Goal: Task Accomplishment & Management: Manage account settings

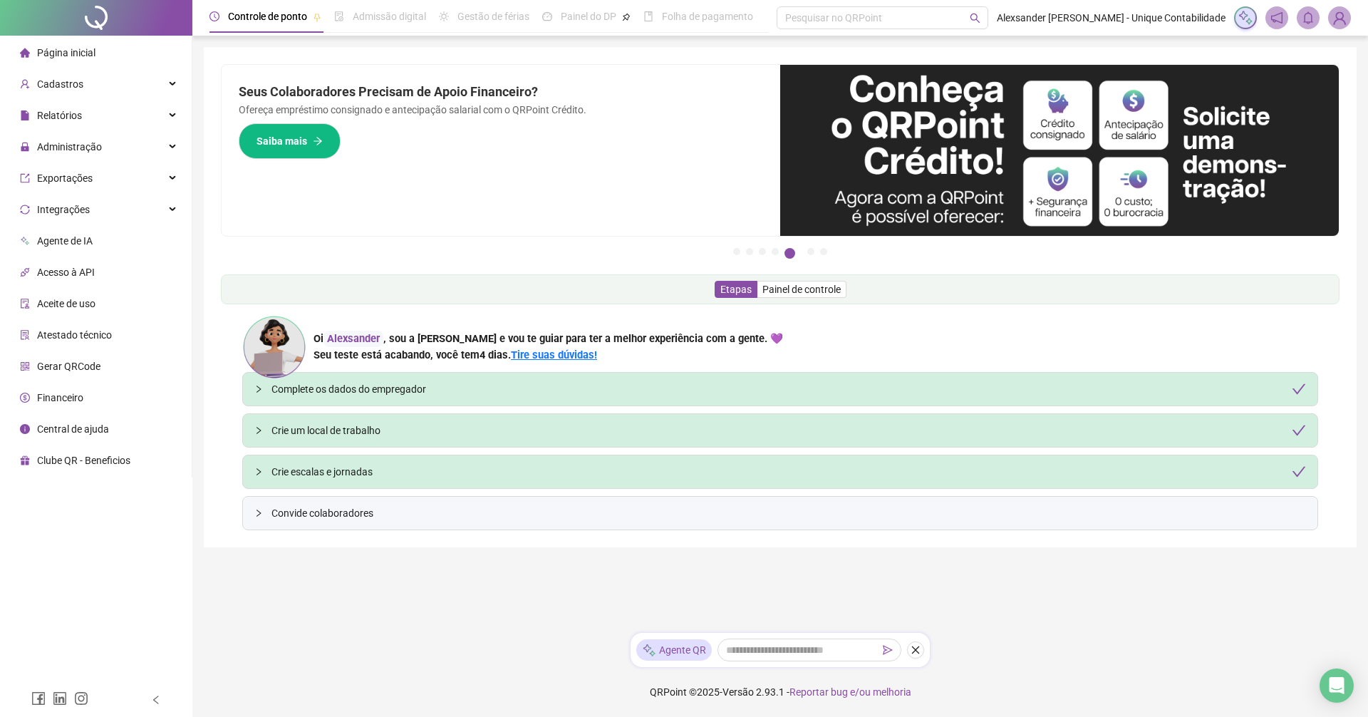
click at [1342, 12] on img at bounding box center [1339, 17] width 21 height 21
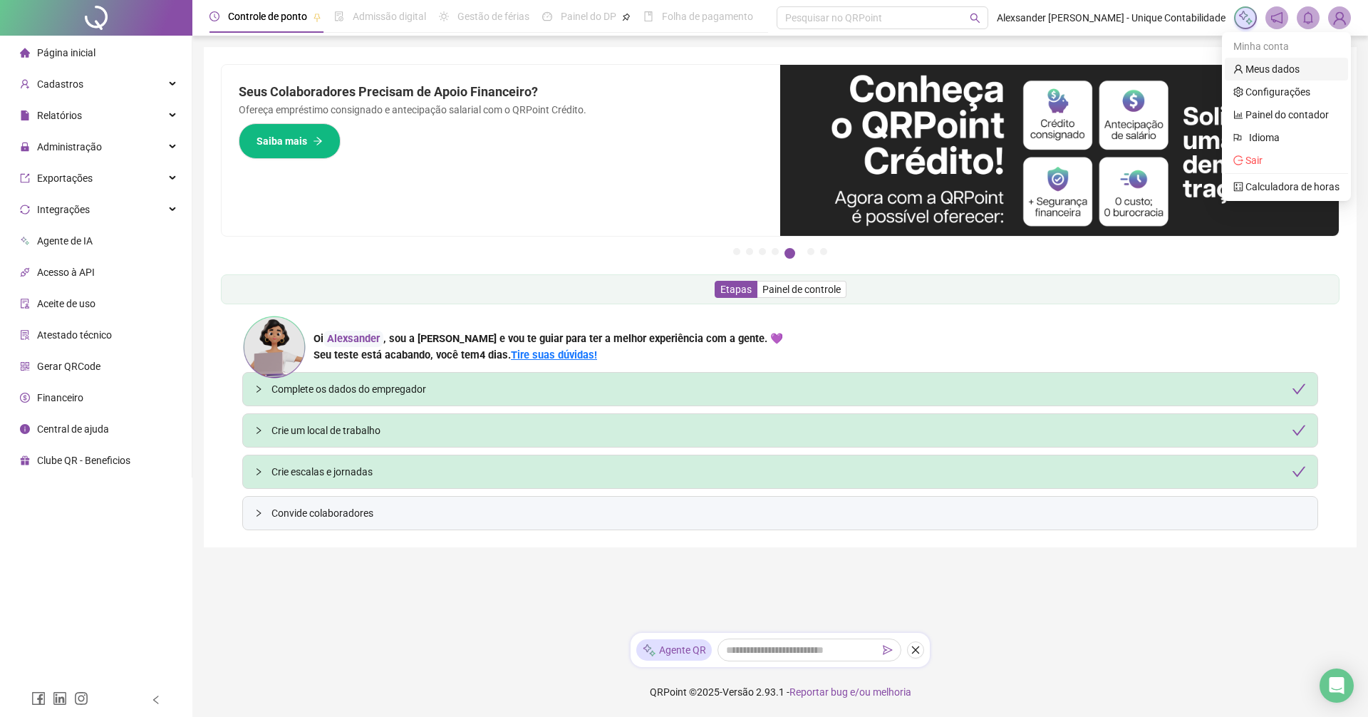
click at [1260, 74] on link "Meus dados" at bounding box center [1266, 68] width 66 height 11
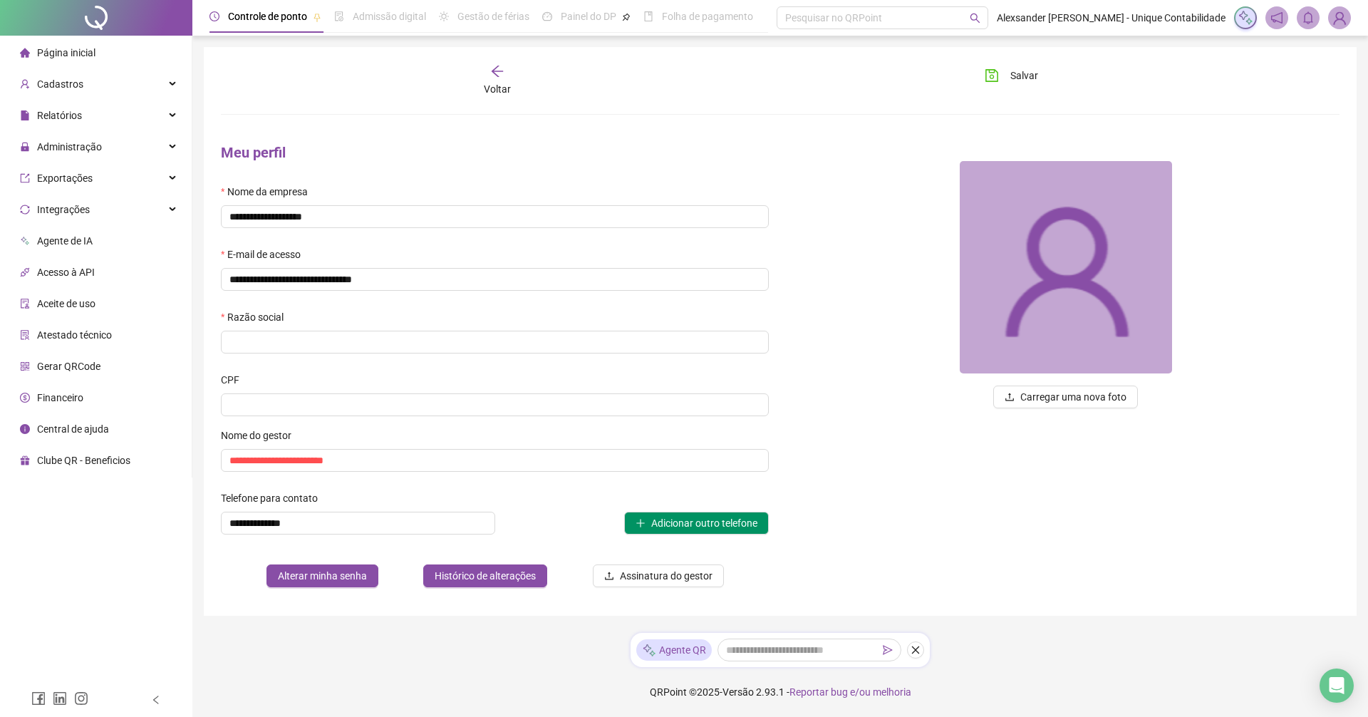
click at [1335, 19] on img at bounding box center [1339, 17] width 21 height 21
click at [1289, 113] on link "Painel do contador" at bounding box center [1280, 114] width 95 height 11
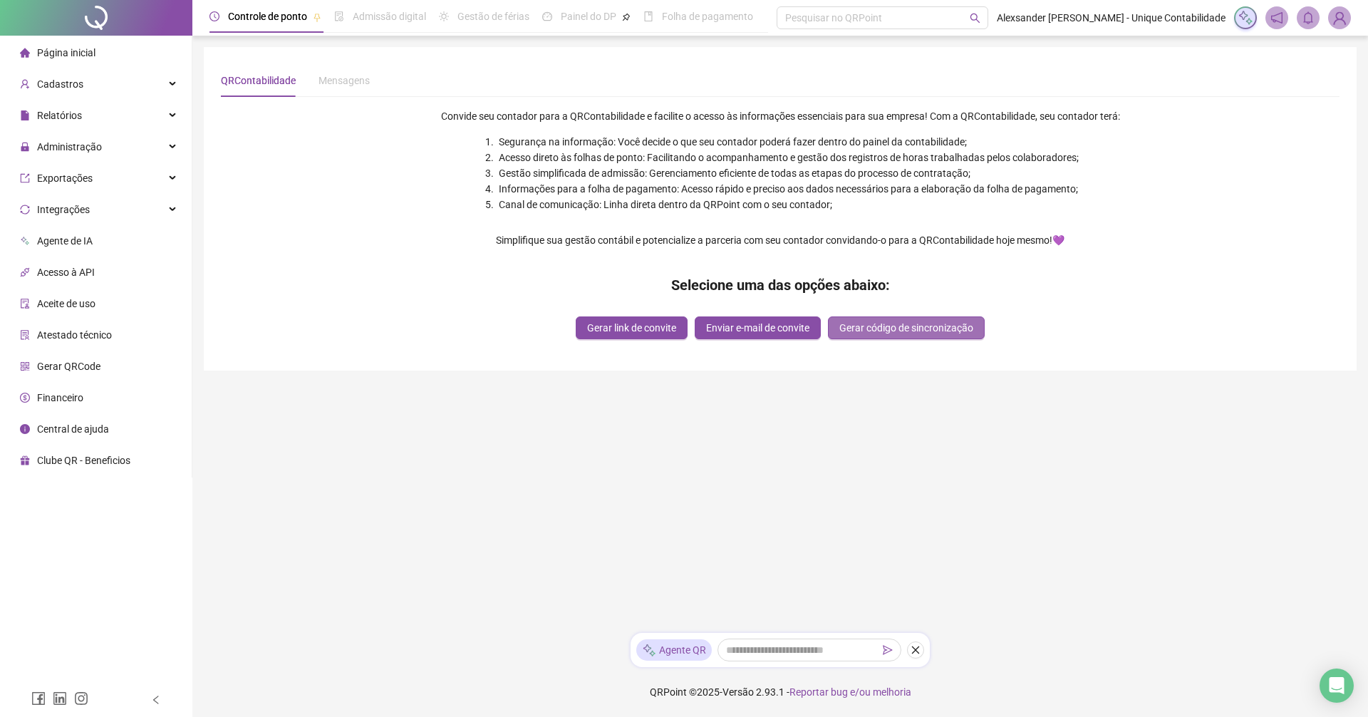
click at [930, 333] on span "Gerar código de sincronização" at bounding box center [906, 328] width 134 height 16
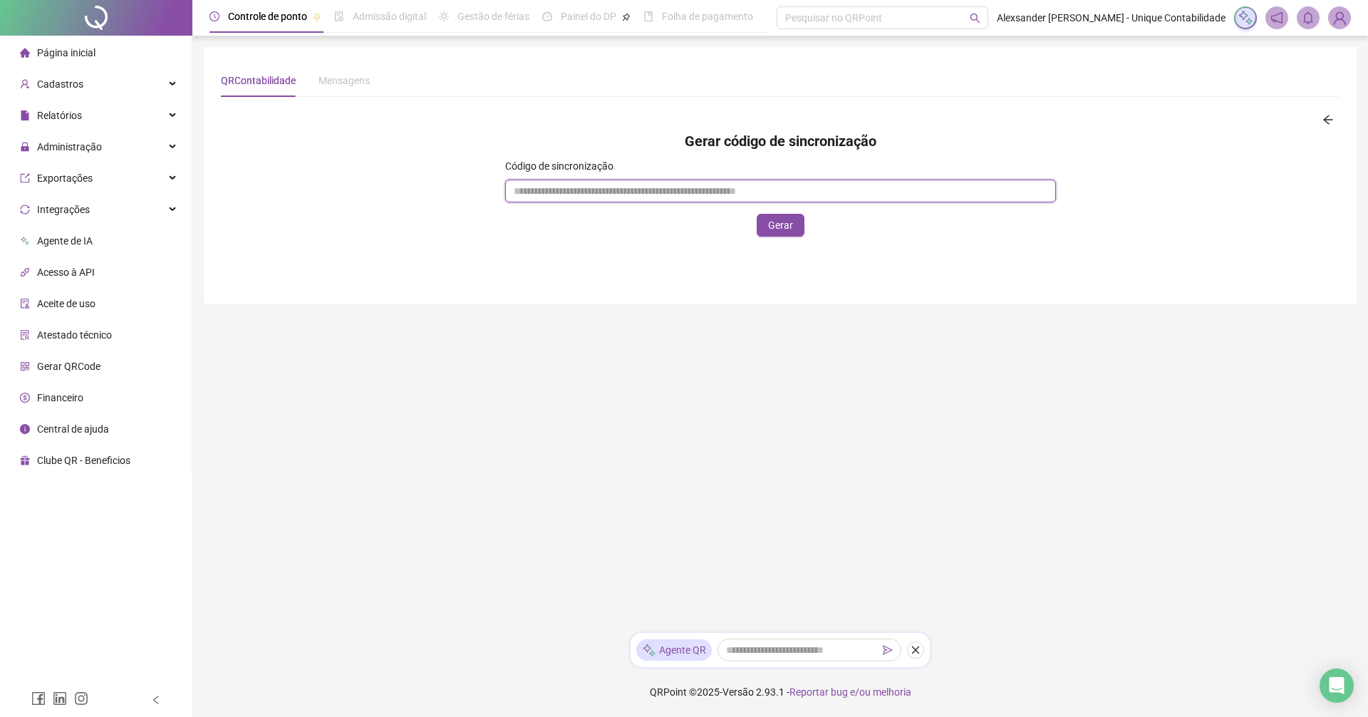
click at [715, 194] on input "text" at bounding box center [780, 191] width 551 height 23
click at [783, 228] on span "Gerar" at bounding box center [780, 225] width 25 height 16
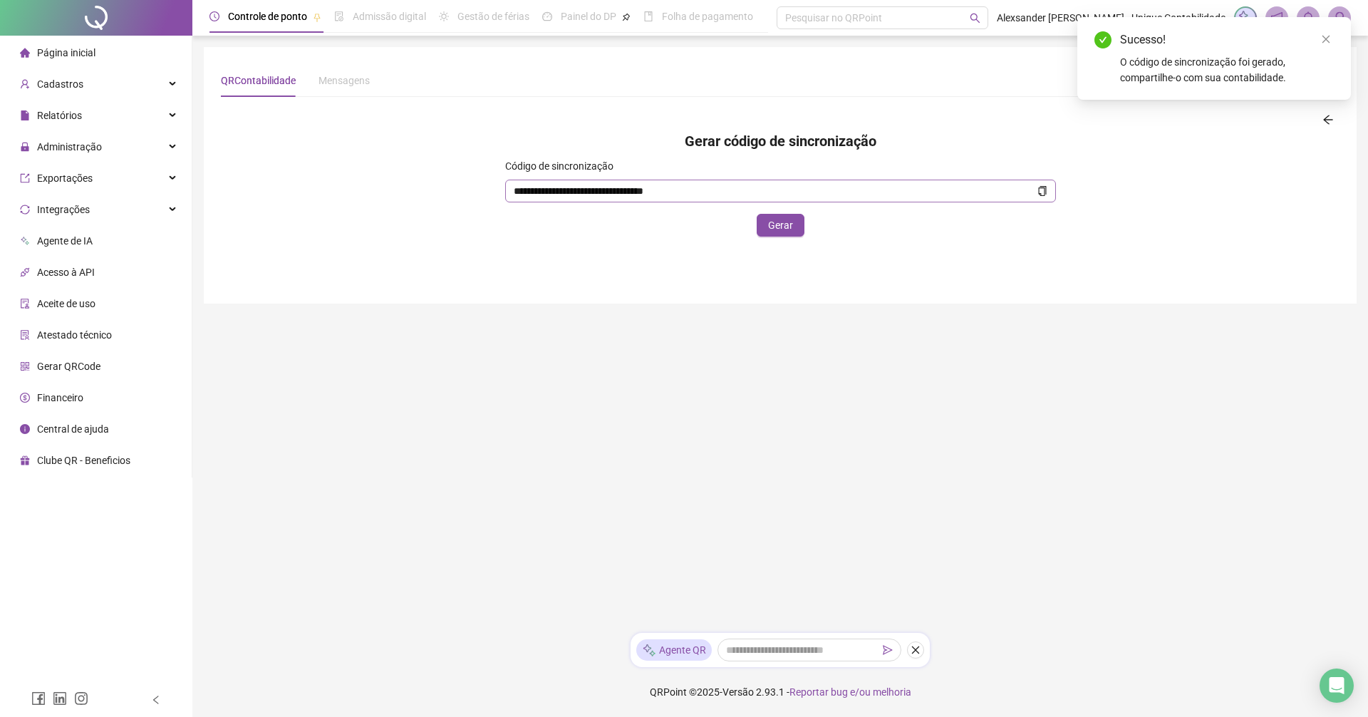
click at [1047, 190] on span "**********" at bounding box center [780, 191] width 551 height 23
click at [1042, 191] on icon "copy" at bounding box center [1042, 191] width 10 height 10
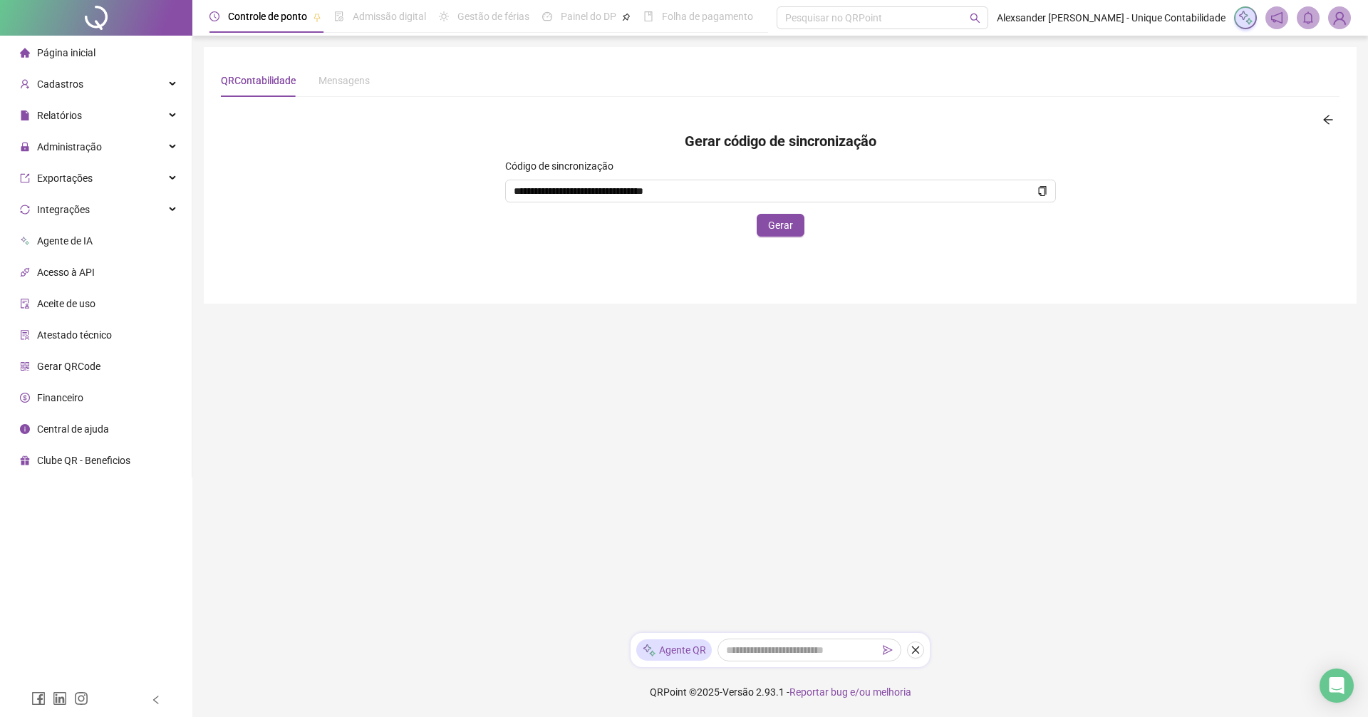
click at [58, 98] on ul "Página inicial Cadastros Relatórios Administração Exportações Integrações Agent…" at bounding box center [96, 257] width 192 height 442
click at [61, 85] on span "Cadastros" at bounding box center [60, 83] width 46 height 11
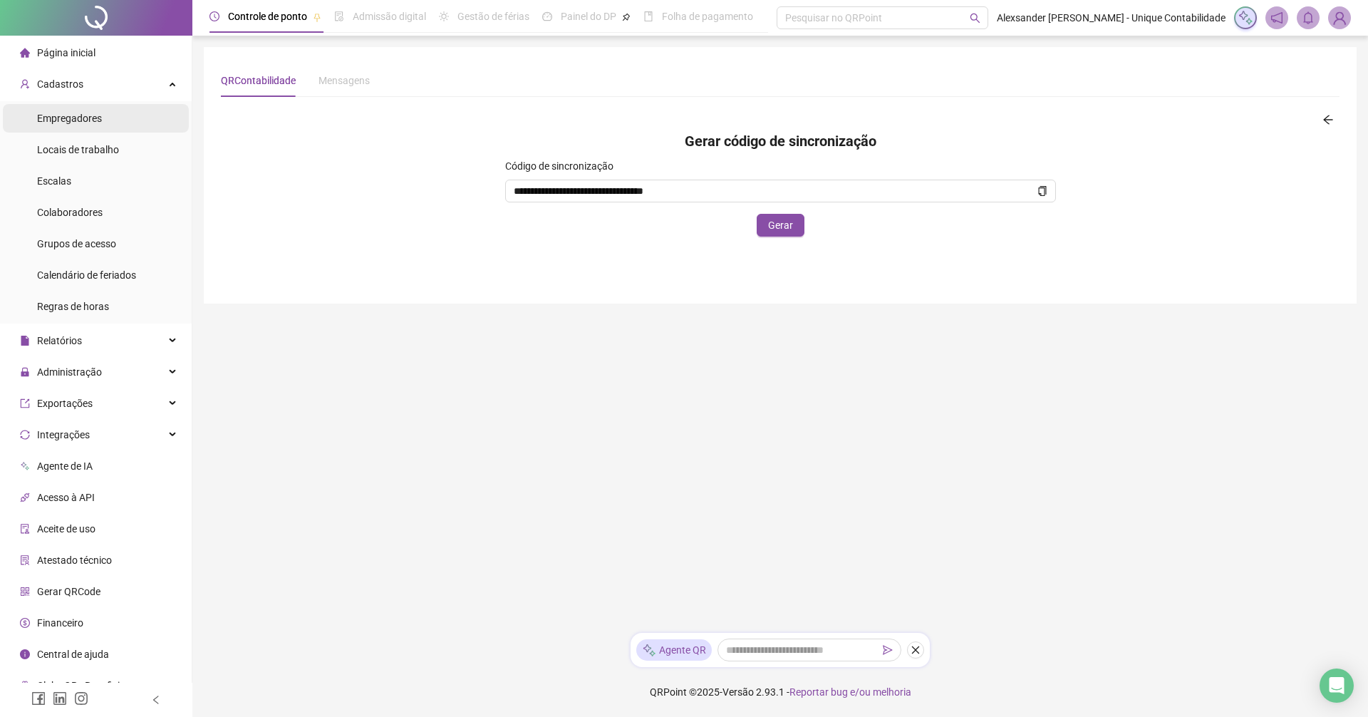
click at [68, 128] on div "Empregadores" at bounding box center [69, 118] width 65 height 28
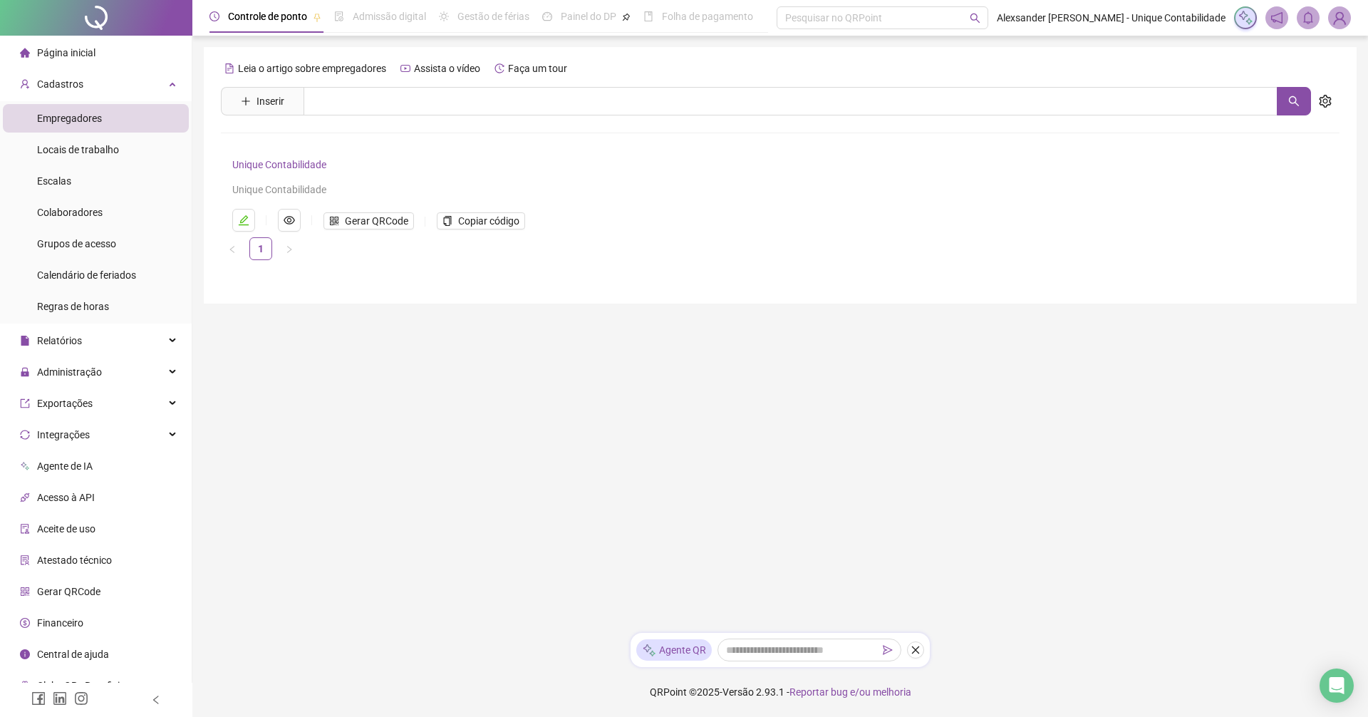
click at [318, 189] on div "Unique Contabilidade" at bounding box center [756, 190] width 1048 height 16
click at [291, 165] on link "Unique Contabilidade" at bounding box center [279, 164] width 94 height 11
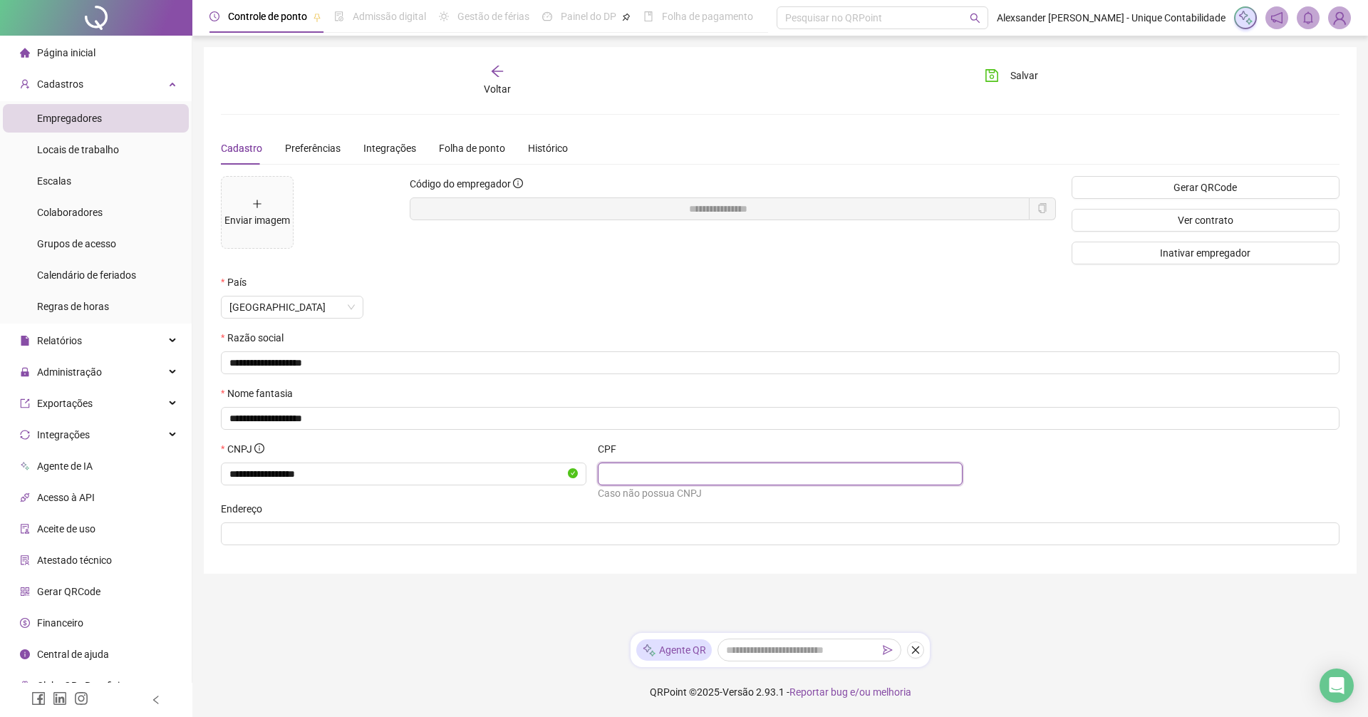
click at [650, 478] on input "text" at bounding box center [779, 474] width 346 height 16
drag, startPoint x: 475, startPoint y: 480, endPoint x: 154, endPoint y: 489, distance: 321.4
click at [154, 489] on div "**********" at bounding box center [684, 358] width 1368 height 717
click at [675, 472] on input "text" at bounding box center [779, 474] width 346 height 16
type input "**********"
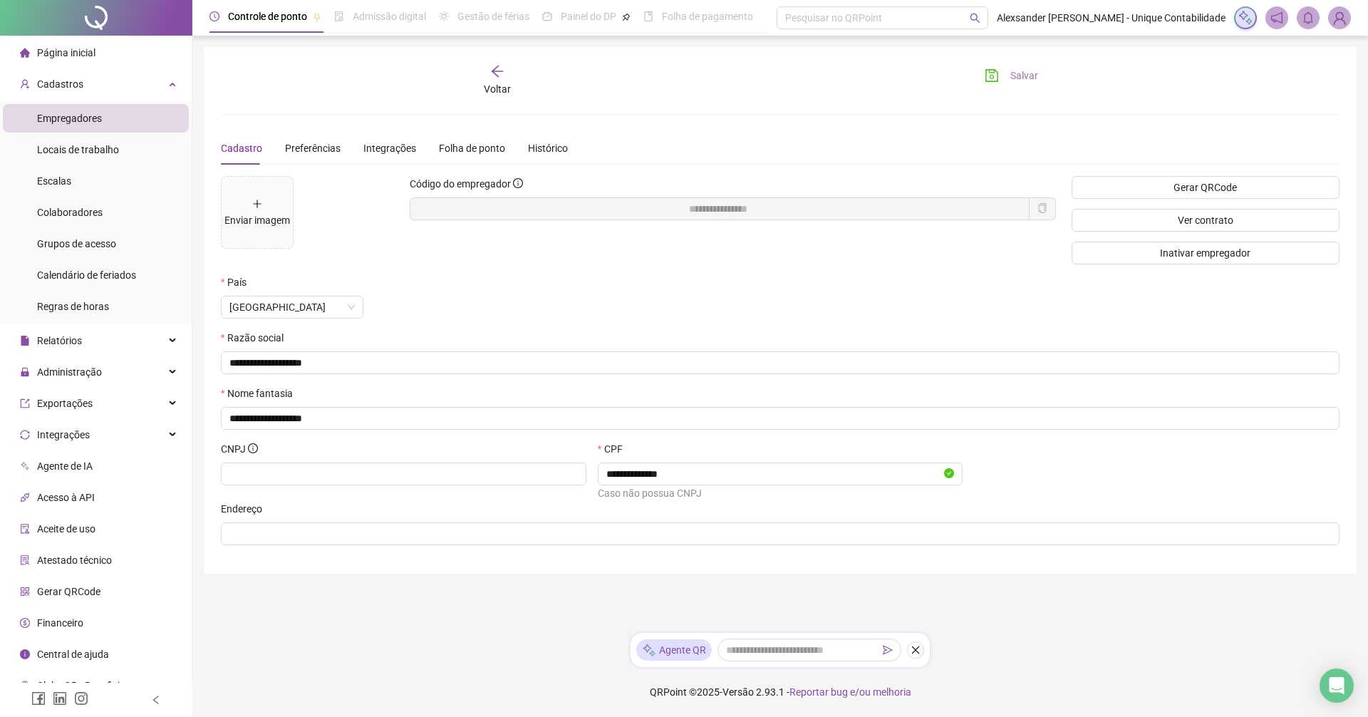
click at [1005, 75] on button "Salvar" at bounding box center [1011, 75] width 75 height 23
click at [7, 40] on li "Página inicial" at bounding box center [96, 52] width 186 height 28
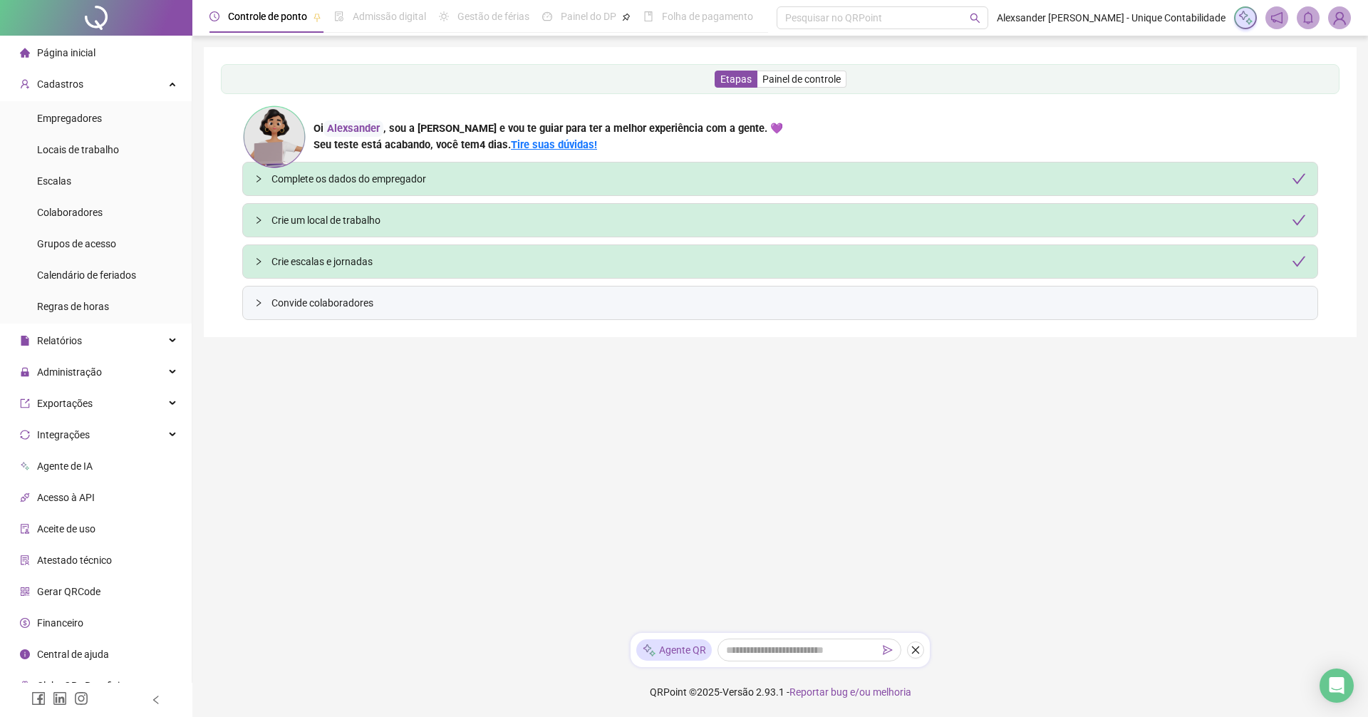
click at [1339, 20] on img at bounding box center [1339, 17] width 21 height 21
click at [1299, 109] on link "Painel do contador" at bounding box center [1280, 114] width 95 height 11
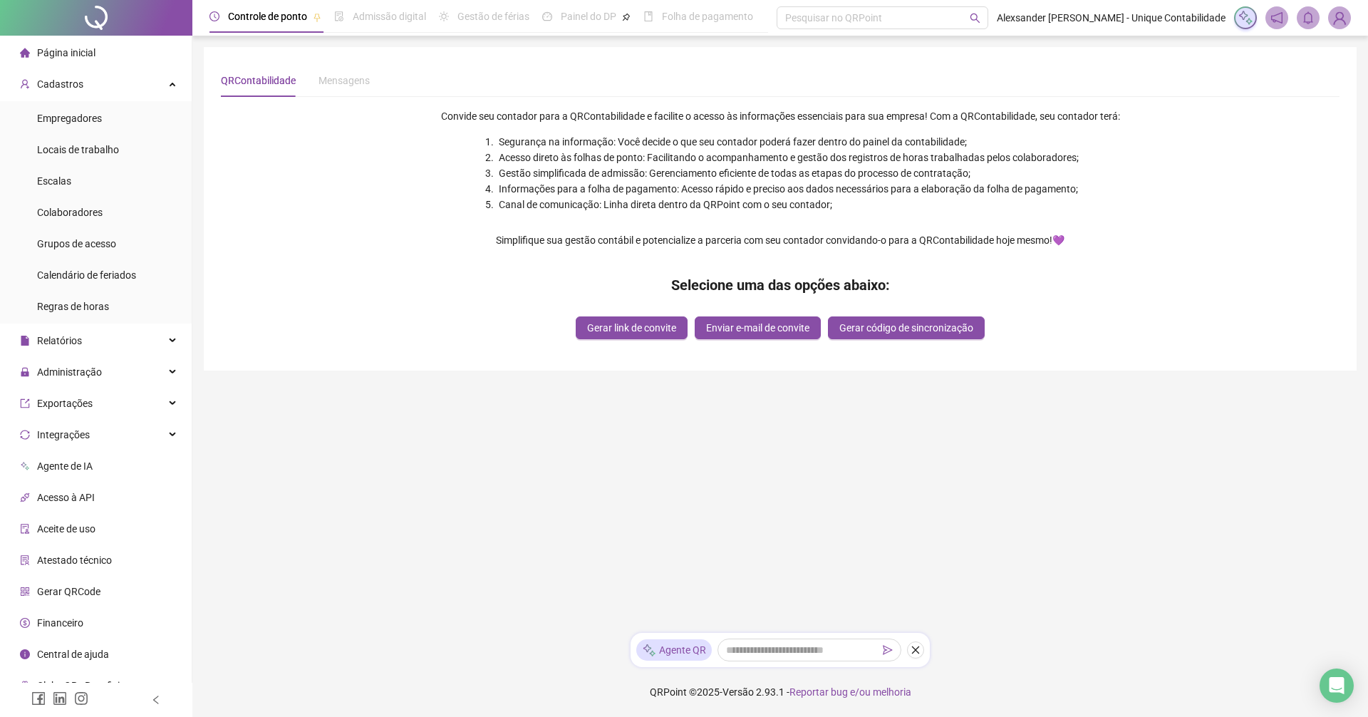
drag, startPoint x: 643, startPoint y: 323, endPoint x: 655, endPoint y: 377, distance: 54.8
click at [724, 460] on main "QRContabilidade Mensagens Convide seu contador para a QRContabilidade e facilit…" at bounding box center [780, 334] width 1153 height 574
click at [641, 329] on span "Gerar link de convite" at bounding box center [631, 328] width 89 height 16
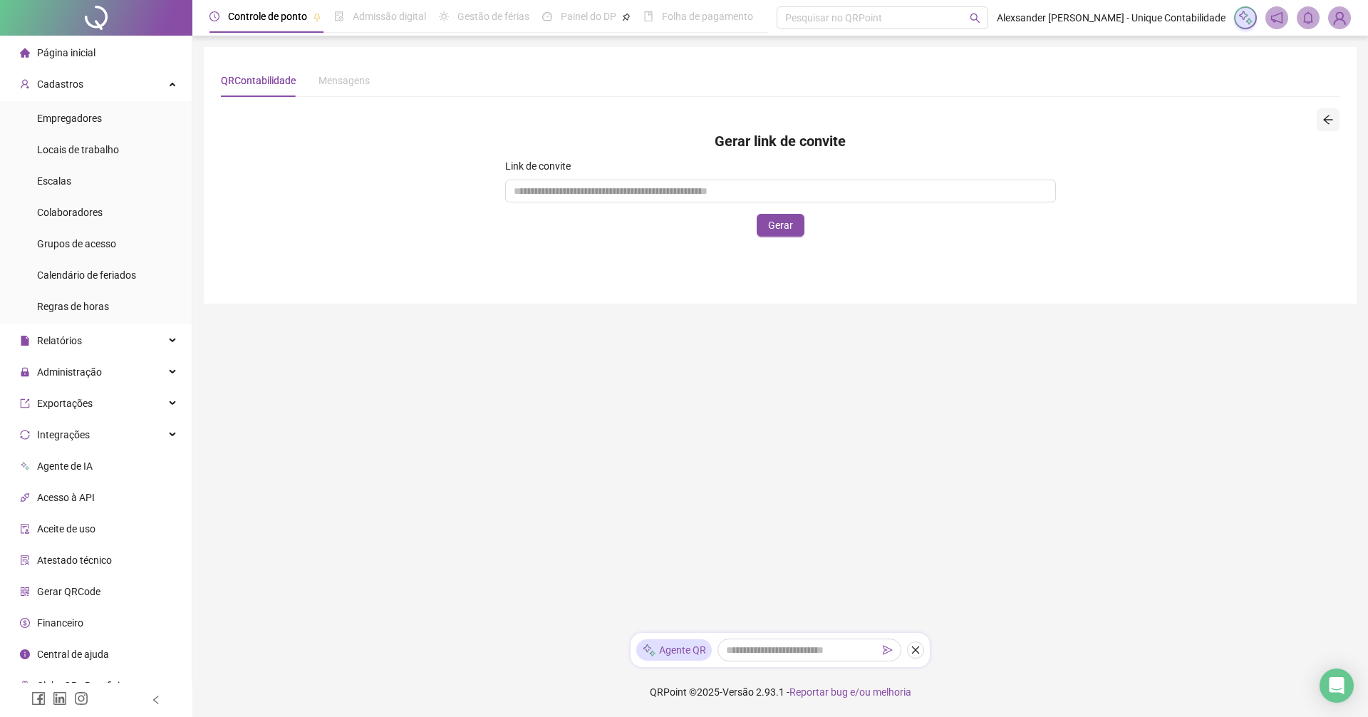
click at [1327, 123] on icon "arrow-left" at bounding box center [1327, 119] width 11 height 11
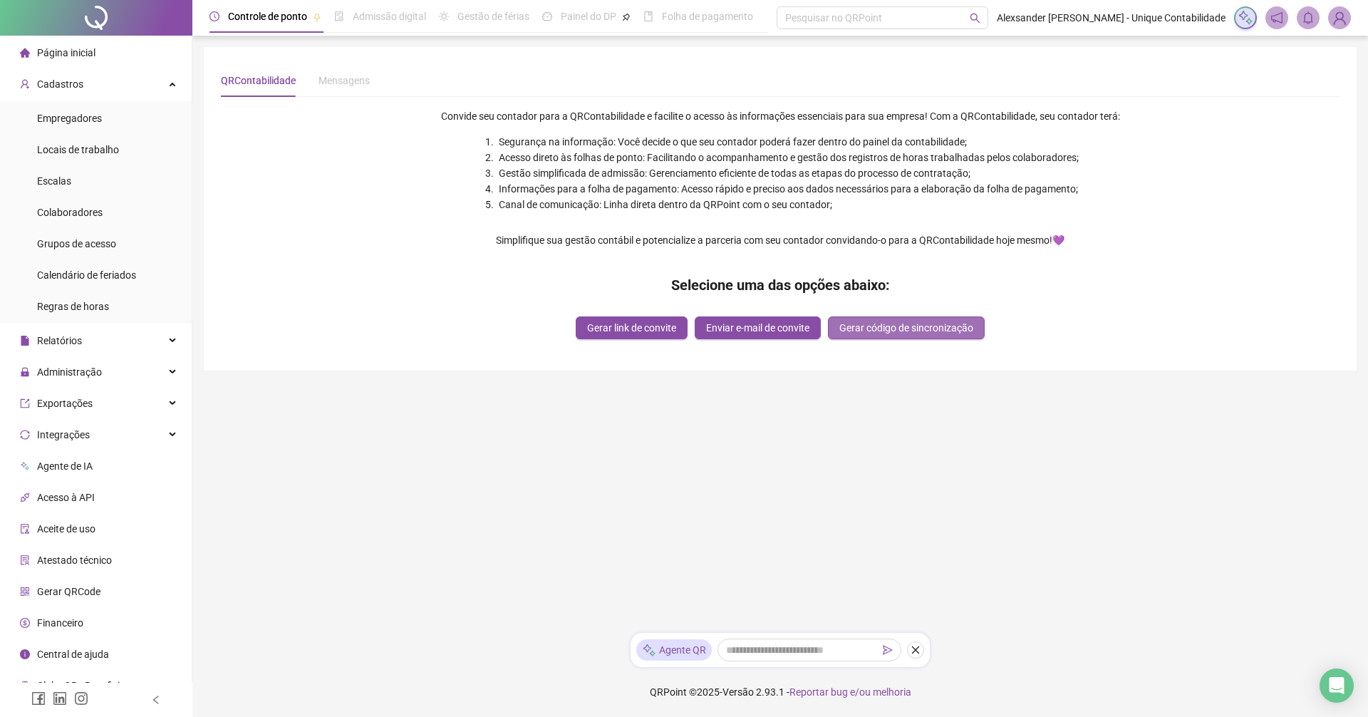
click at [906, 329] on span "Gerar código de sincronização" at bounding box center [906, 328] width 134 height 16
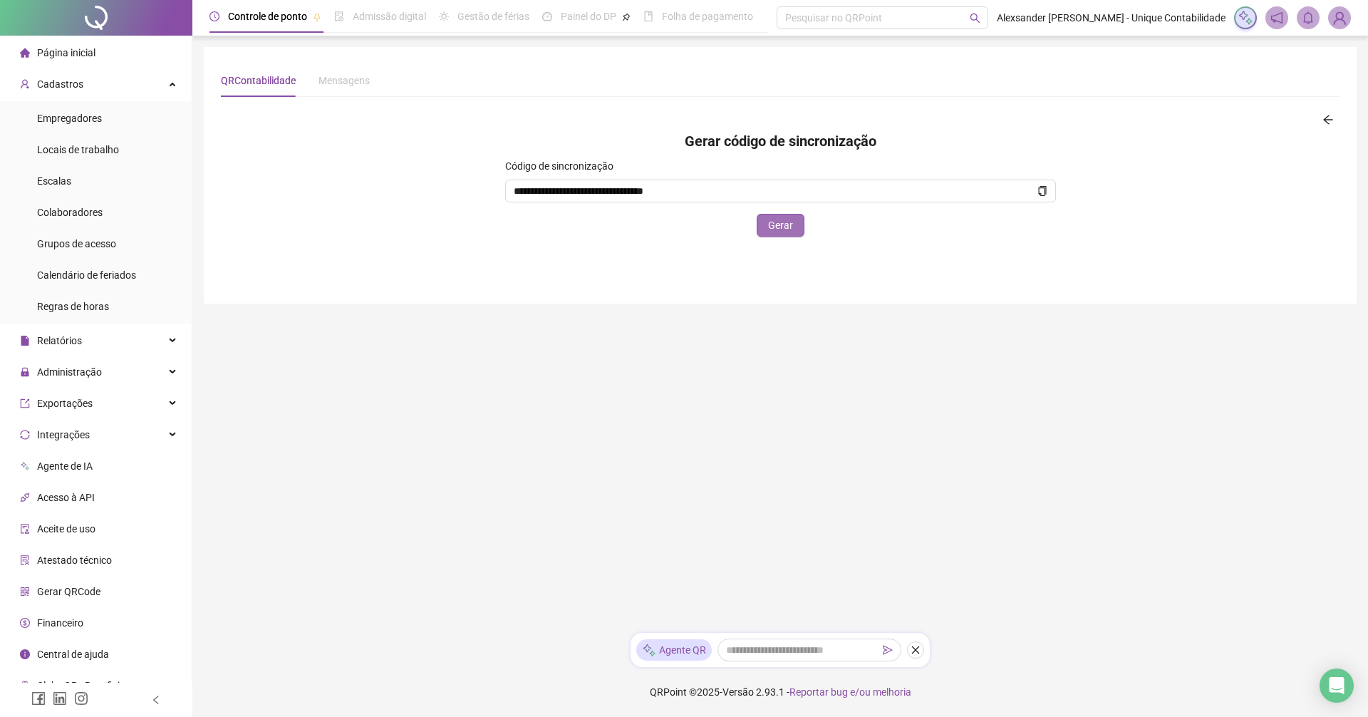
click at [779, 229] on span "Gerar" at bounding box center [780, 225] width 25 height 16
type input "**********"
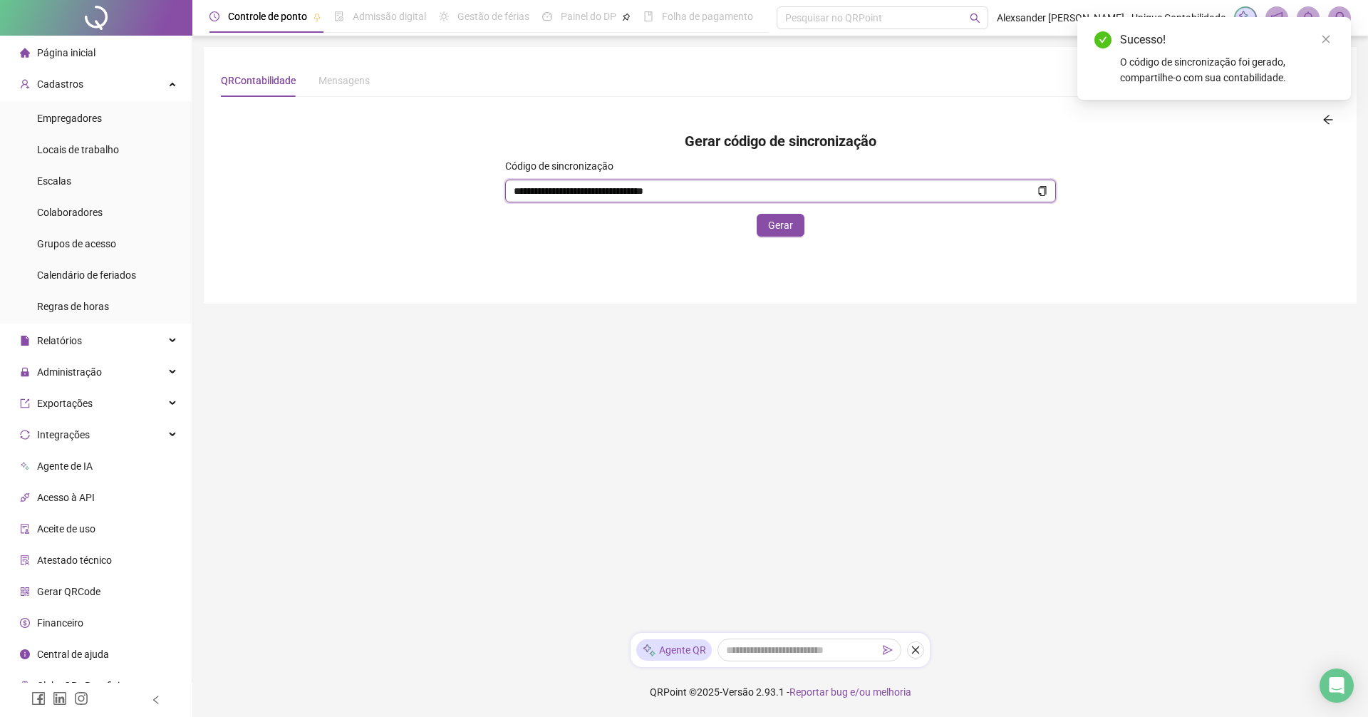
click at [1039, 191] on icon "copy" at bounding box center [1042, 191] width 8 height 10
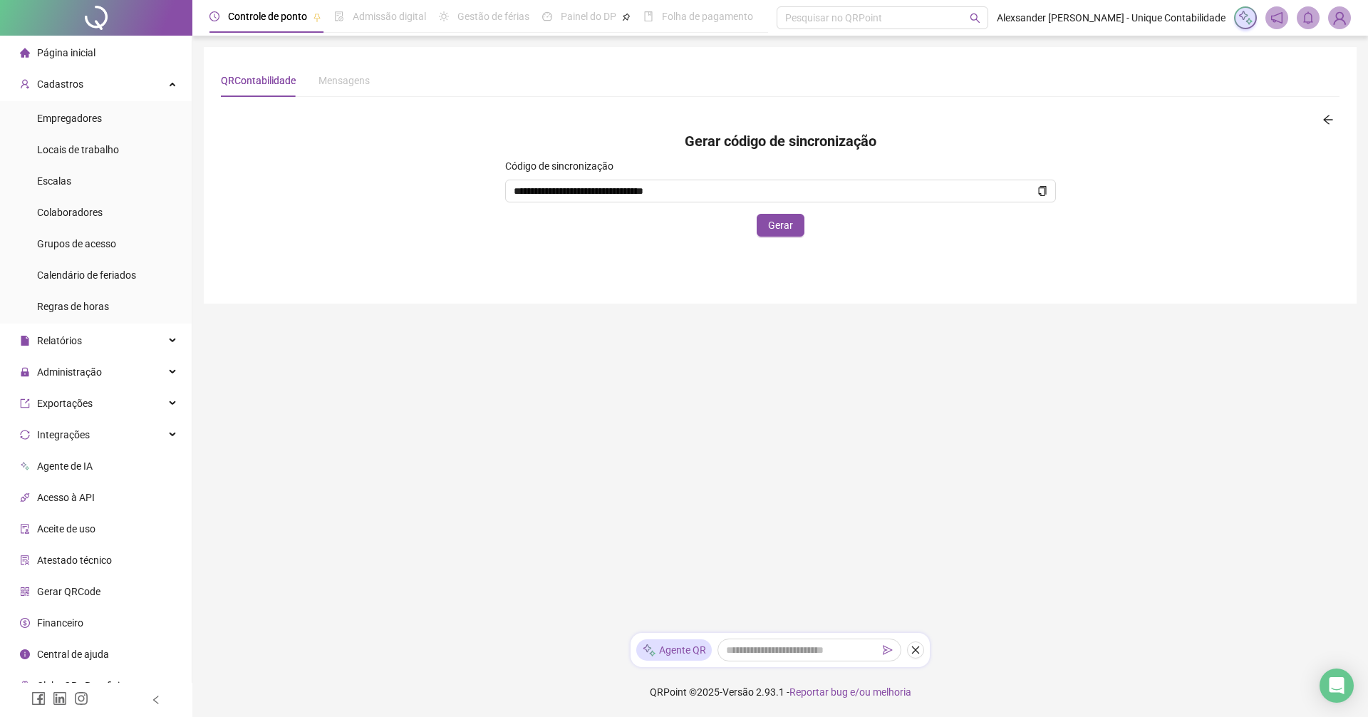
click at [72, 60] on div "Página inicial" at bounding box center [58, 52] width 76 height 28
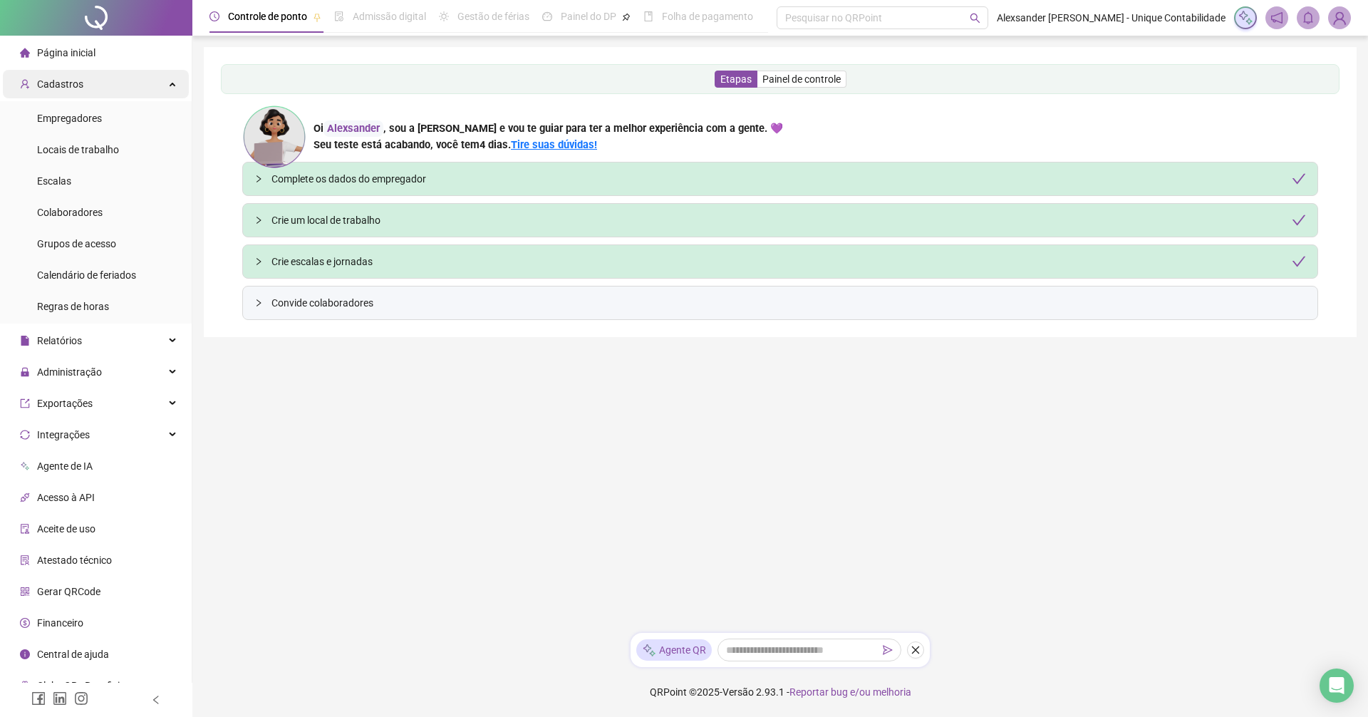
click at [114, 84] on div "Cadastros" at bounding box center [96, 84] width 186 height 28
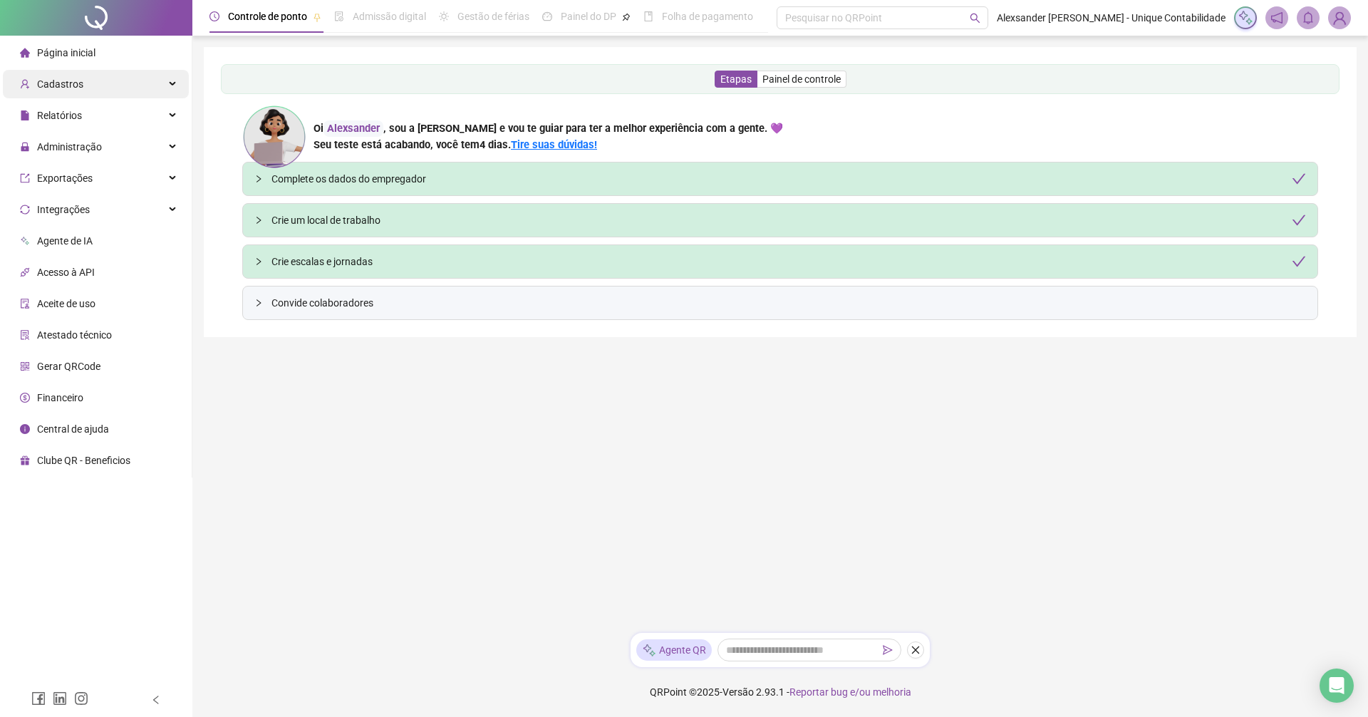
click at [114, 84] on div "Cadastros" at bounding box center [96, 84] width 186 height 28
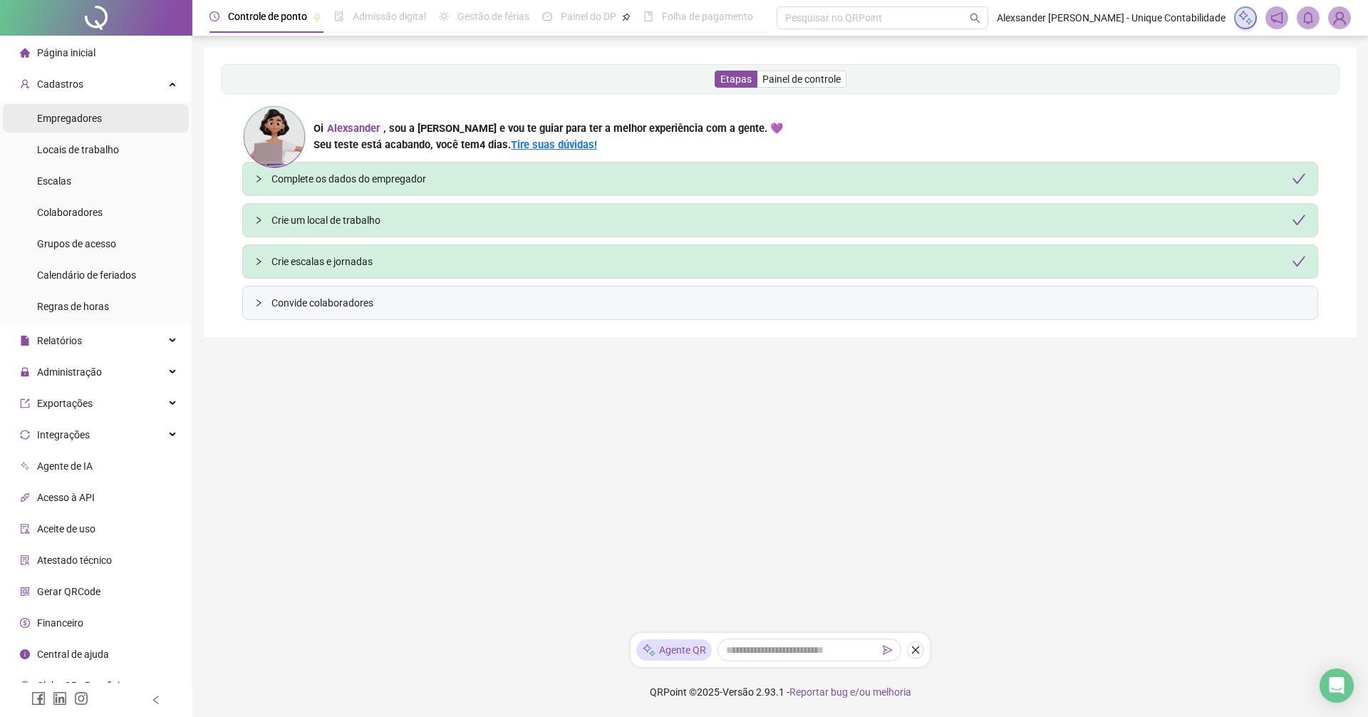
click at [116, 120] on li "Empregadores" at bounding box center [96, 118] width 186 height 28
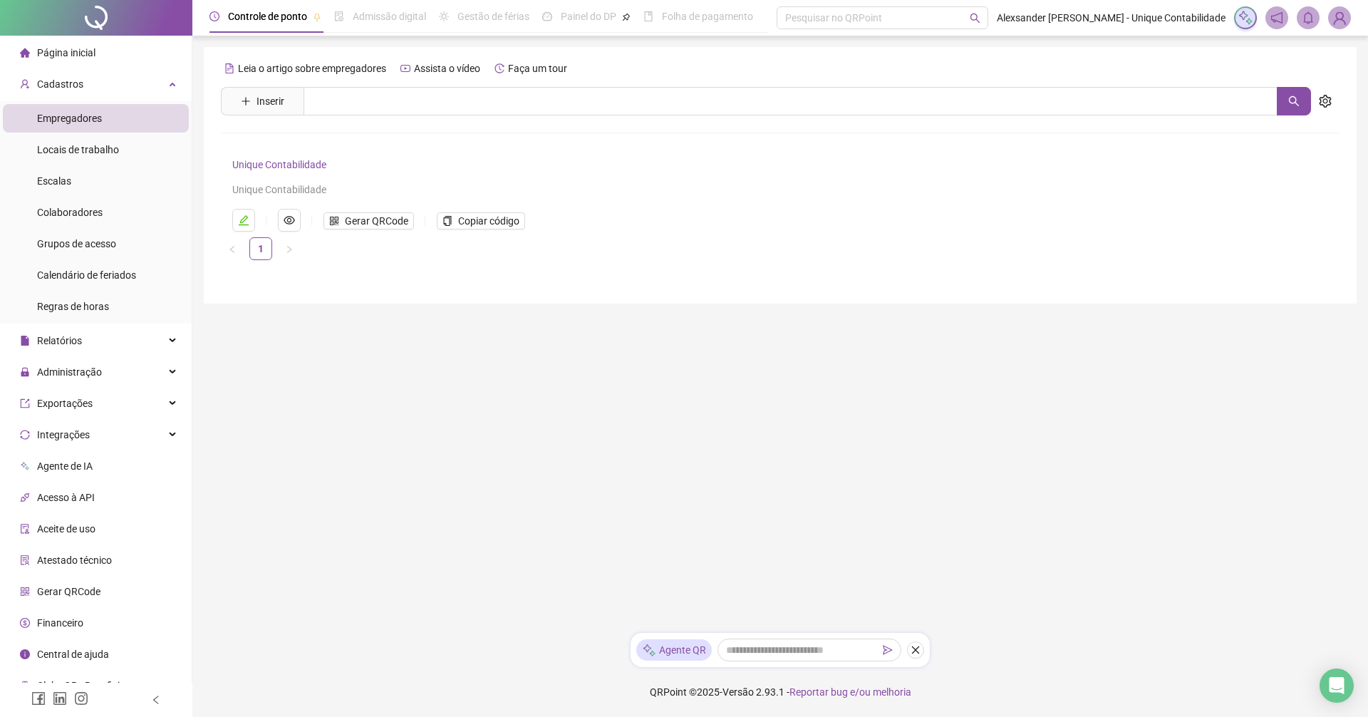
click at [69, 43] on div "Página inicial" at bounding box center [58, 52] width 76 height 28
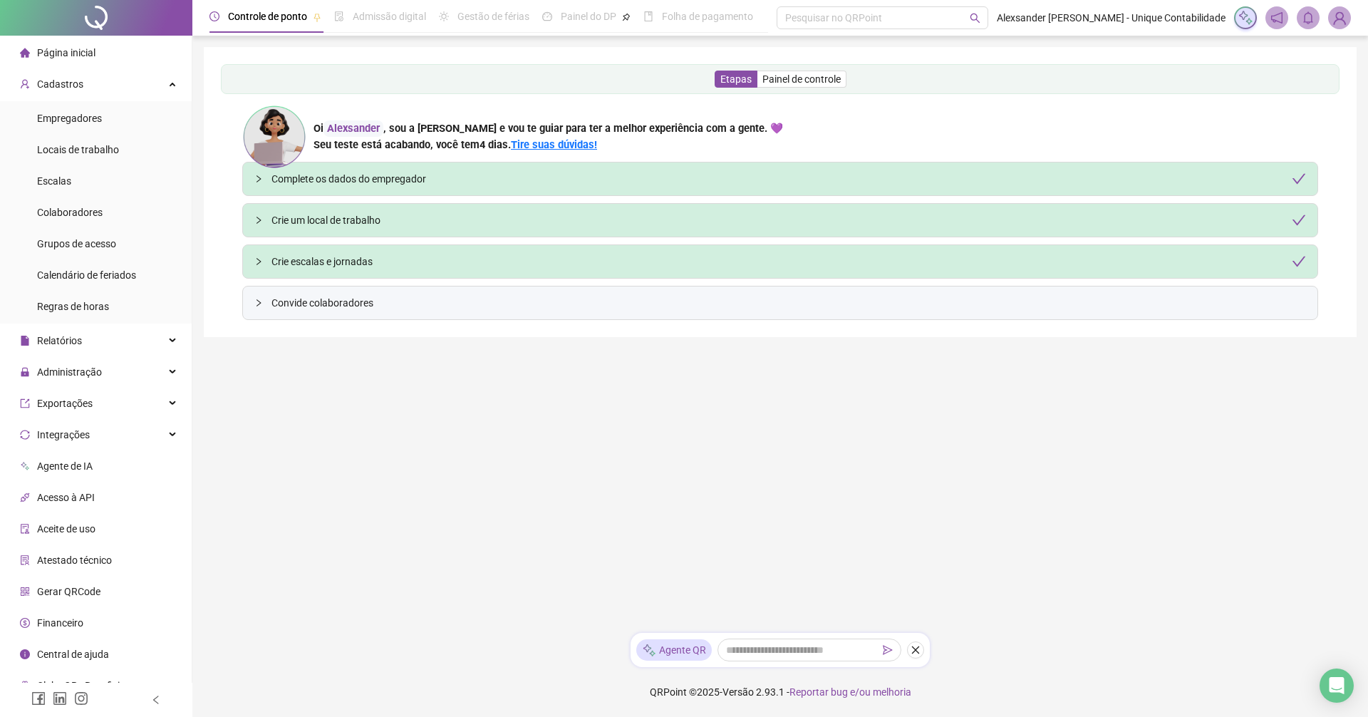
click at [1339, 15] on img at bounding box center [1339, 17] width 21 height 21
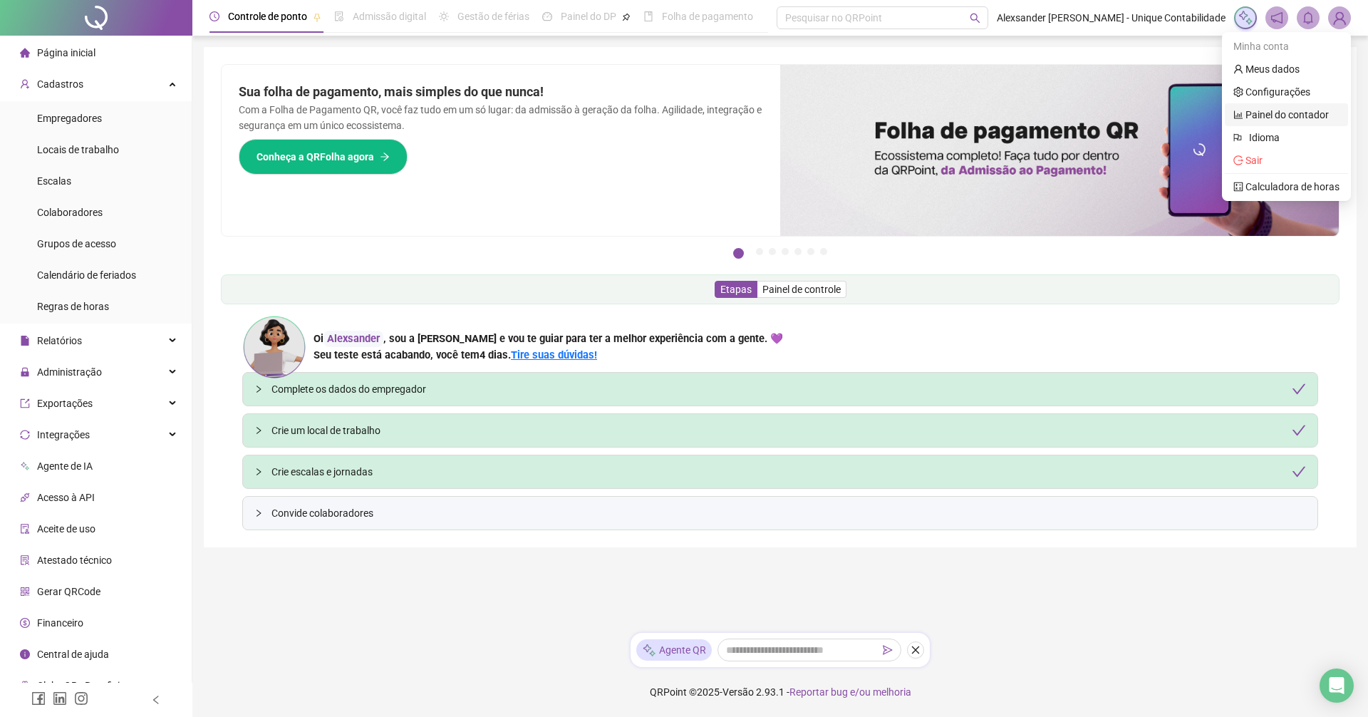
click at [1279, 120] on link "Painel do contador" at bounding box center [1280, 114] width 95 height 11
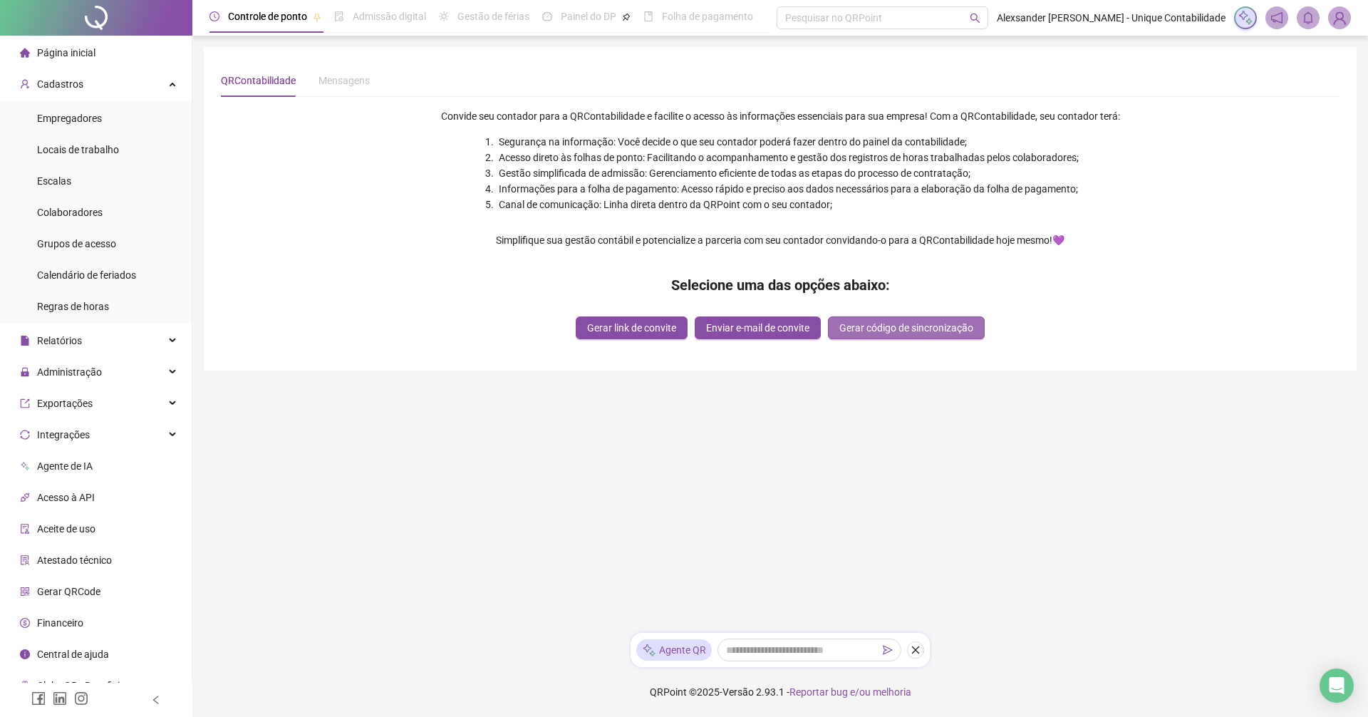
click at [963, 325] on span "Gerar código de sincronização" at bounding box center [906, 328] width 134 height 16
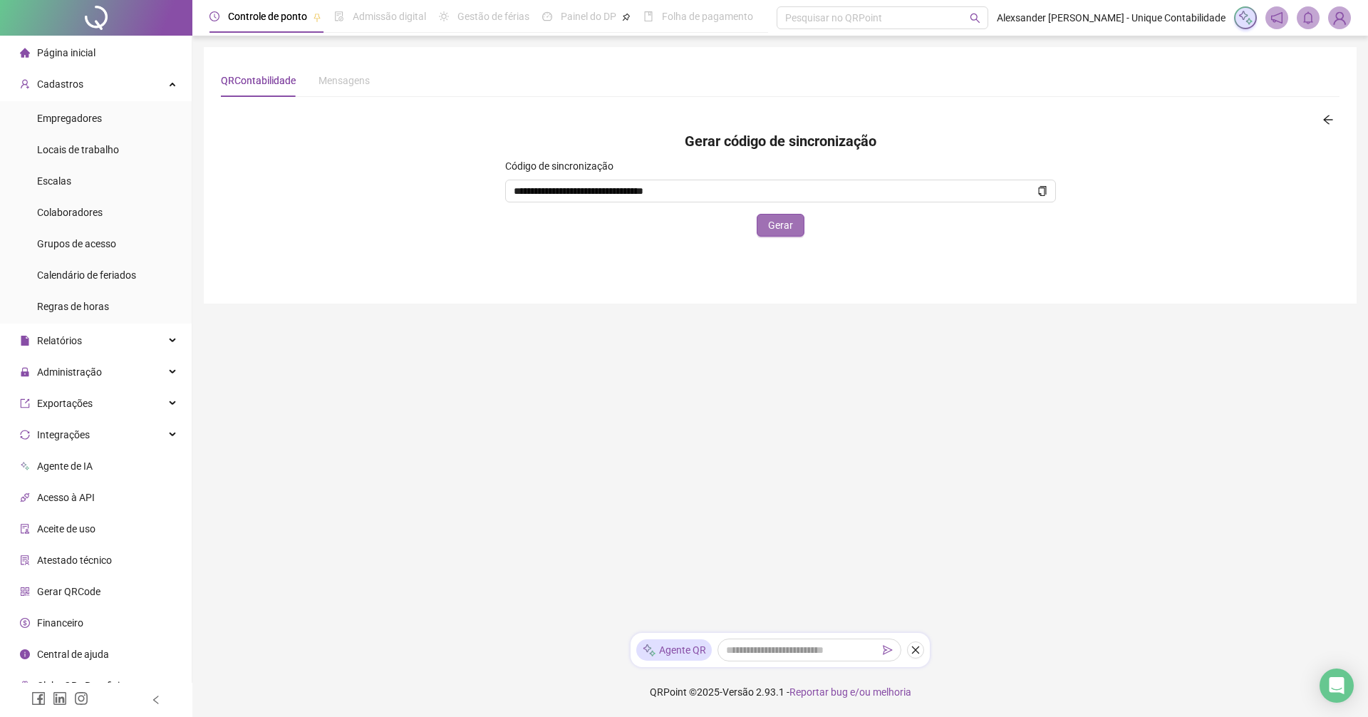
click at [779, 223] on span "Gerar" at bounding box center [780, 225] width 25 height 16
type input "**********"
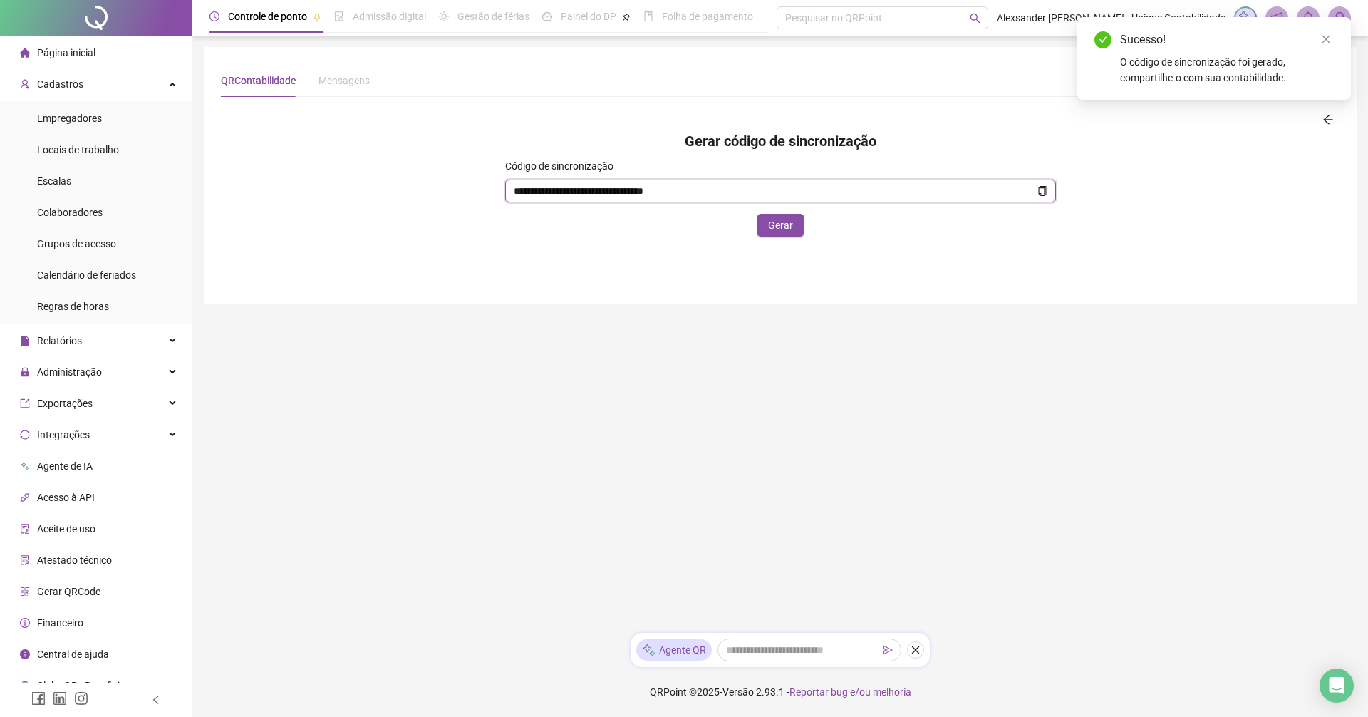
click at [1045, 188] on icon "copy" at bounding box center [1042, 191] width 8 height 10
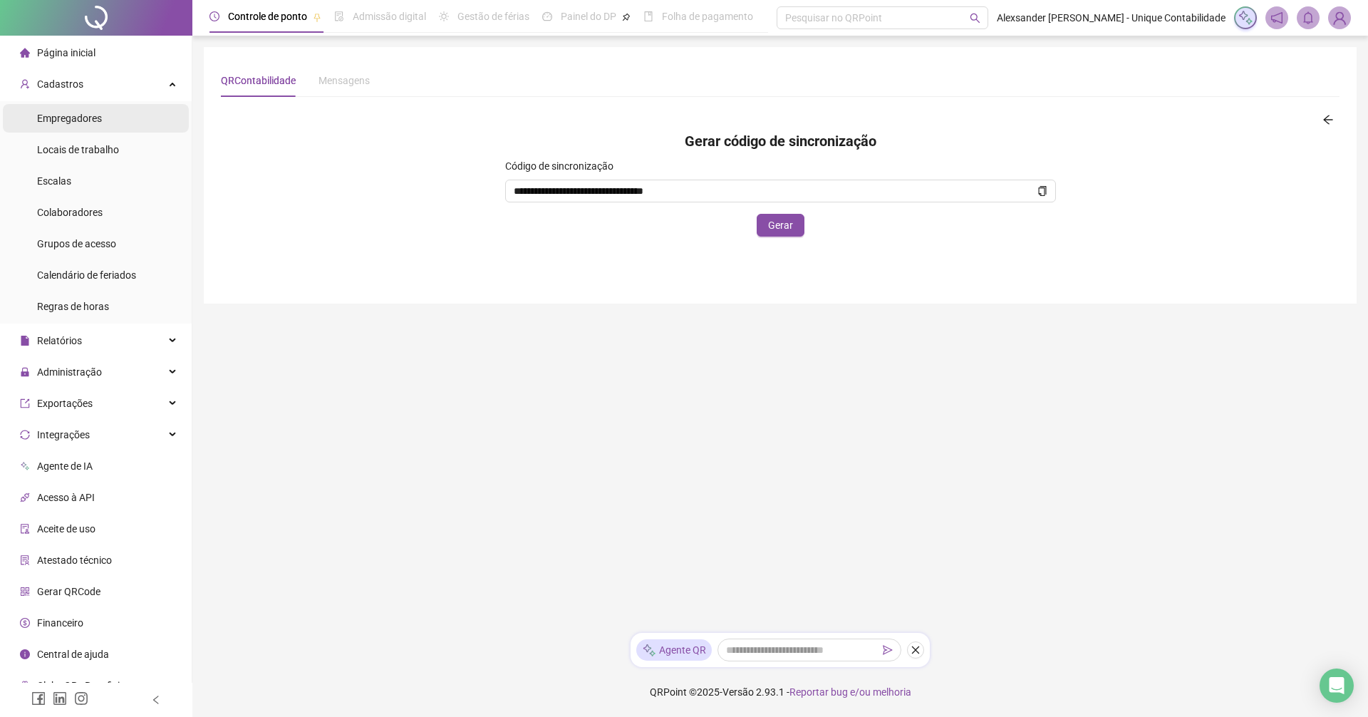
click at [88, 122] on span "Empregadores" at bounding box center [69, 118] width 65 height 11
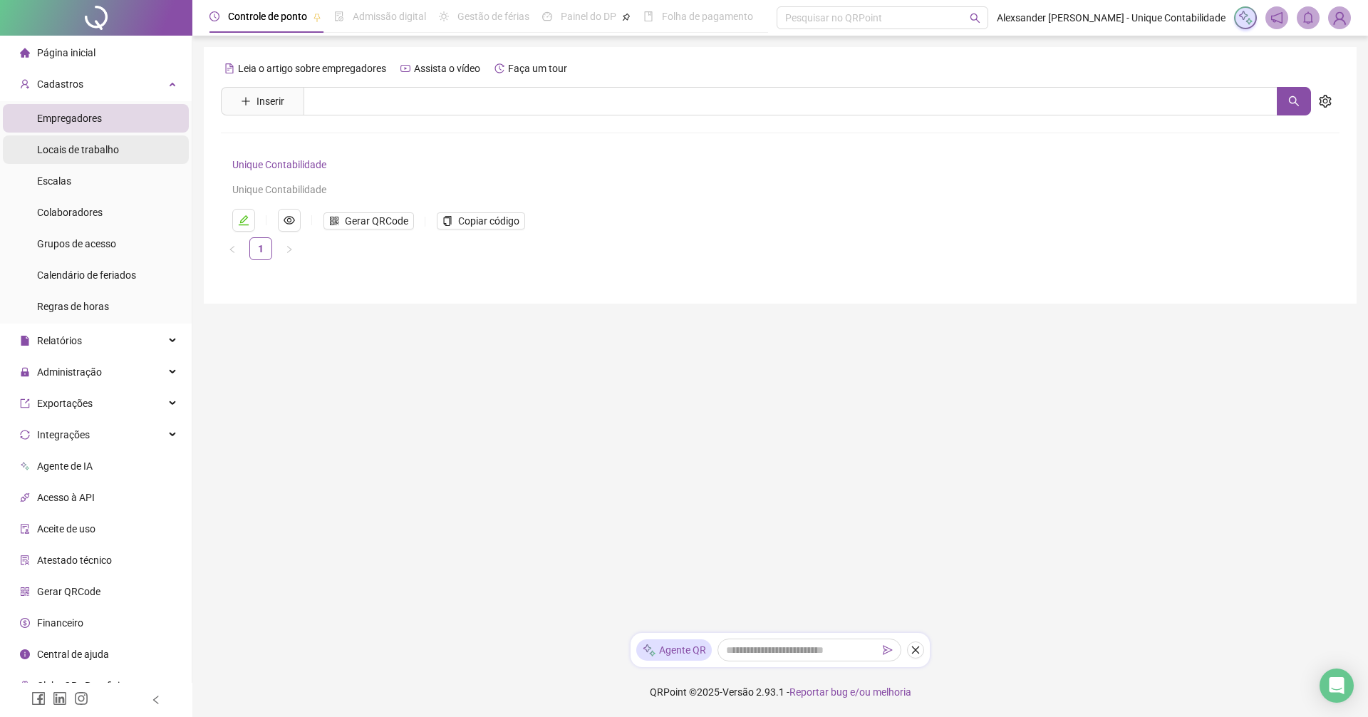
click at [120, 140] on li "Locais de trabalho" at bounding box center [96, 149] width 186 height 28
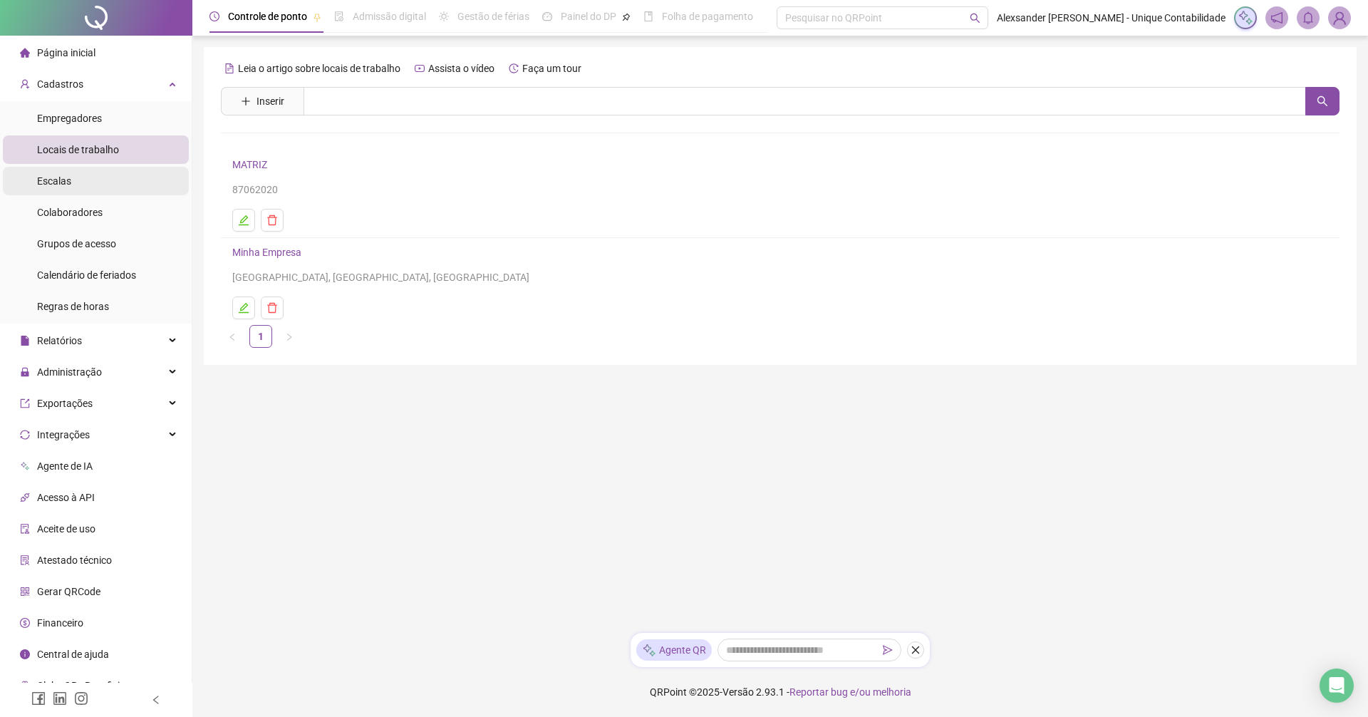
click at [105, 180] on li "Escalas" at bounding box center [96, 181] width 186 height 28
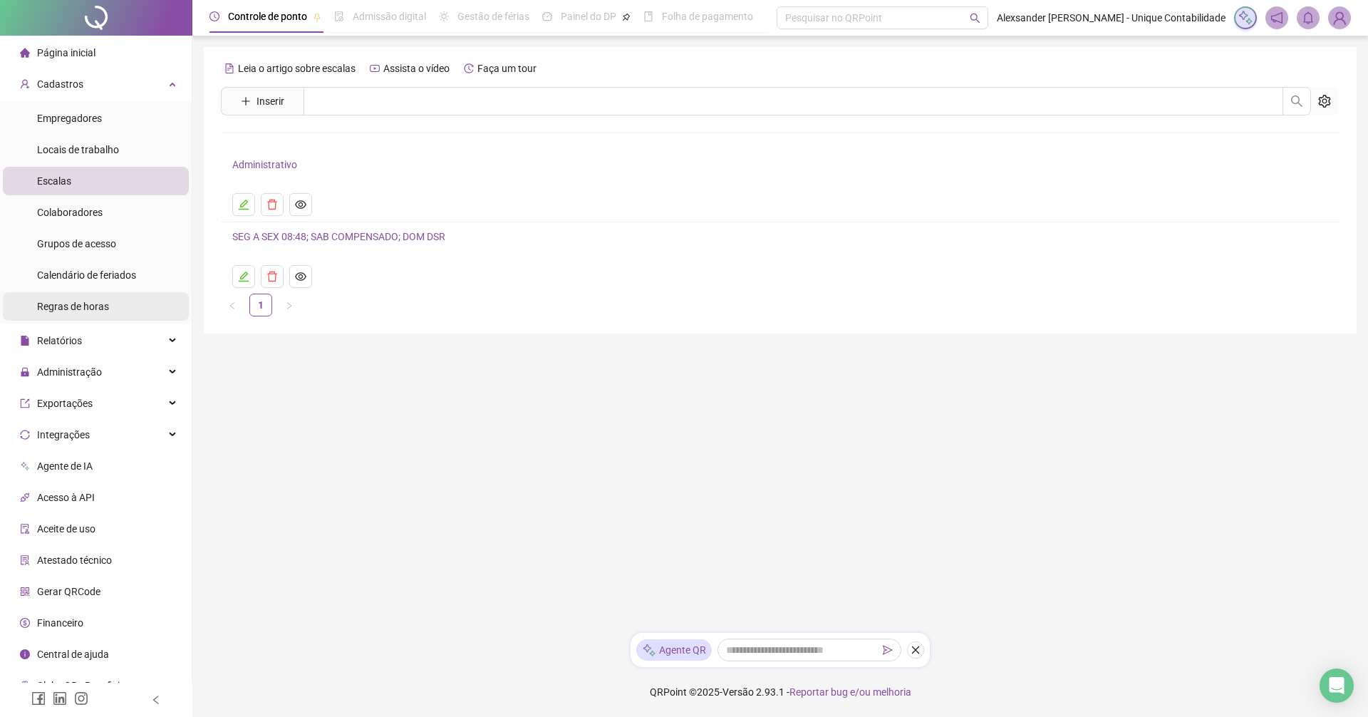
click at [110, 301] on li "Regras de horas" at bounding box center [96, 306] width 186 height 28
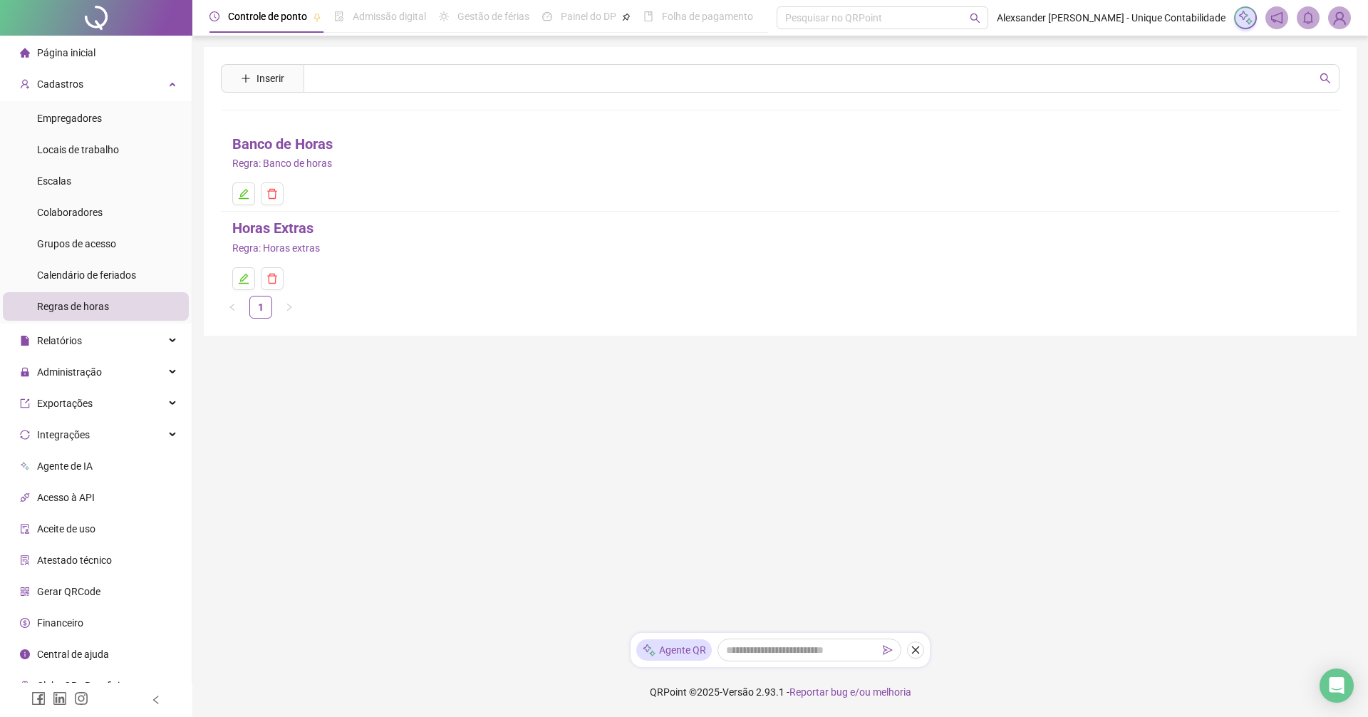
click at [272, 223] on link "Horas Extras" at bounding box center [272, 228] width 81 height 22
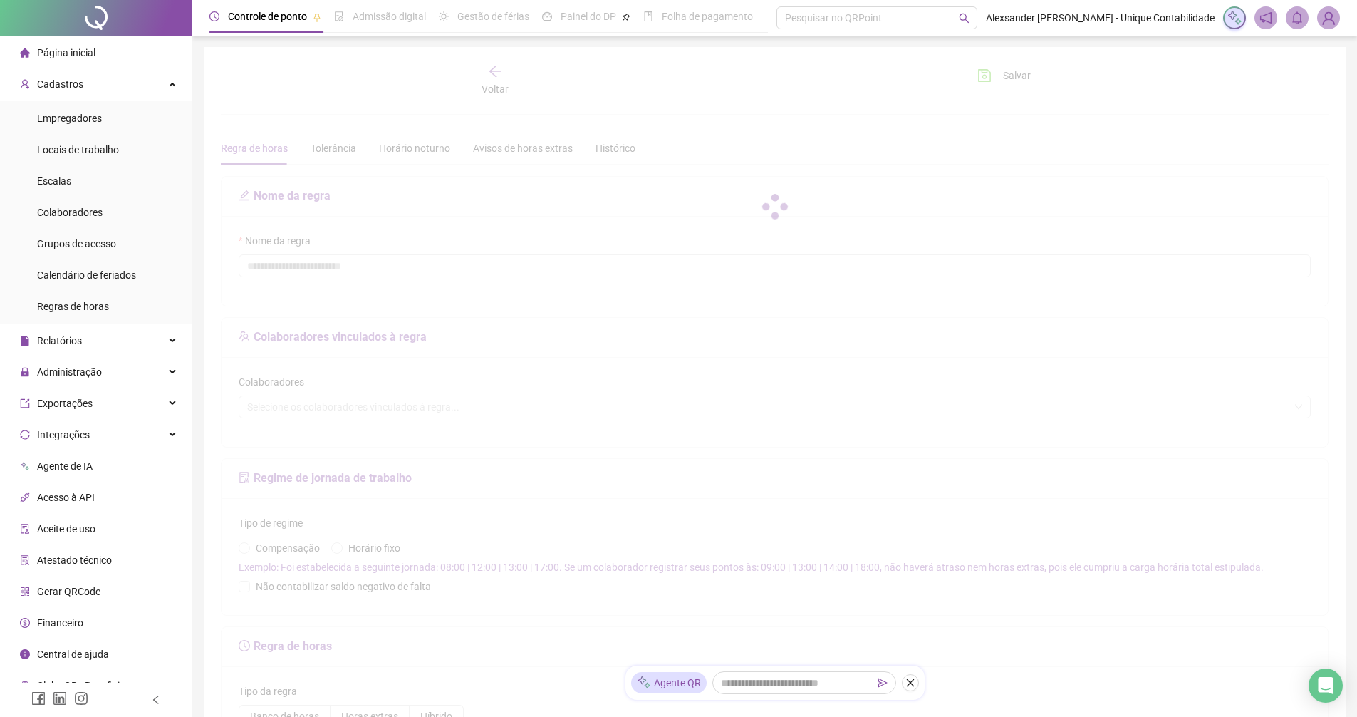
type input "**********"
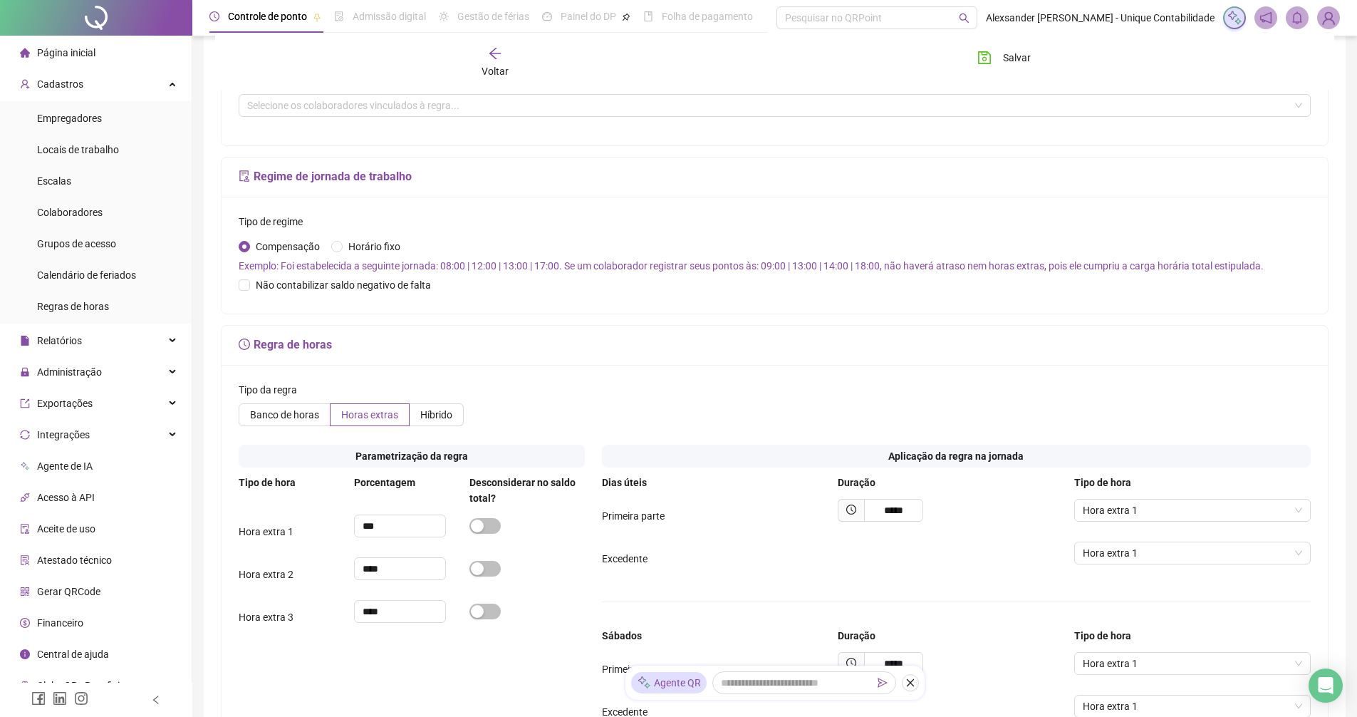
scroll to position [608, 0]
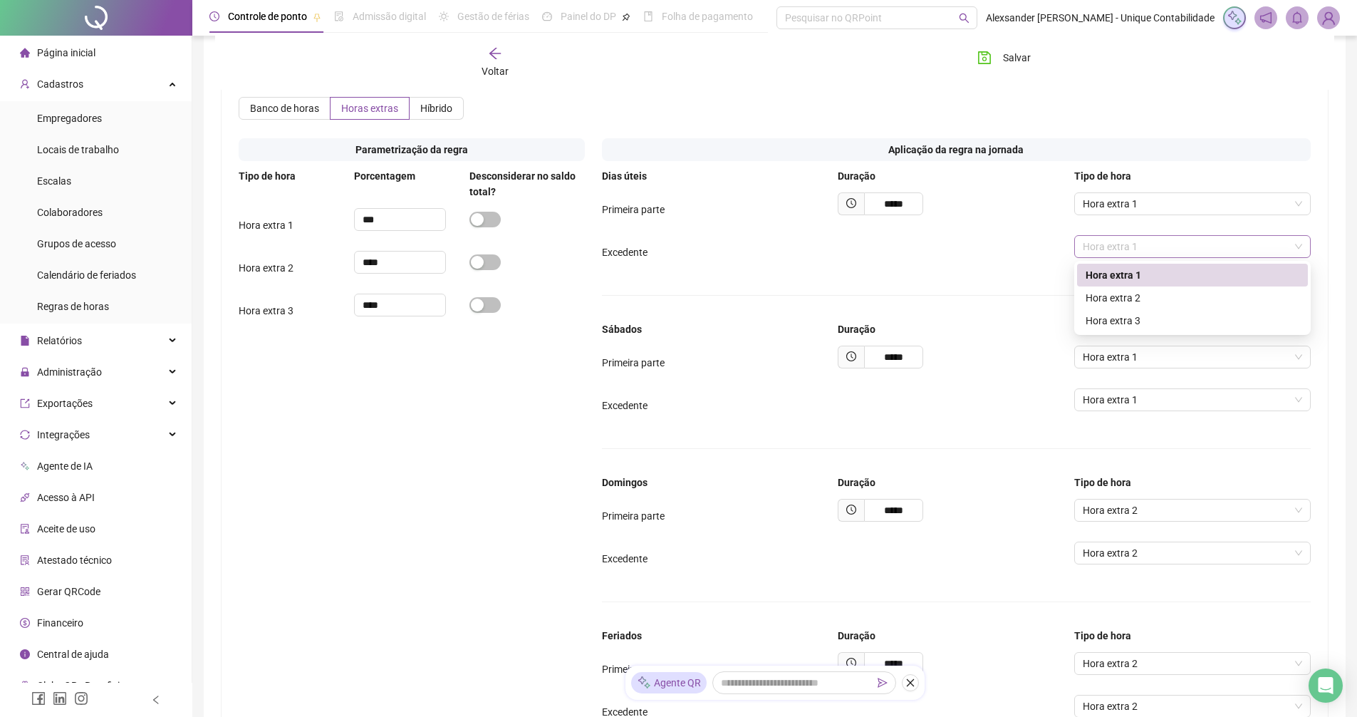
click at [1117, 247] on span "Hora extra 1" at bounding box center [1192, 246] width 219 height 21
click at [1119, 247] on span "Hora extra 1" at bounding box center [1192, 246] width 219 height 21
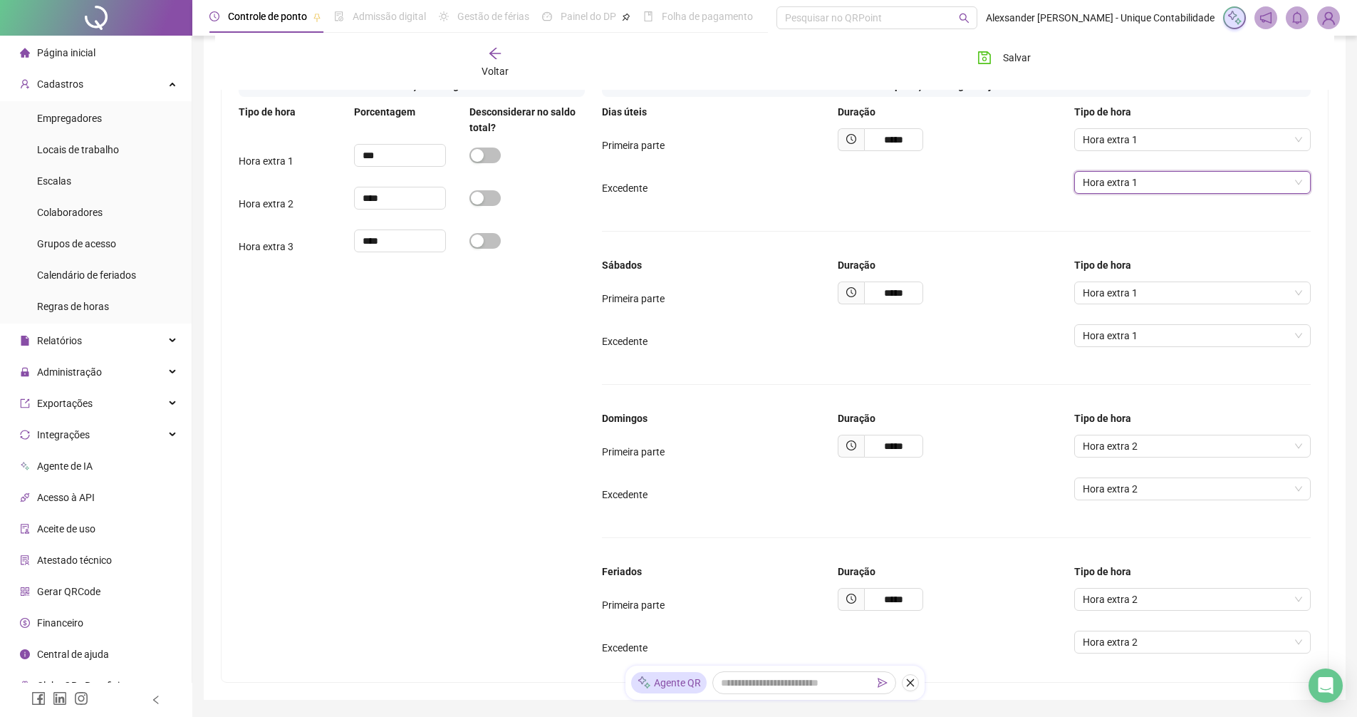
scroll to position [750, 0]
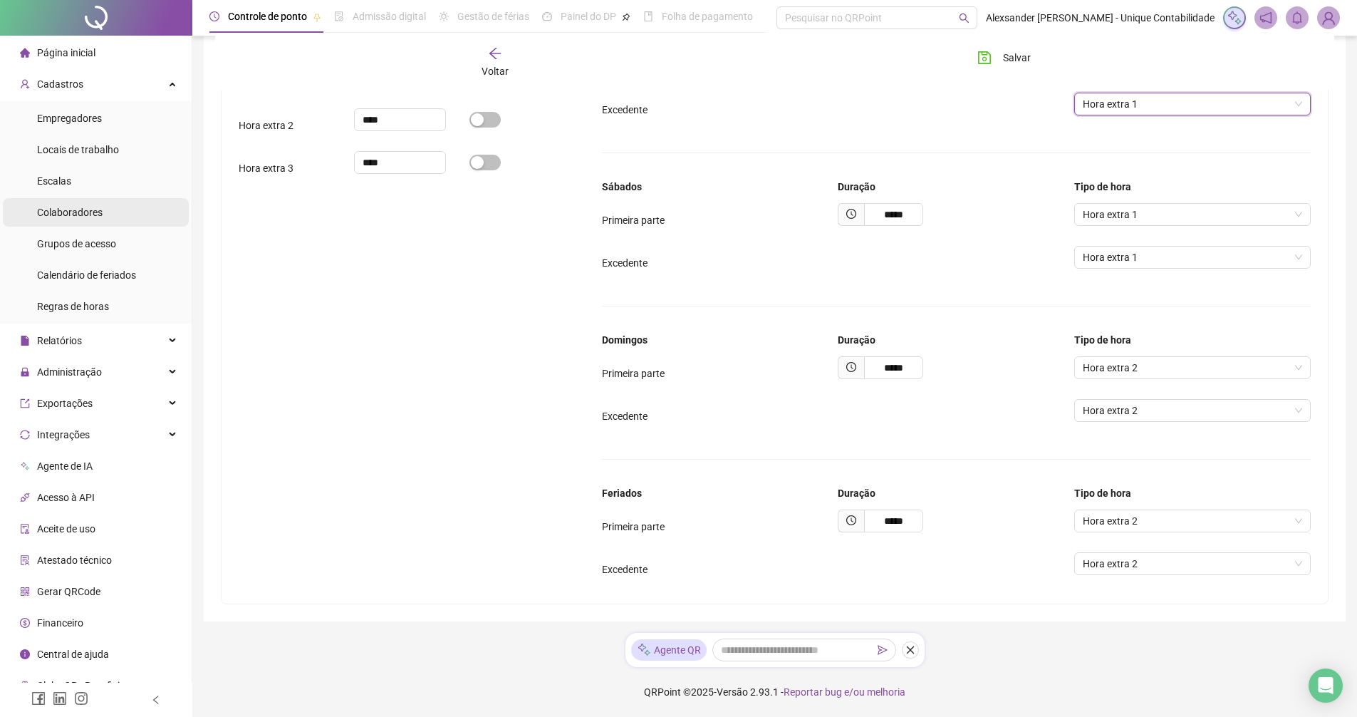
click at [121, 214] on li "Colaboradores" at bounding box center [96, 212] width 186 height 28
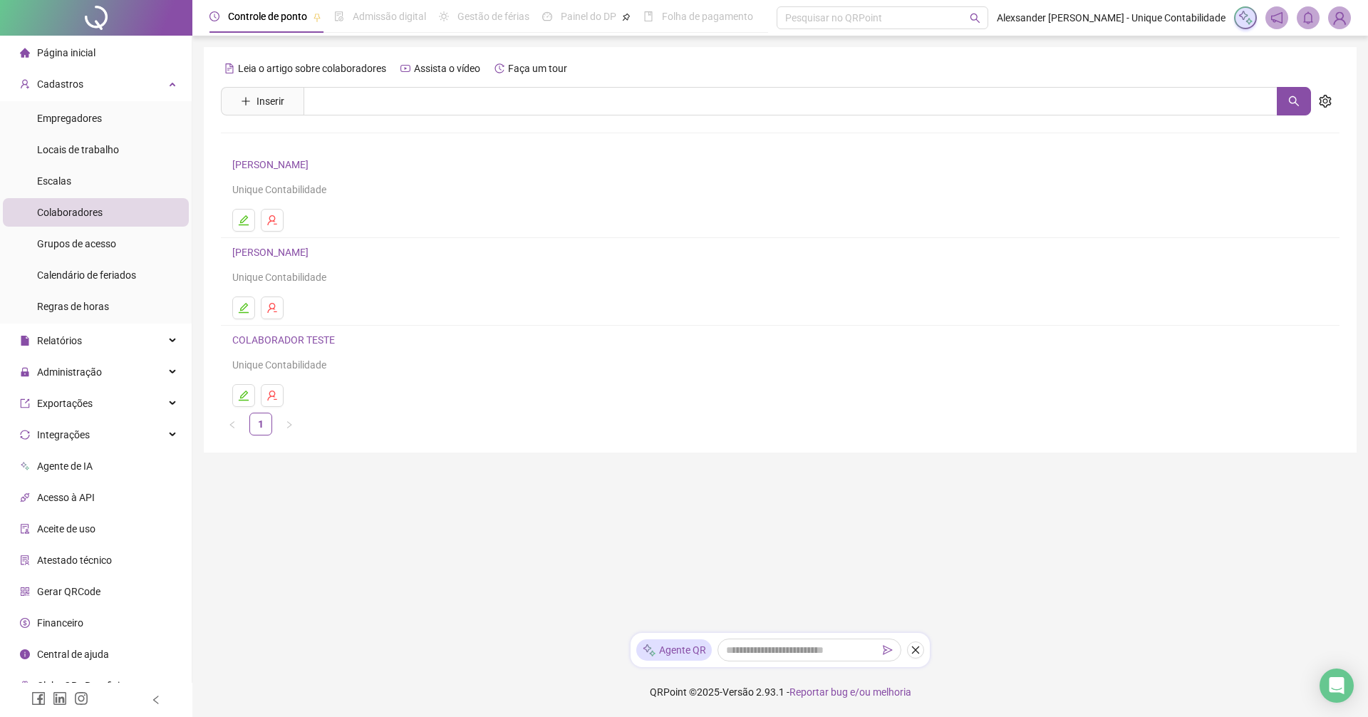
click at [263, 194] on div "Unique Contabilidade" at bounding box center [780, 190] width 1096 height 16
click at [259, 166] on link "[PERSON_NAME]" at bounding box center [272, 164] width 81 height 11
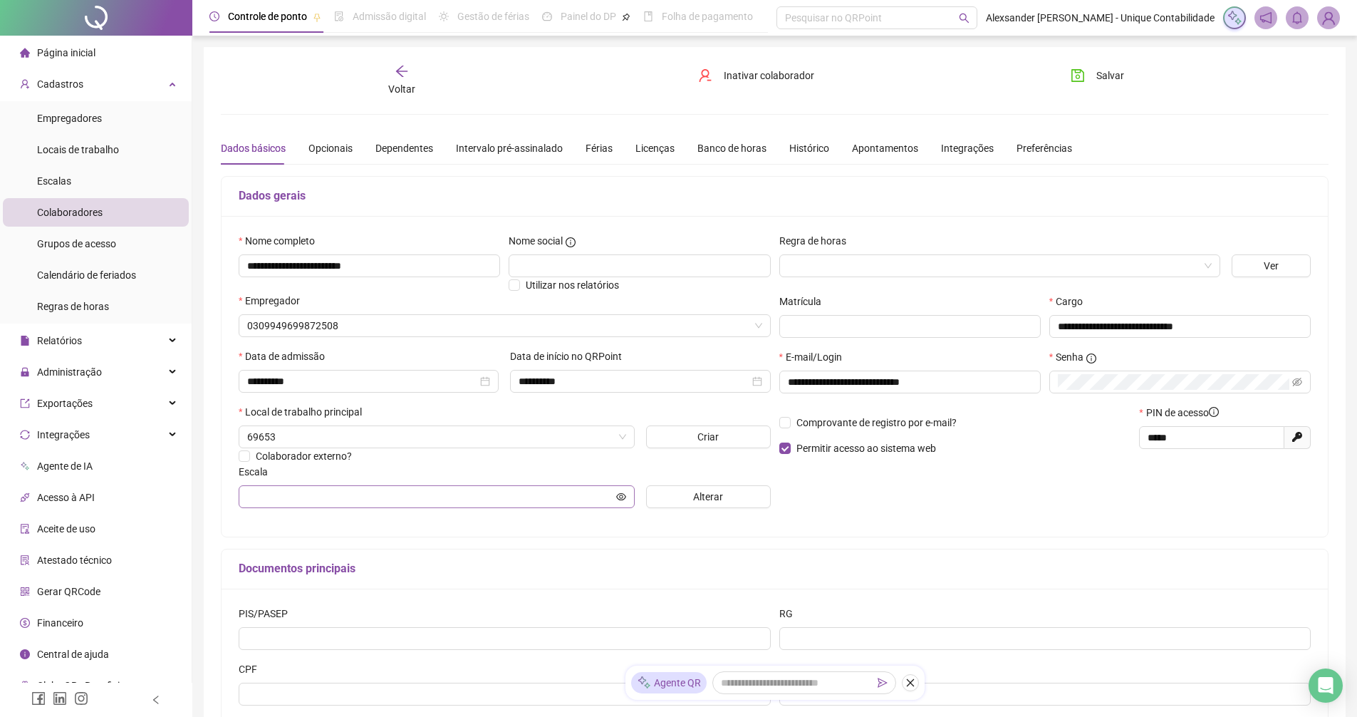
type input "**********"
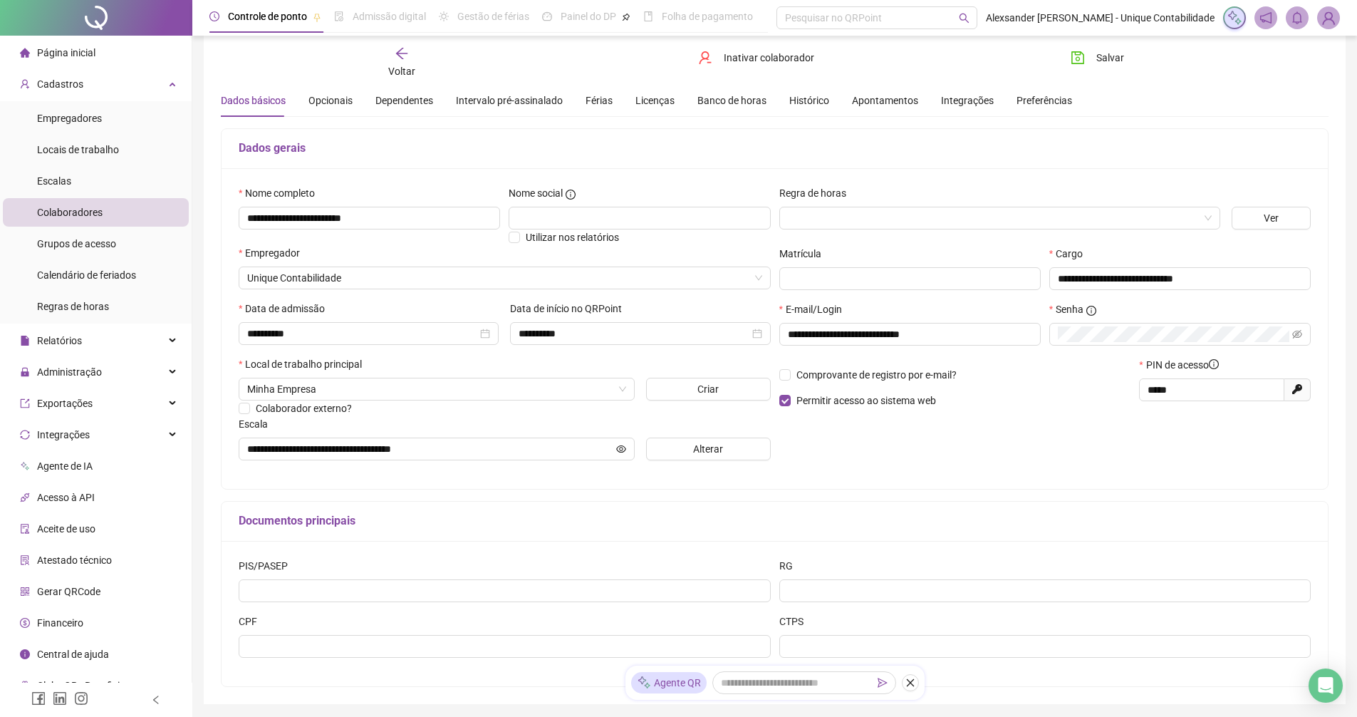
scroll to position [130, 0]
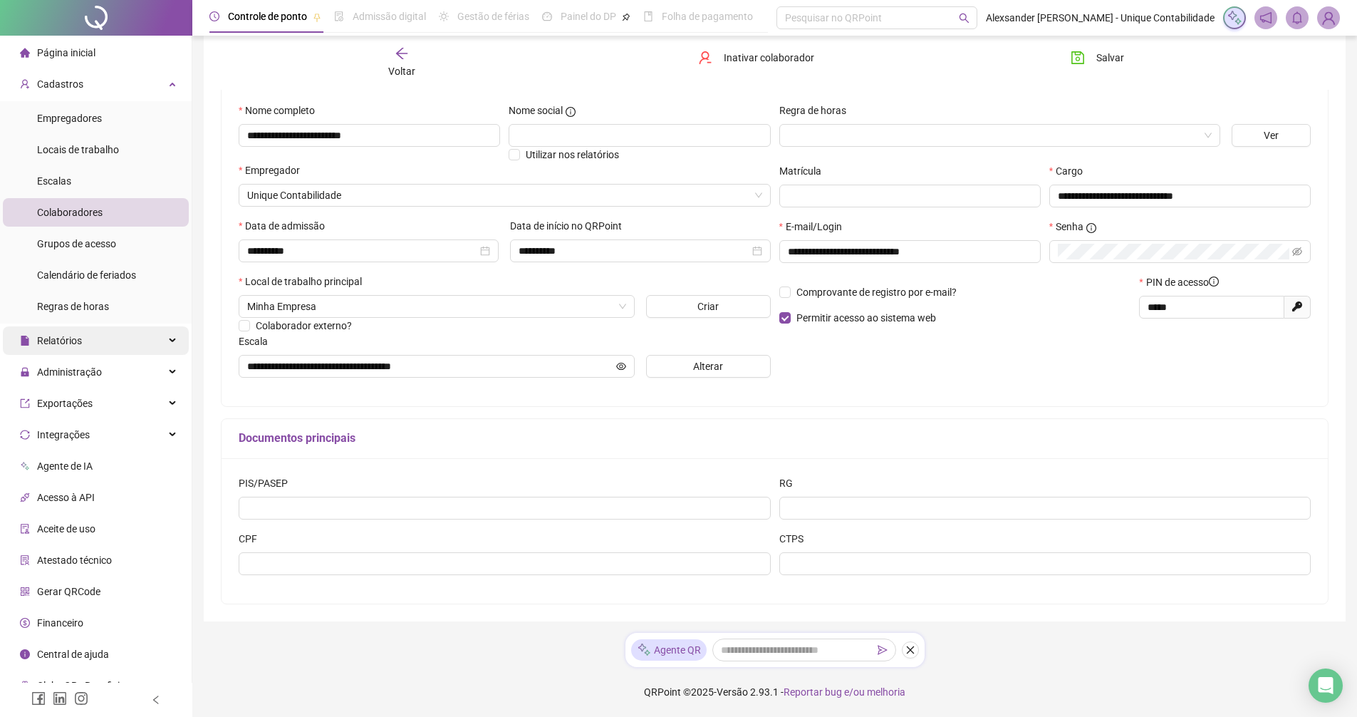
click at [129, 335] on div "Relatórios" at bounding box center [96, 340] width 186 height 28
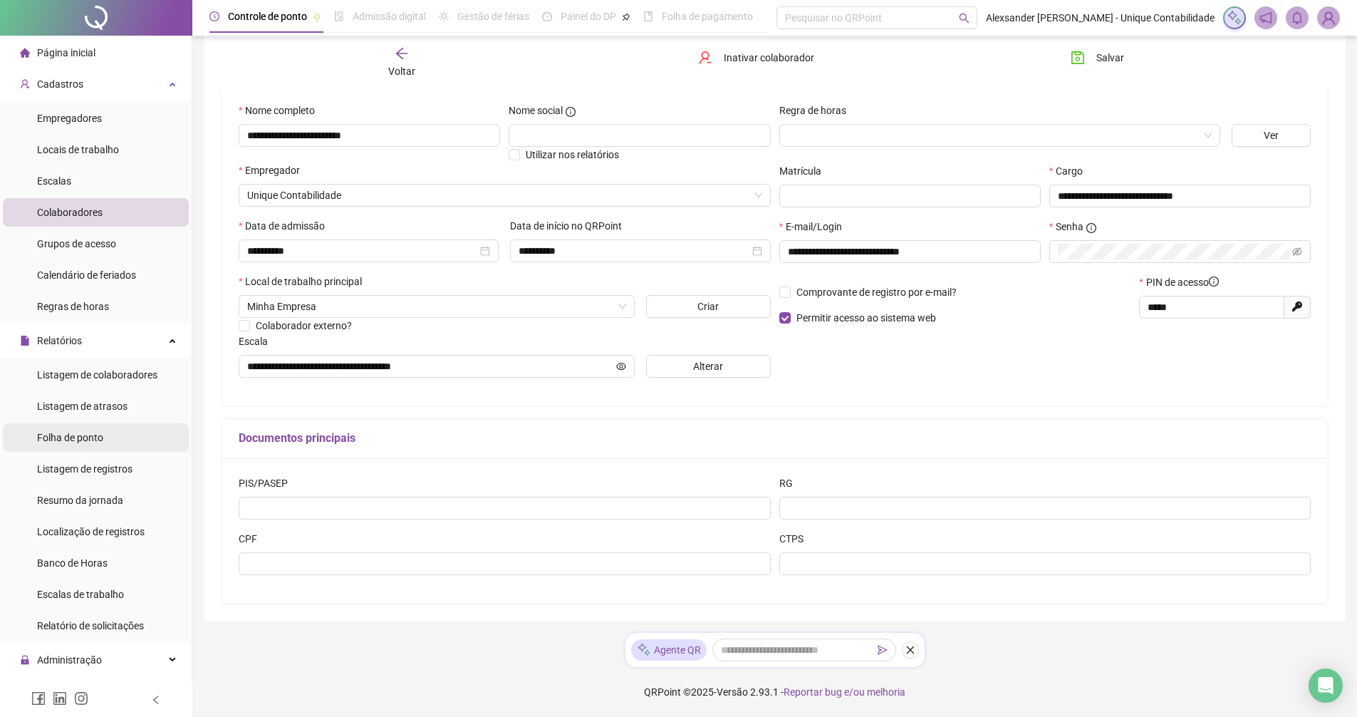
click at [54, 443] on span "Folha de ponto" at bounding box center [70, 437] width 66 height 11
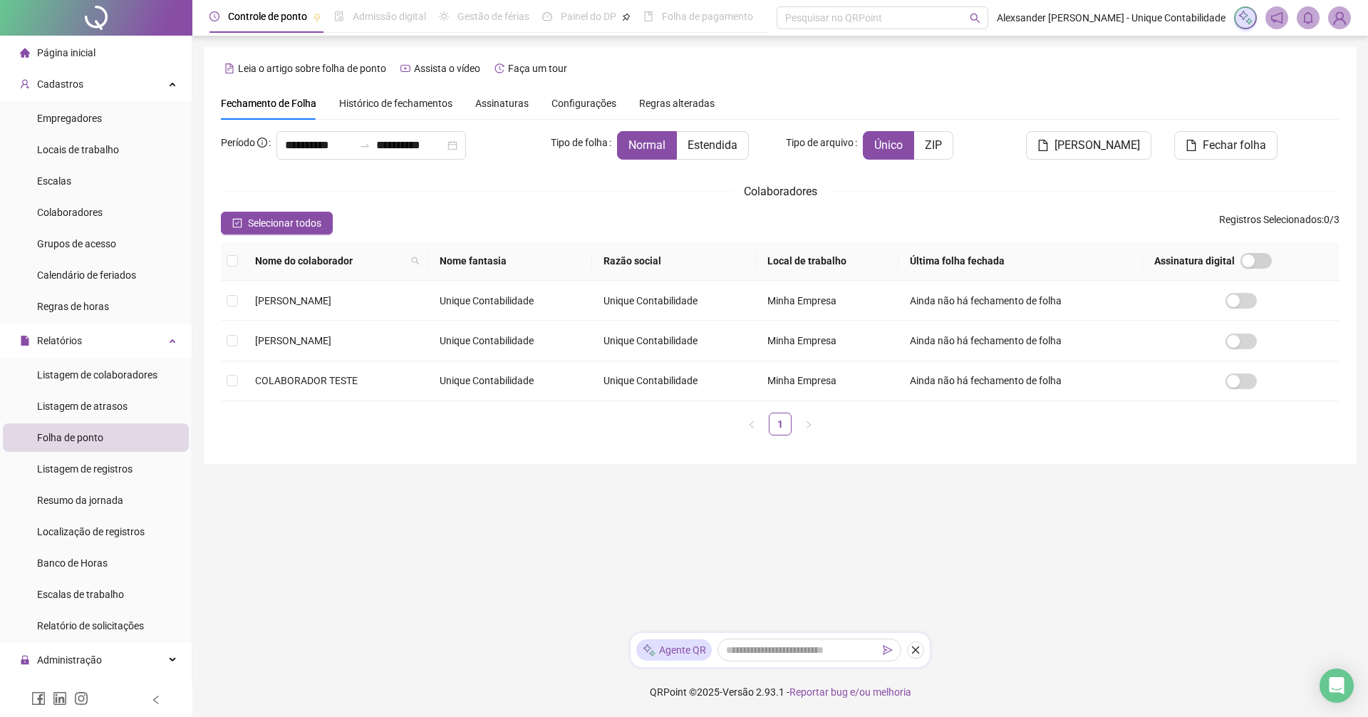
type input "**********"
click at [558, 98] on span "Configurações" at bounding box center [583, 103] width 65 height 10
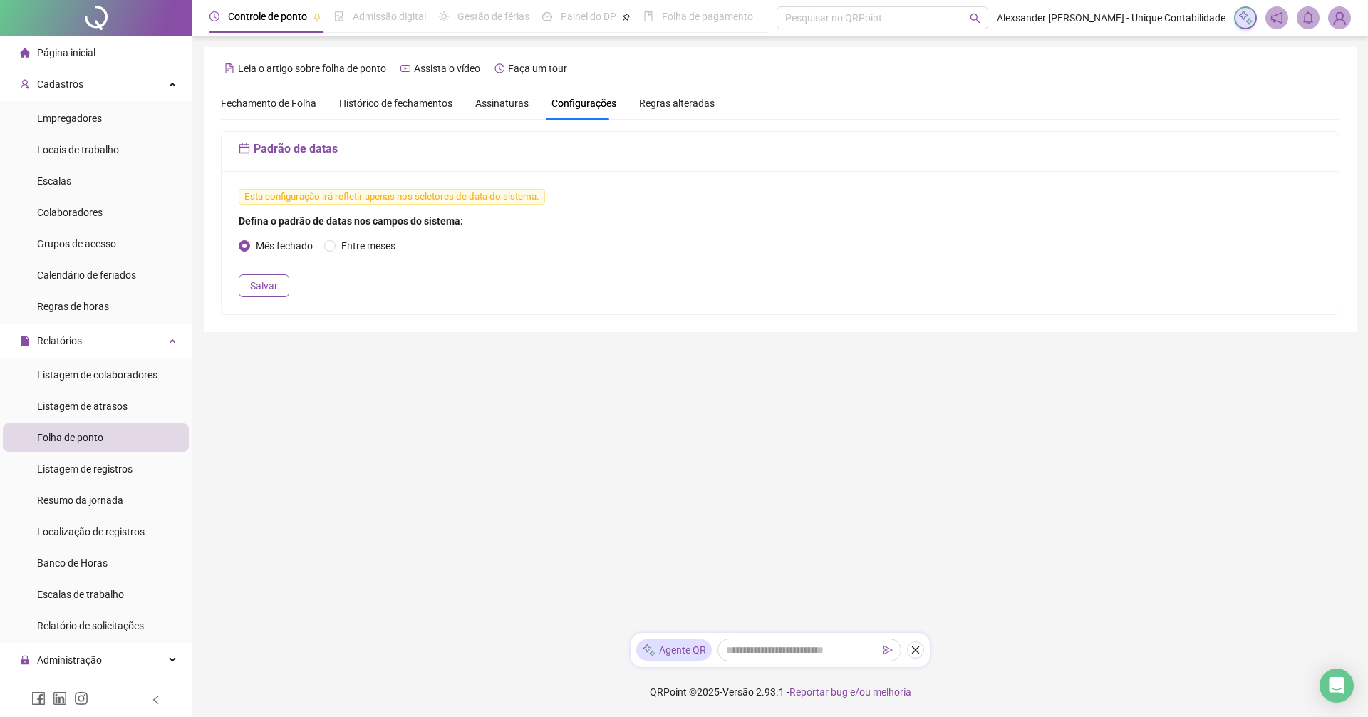
click at [486, 105] on span "Assinaturas" at bounding box center [501, 103] width 53 height 10
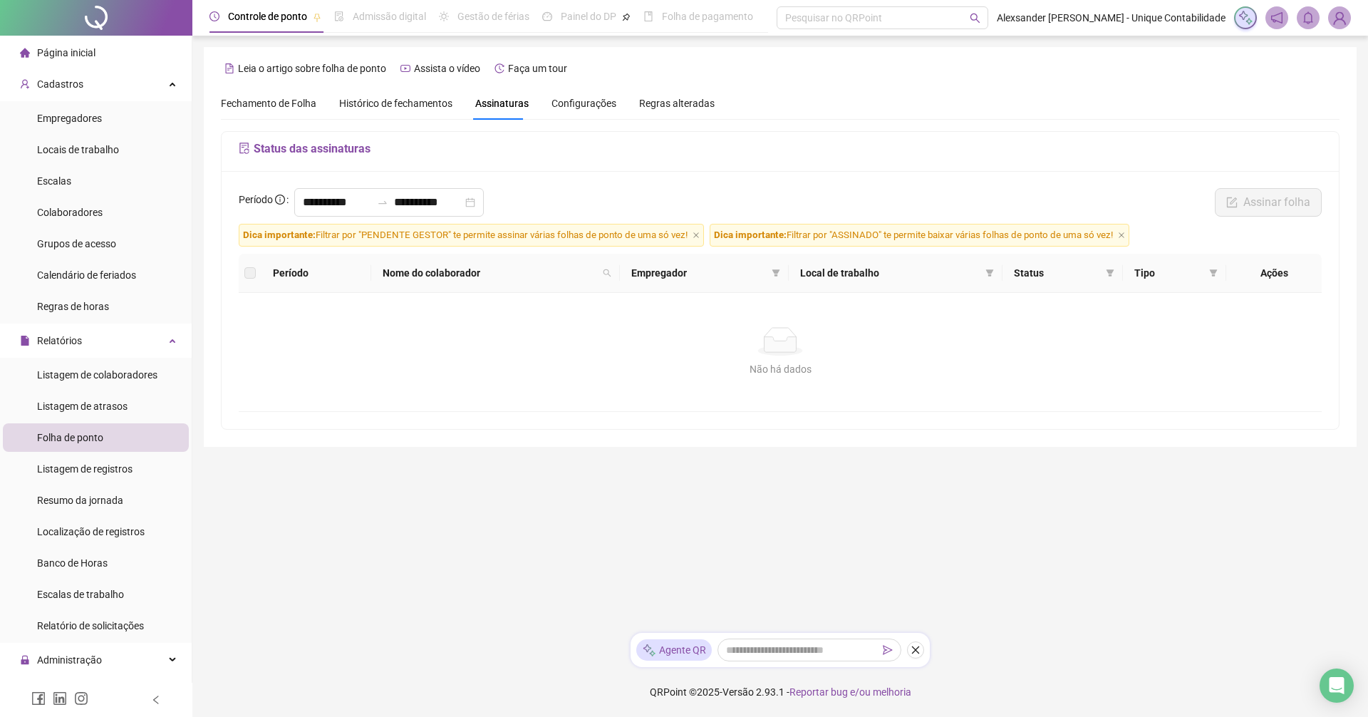
drag, startPoint x: 671, startPoint y: 104, endPoint x: 621, endPoint y: 109, distance: 50.1
click at [671, 105] on span "Regras alteradas" at bounding box center [677, 103] width 76 height 10
click at [365, 100] on span "Histórico de fechamentos" at bounding box center [395, 103] width 113 height 11
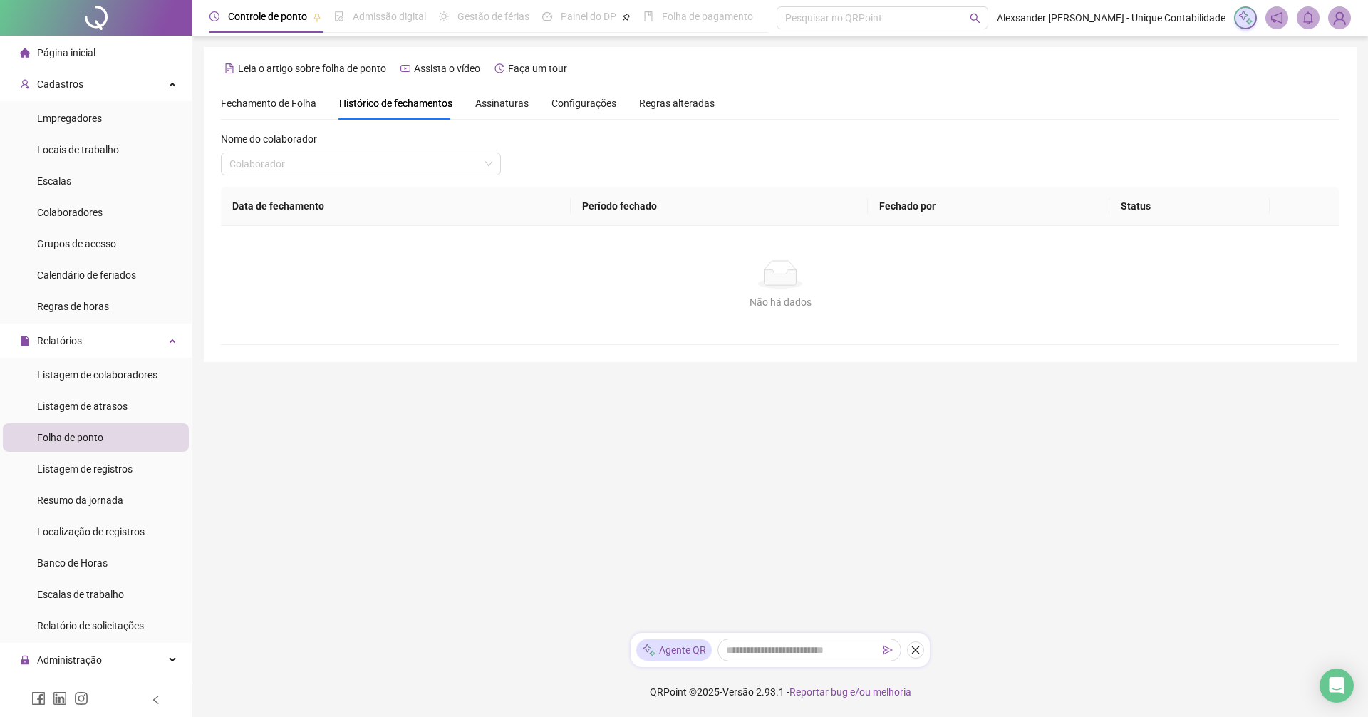
click at [276, 98] on span "Fechamento de Folha" at bounding box center [268, 103] width 95 height 11
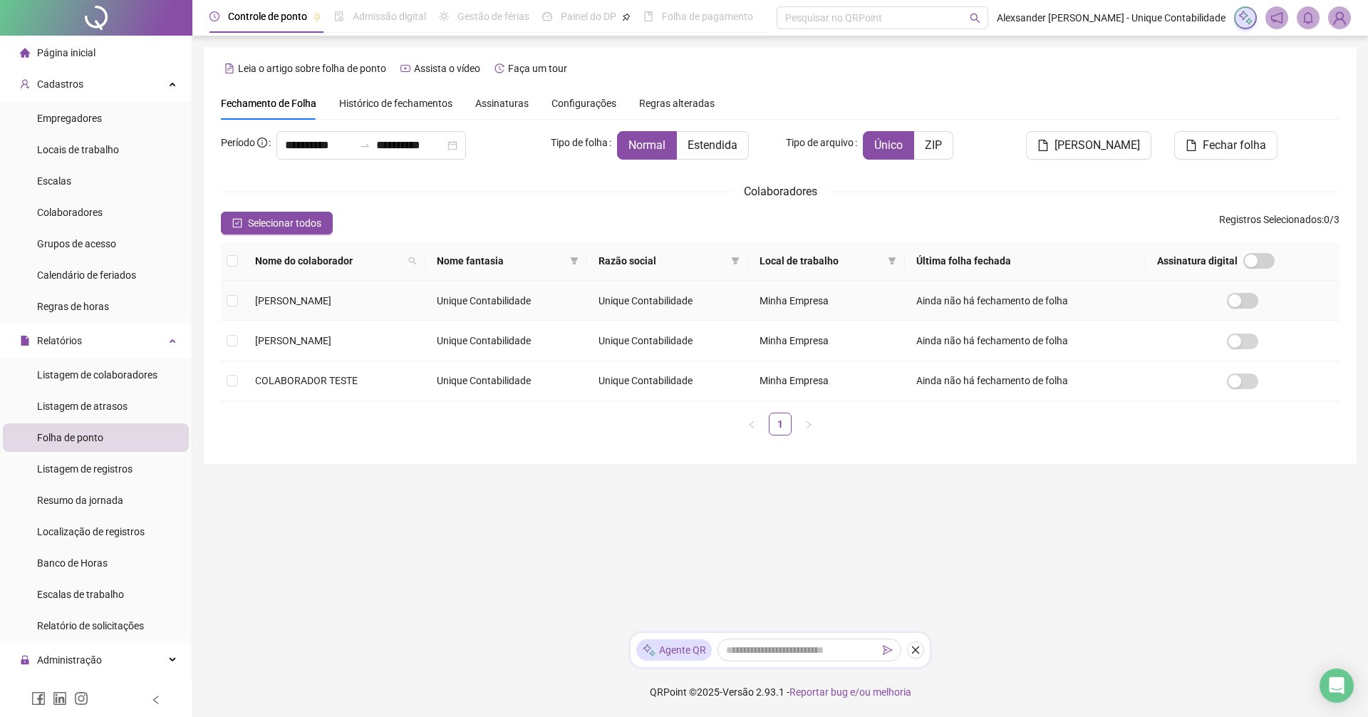
click at [302, 295] on span "[PERSON_NAME]" at bounding box center [293, 300] width 76 height 11
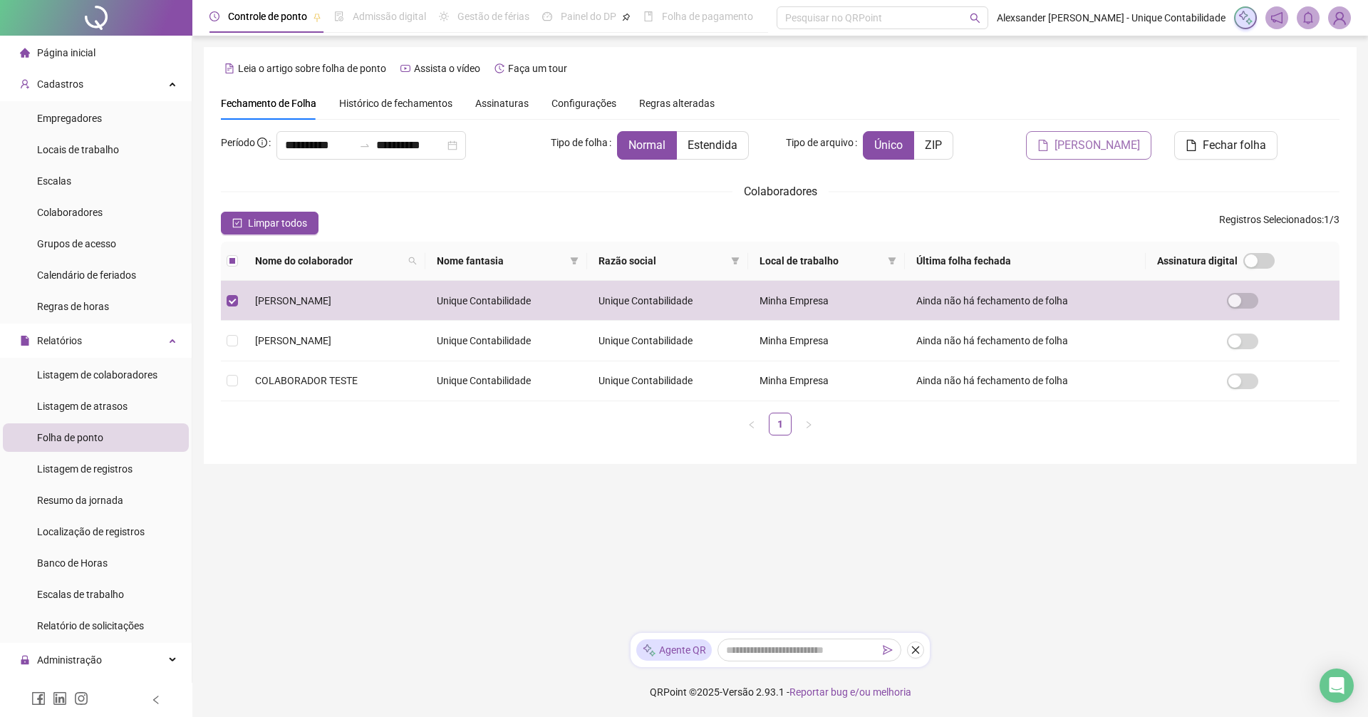
click at [1106, 153] on span "Gerar espelho" at bounding box center [1096, 145] width 85 height 17
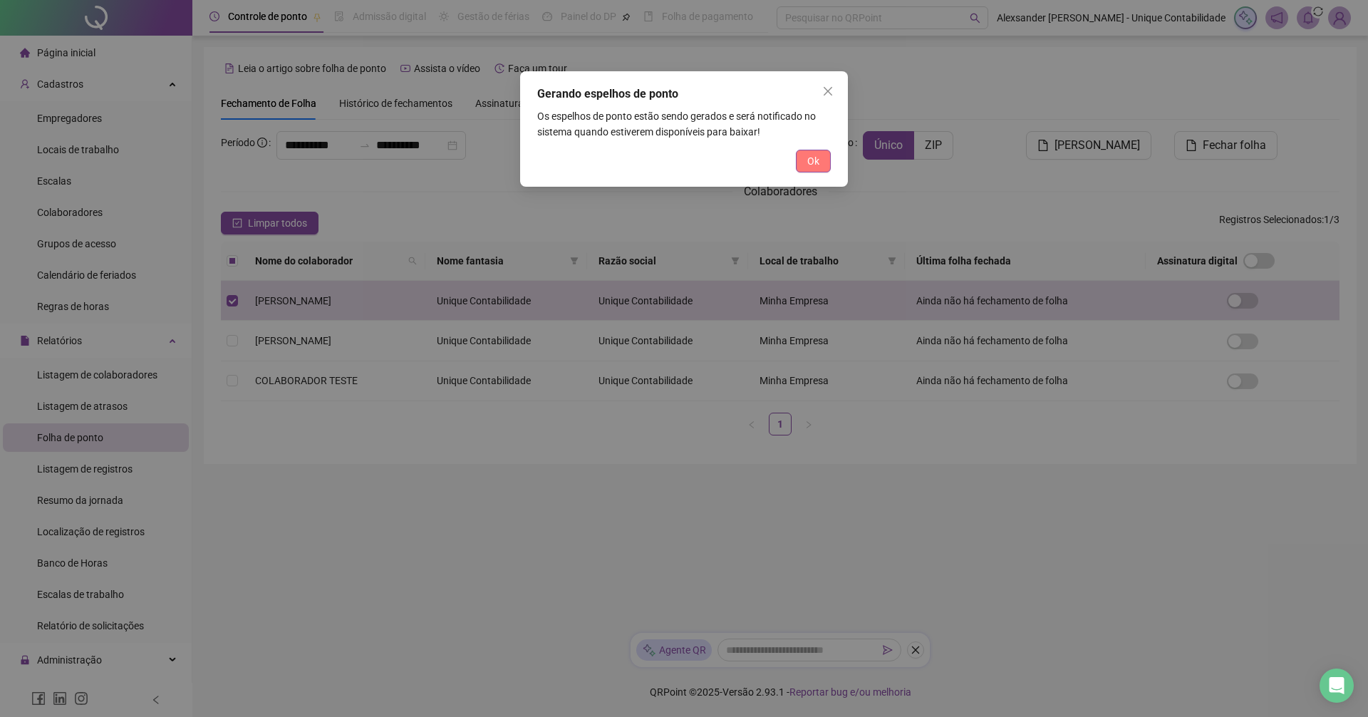
click at [809, 160] on span "Ok" at bounding box center [813, 161] width 12 height 16
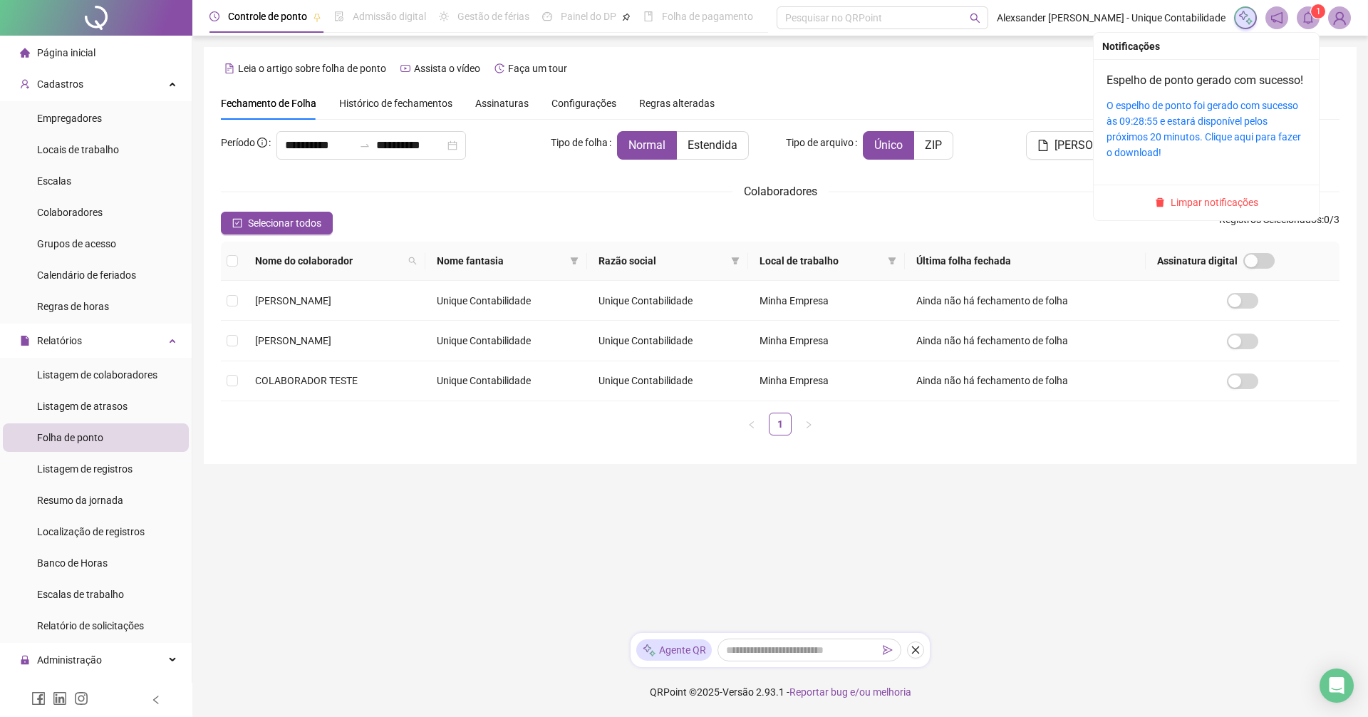
click at [1307, 21] on icon "bell" at bounding box center [1308, 17] width 13 height 13
click at [1313, 19] on icon "bell" at bounding box center [1308, 17] width 13 height 13
click at [1305, 26] on span at bounding box center [1308, 17] width 23 height 23
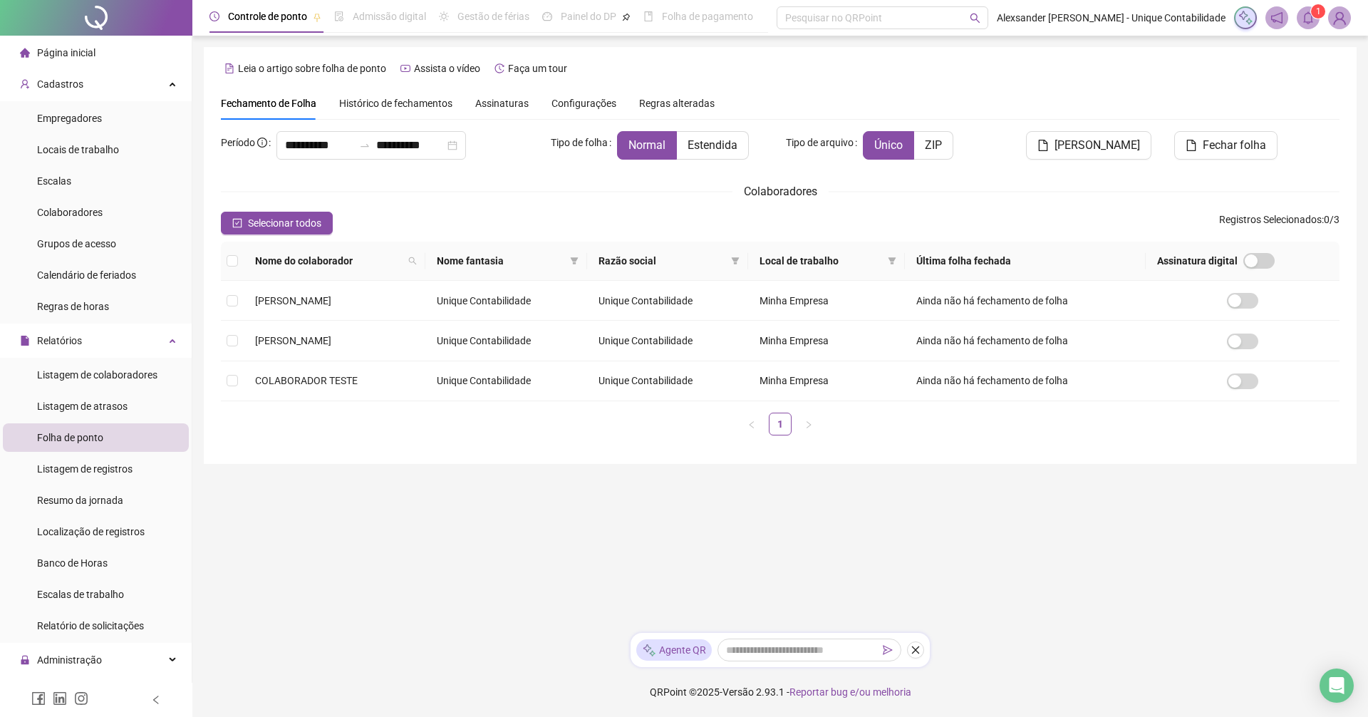
click at [993, 58] on div "Leia o artigo sobre folha de ponto Assista o vídeo Faça um tour" at bounding box center [780, 68] width 1119 height 23
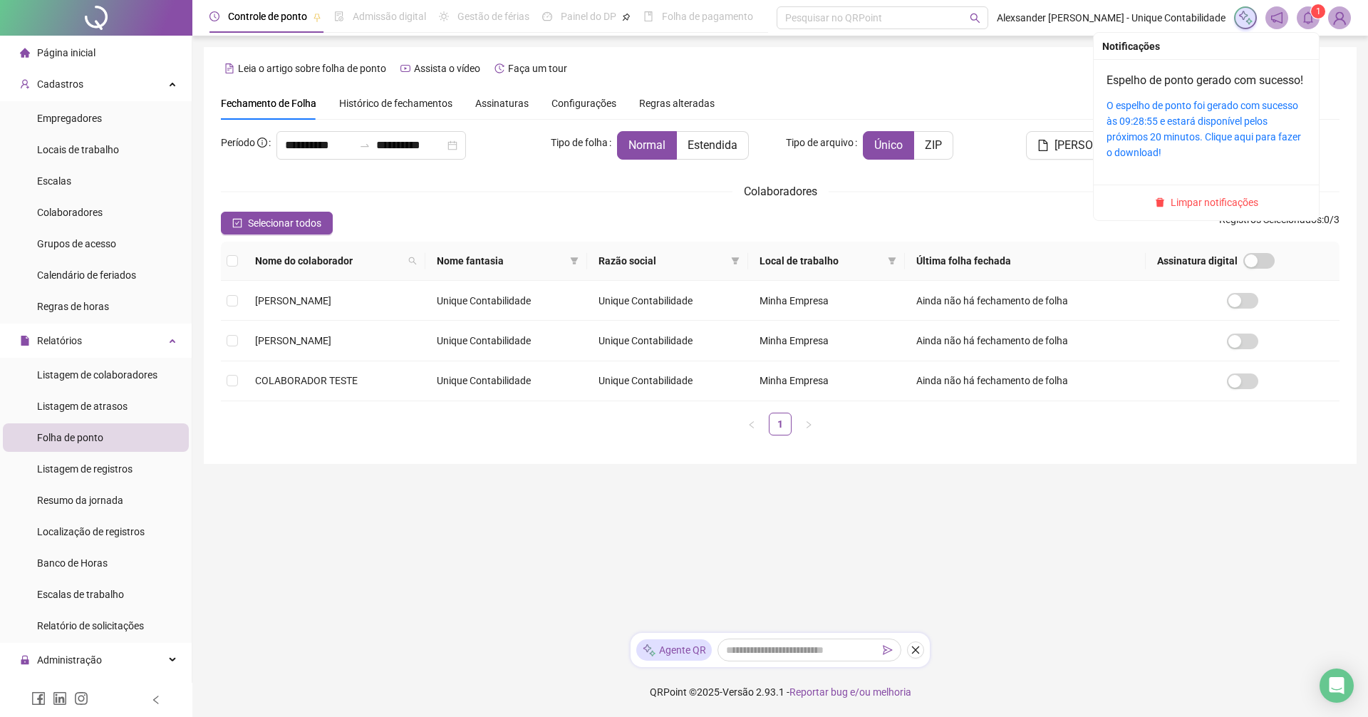
click at [1311, 22] on icon "bell" at bounding box center [1308, 17] width 10 height 13
click at [1143, 160] on div "O espelho de ponto foi gerado com sucesso às 09:28:55 e estará disponível pelos…" at bounding box center [1205, 129] width 199 height 63
click at [1245, 152] on link "O espelho de ponto foi gerado com sucesso às 09:28:55 e estará disponível pelos…" at bounding box center [1203, 129] width 195 height 58
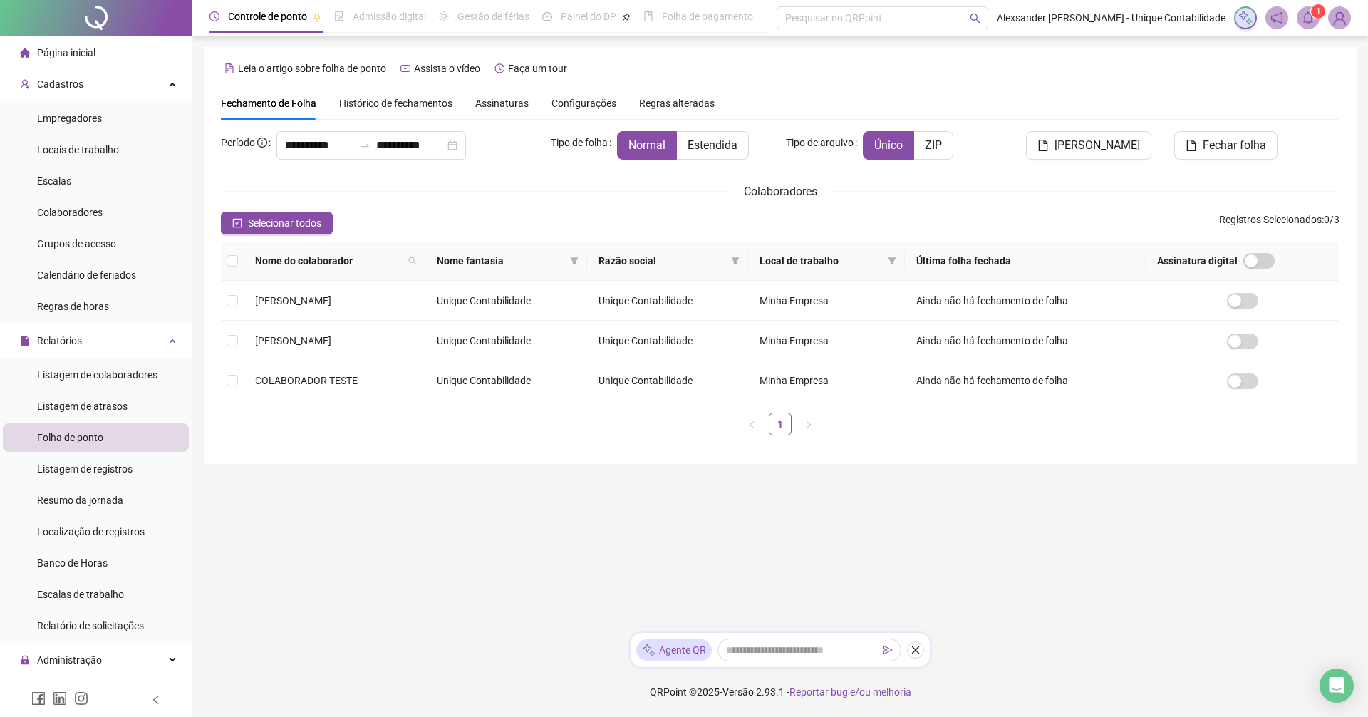
click at [369, 100] on span "Histórico de fechamentos" at bounding box center [395, 103] width 113 height 11
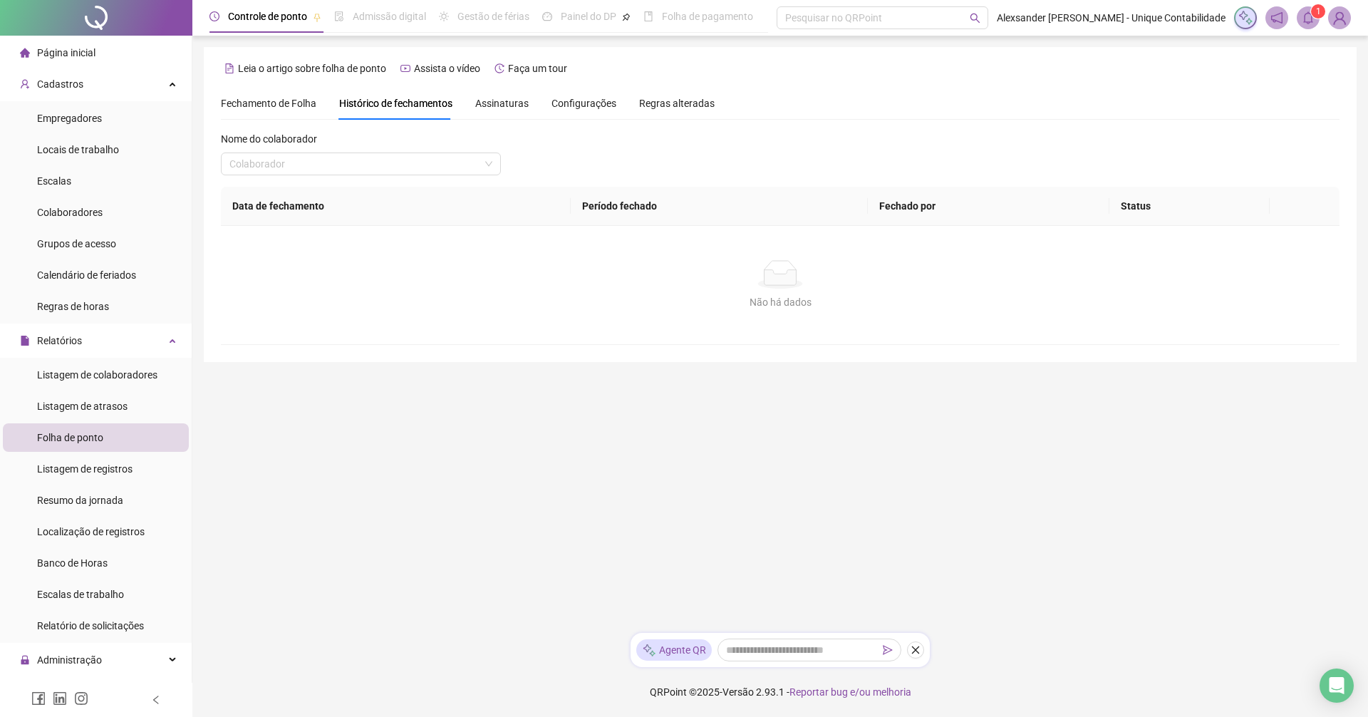
click at [505, 103] on span "Assinaturas" at bounding box center [501, 103] width 53 height 10
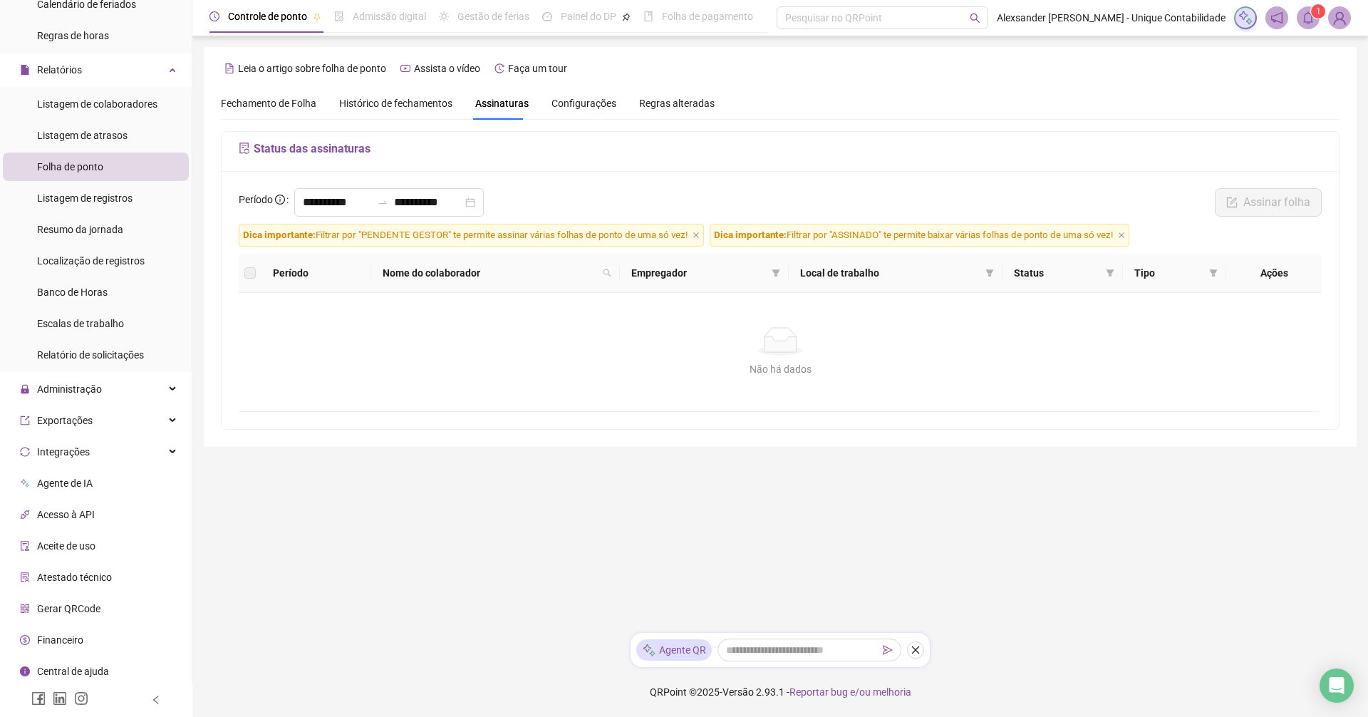
scroll to position [274, 0]
click at [78, 381] on span "Administração" at bounding box center [69, 385] width 65 height 11
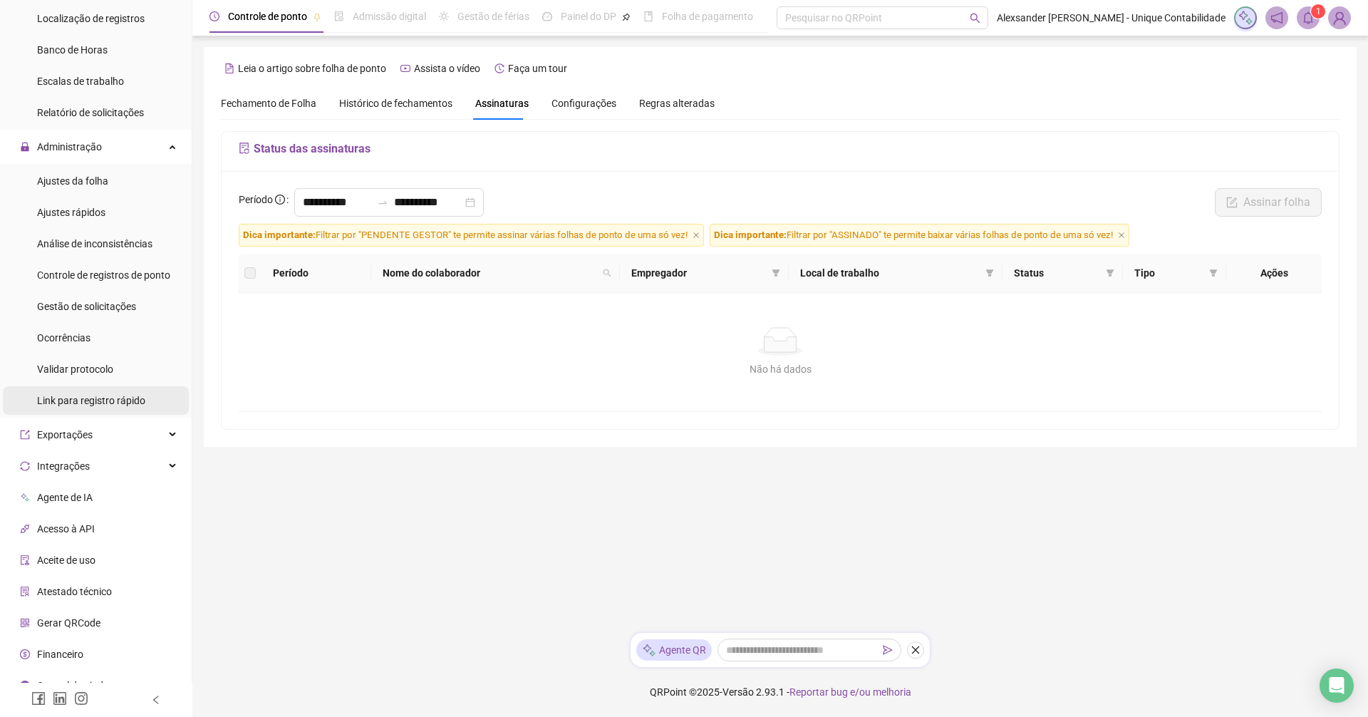
scroll to position [530, 0]
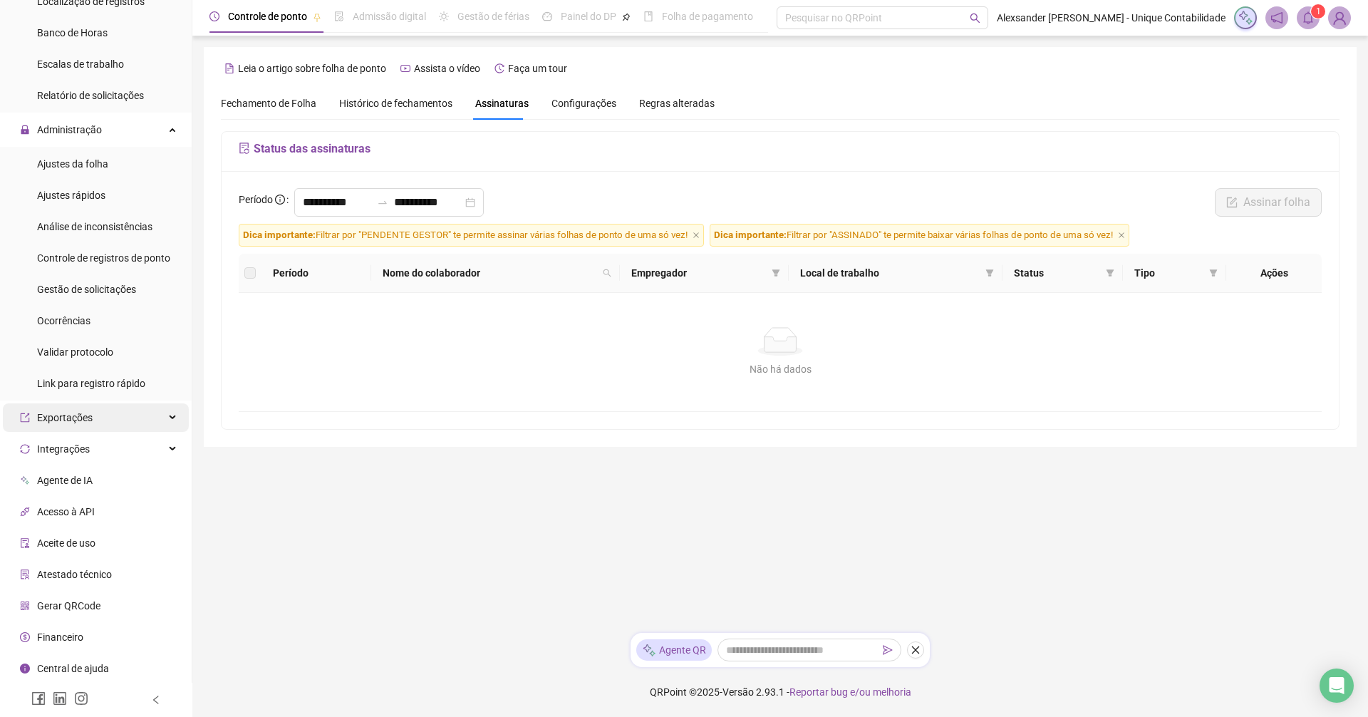
click at [103, 415] on div "Exportações" at bounding box center [96, 417] width 186 height 28
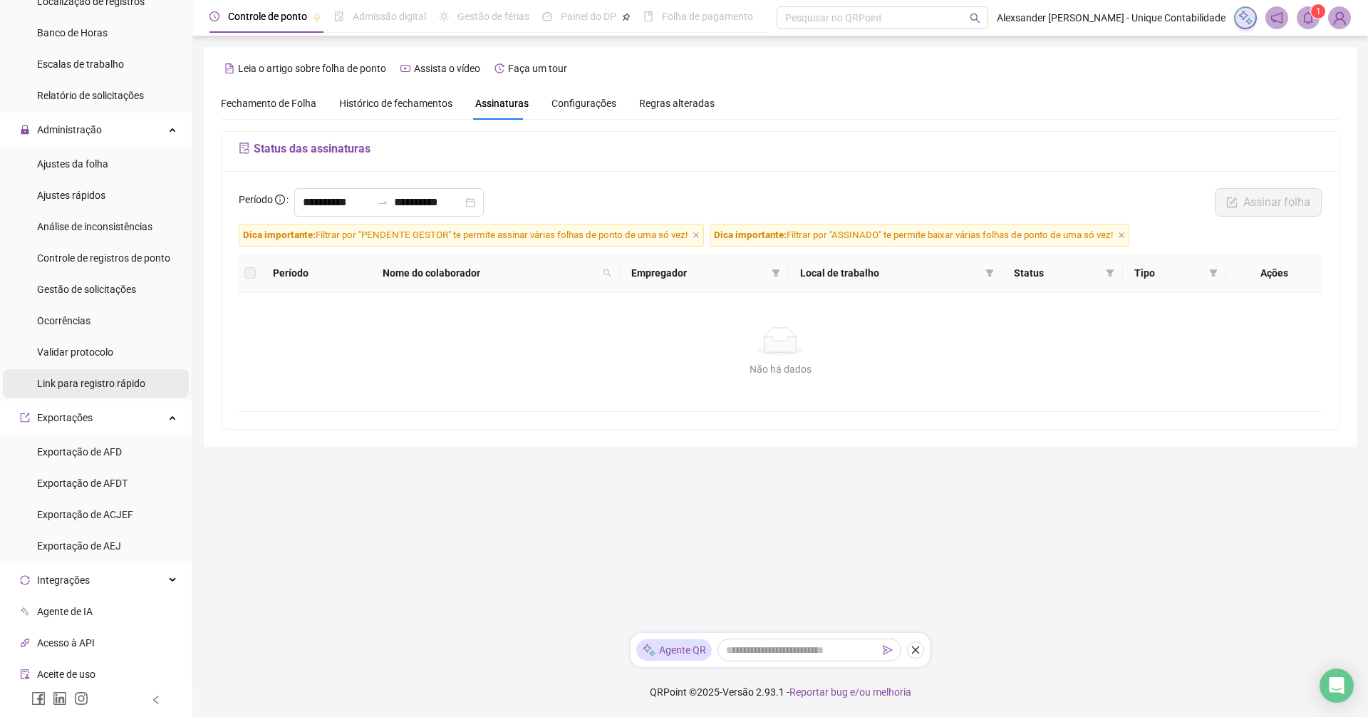
click at [91, 393] on div "Link para registro rápido" at bounding box center [91, 383] width 108 height 28
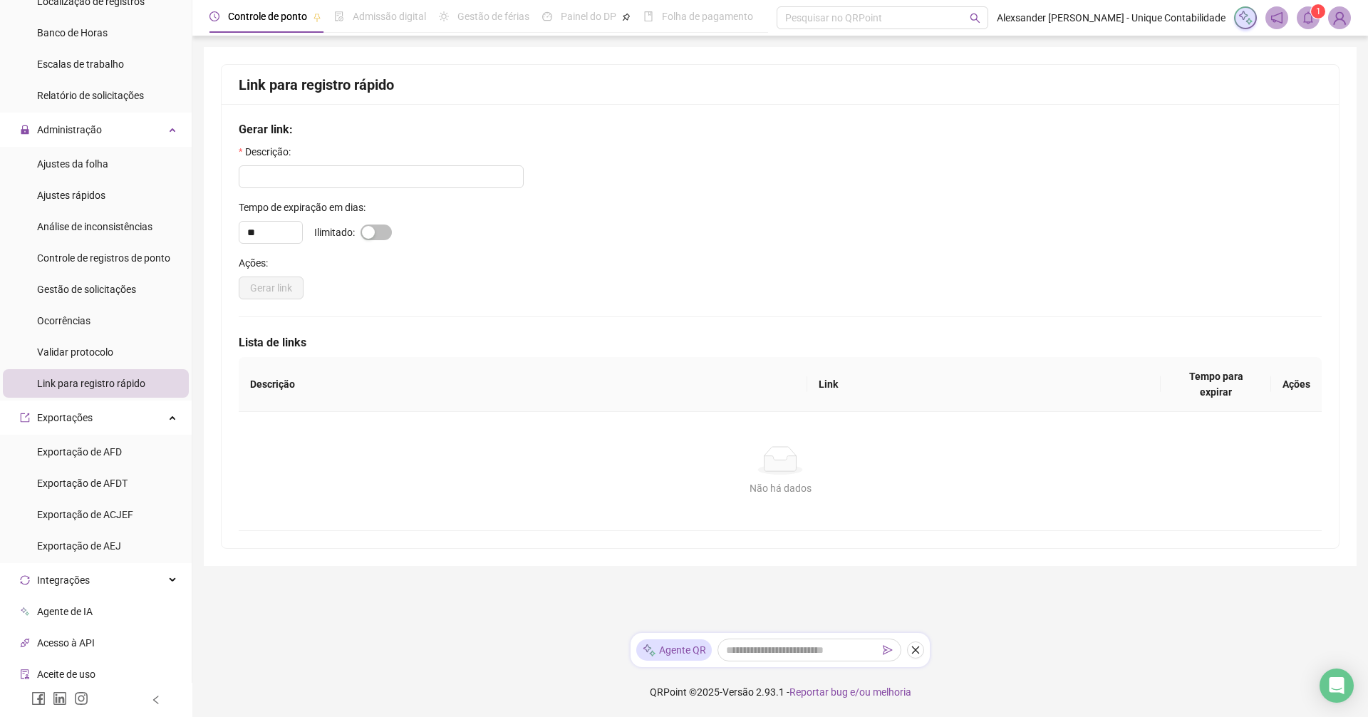
click at [294, 194] on form "Descrição: Tempo de expiração em dias: ** Ilimitado: Ações: Gerar link" at bounding box center [780, 221] width 1083 height 155
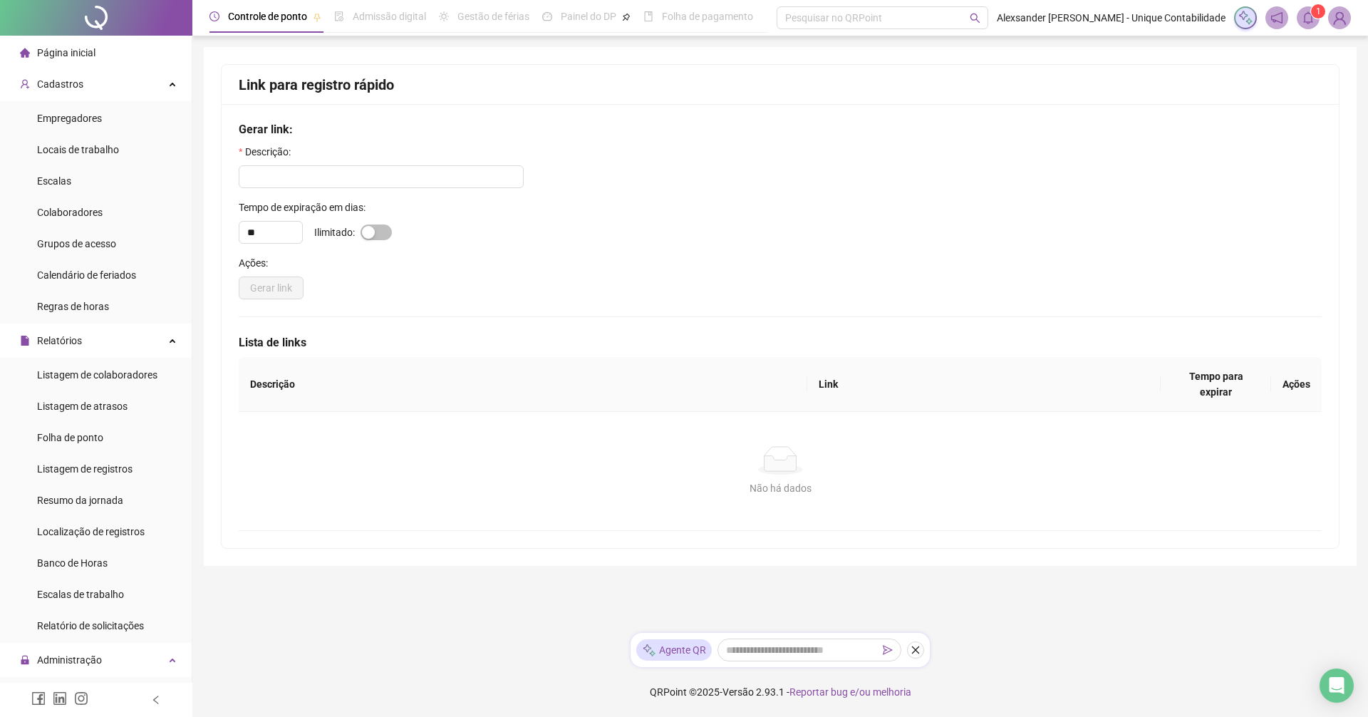
click at [50, 47] on span "Página inicial" at bounding box center [66, 52] width 58 height 11
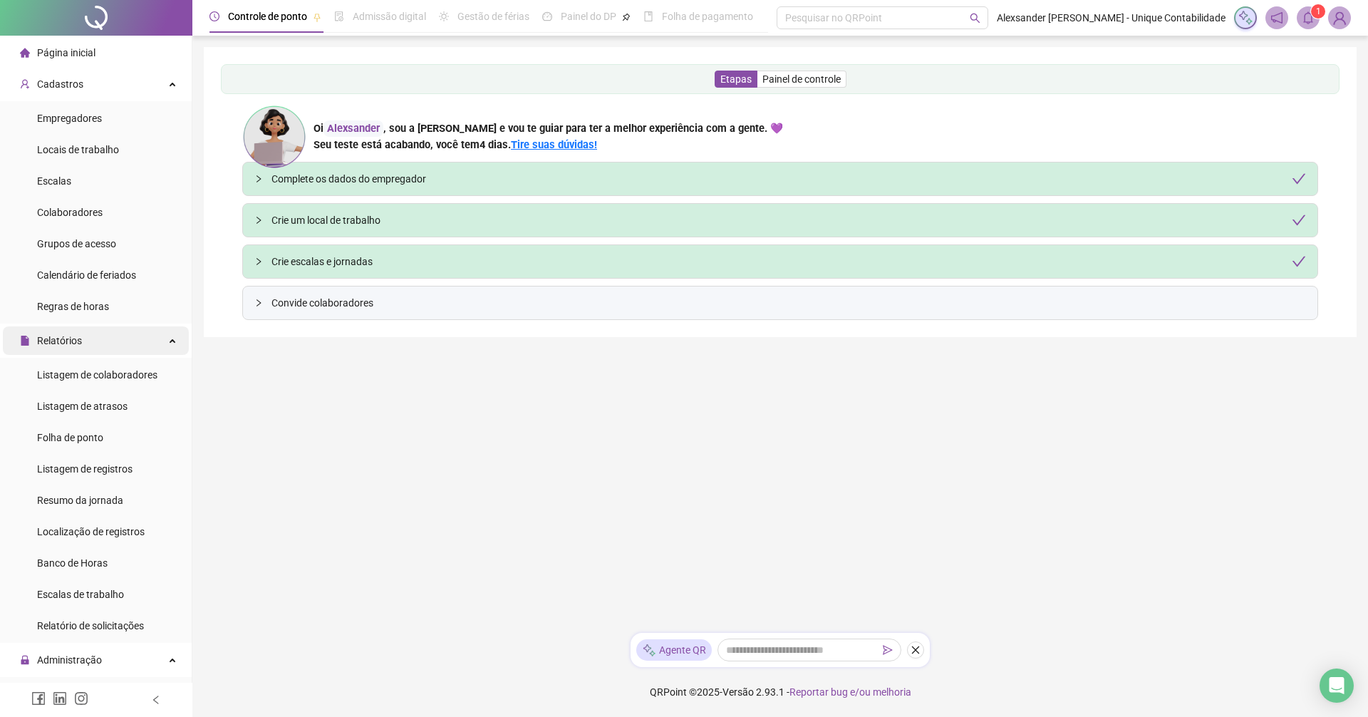
click at [84, 330] on div "Relatórios" at bounding box center [96, 340] width 186 height 28
click at [90, 378] on span "Administração" at bounding box center [69, 371] width 65 height 11
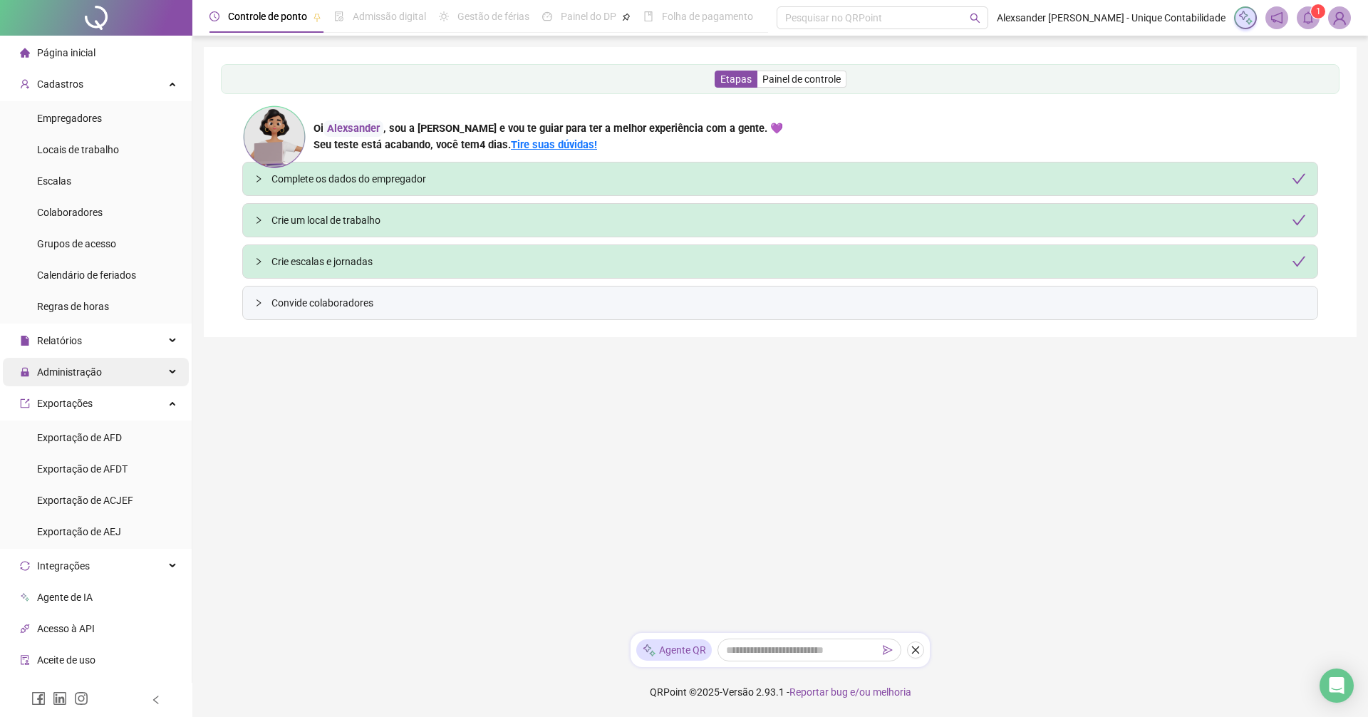
click at [90, 378] on span "Administração" at bounding box center [69, 371] width 65 height 11
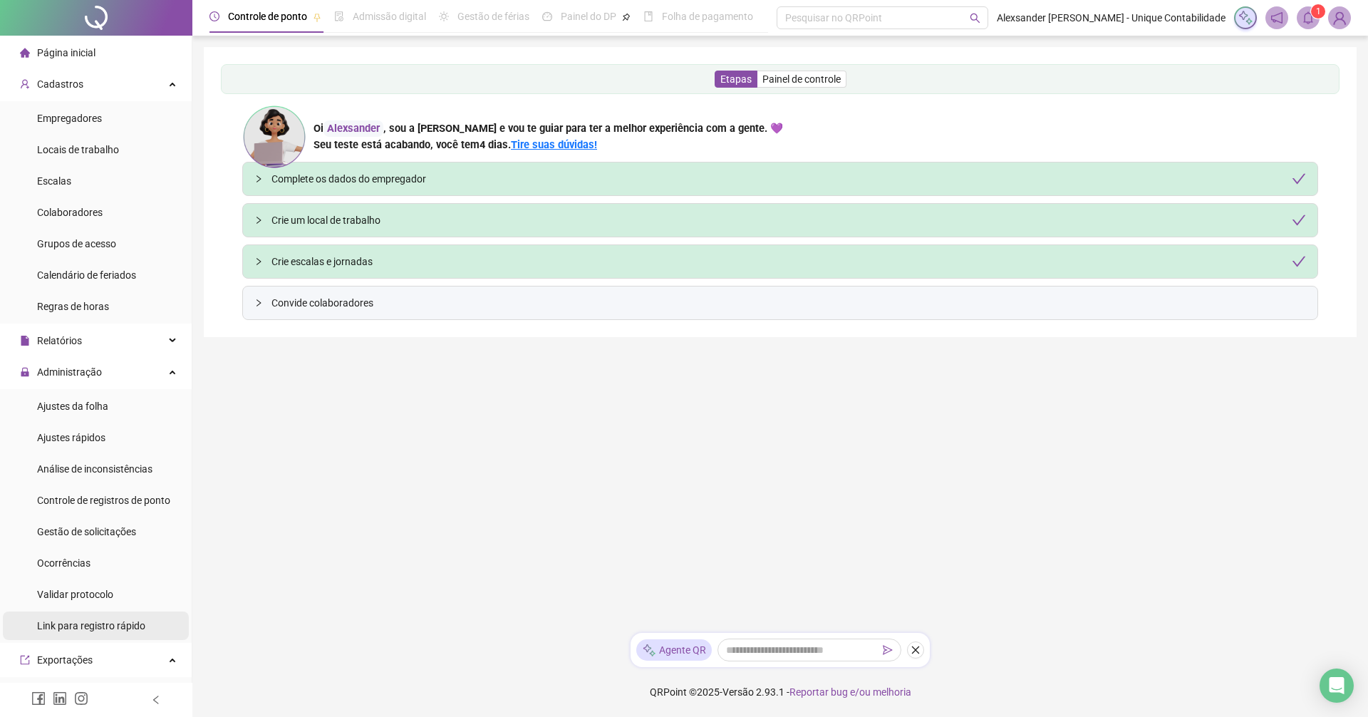
click at [82, 623] on span "Link para registro rápido" at bounding box center [91, 625] width 108 height 11
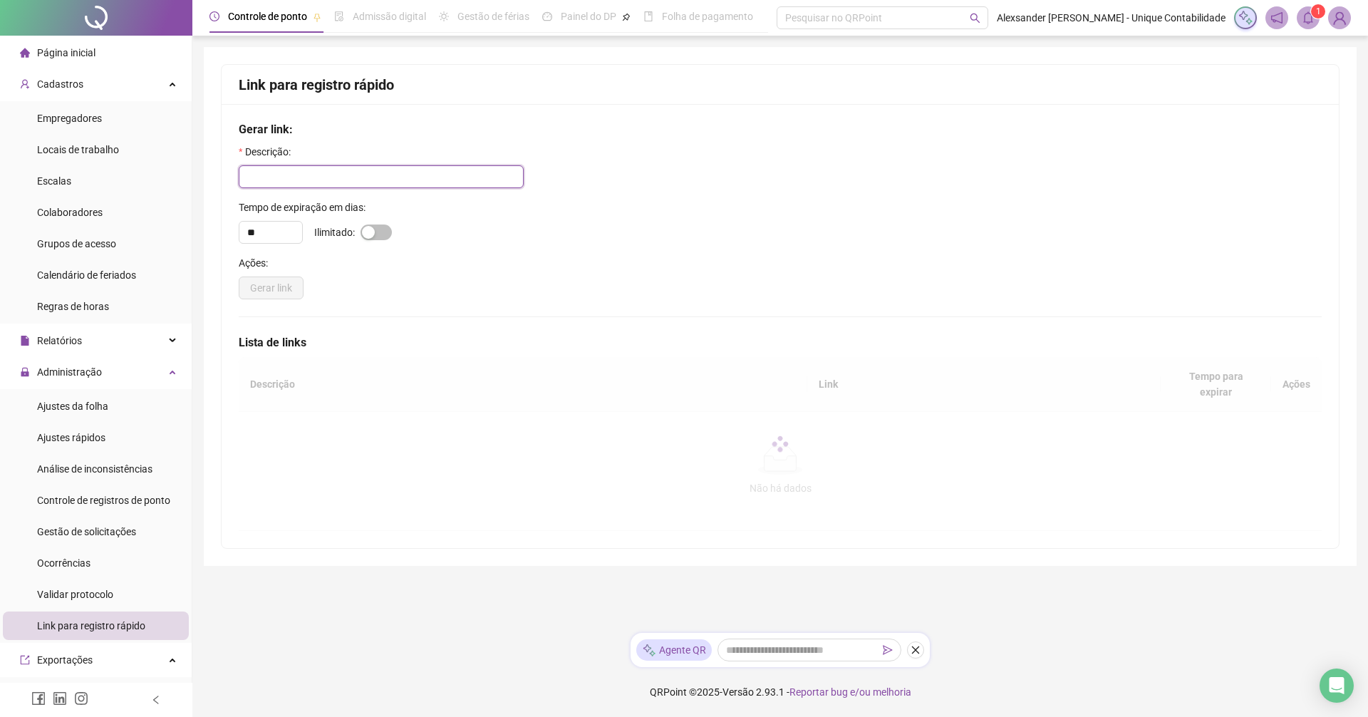
click at [271, 167] on input "text" at bounding box center [381, 176] width 285 height 23
type input "**********"
click at [365, 233] on div "button" at bounding box center [368, 232] width 13 height 13
type input "*"
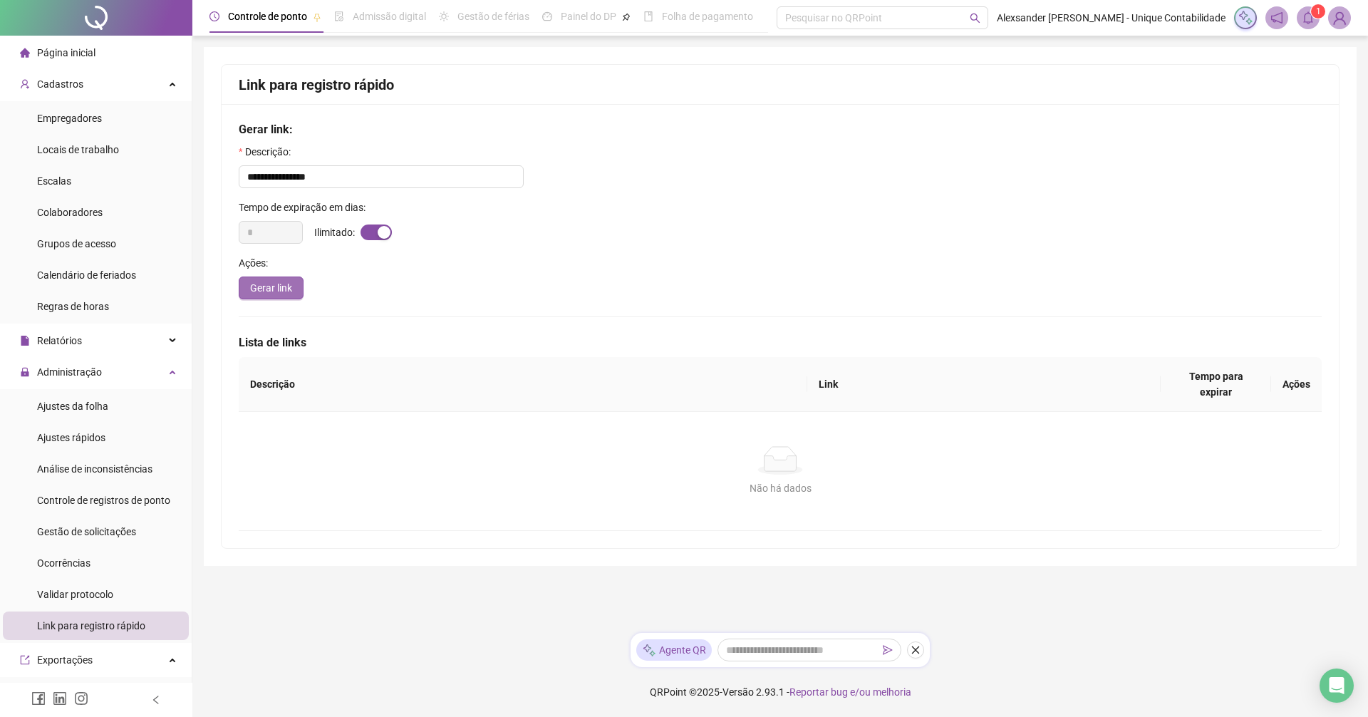
click at [275, 296] on button "Gerar link" at bounding box center [271, 287] width 65 height 23
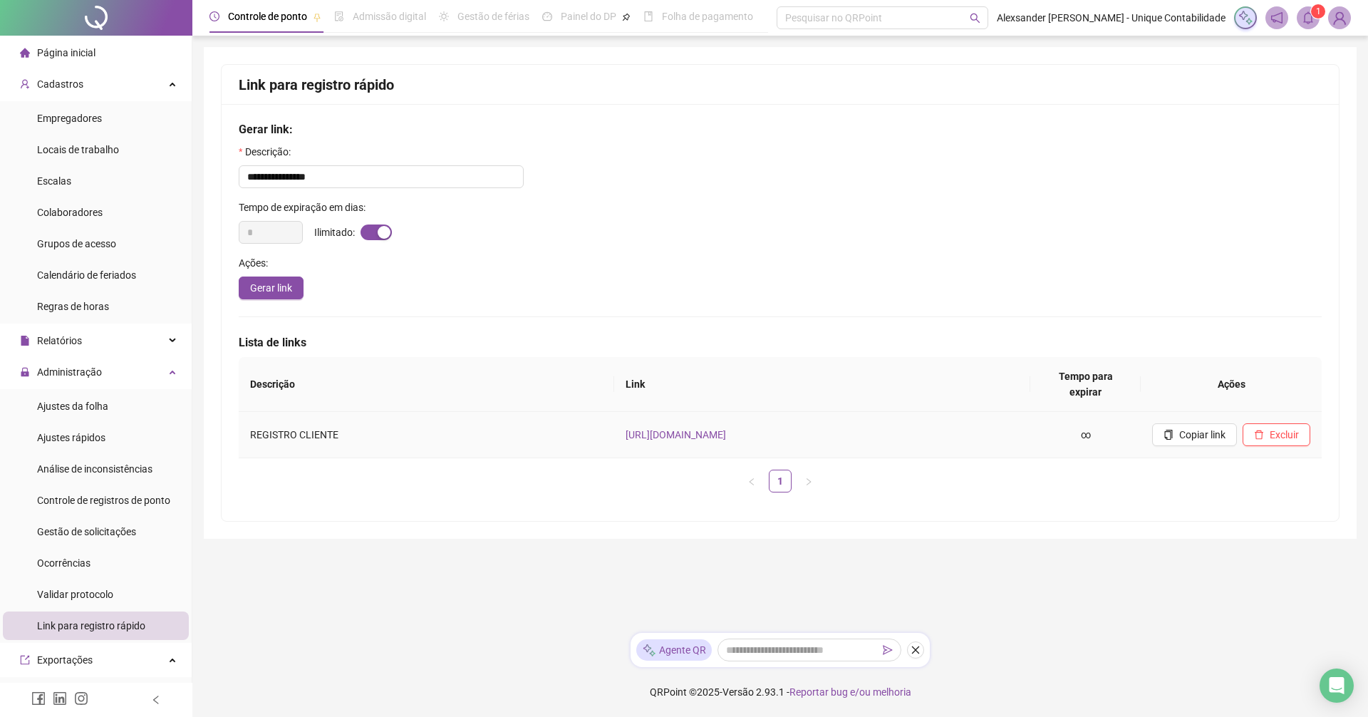
drag, startPoint x: 728, startPoint y: 424, endPoint x: 1049, endPoint y: 452, distance: 321.9
click at [1006, 506] on div "**********" at bounding box center [780, 293] width 1153 height 492
click at [1190, 427] on span "Copiar link" at bounding box center [1202, 435] width 46 height 16
click at [85, 214] on span "Colaboradores" at bounding box center [70, 212] width 66 height 11
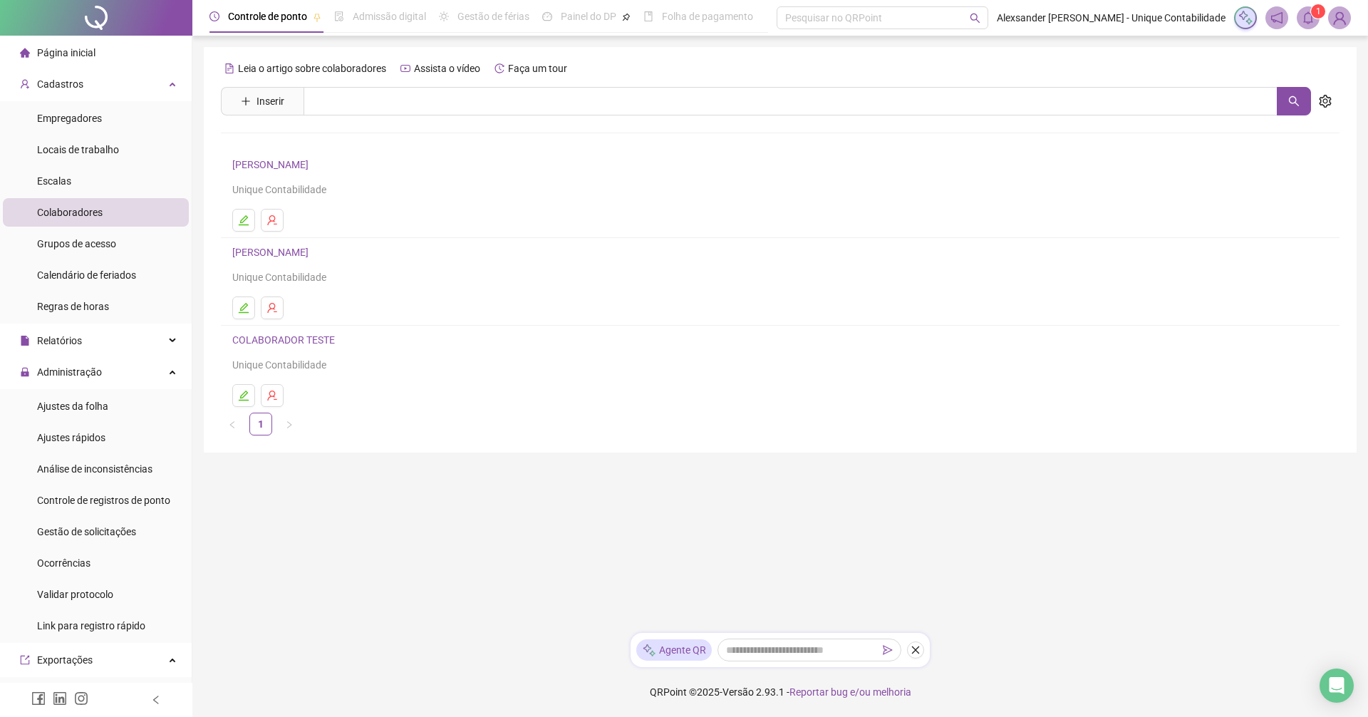
click at [269, 162] on link "[PERSON_NAME]" at bounding box center [272, 164] width 81 height 11
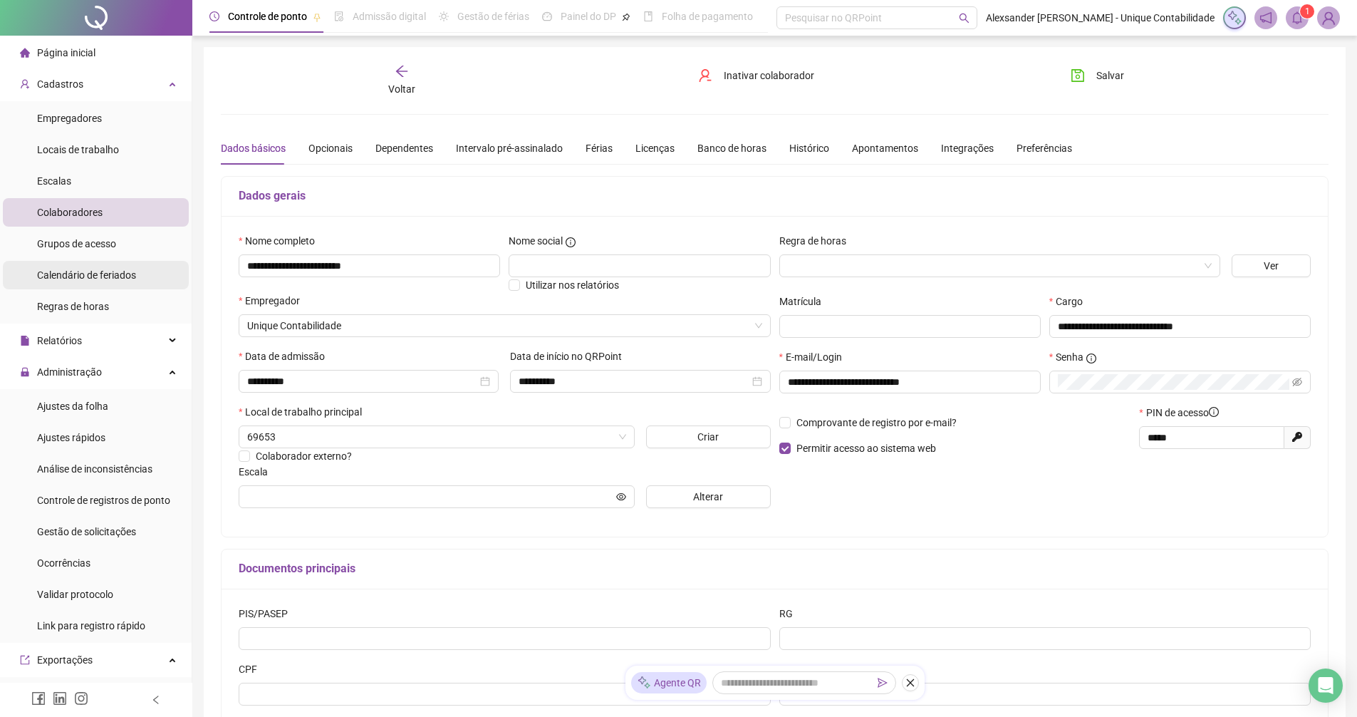
type input "**********"
click at [44, 62] on div "Página inicial" at bounding box center [58, 52] width 76 height 28
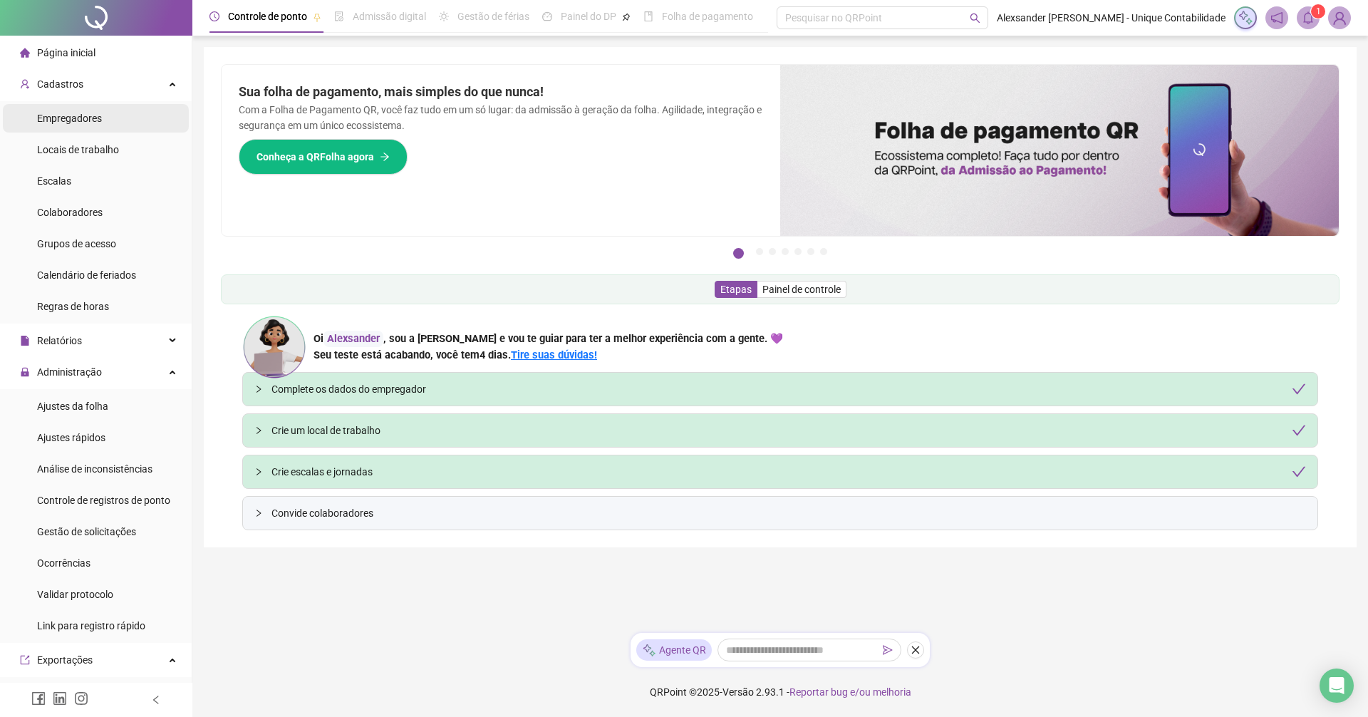
drag, startPoint x: 81, startPoint y: 106, endPoint x: 81, endPoint y: 118, distance: 12.1
click at [81, 106] on div "Empregadores" at bounding box center [69, 118] width 65 height 28
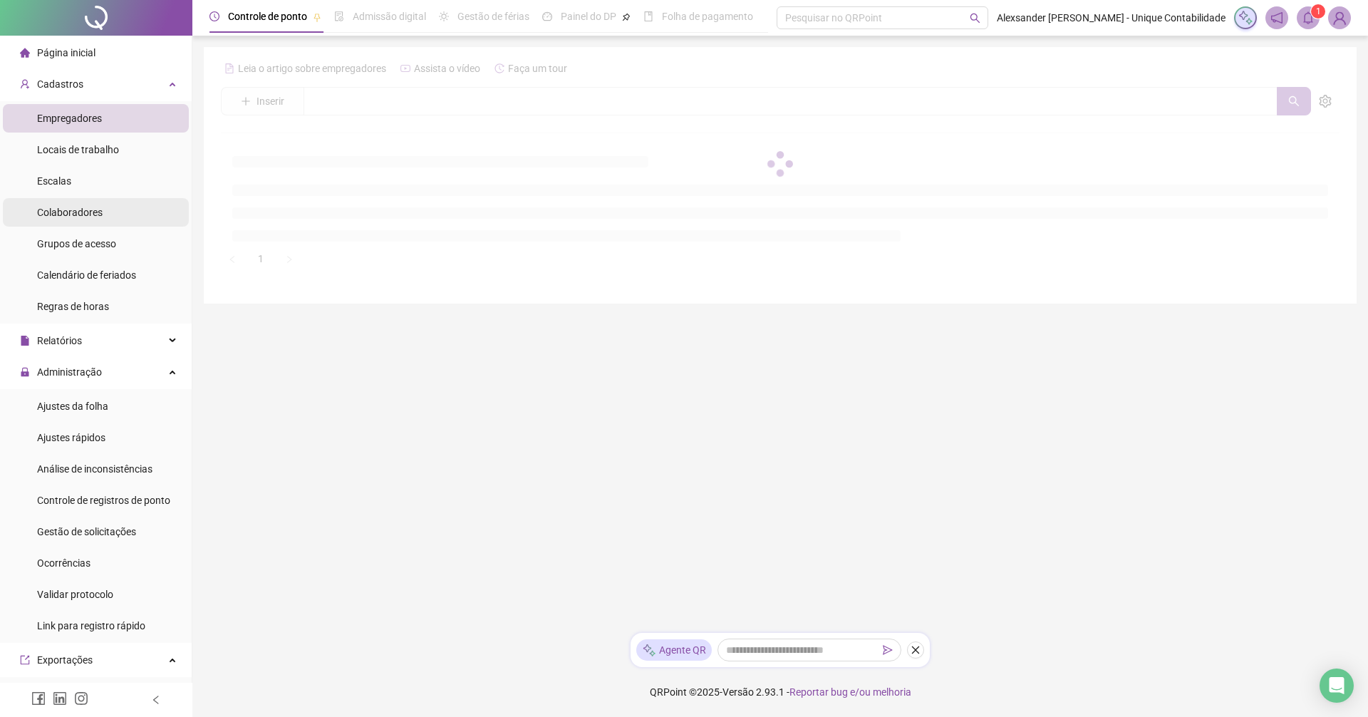
click at [66, 214] on span "Colaboradores" at bounding box center [70, 212] width 66 height 11
click at [1334, 24] on img at bounding box center [1339, 17] width 21 height 21
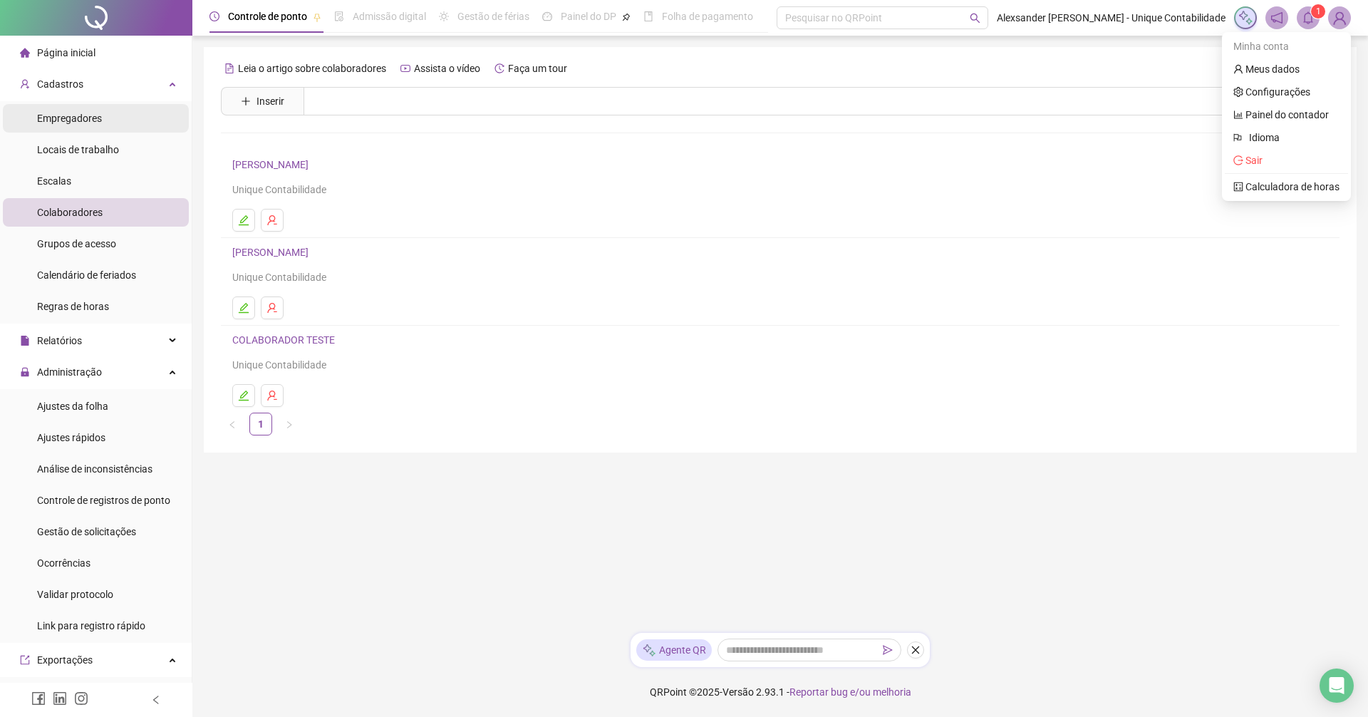
click at [78, 116] on span "Empregadores" at bounding box center [69, 118] width 65 height 11
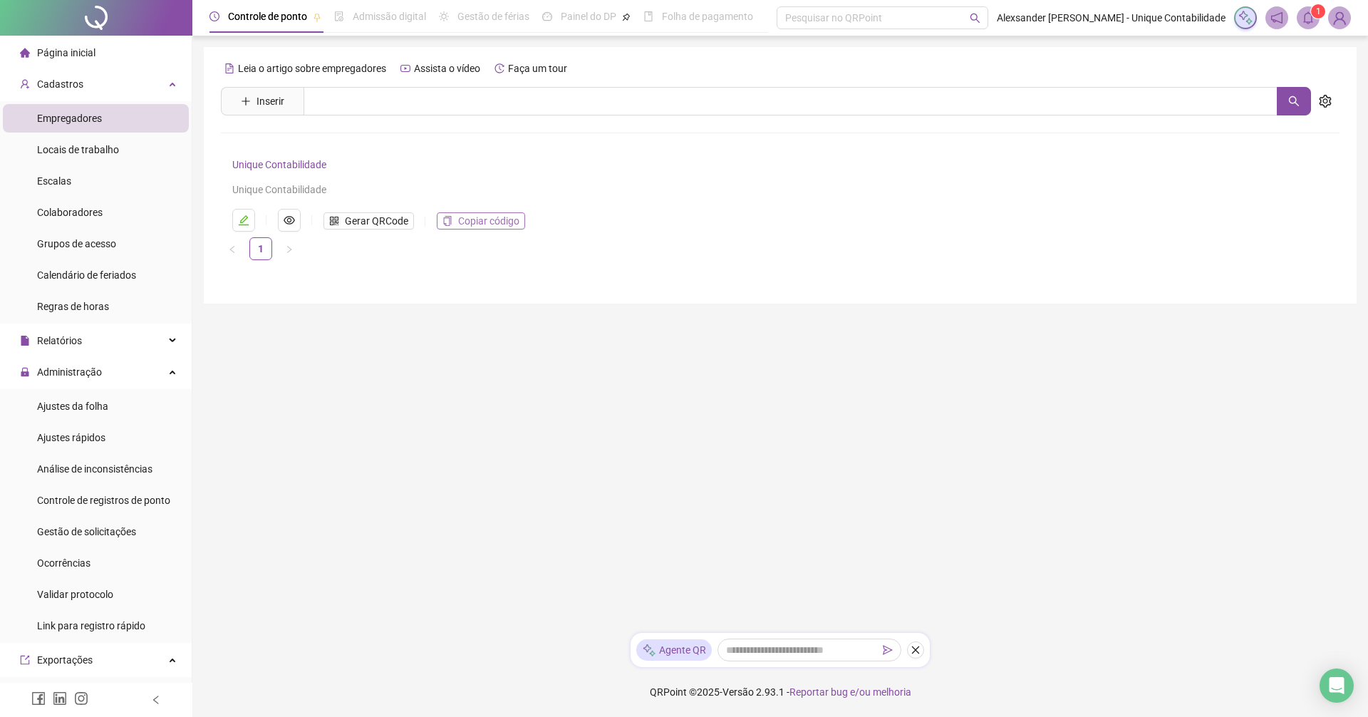
click at [485, 222] on span "Copiar código" at bounding box center [488, 221] width 61 height 16
click at [51, 209] on span "Colaboradores" at bounding box center [70, 212] width 66 height 11
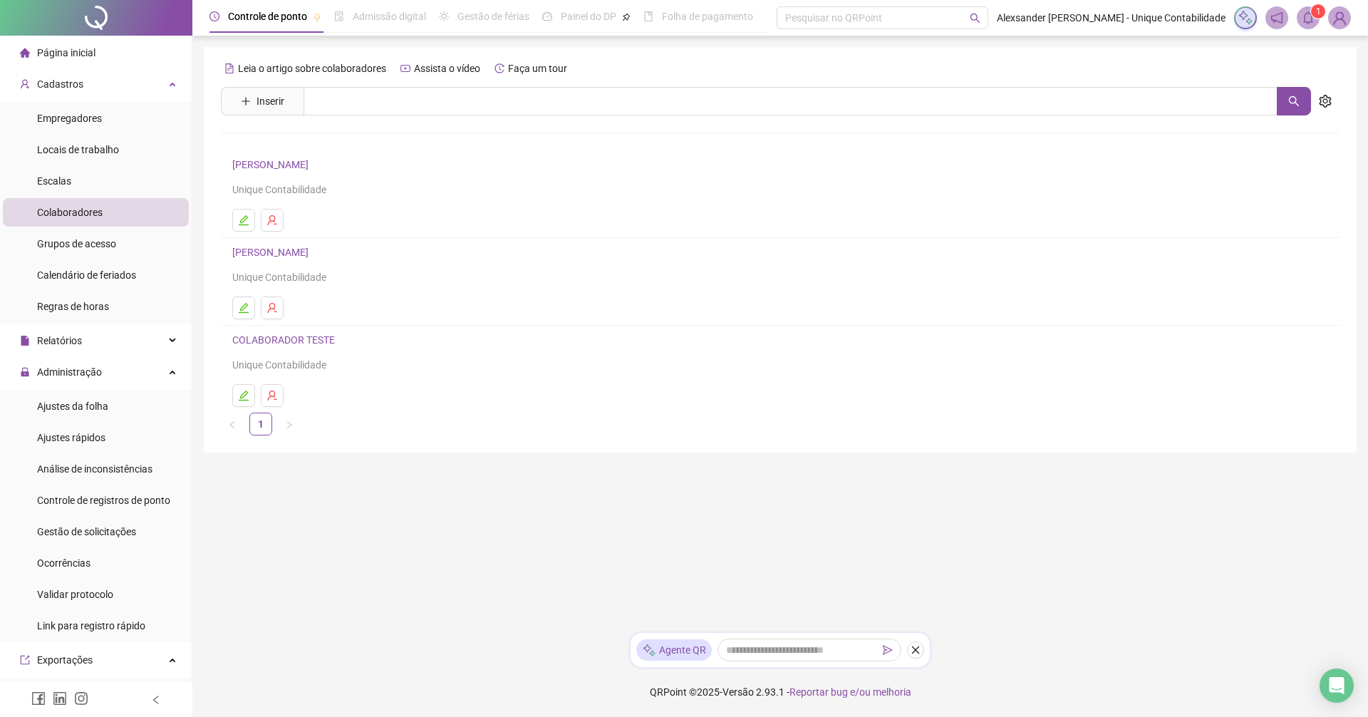
click at [257, 165] on link "[PERSON_NAME]" at bounding box center [272, 164] width 81 height 11
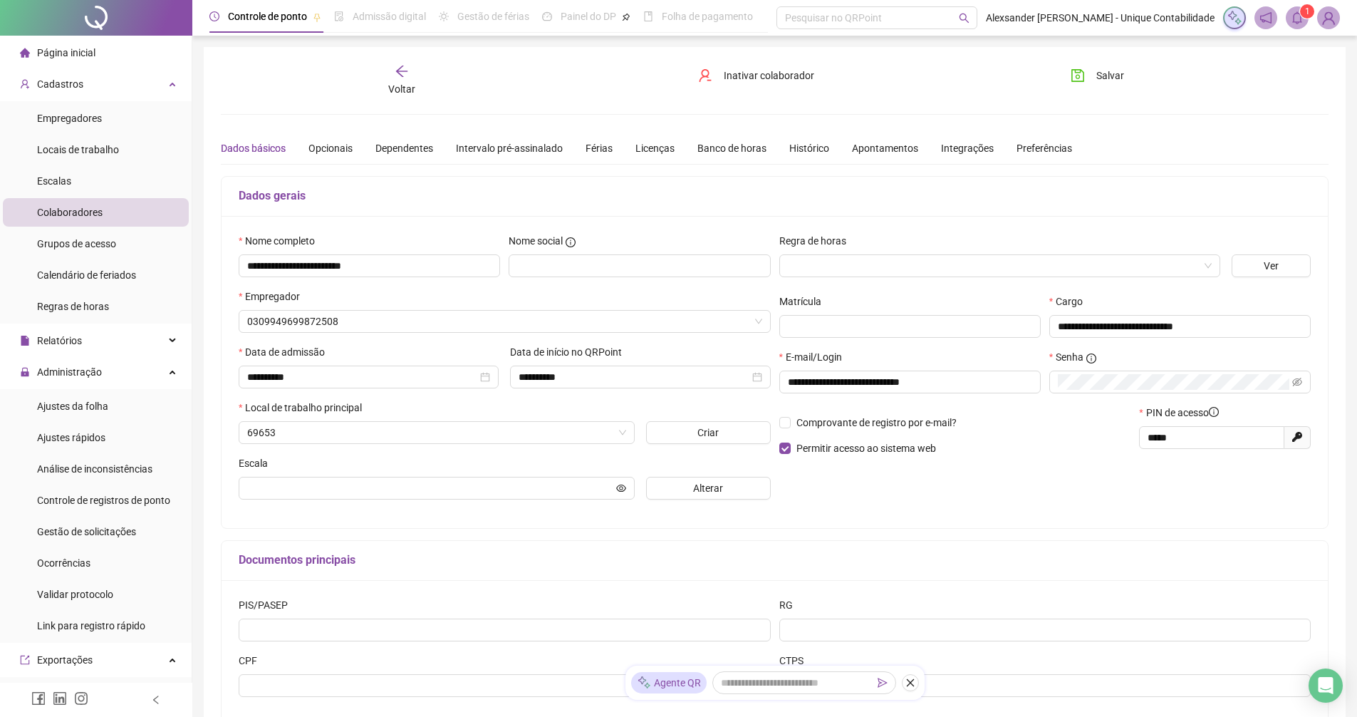
type input "**********"
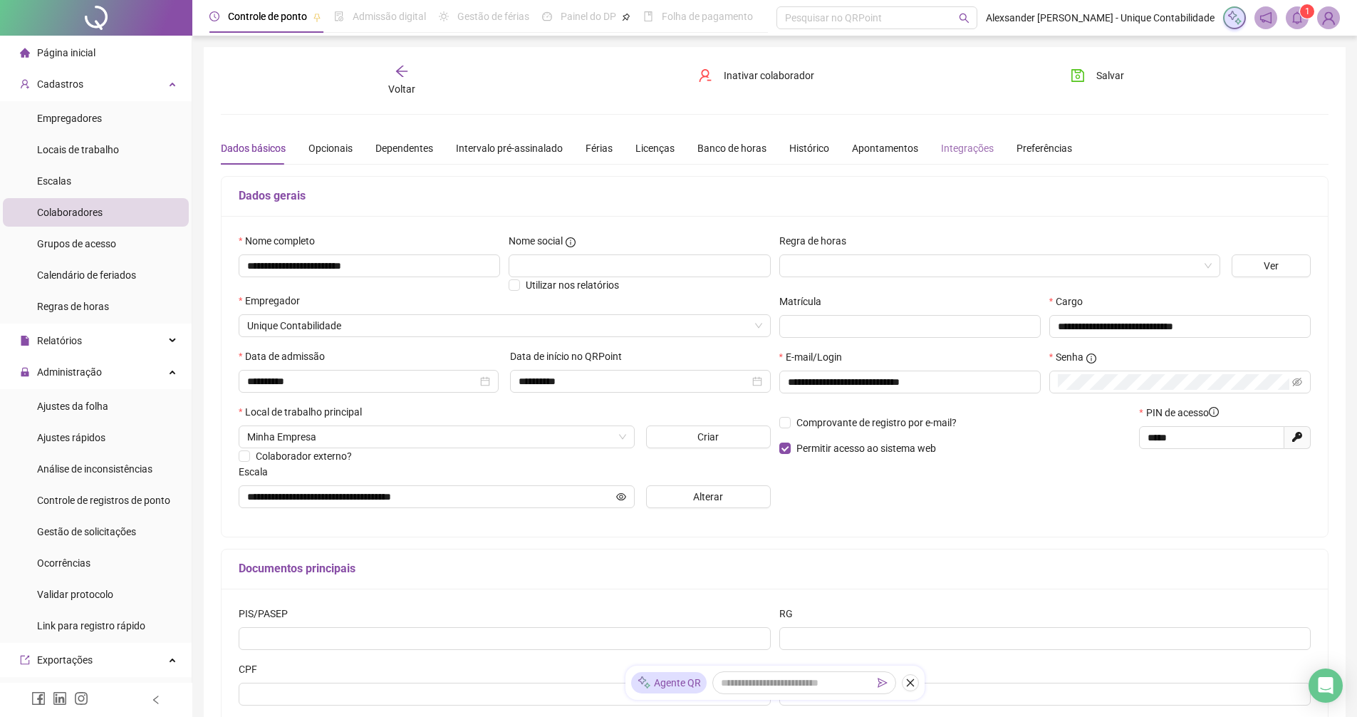
drag, startPoint x: 992, startPoint y: 140, endPoint x: 941, endPoint y: 147, distance: 51.1
click at [992, 140] on div "Dados básicos Opcionais Dependentes Intervalo pré-assinalado Férias Licenças Ba…" at bounding box center [646, 148] width 851 height 33
click at [941, 147] on div "Integrações" at bounding box center [967, 148] width 53 height 16
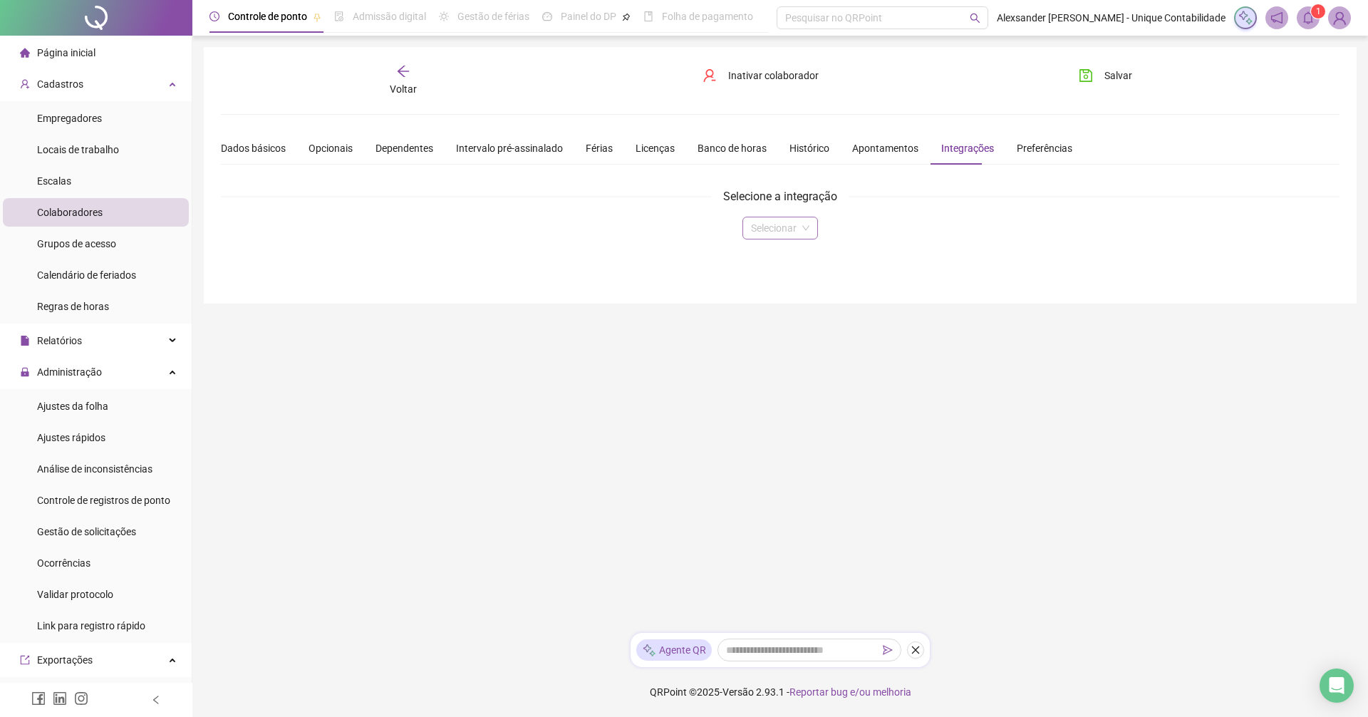
click at [776, 232] on input "search" at bounding box center [774, 227] width 46 height 21
click at [764, 259] on div "Domínio" at bounding box center [780, 257] width 52 height 16
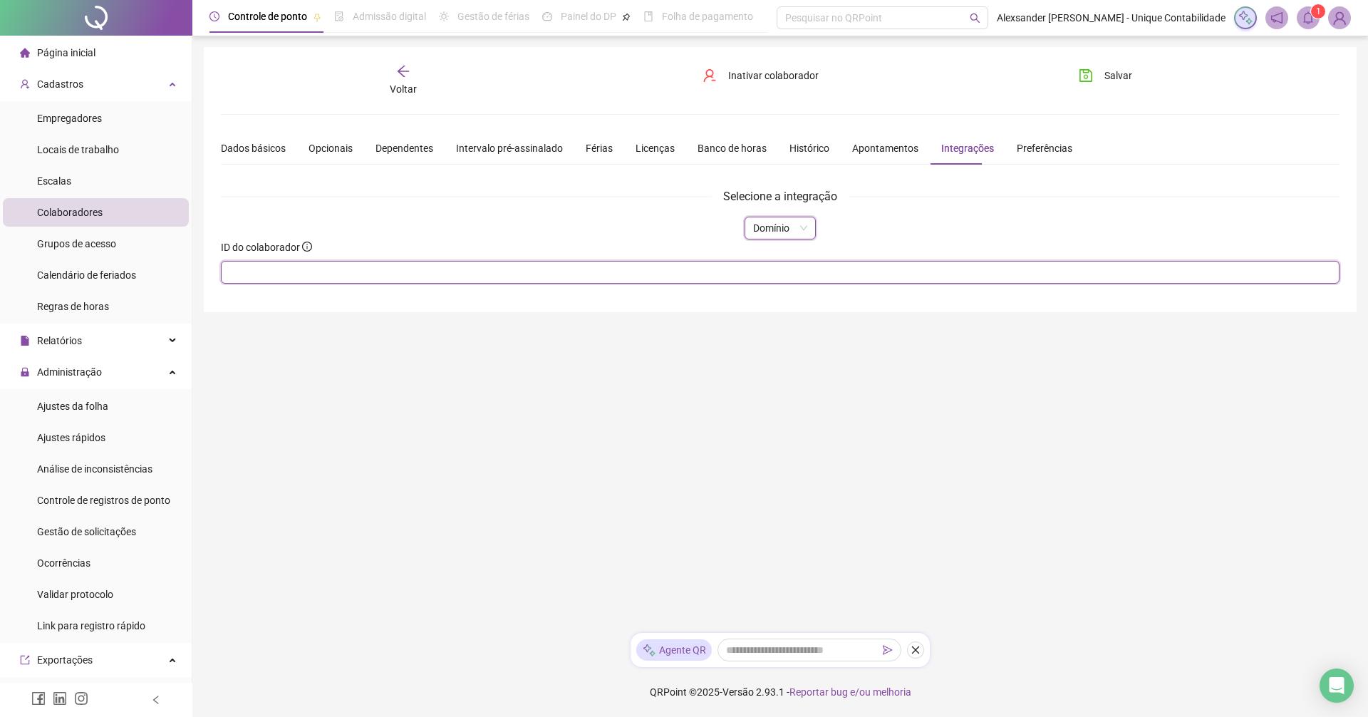
click at [347, 262] on input "text" at bounding box center [780, 272] width 1119 height 23
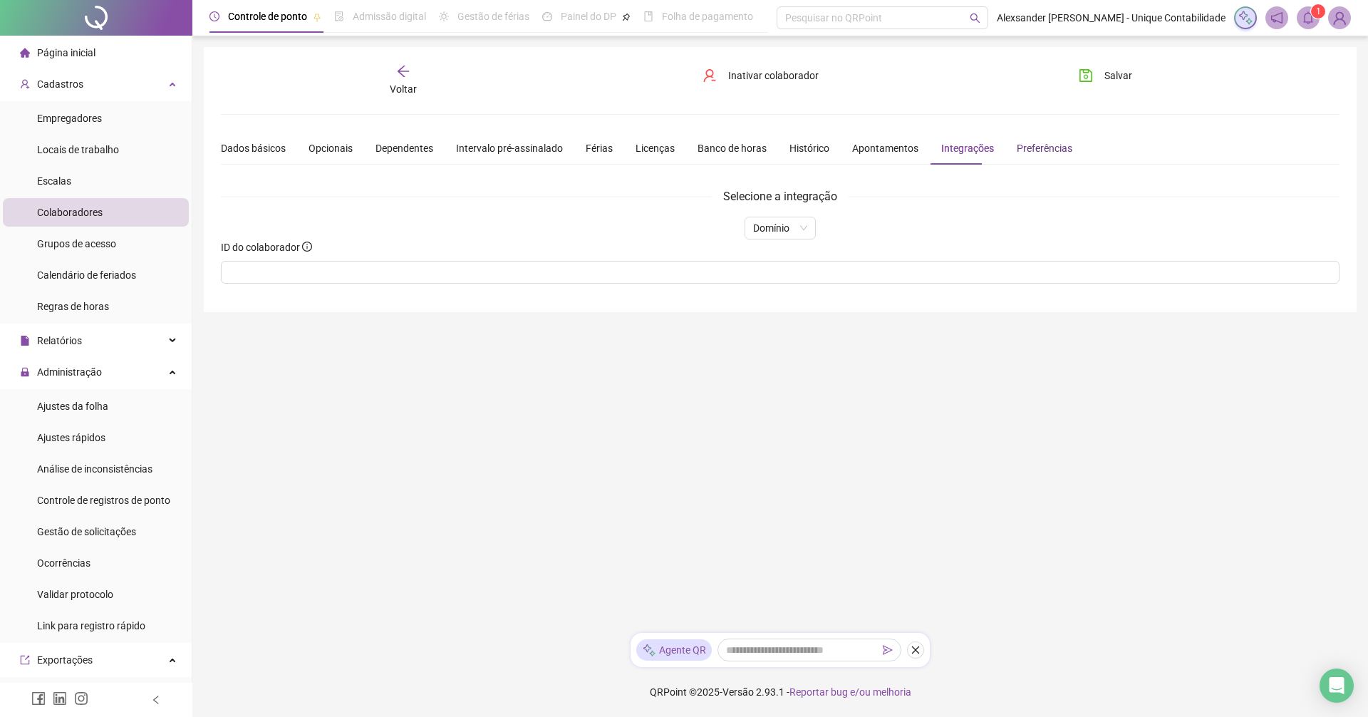
click at [1021, 146] on div "Preferências" at bounding box center [1045, 148] width 56 height 16
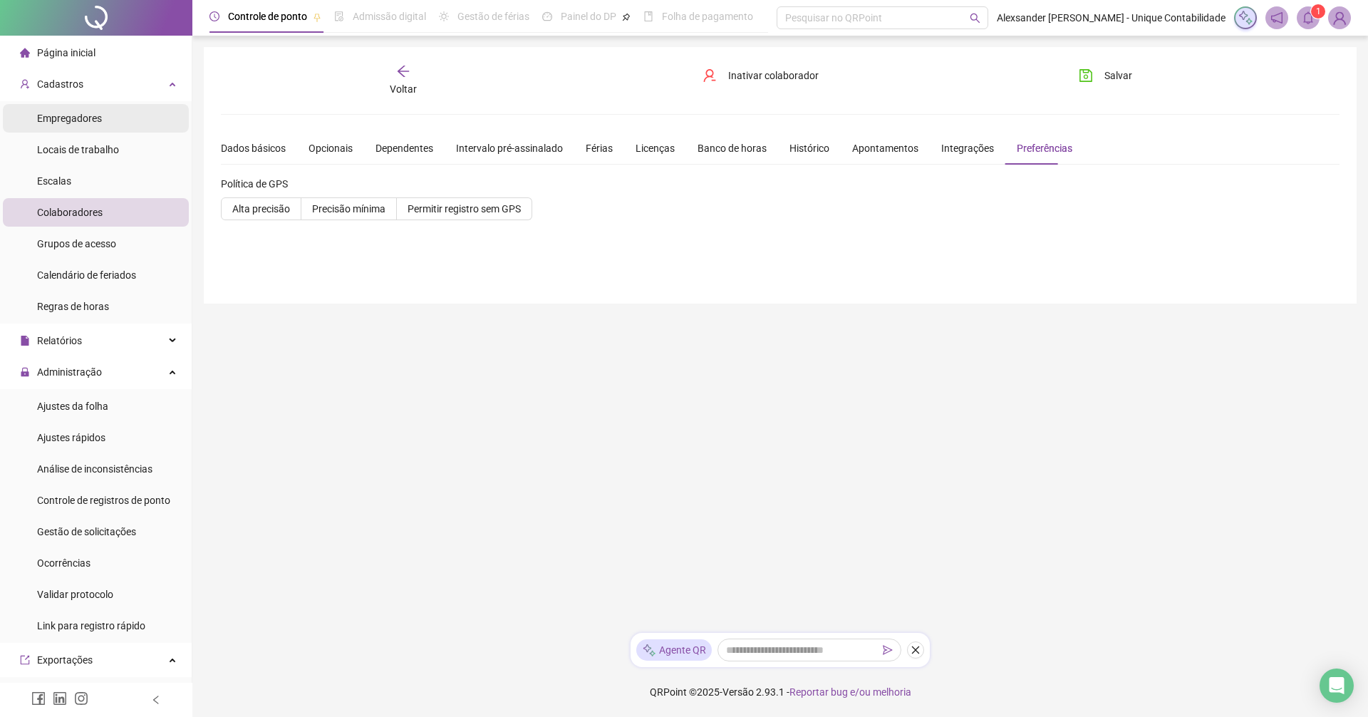
click at [54, 122] on span "Empregadores" at bounding box center [69, 118] width 65 height 11
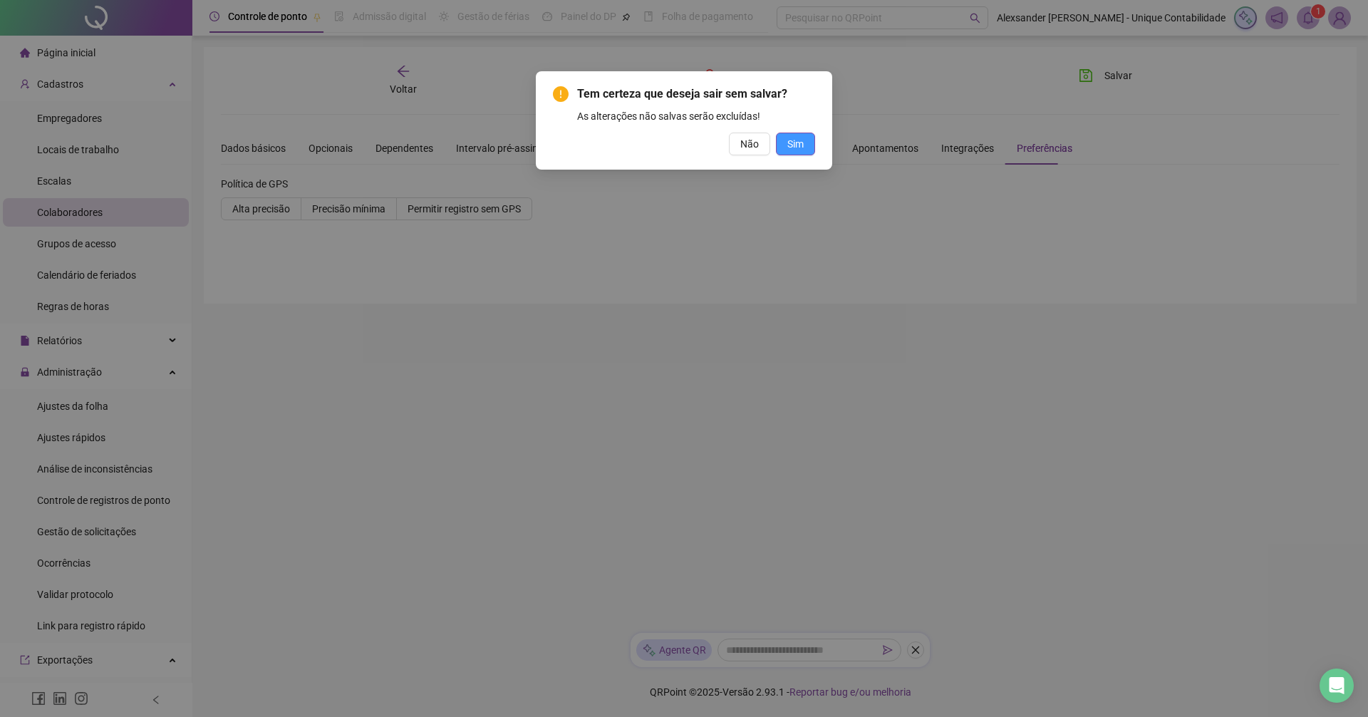
click at [784, 145] on button "Sim" at bounding box center [795, 144] width 39 height 23
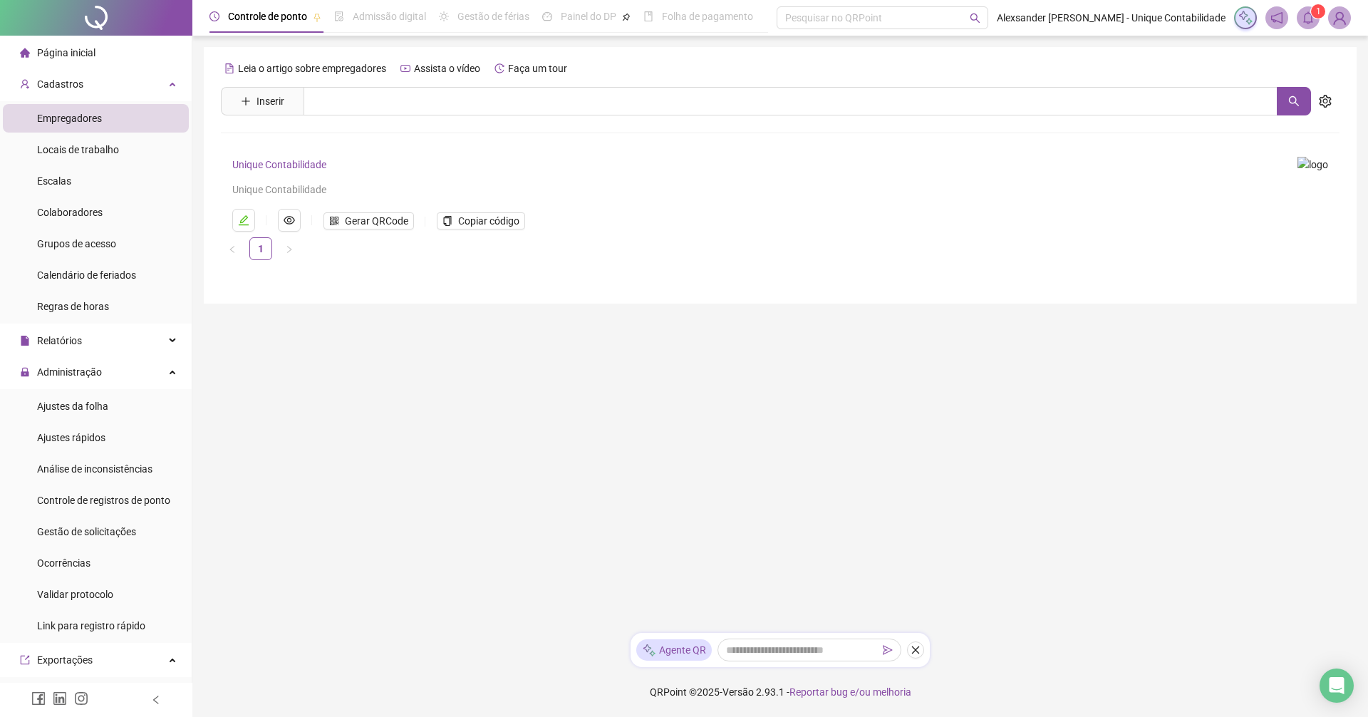
click at [282, 162] on link "Unique Contabilidade" at bounding box center [279, 164] width 94 height 11
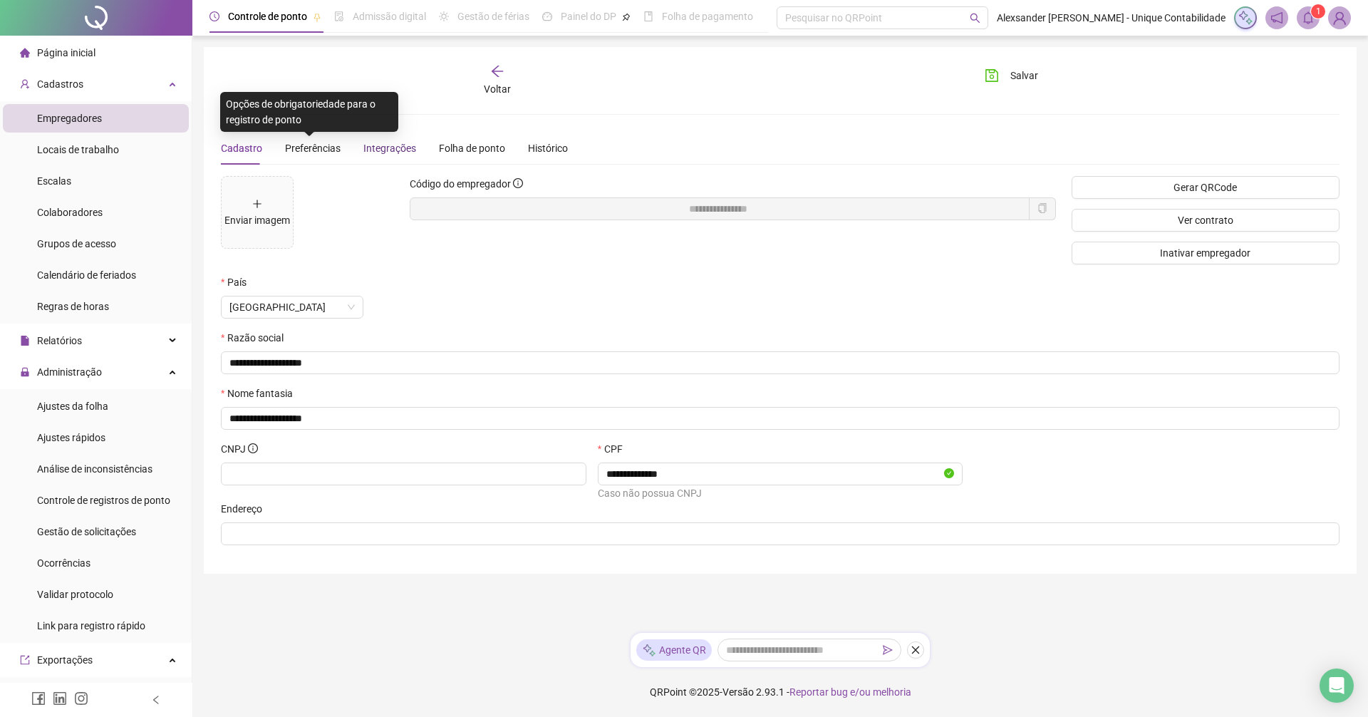
click at [394, 147] on div "Integrações" at bounding box center [389, 148] width 53 height 16
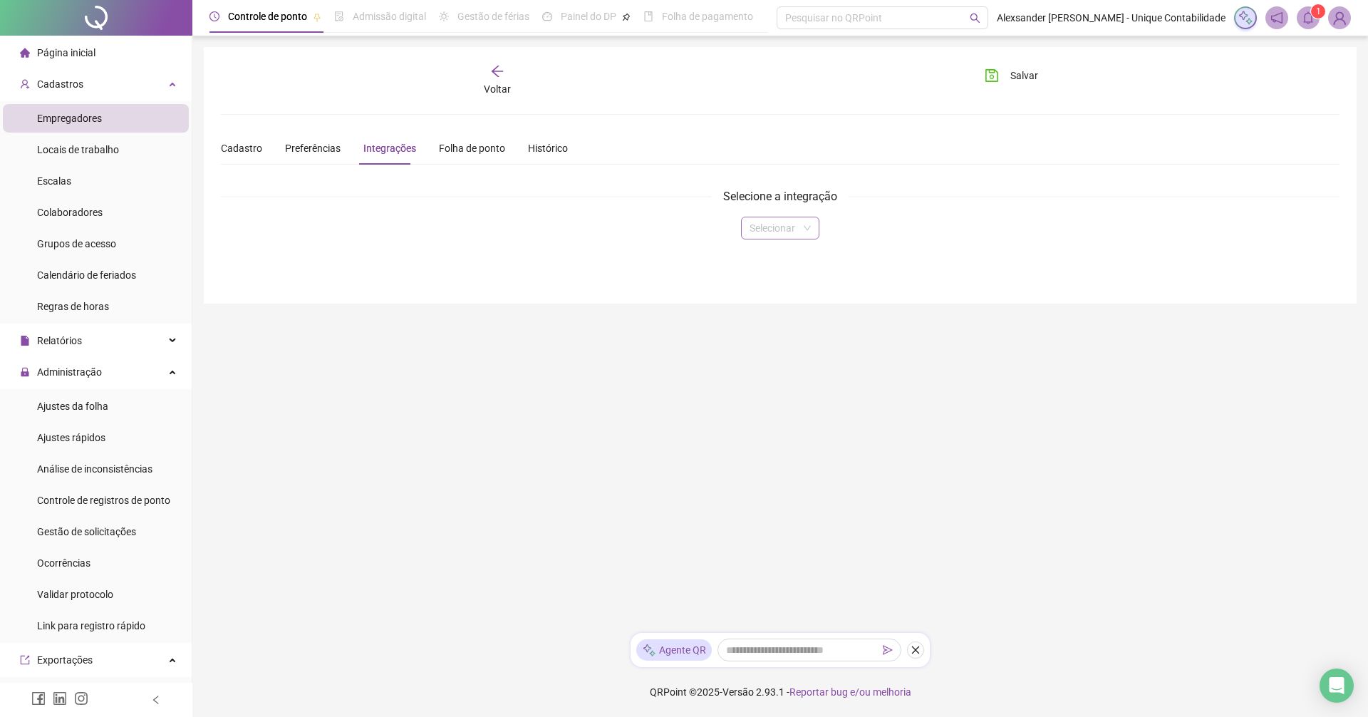
click at [789, 237] on input "search" at bounding box center [774, 227] width 48 height 21
click at [779, 258] on div "Domínio" at bounding box center [780, 257] width 56 height 16
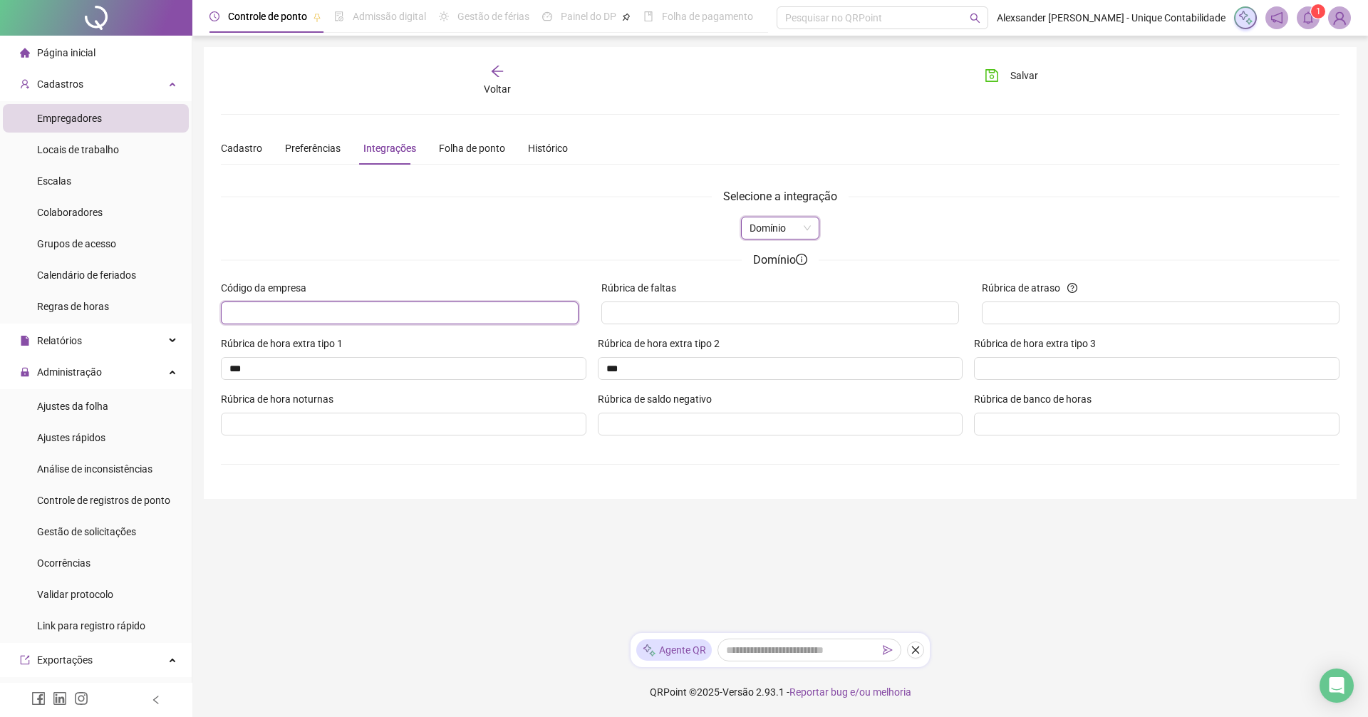
click at [405, 306] on input "text" at bounding box center [398, 313] width 338 height 16
type input "****"
click at [641, 309] on input "Rúbrica de faltas" at bounding box center [779, 313] width 338 height 16
drag, startPoint x: 646, startPoint y: 322, endPoint x: 581, endPoint y: 313, distance: 65.4
click at [581, 313] on div "Código da empresa **** Rúbrica de faltas **** Rúbrica de atraso" at bounding box center [779, 308] width 1141 height 56
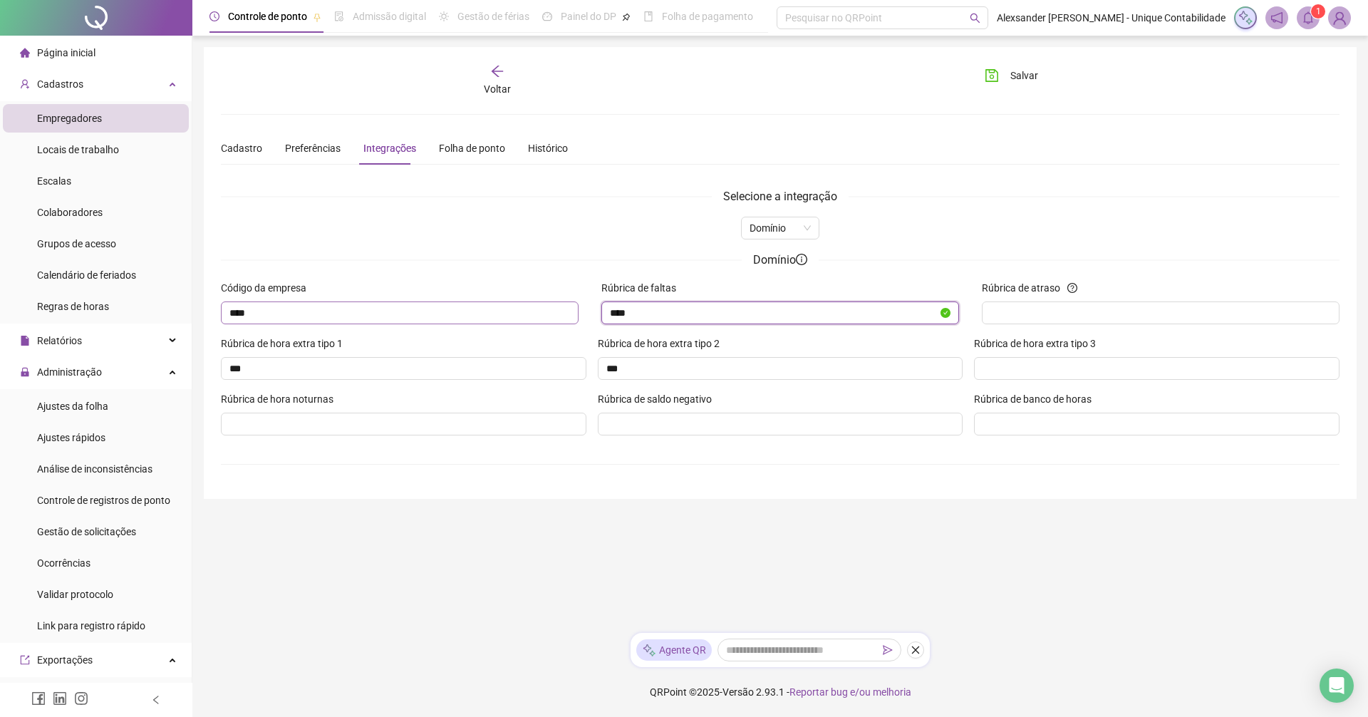
drag, startPoint x: 663, startPoint y: 310, endPoint x: 576, endPoint y: 313, distance: 87.7
click at [576, 313] on div "Código da empresa **** Rúbrica de faltas **** Rúbrica de atraso" at bounding box center [779, 308] width 1141 height 56
type input "****"
click at [1050, 314] on input "Rúbrica de atraso" at bounding box center [1159, 313] width 338 height 16
type input "****"
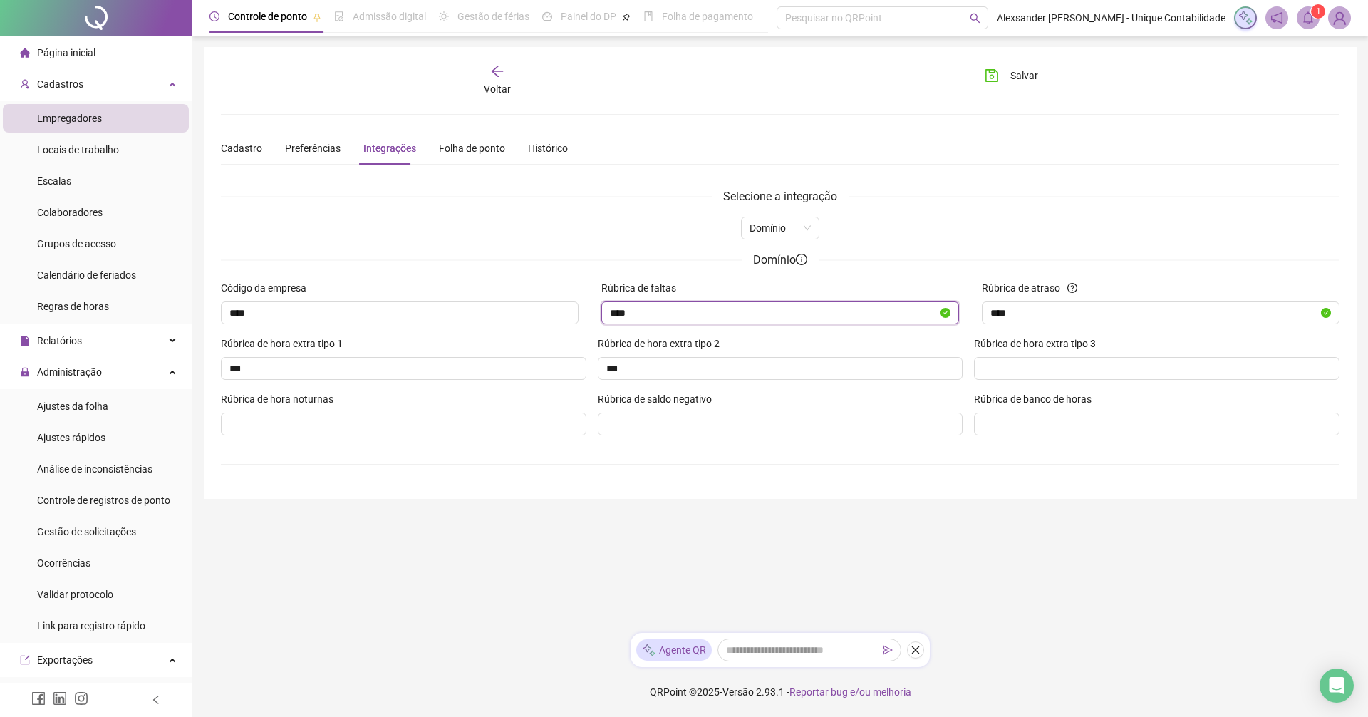
click at [668, 309] on input "****" at bounding box center [774, 313] width 328 height 16
click at [369, 371] on input "***" at bounding box center [402, 369] width 346 height 16
click at [1037, 375] on input "Rúbrica de hora extra tipo 3" at bounding box center [1155, 369] width 346 height 16
drag, startPoint x: 675, startPoint y: 357, endPoint x: 248, endPoint y: 382, distance: 427.5
click at [259, 382] on div "Rúbrica de hora extra tipo 1 *** Rúbrica de hora extra tipo 2 *** Rúbrica de ho…" at bounding box center [780, 364] width 1130 height 56
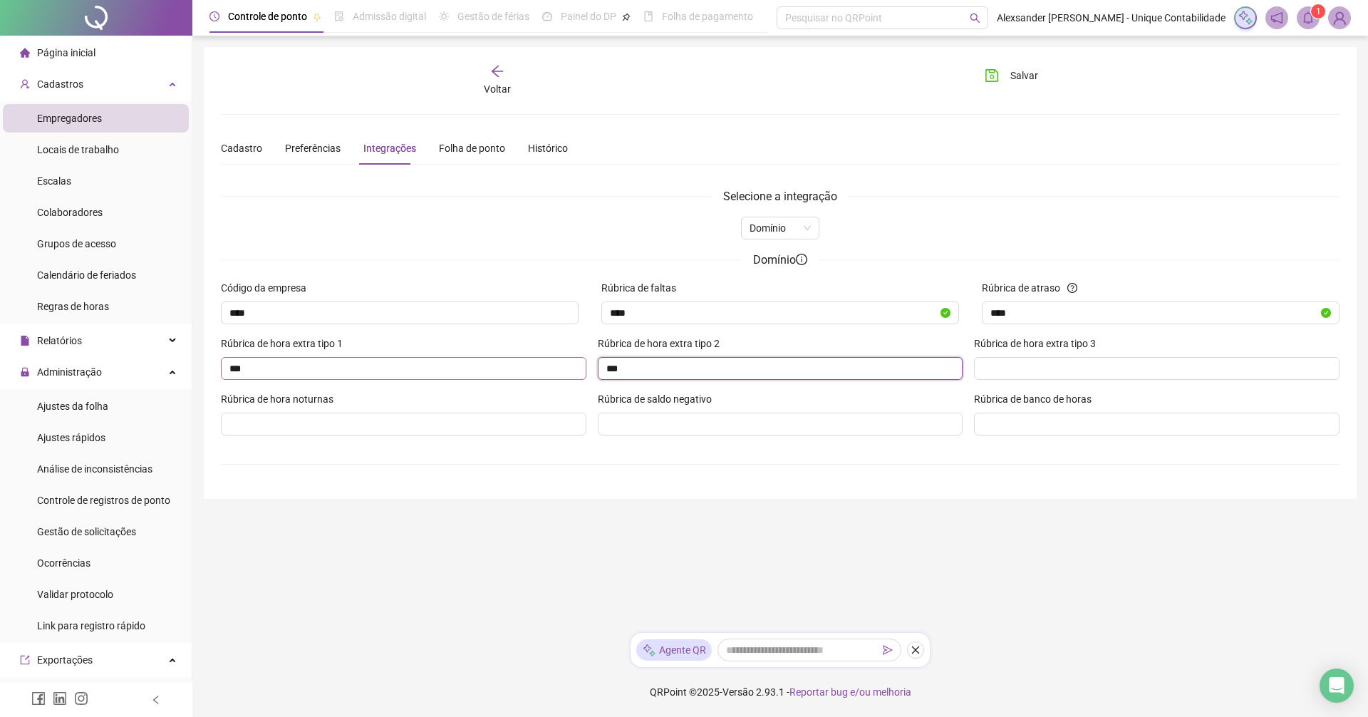
drag, startPoint x: 623, startPoint y: 375, endPoint x: 457, endPoint y: 375, distance: 166.0
click at [464, 375] on div "Rúbrica de hora extra tipo 1 *** Rúbrica de hora extra tipo 2 *** Rúbrica de ho…" at bounding box center [780, 364] width 1130 height 56
type input "***"
click at [1058, 368] on input "Rúbrica de hora extra tipo 3" at bounding box center [1155, 369] width 346 height 16
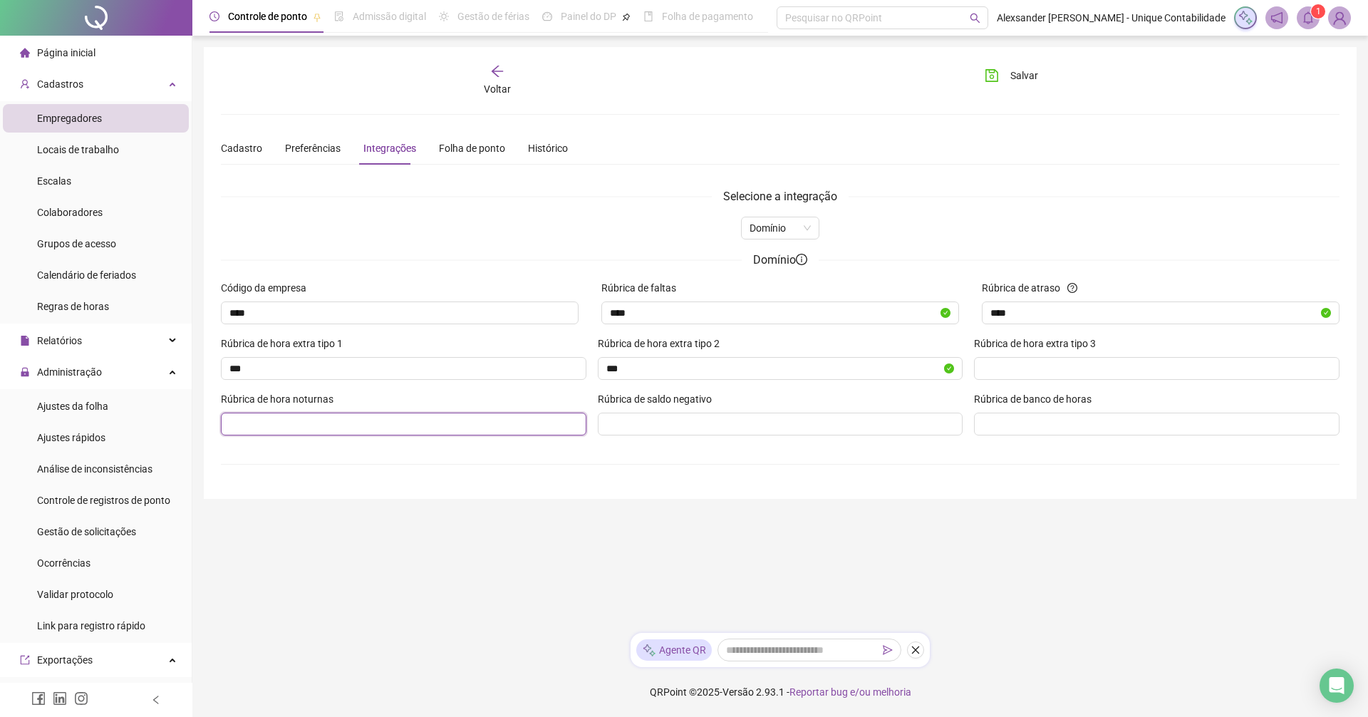
click at [372, 417] on input "Rúbrica de hora noturnas" at bounding box center [402, 424] width 346 height 16
click at [1002, 81] on button "Salvar" at bounding box center [1011, 75] width 75 height 23
click at [449, 154] on div "Folha de ponto" at bounding box center [472, 148] width 66 height 16
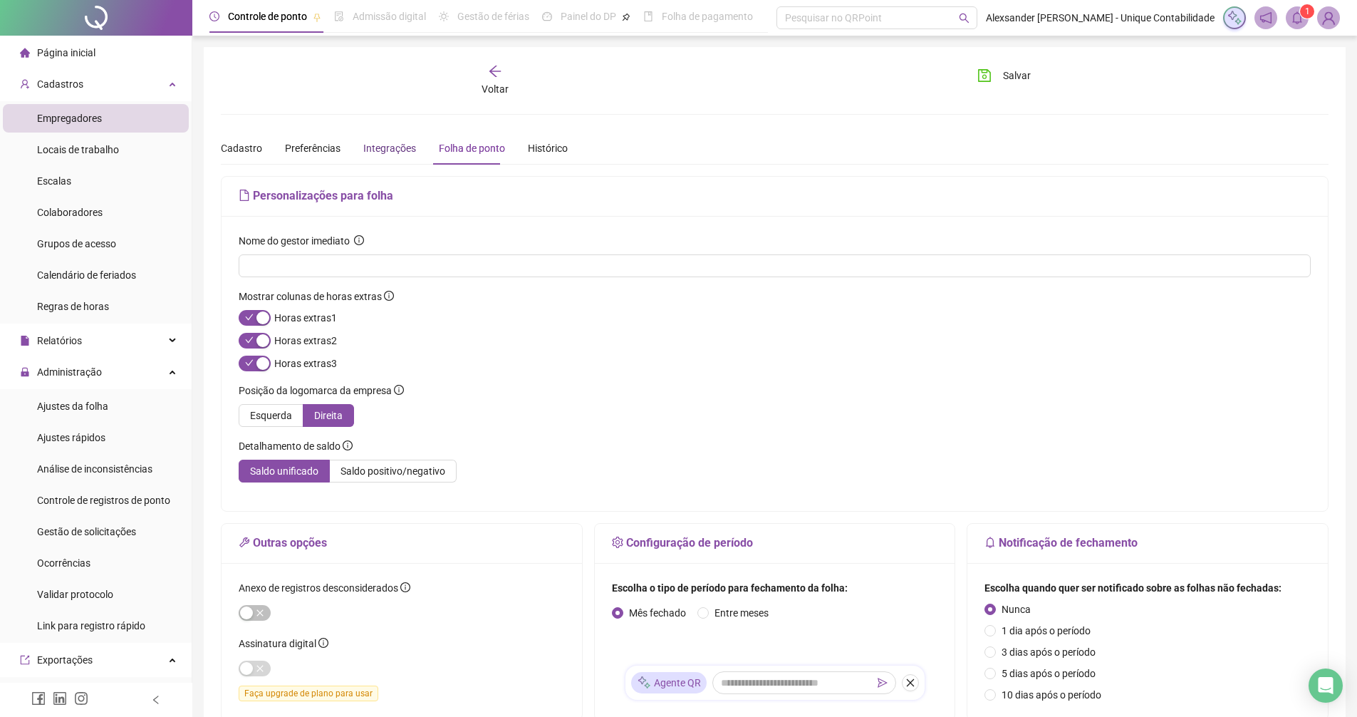
click at [368, 154] on div "Integrações" at bounding box center [389, 148] width 53 height 16
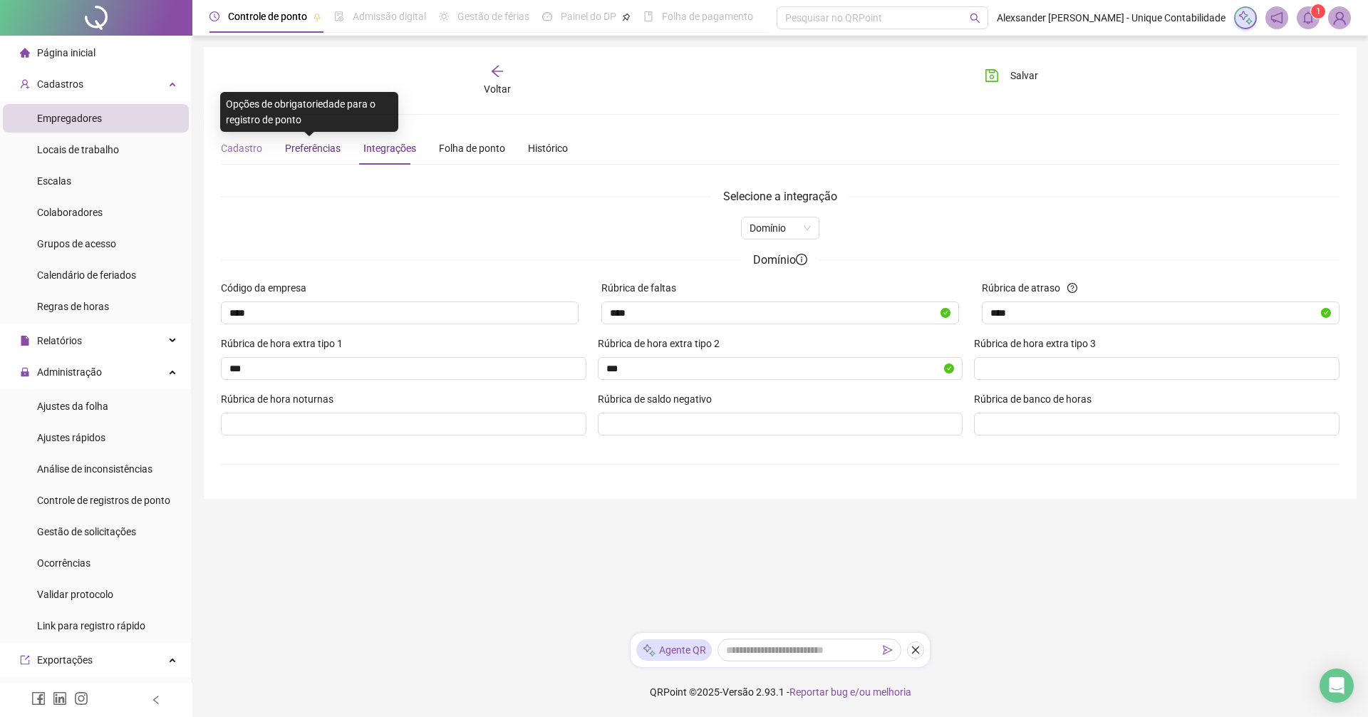
drag, startPoint x: 298, startPoint y: 145, endPoint x: 224, endPoint y: 155, distance: 74.8
click at [296, 145] on span "Preferências" at bounding box center [313, 147] width 56 height 11
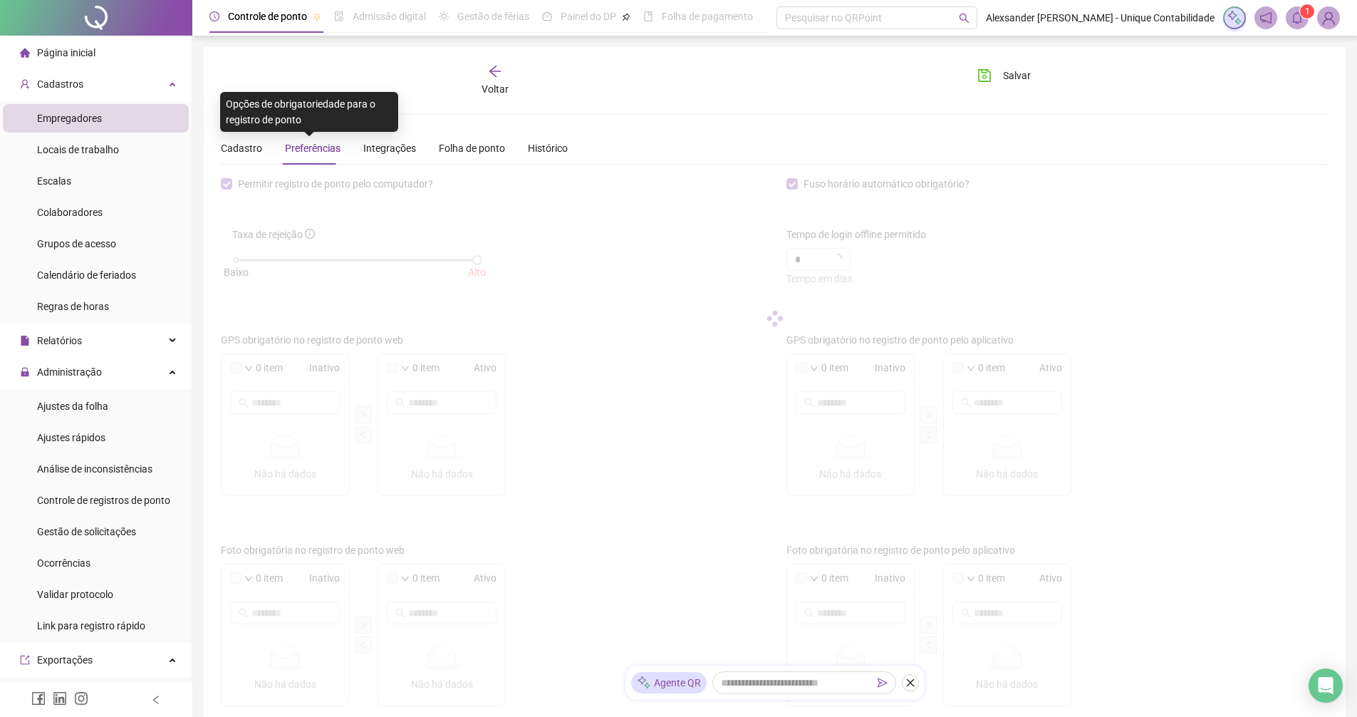
click at [219, 155] on div "**********" at bounding box center [775, 496] width 1142 height 898
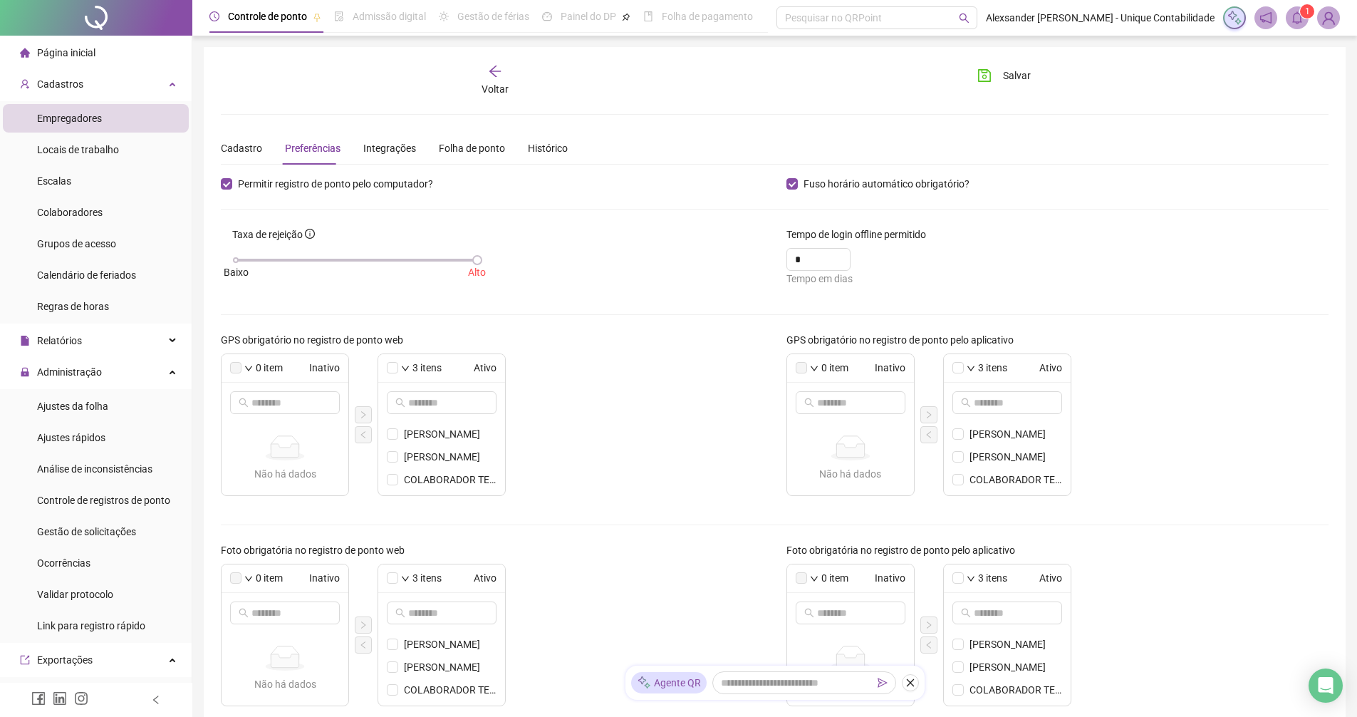
drag, startPoint x: 329, startPoint y: 266, endPoint x: 431, endPoint y: 269, distance: 101.9
click at [415, 269] on div "Baixo Alto" at bounding box center [356, 267] width 249 height 38
drag, startPoint x: 495, startPoint y: 259, endPoint x: 638, endPoint y: 242, distance: 143.6
click at [518, 259] on div "Taxa de rejeição Baixo Alto" at bounding box center [492, 262] width 566 height 71
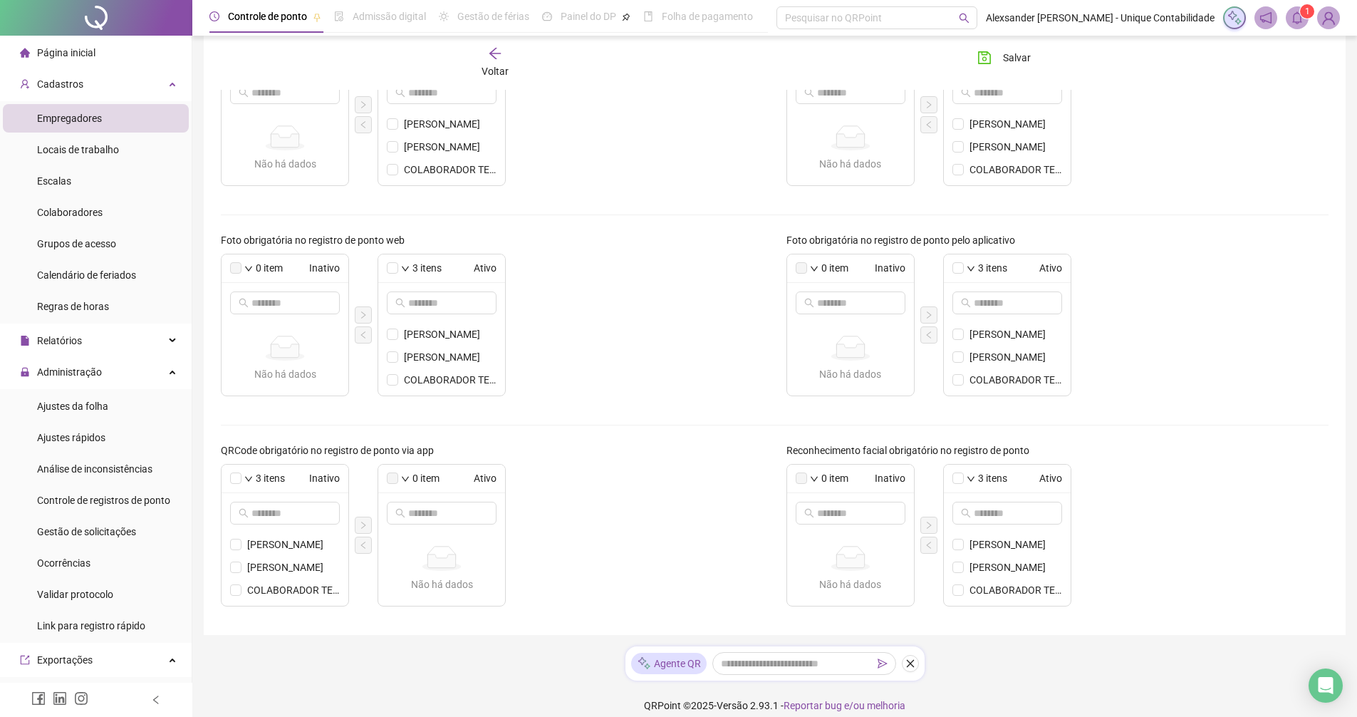
scroll to position [323, 0]
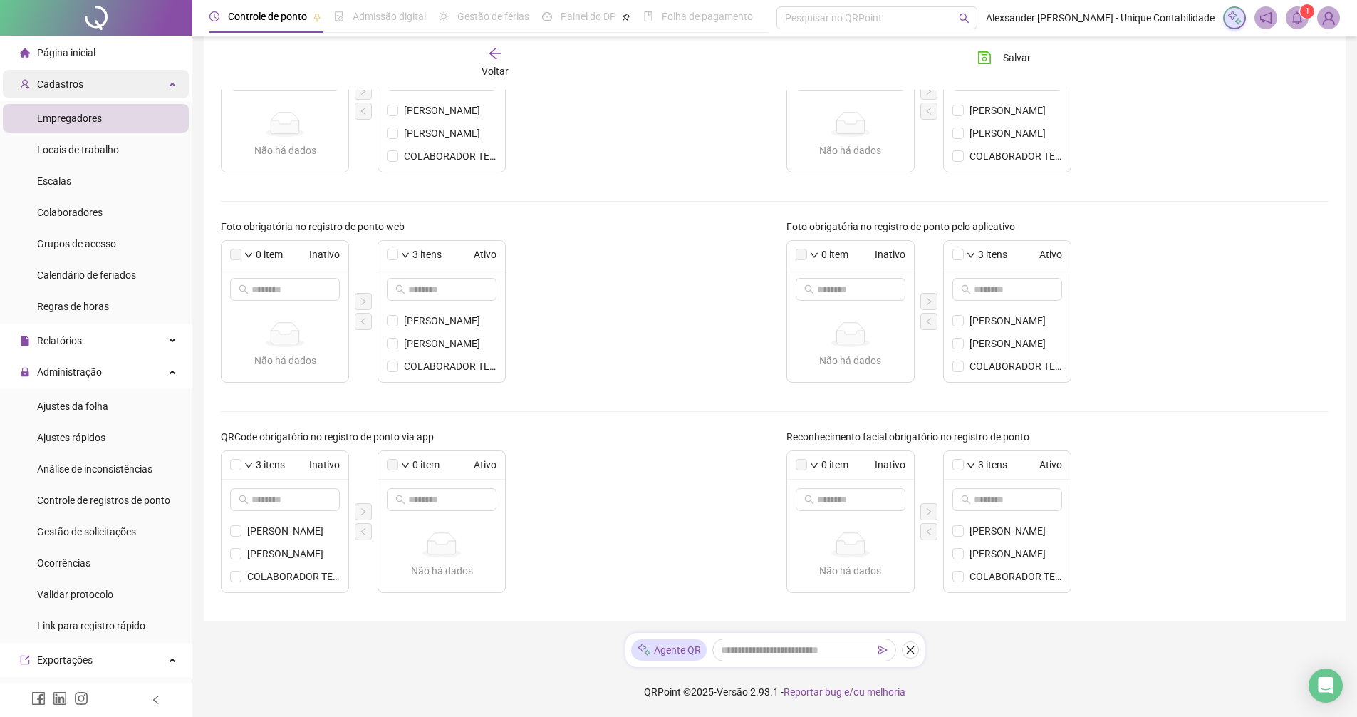
click at [88, 81] on div "Cadastros" at bounding box center [96, 84] width 186 height 28
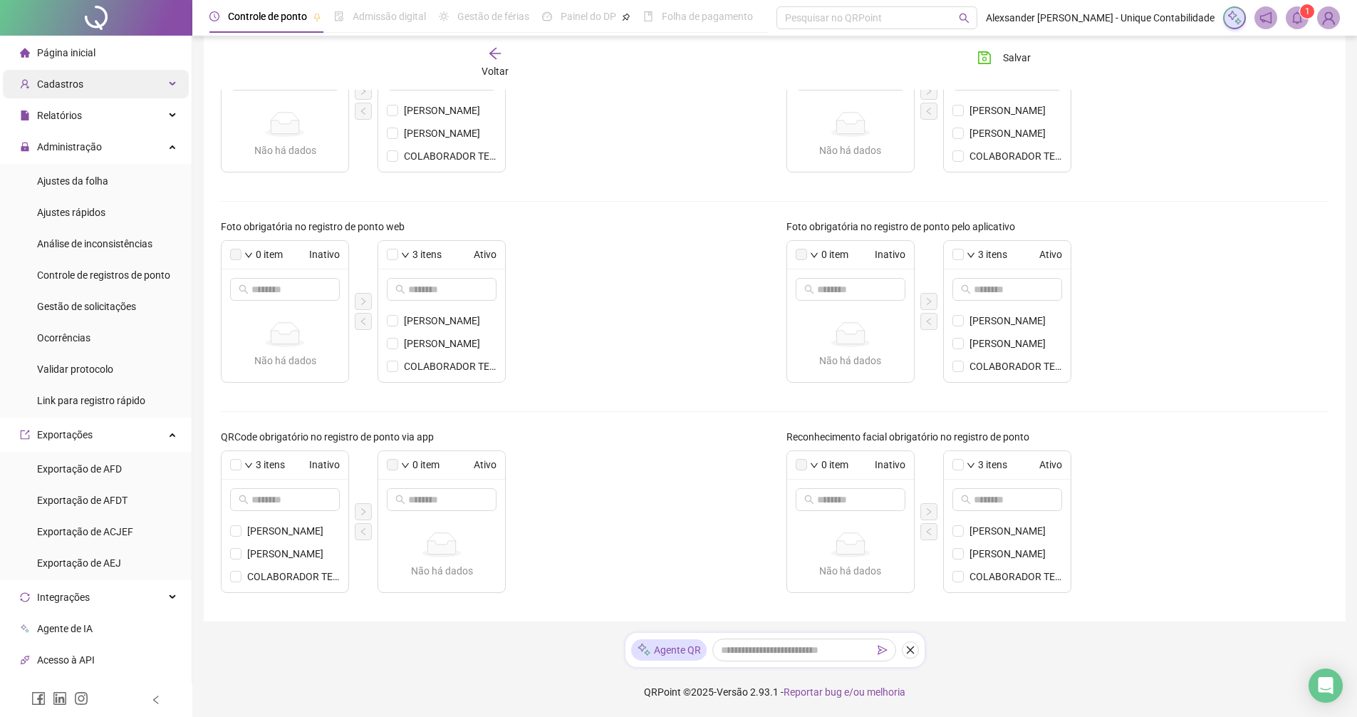
click at [131, 87] on div "Cadastros" at bounding box center [96, 84] width 186 height 28
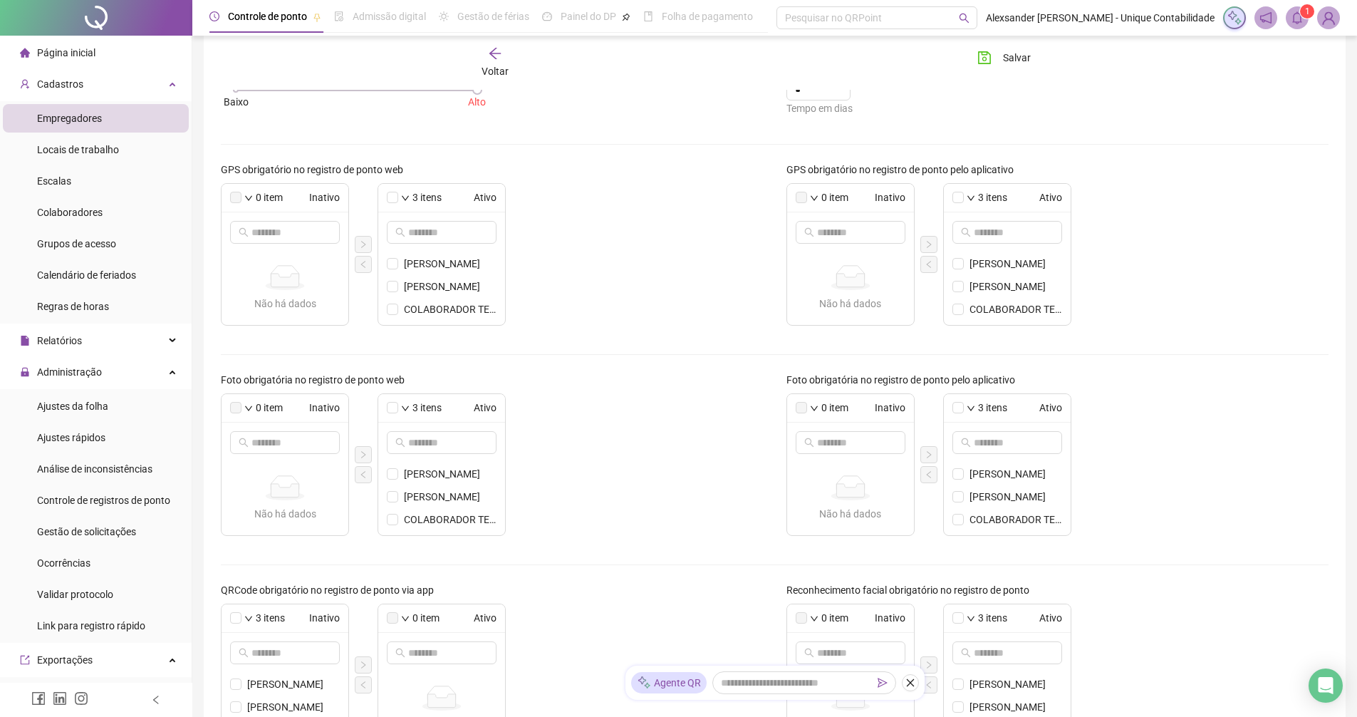
scroll to position [0, 0]
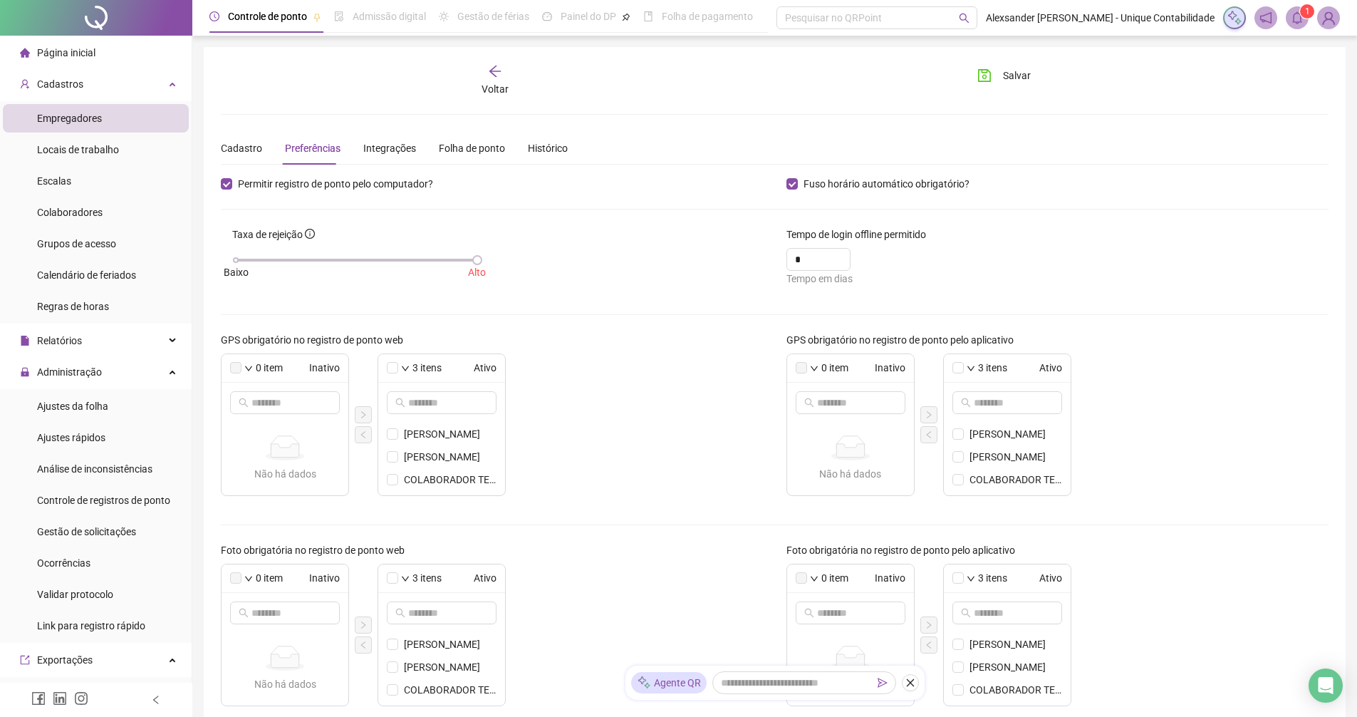
click at [1193, 193] on form "Permitir registro de ponto pelo computador? Fuso horário automático obrigatório…" at bounding box center [775, 552] width 1108 height 752
click at [395, 157] on div "Integrações" at bounding box center [389, 148] width 53 height 33
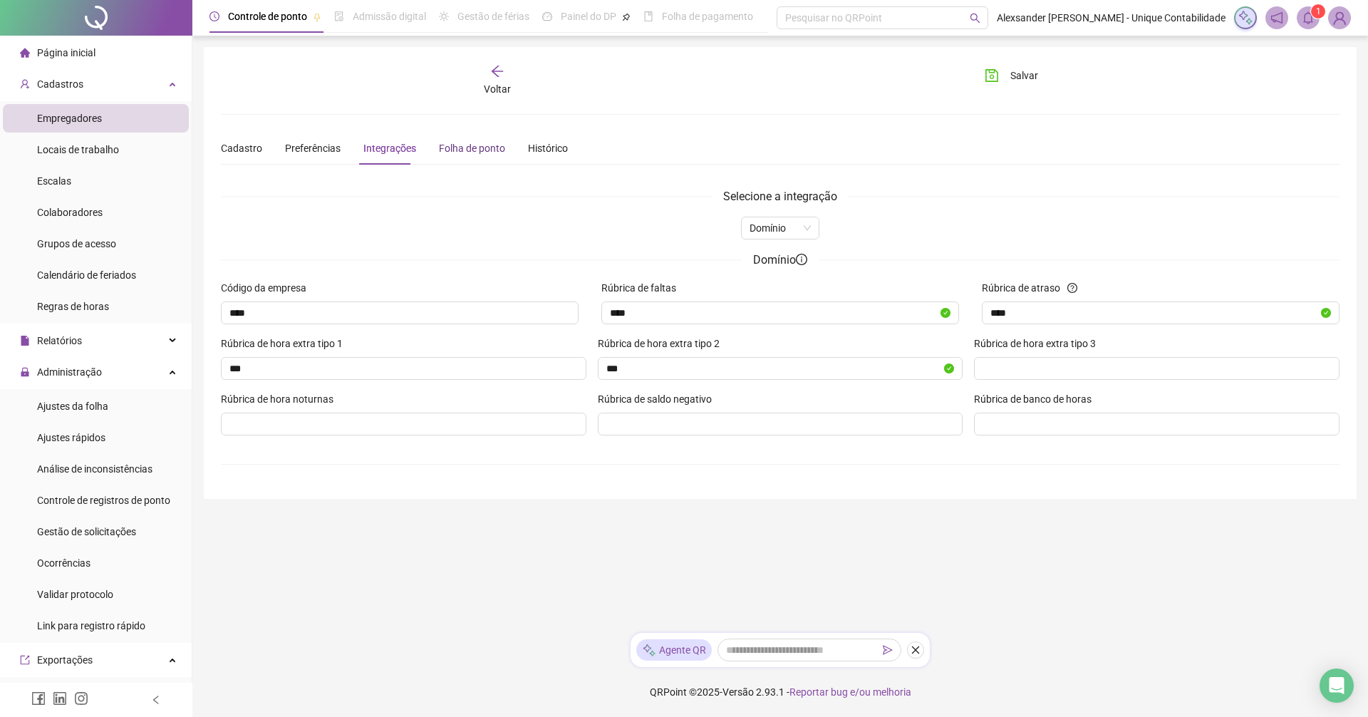
click at [463, 143] on div "Folha de ponto" at bounding box center [472, 148] width 66 height 16
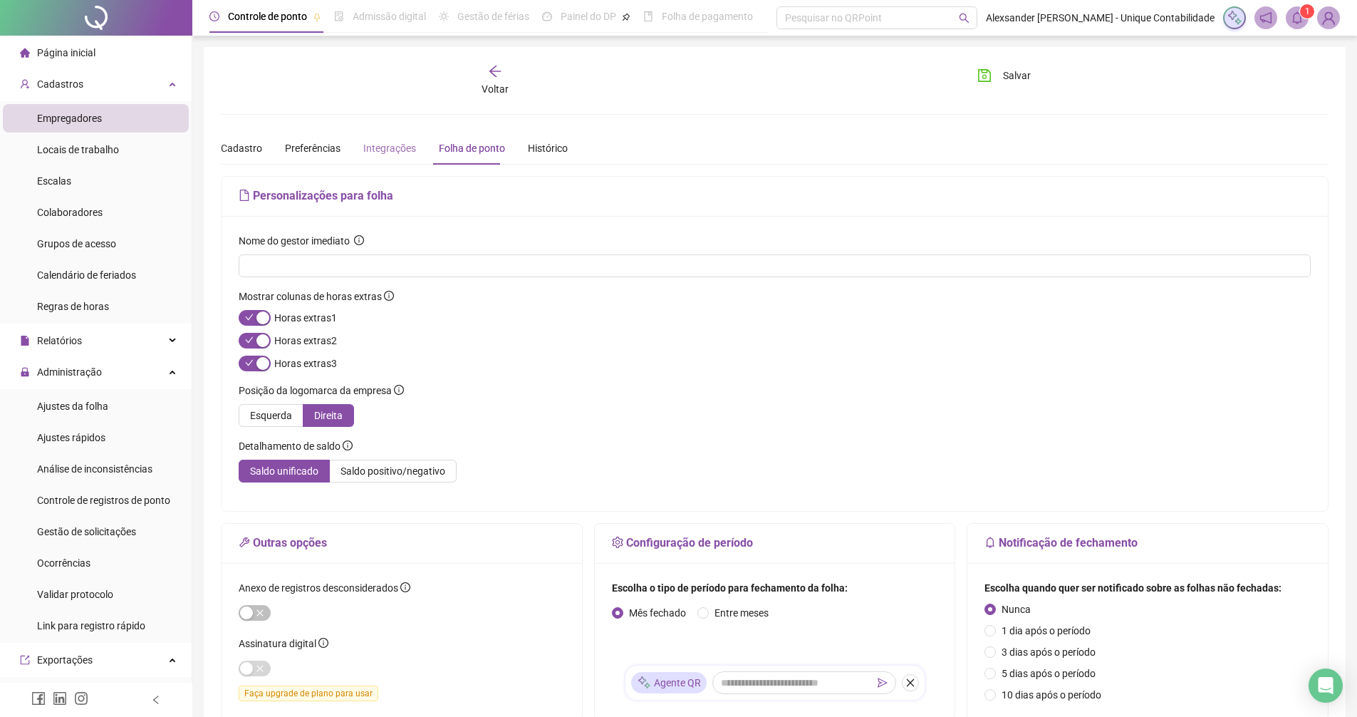
click at [368, 158] on div "Integrações" at bounding box center [389, 148] width 53 height 33
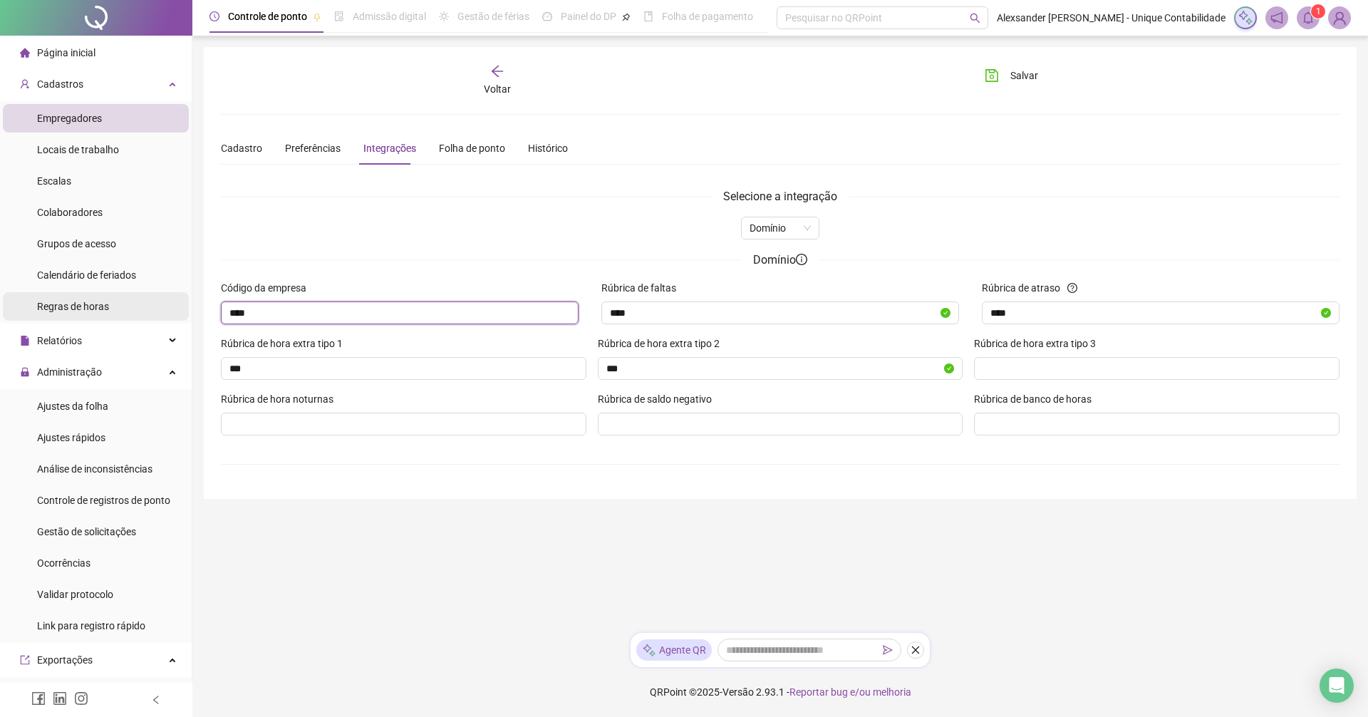
drag, startPoint x: 300, startPoint y: 307, endPoint x: 125, endPoint y: 308, distance: 174.6
click at [125, 308] on div "Página inicial Cadastros Empregadores Locais de trabalho Escalas Colaboradores …" at bounding box center [684, 358] width 1368 height 717
click at [1000, 85] on button "Salvar" at bounding box center [1011, 75] width 75 height 23
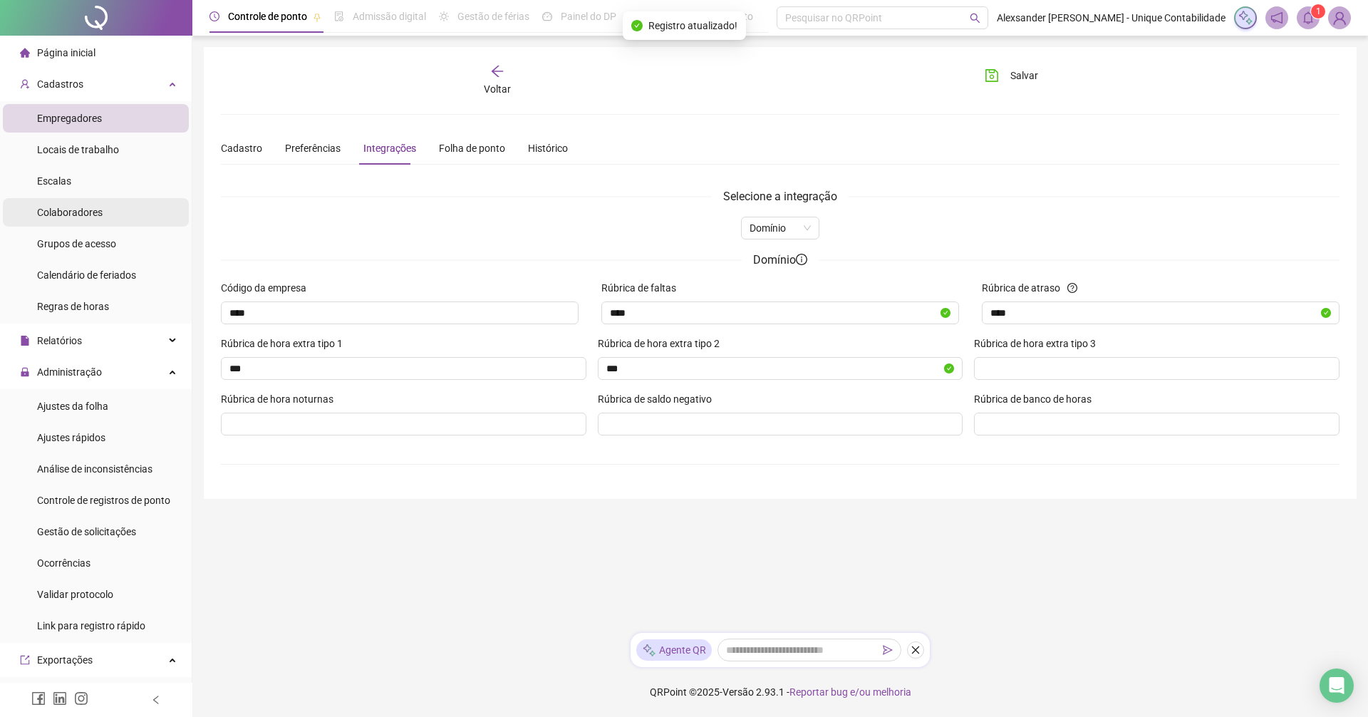
click at [100, 217] on span "Colaboradores" at bounding box center [70, 212] width 66 height 11
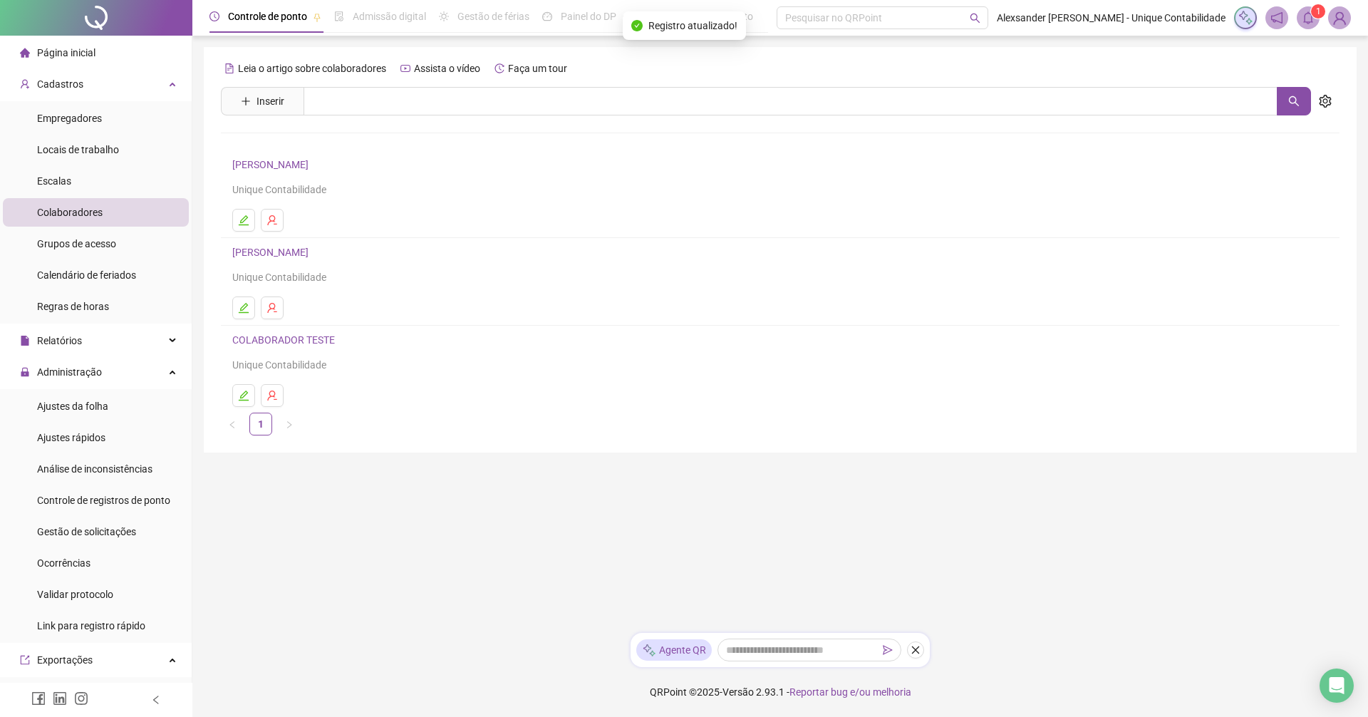
drag, startPoint x: 286, startPoint y: 152, endPoint x: 291, endPoint y: 164, distance: 12.4
click at [285, 153] on li "ALEXSANDER RANGEL DA SILVA Unique Contabilidade" at bounding box center [780, 194] width 1119 height 88
click at [291, 164] on link "[PERSON_NAME]" at bounding box center [272, 164] width 81 height 11
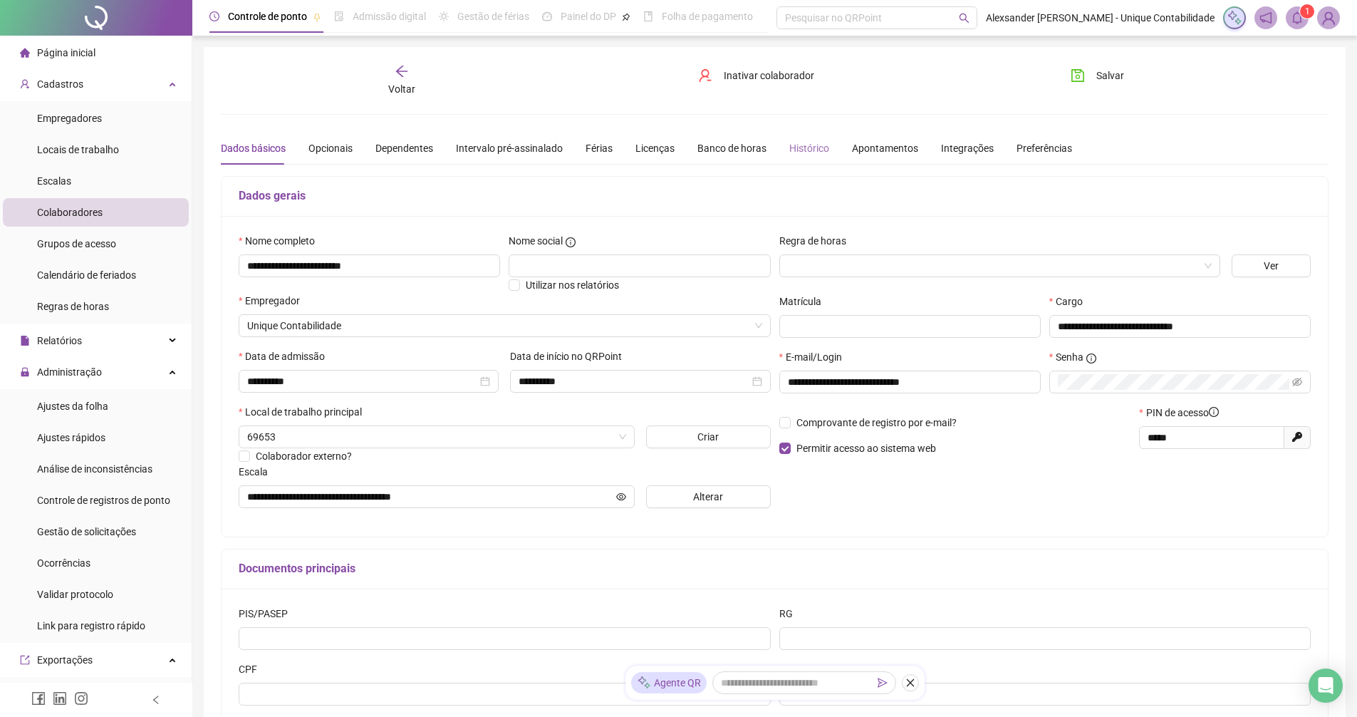
type input "**********"
click at [951, 151] on div "Integrações" at bounding box center [967, 148] width 53 height 16
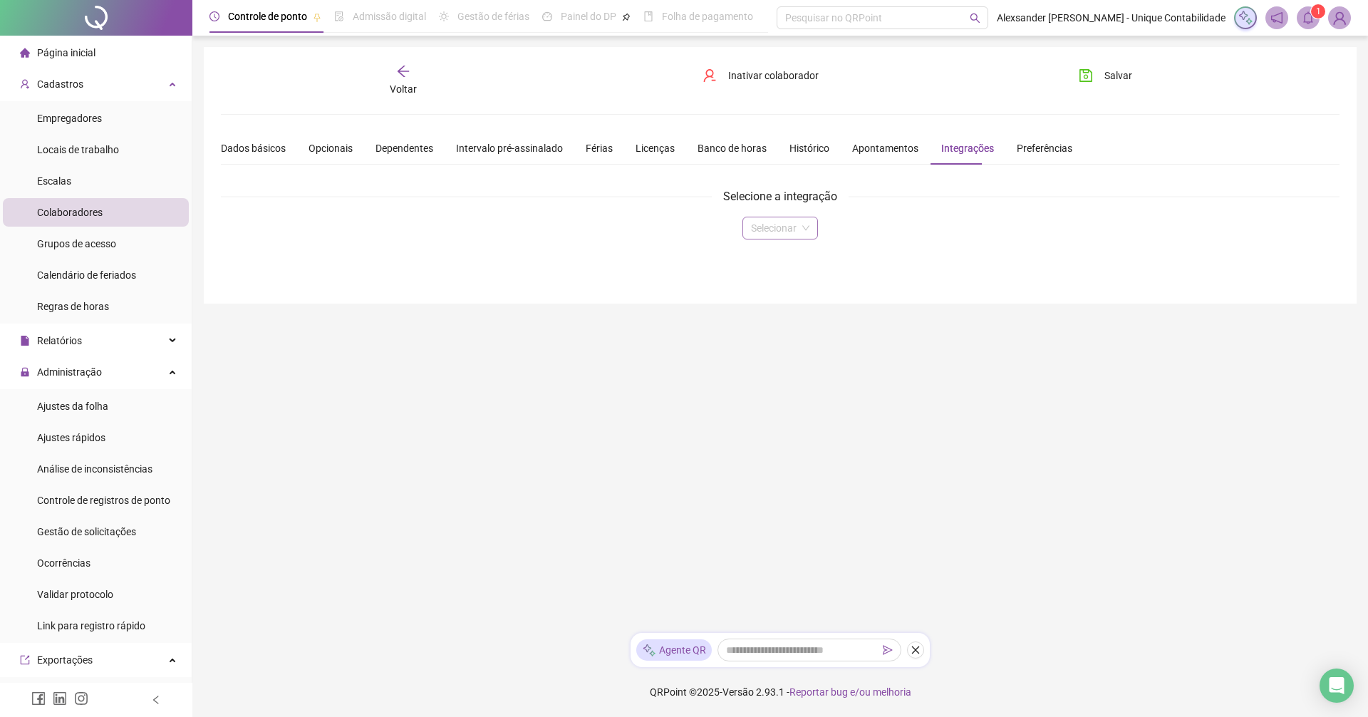
click at [792, 228] on input "search" at bounding box center [774, 227] width 46 height 21
click at [782, 257] on div "Domínio" at bounding box center [780, 257] width 52 height 16
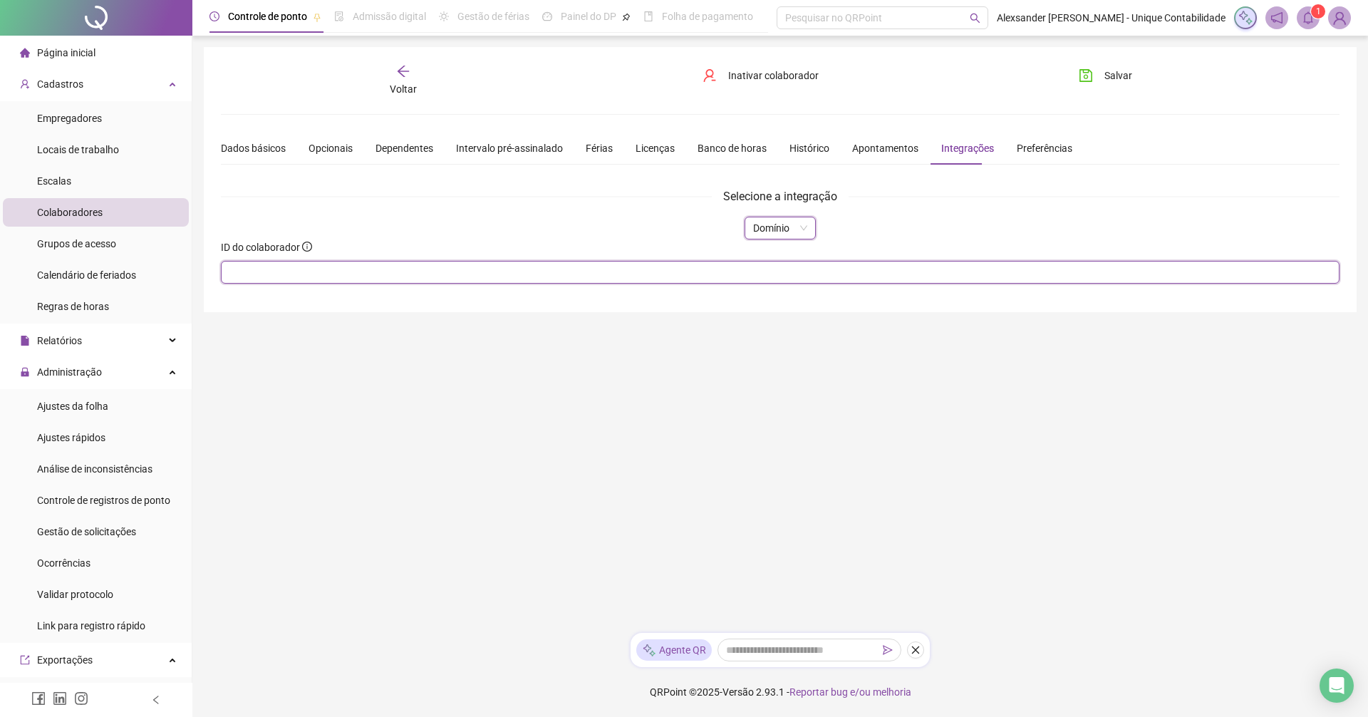
drag, startPoint x: 316, startPoint y: 278, endPoint x: 301, endPoint y: 266, distance: 19.2
click at [316, 278] on input "text" at bounding box center [780, 272] width 1119 height 23
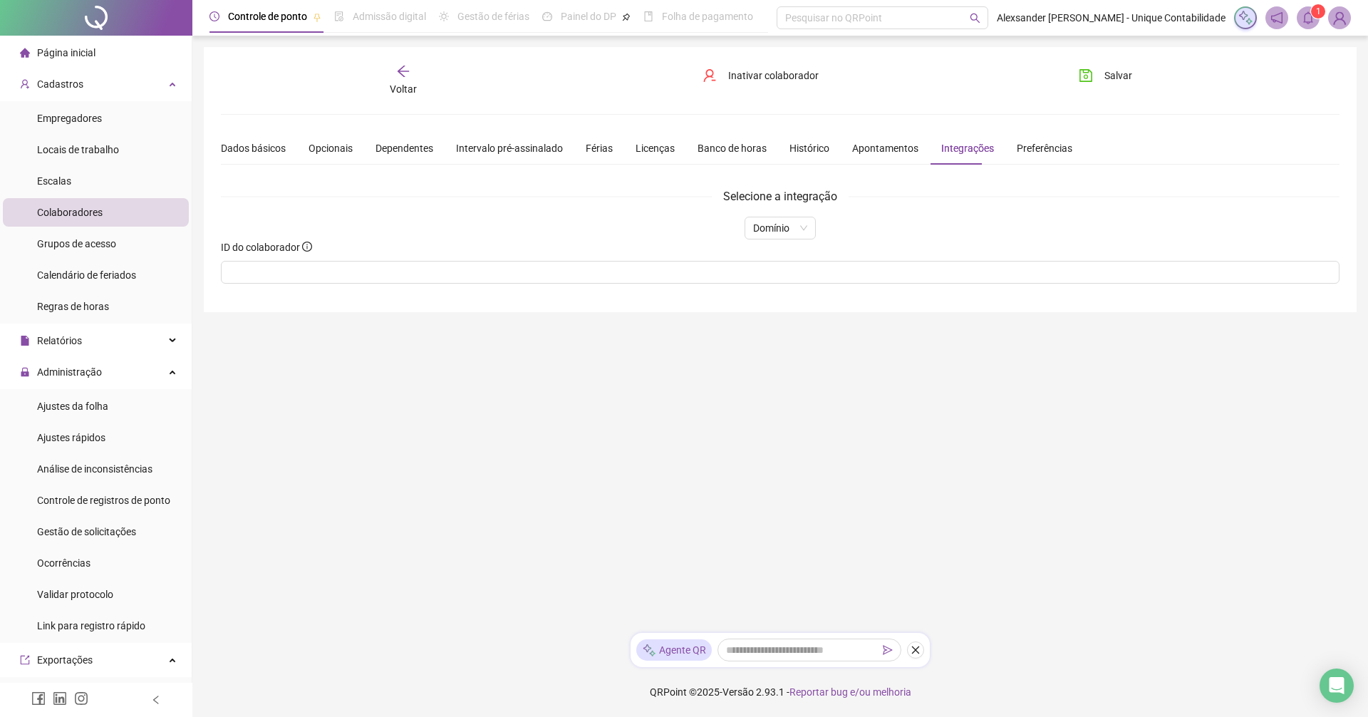
click at [103, 212] on li "Colaboradores" at bounding box center [96, 212] width 186 height 28
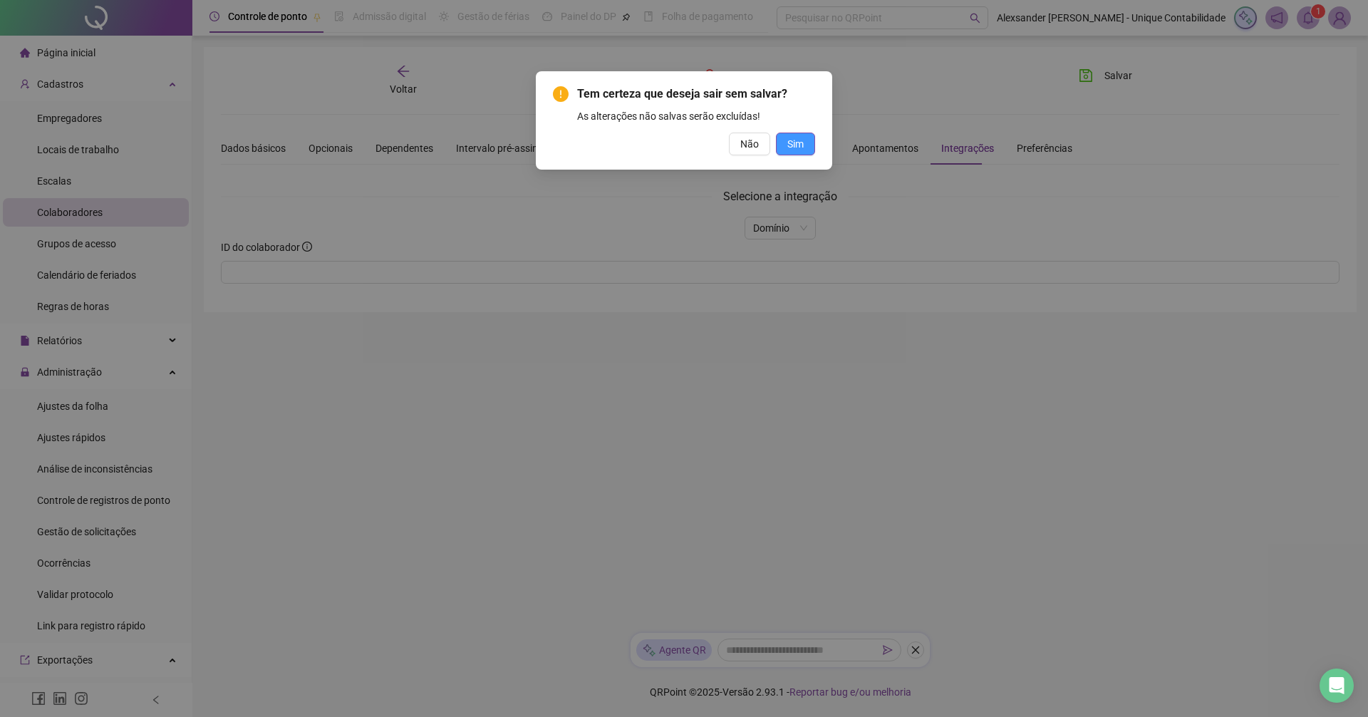
click at [791, 139] on span "Sim" at bounding box center [795, 144] width 16 height 16
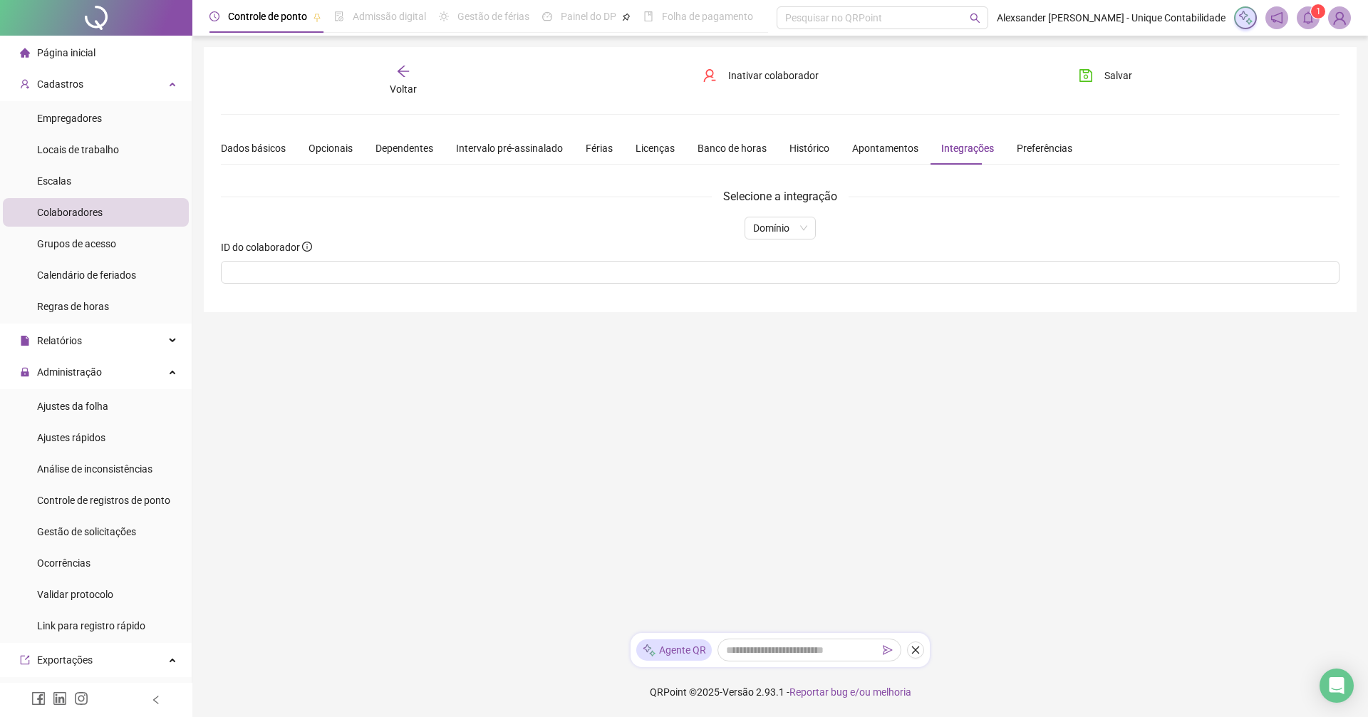
click at [398, 79] on div "Voltar" at bounding box center [403, 80] width 177 height 33
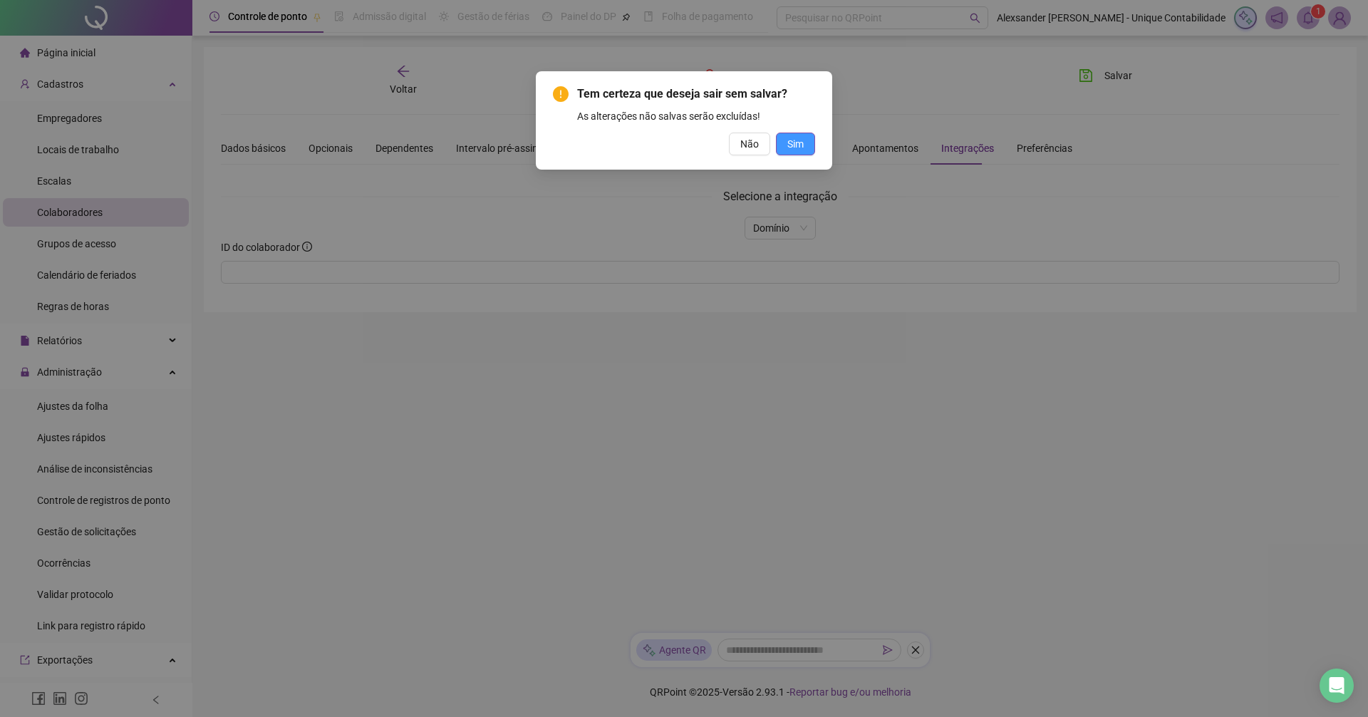
click at [789, 146] on span "Sim" at bounding box center [795, 144] width 16 height 16
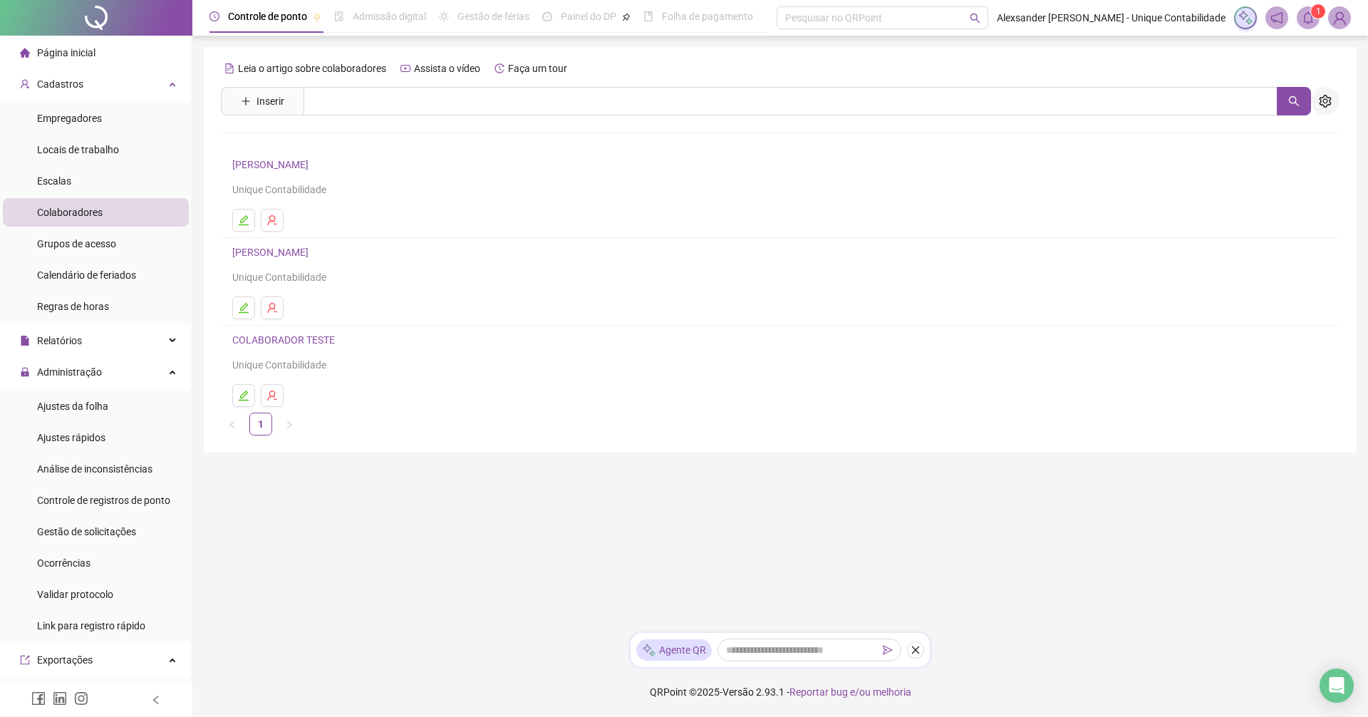
click at [1334, 106] on button "button" at bounding box center [1325, 101] width 28 height 28
click at [1285, 177] on span "Atualizar ID Domínio" at bounding box center [1275, 178] width 105 height 16
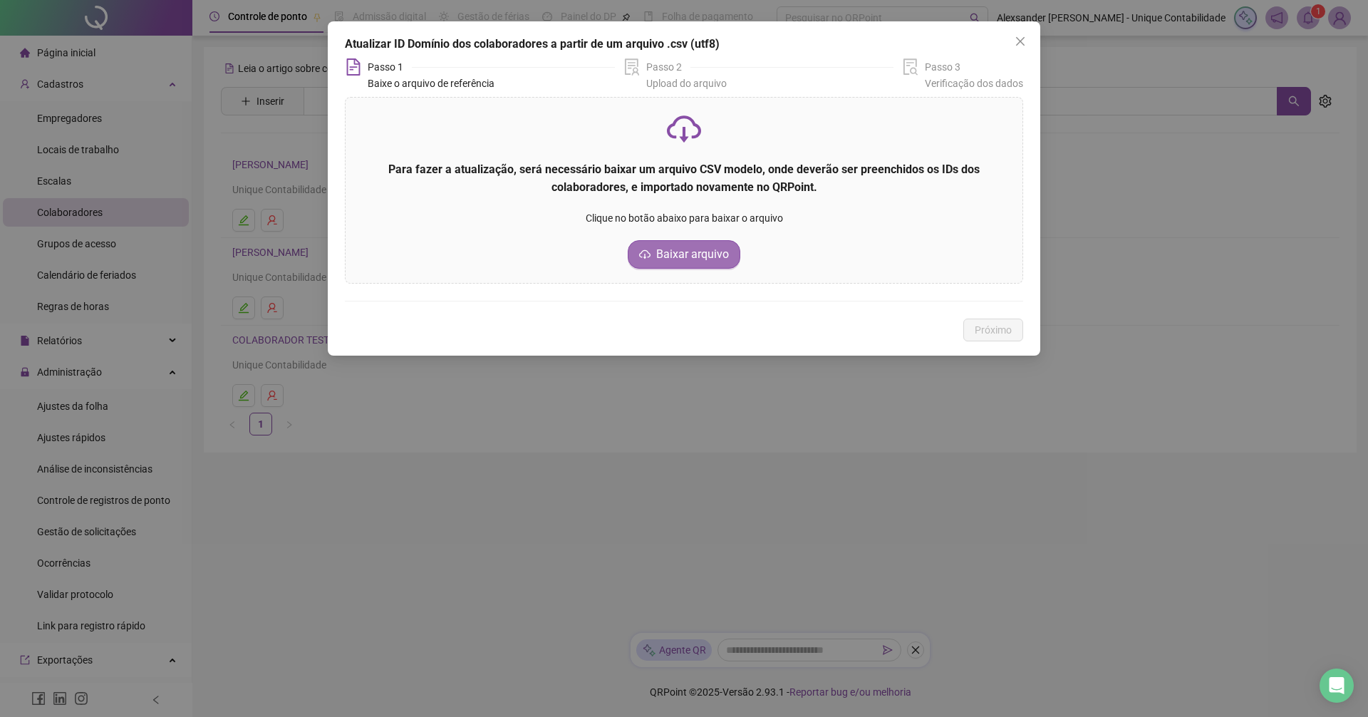
click at [702, 252] on span "Baixar arquivo" at bounding box center [692, 254] width 73 height 17
click at [1025, 40] on icon "close" at bounding box center [1020, 41] width 11 height 11
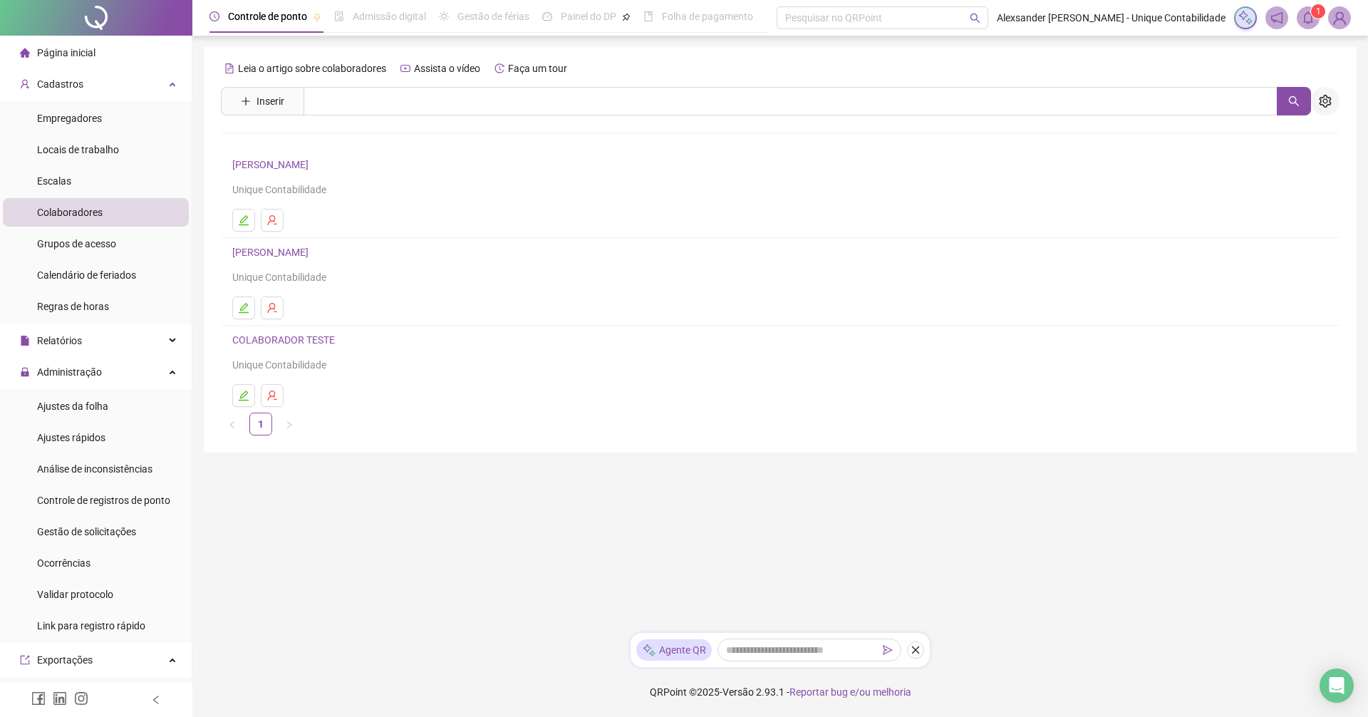
click at [1330, 100] on icon "setting" at bounding box center [1325, 101] width 12 height 13
click at [1311, 157] on span "Importar colaboradores" at bounding box center [1275, 155] width 105 height 16
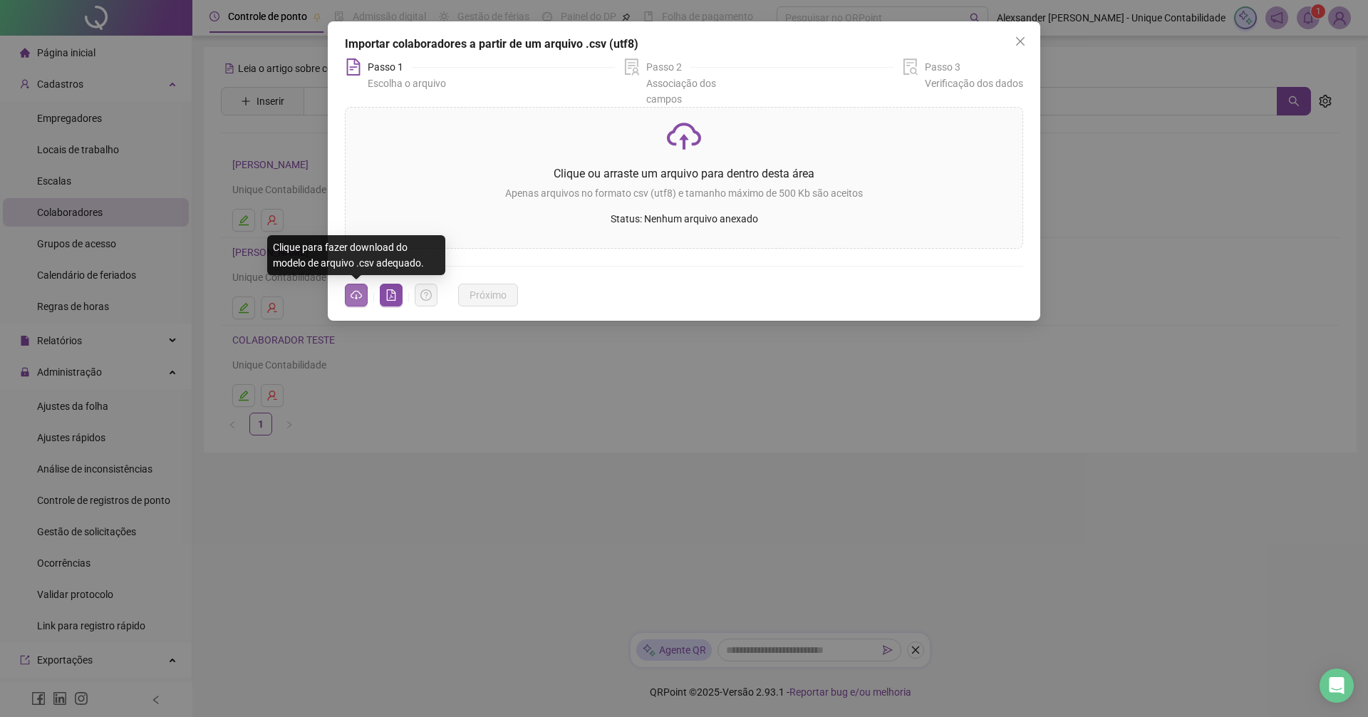
click at [358, 293] on icon "cloud-download" at bounding box center [356, 294] width 11 height 11
click at [1015, 44] on icon "close" at bounding box center [1020, 41] width 11 height 11
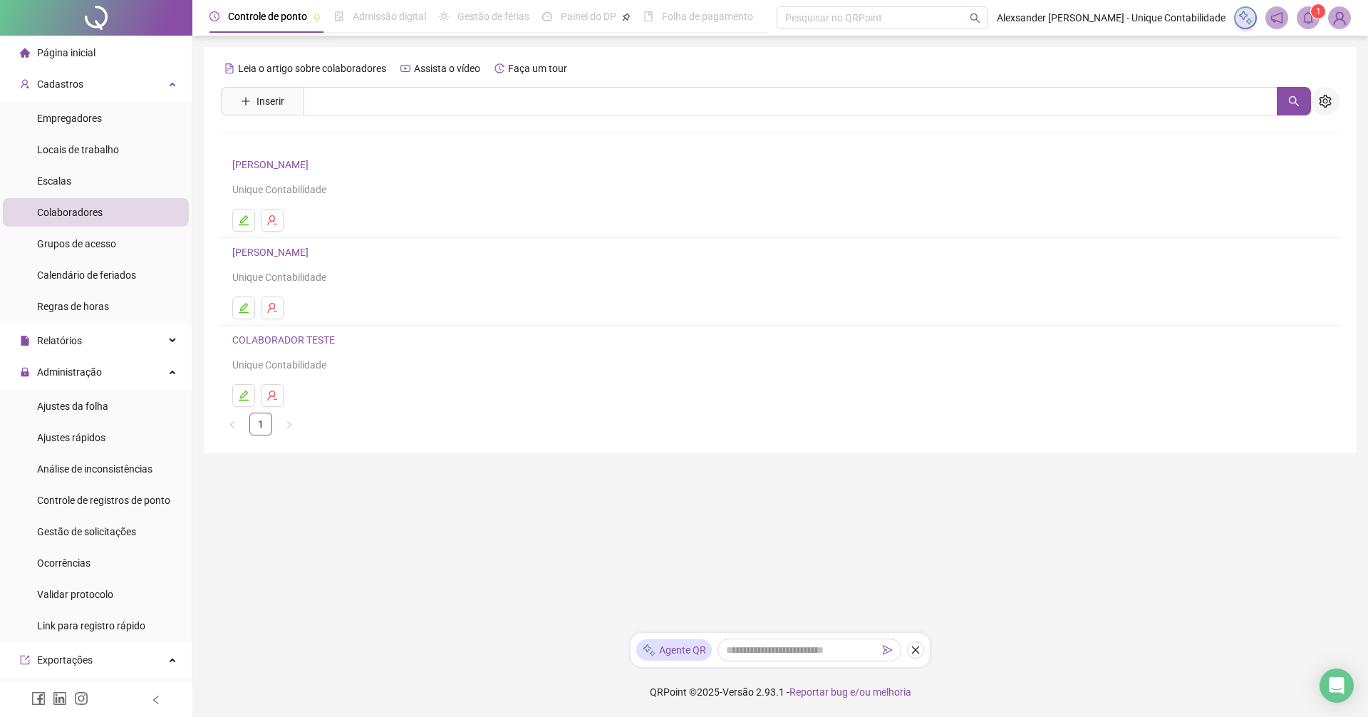
click at [1329, 103] on icon "setting" at bounding box center [1325, 101] width 12 height 13
click at [1302, 204] on div "Empregadores" at bounding box center [1275, 202] width 105 height 17
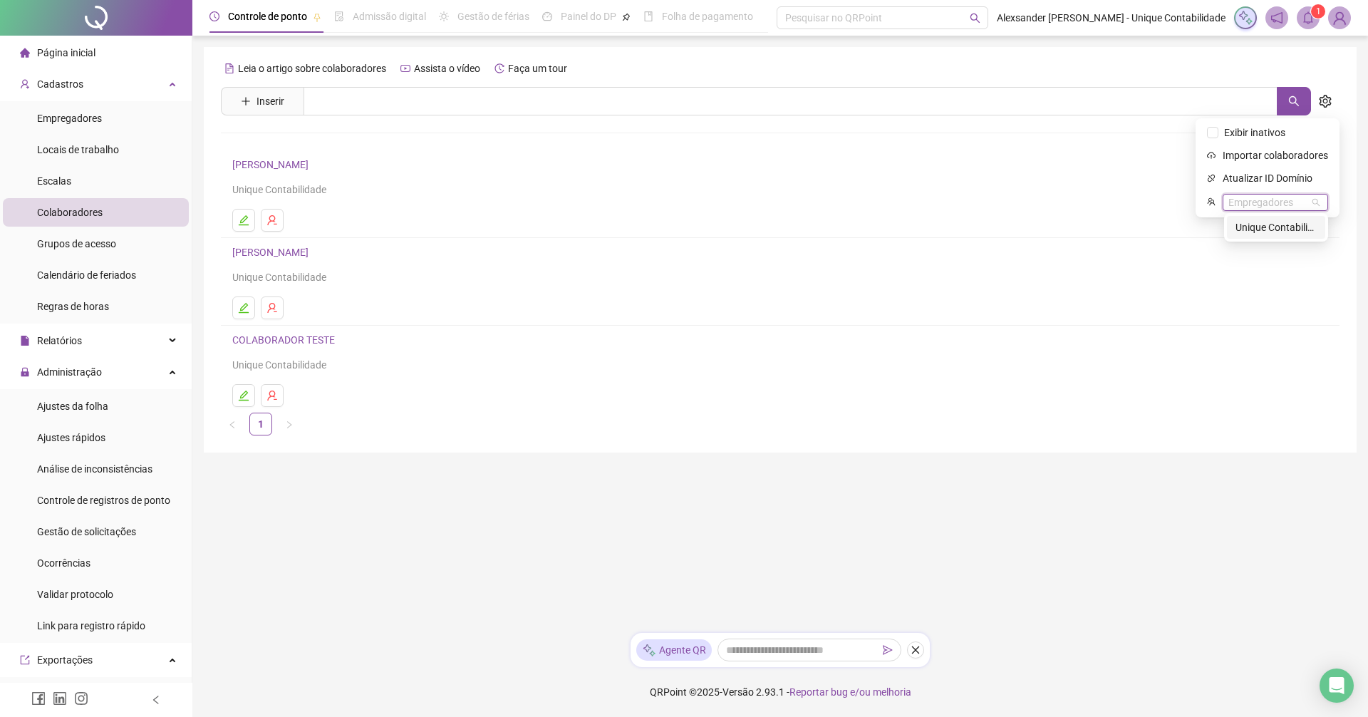
click at [239, 143] on div "Leia o artigo sobre colaboradores Assista o vídeo Faça um tour Inserir Nenhum r…" at bounding box center [780, 246] width 1119 height 378
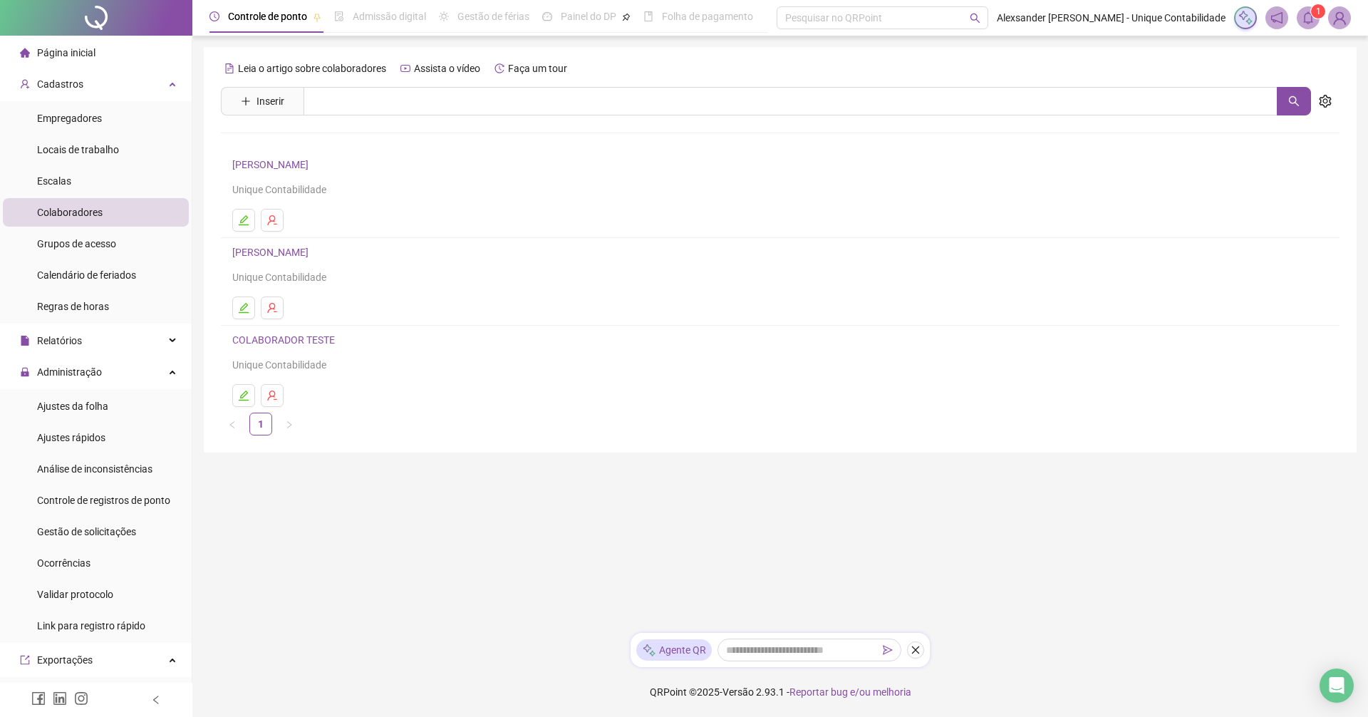
click at [56, 51] on span "Página inicial" at bounding box center [66, 52] width 58 height 11
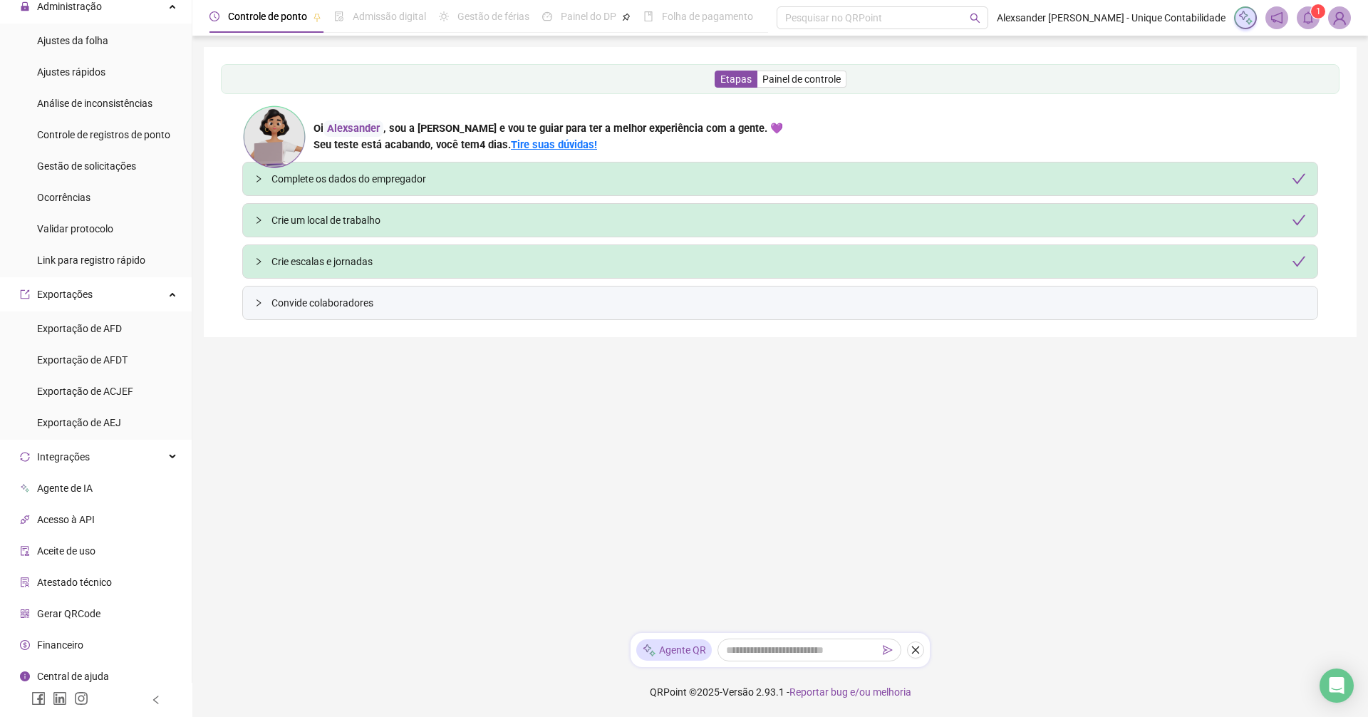
scroll to position [373, 0]
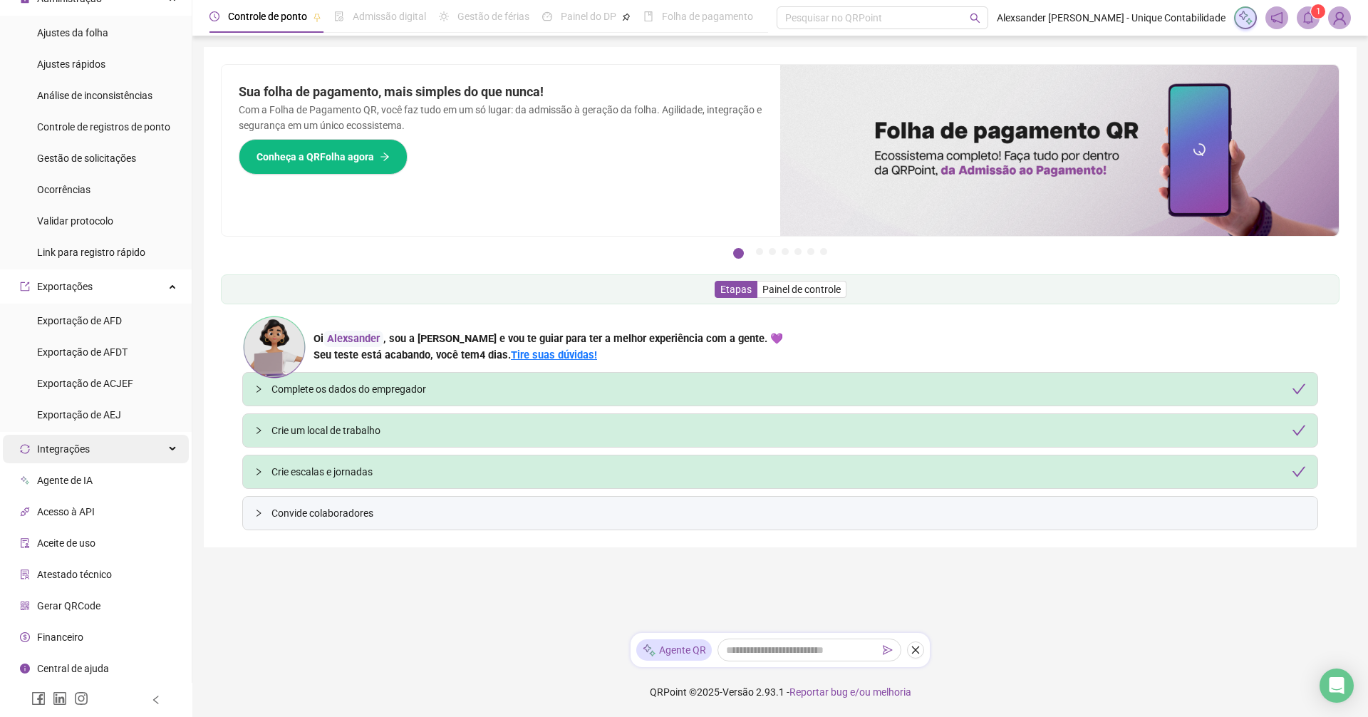
click at [137, 447] on div "Integrações" at bounding box center [96, 449] width 186 height 28
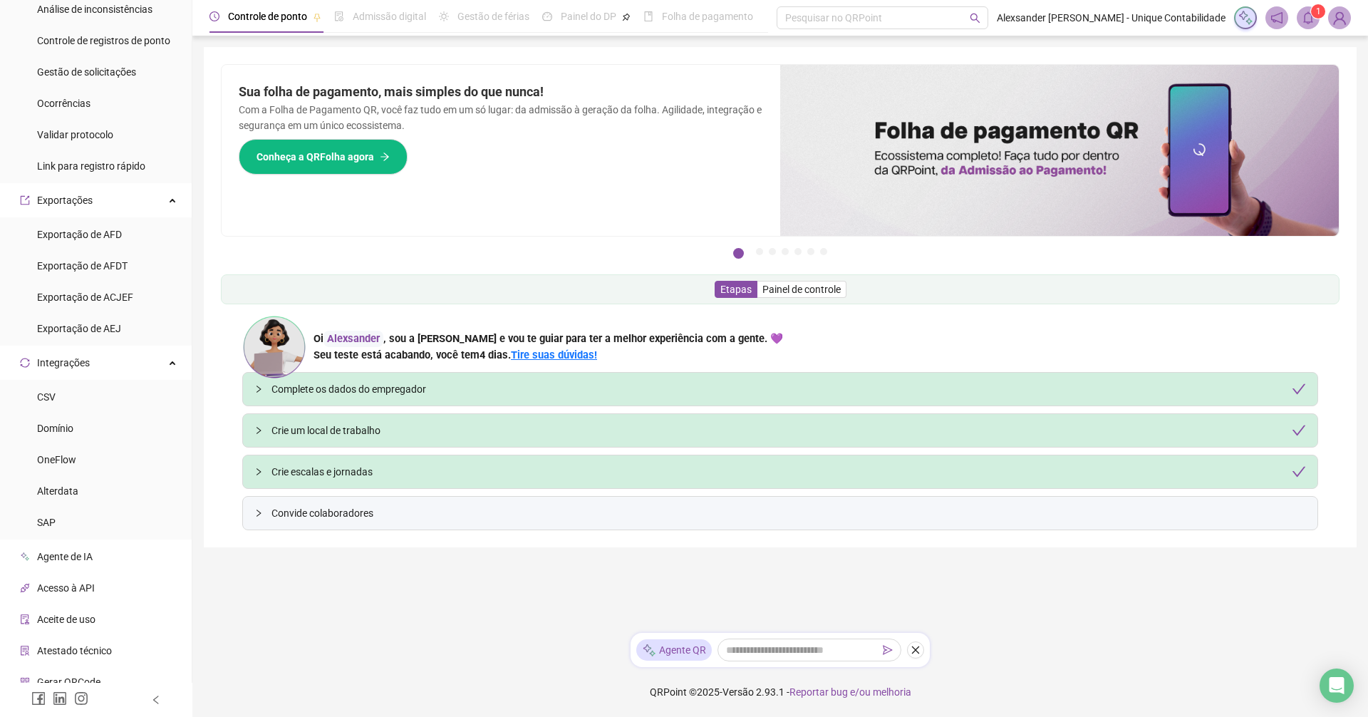
scroll to position [536, 0]
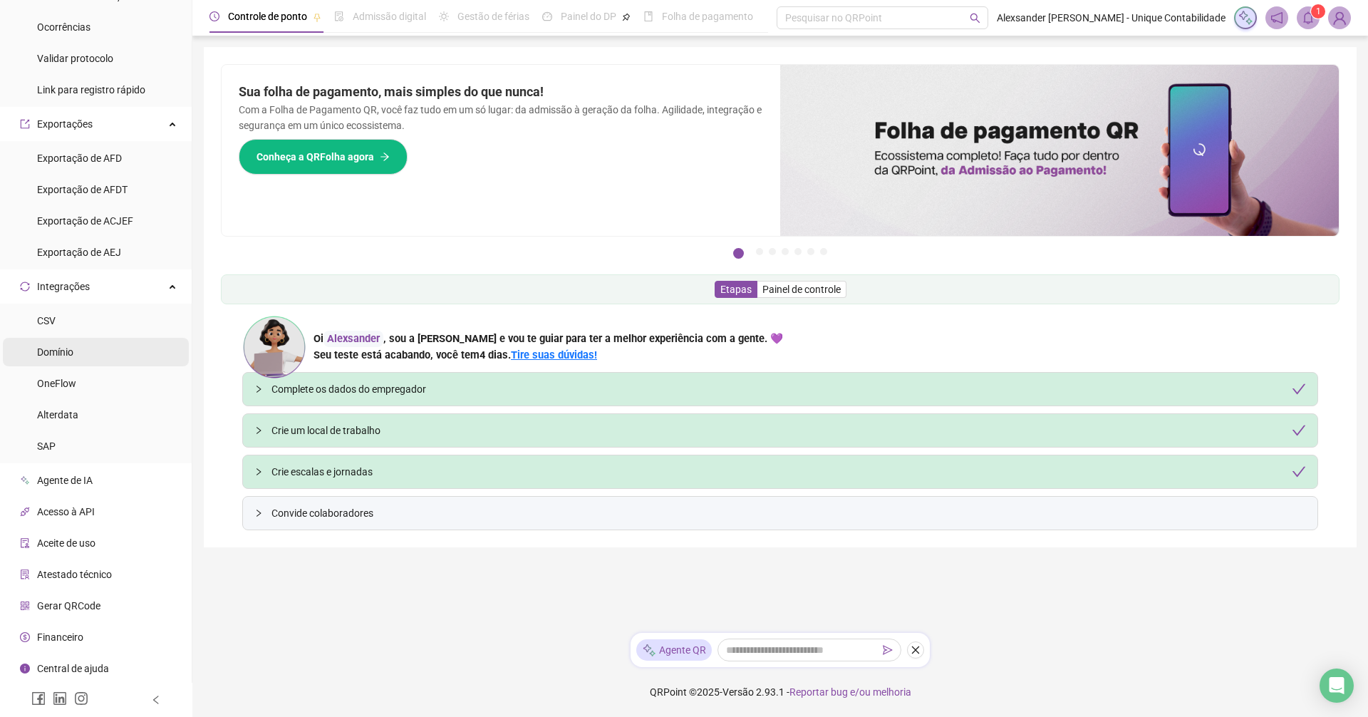
click at [58, 356] on span "Domínio" at bounding box center [55, 351] width 36 height 11
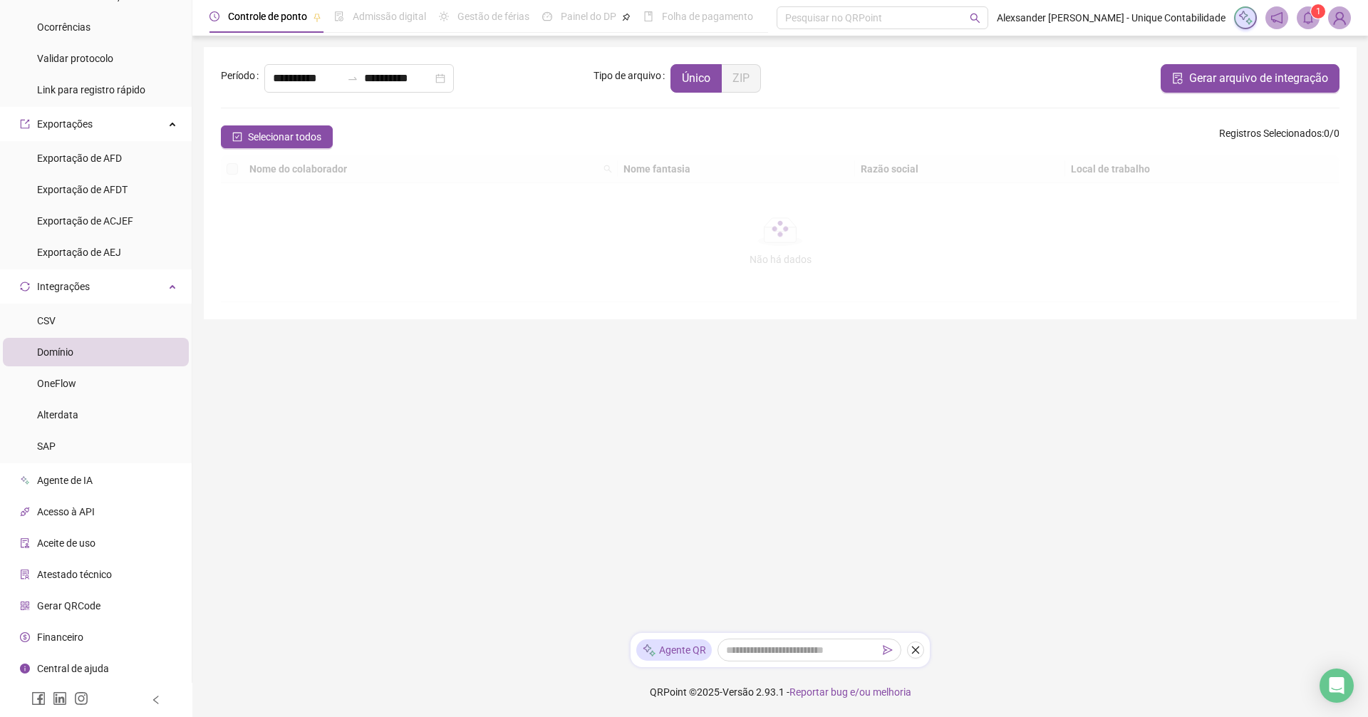
type input "**********"
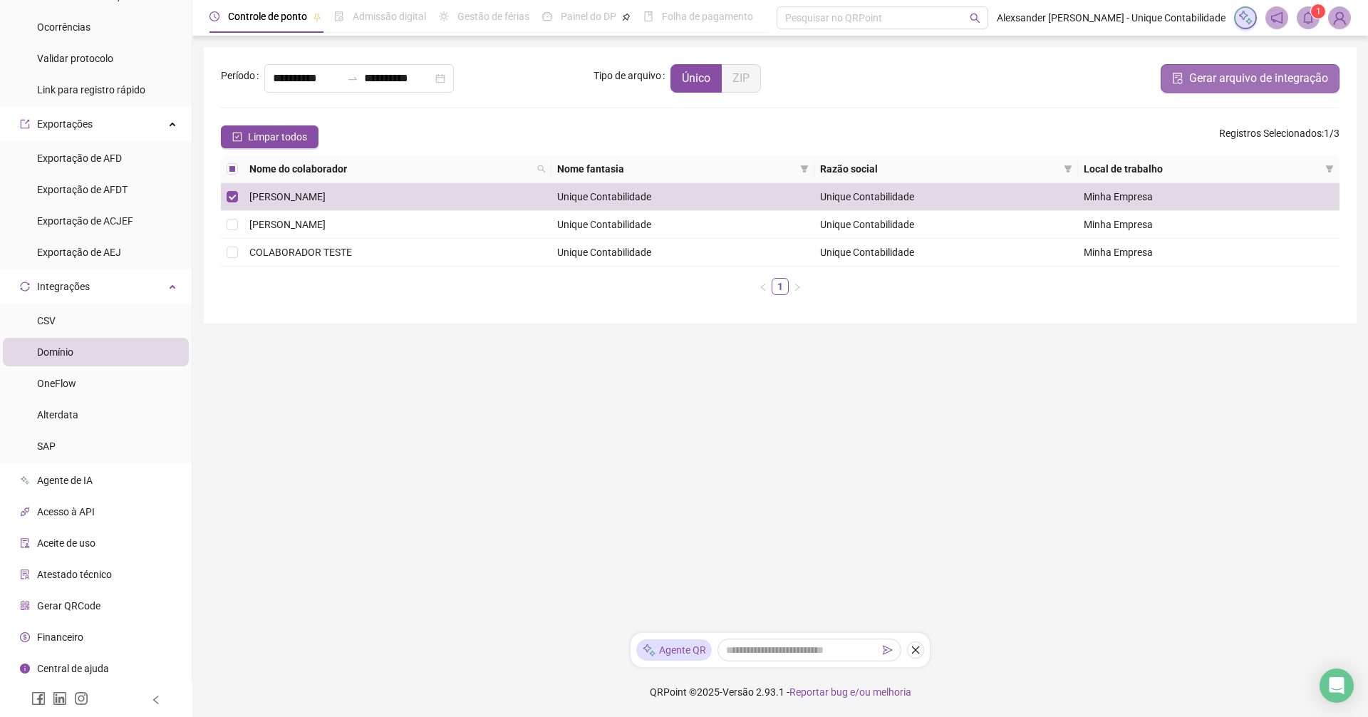
click at [1248, 78] on span "Gerar arquivo de integração" at bounding box center [1258, 78] width 139 height 17
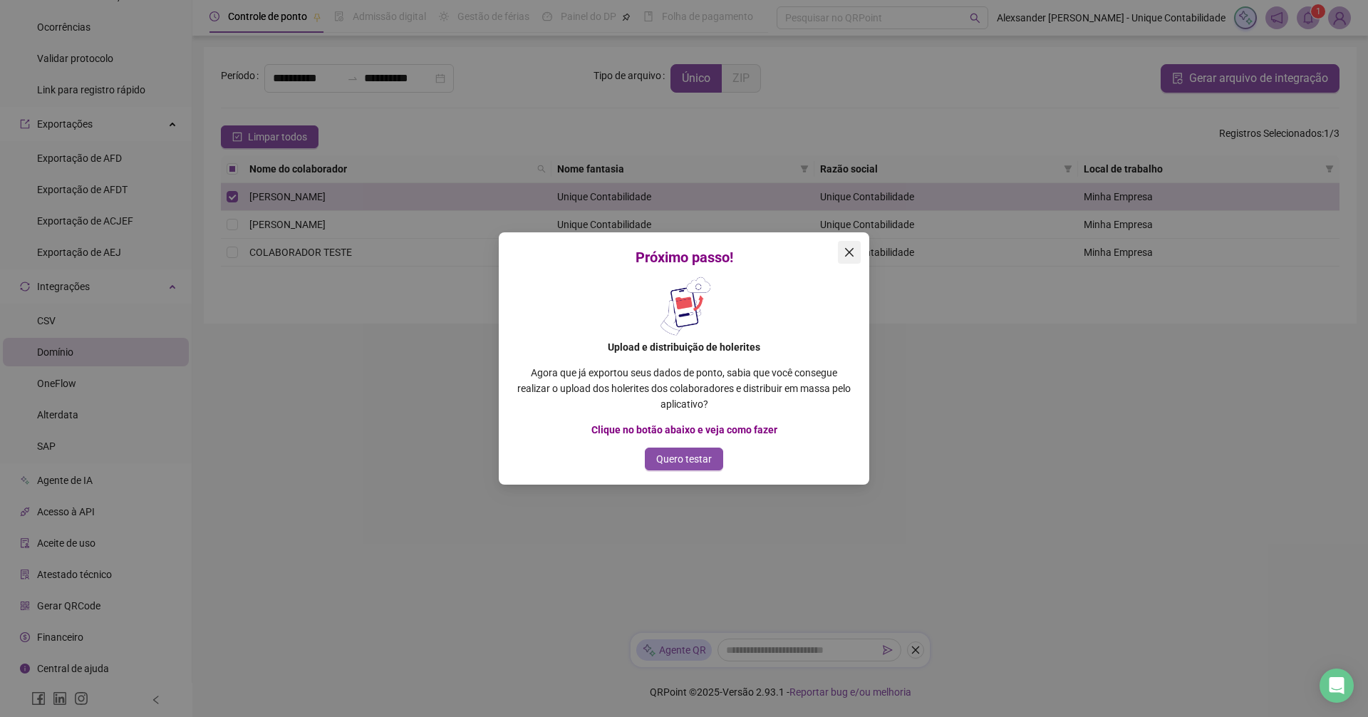
click at [853, 252] on icon "close" at bounding box center [849, 252] width 11 height 11
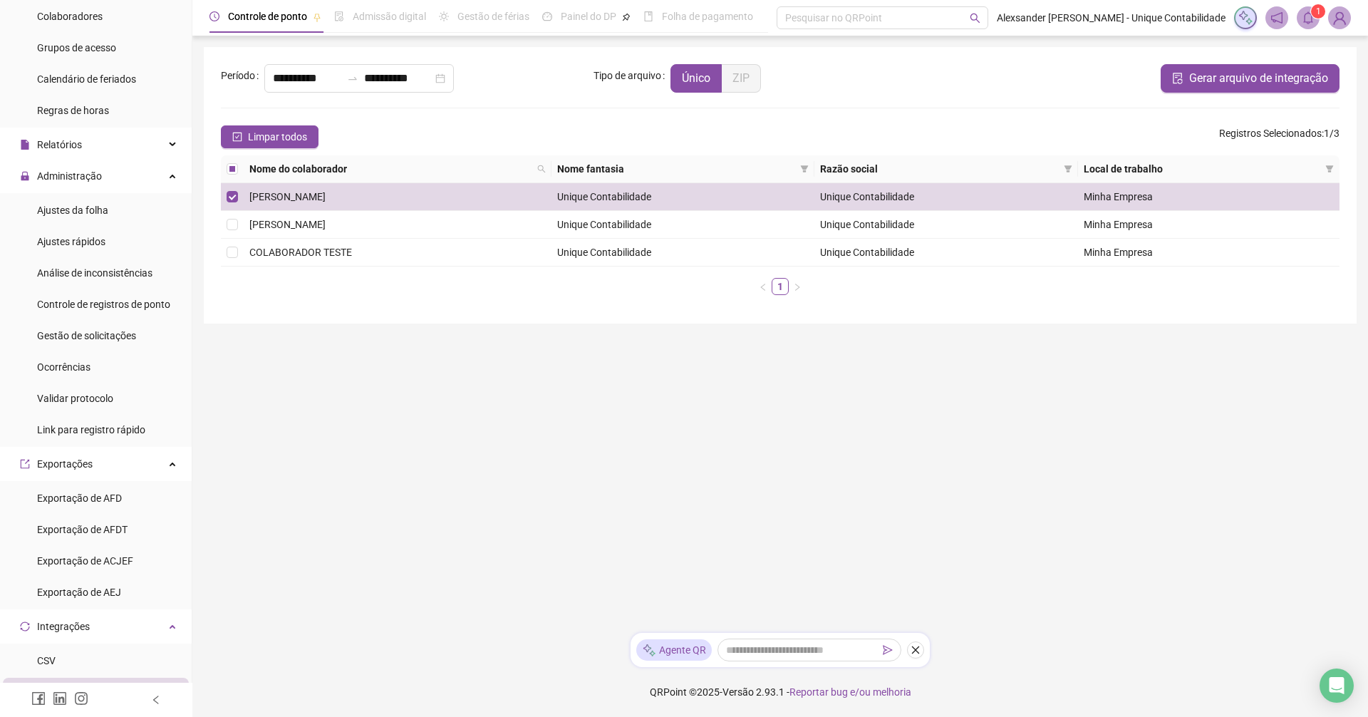
scroll to position [180, 0]
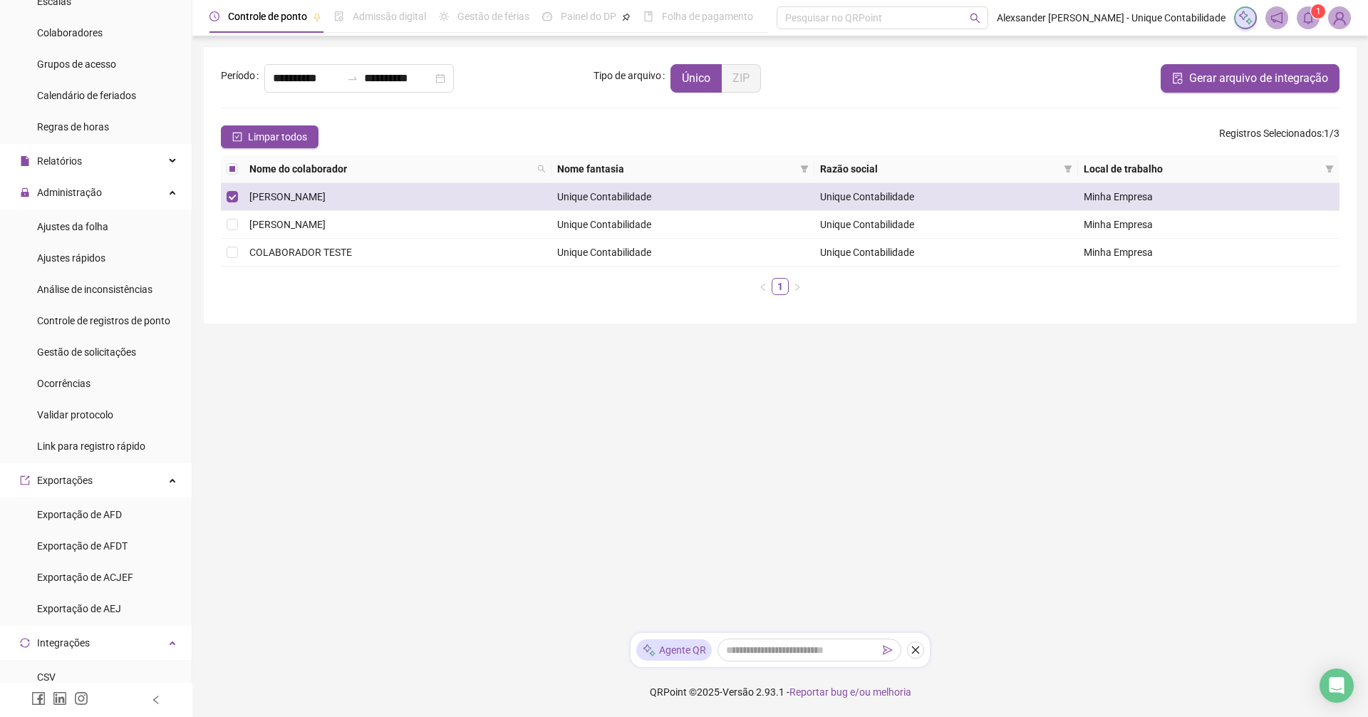
click at [326, 195] on span "[PERSON_NAME]" at bounding box center [287, 196] width 76 height 11
click at [301, 197] on span "[PERSON_NAME]" at bounding box center [287, 196] width 76 height 11
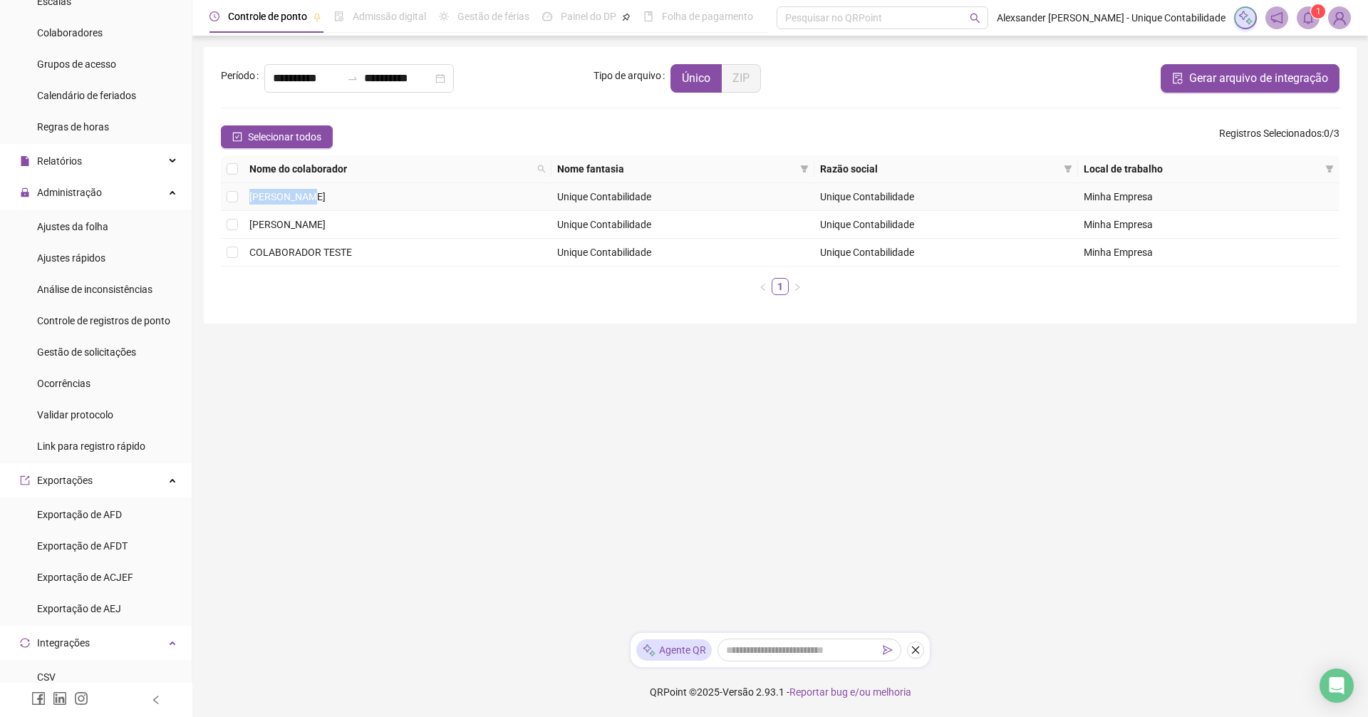
click at [301, 197] on span "[PERSON_NAME]" at bounding box center [287, 196] width 76 height 11
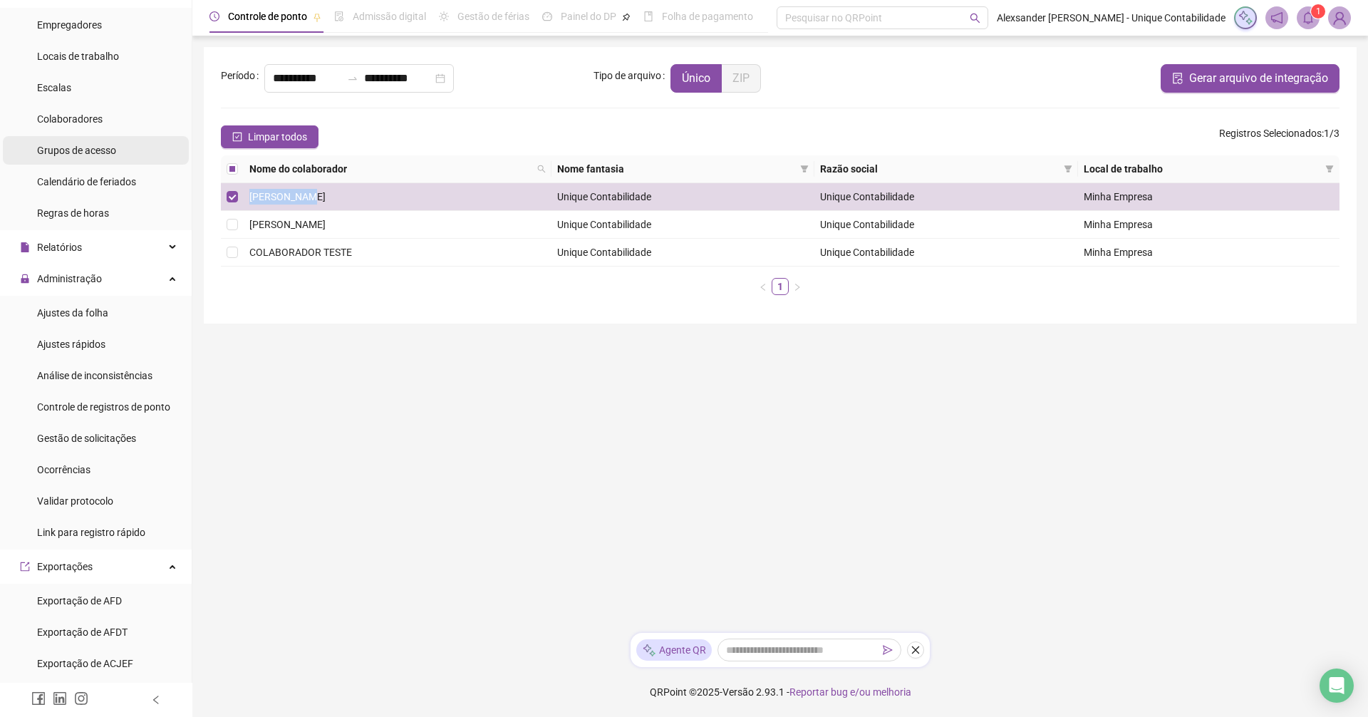
scroll to position [0, 0]
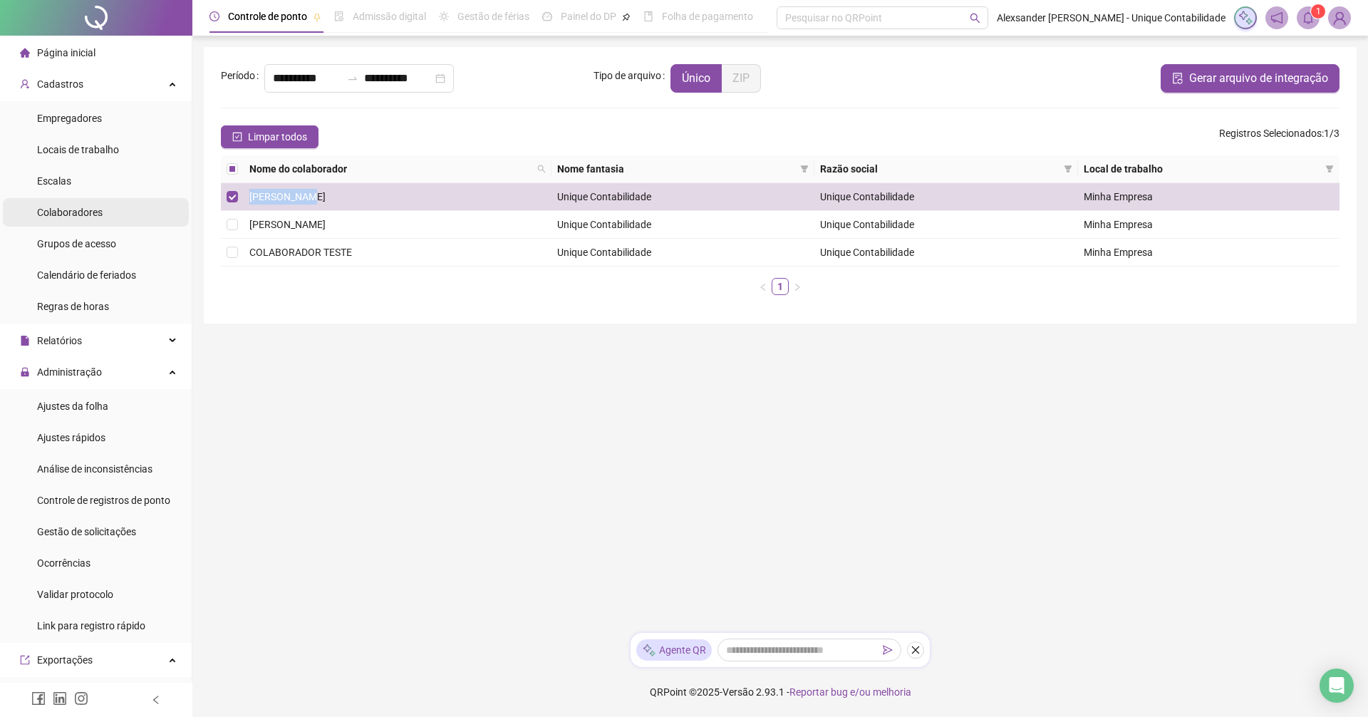
click at [80, 223] on div "Colaboradores" at bounding box center [70, 212] width 66 height 28
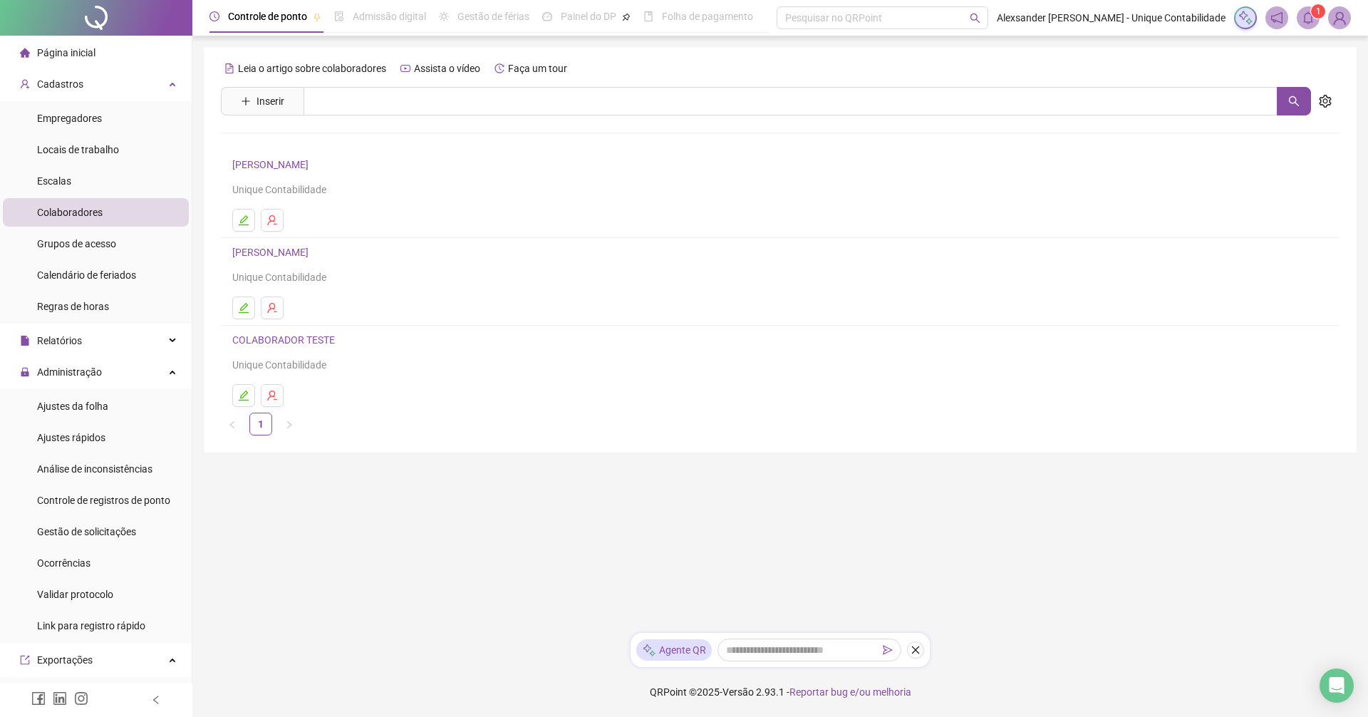
click at [327, 156] on h4 "[PERSON_NAME]" at bounding box center [780, 164] width 1096 height 17
click at [309, 170] on link "[PERSON_NAME]" at bounding box center [272, 164] width 81 height 11
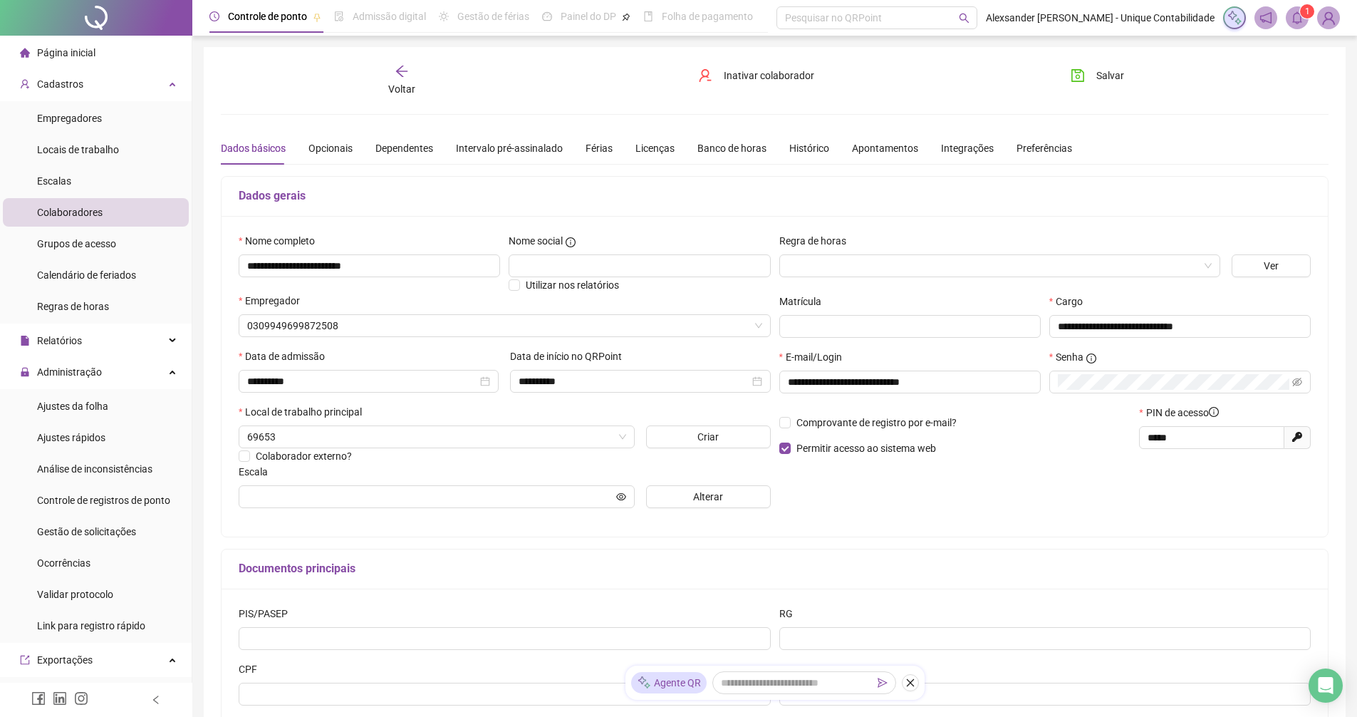
type input "**********"
click at [966, 155] on div "Integrações" at bounding box center [967, 148] width 53 height 16
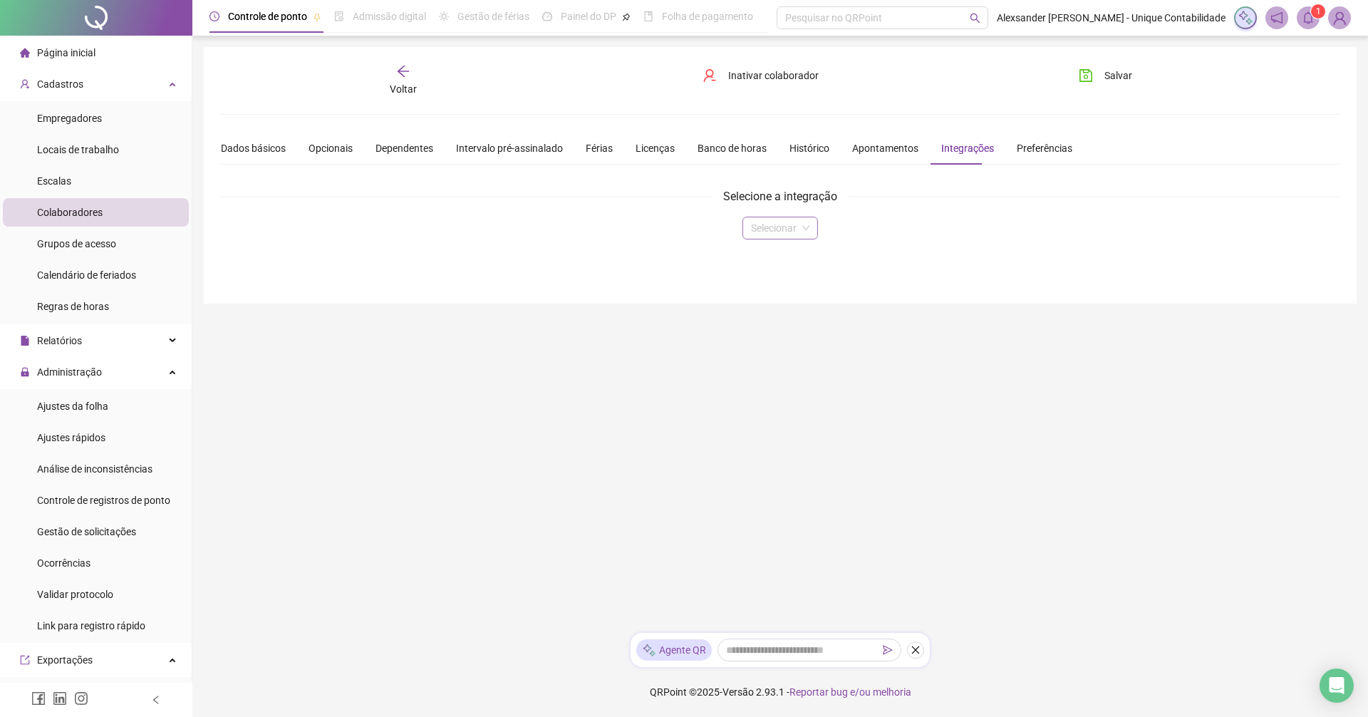
click at [789, 226] on input "search" at bounding box center [774, 227] width 46 height 21
click at [767, 262] on div "Domínio" at bounding box center [780, 257] width 52 height 16
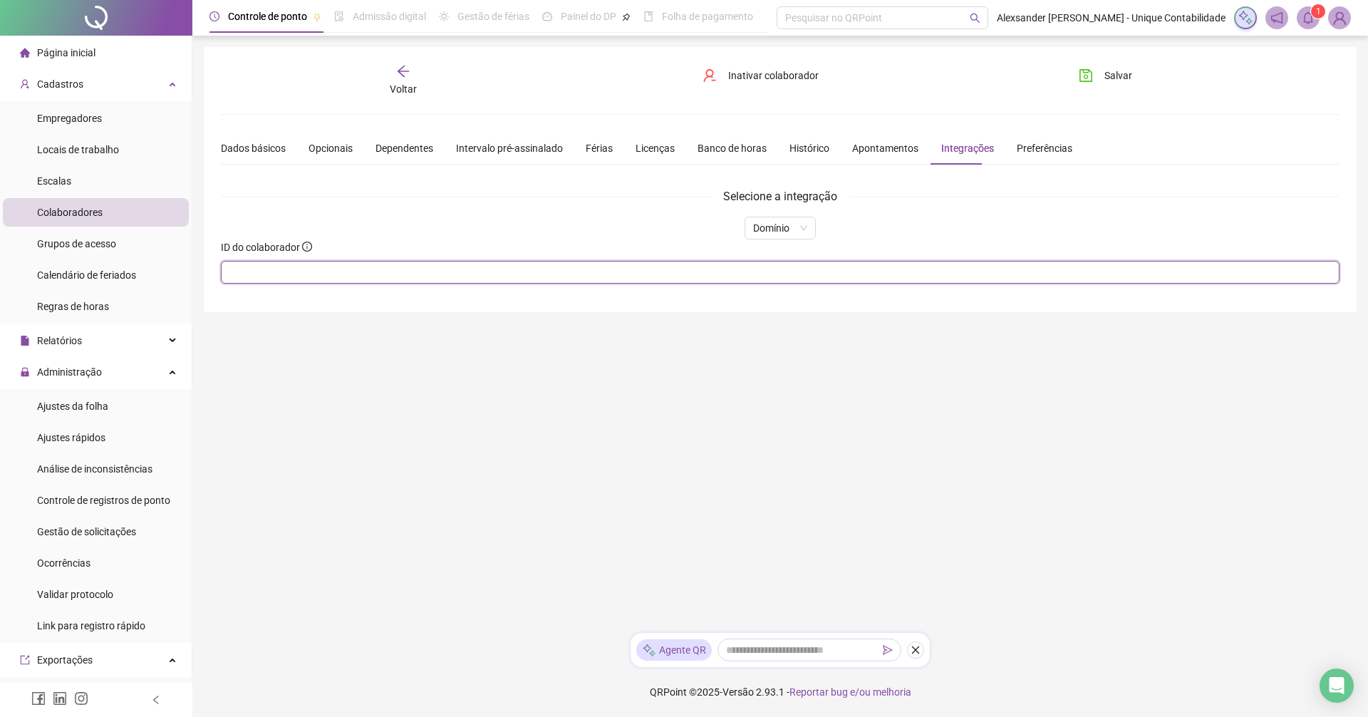
click at [363, 265] on input "text" at bounding box center [780, 272] width 1119 height 23
type input "**"
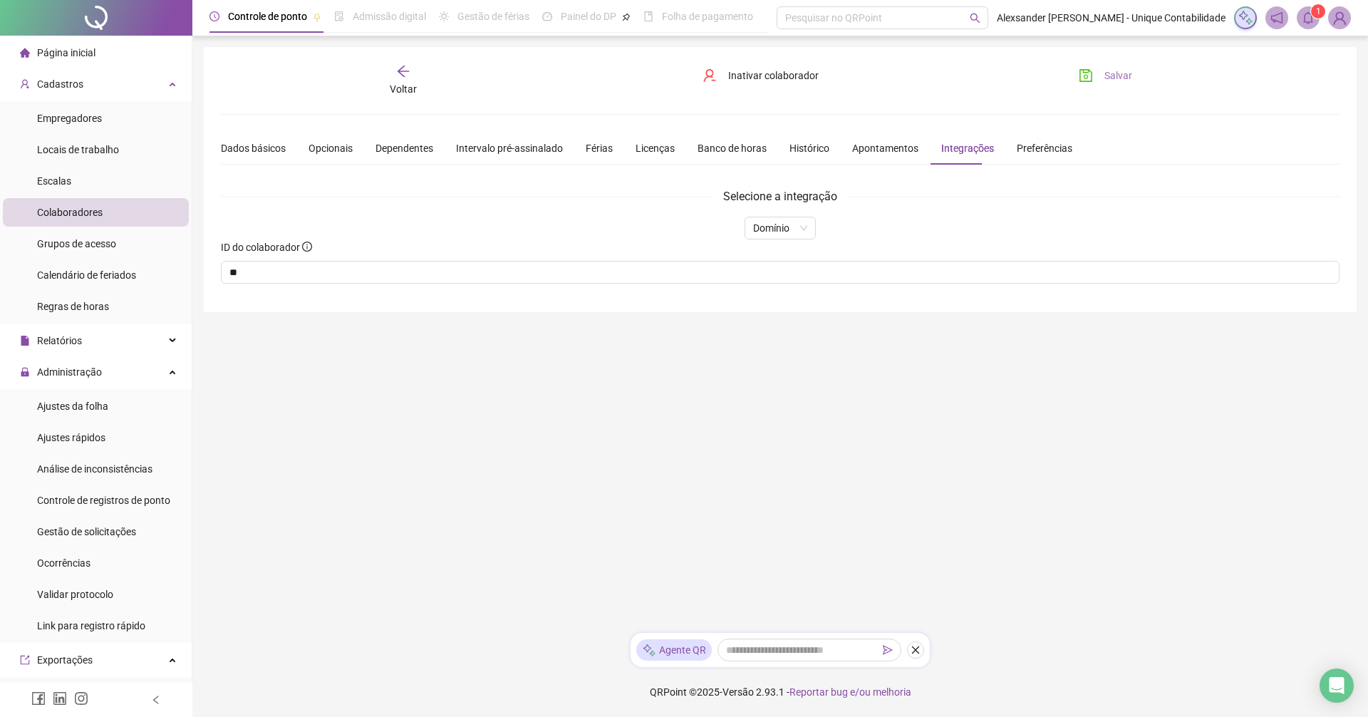
click at [1109, 65] on button "Salvar" at bounding box center [1105, 75] width 75 height 23
click at [127, 378] on div "Administração" at bounding box center [96, 372] width 186 height 28
click at [113, 570] on div "Integrações" at bounding box center [96, 565] width 186 height 28
drag, startPoint x: 69, startPoint y: 400, endPoint x: 71, endPoint y: 415, distance: 15.0
click at [70, 400] on span "Exportações" at bounding box center [65, 403] width 56 height 11
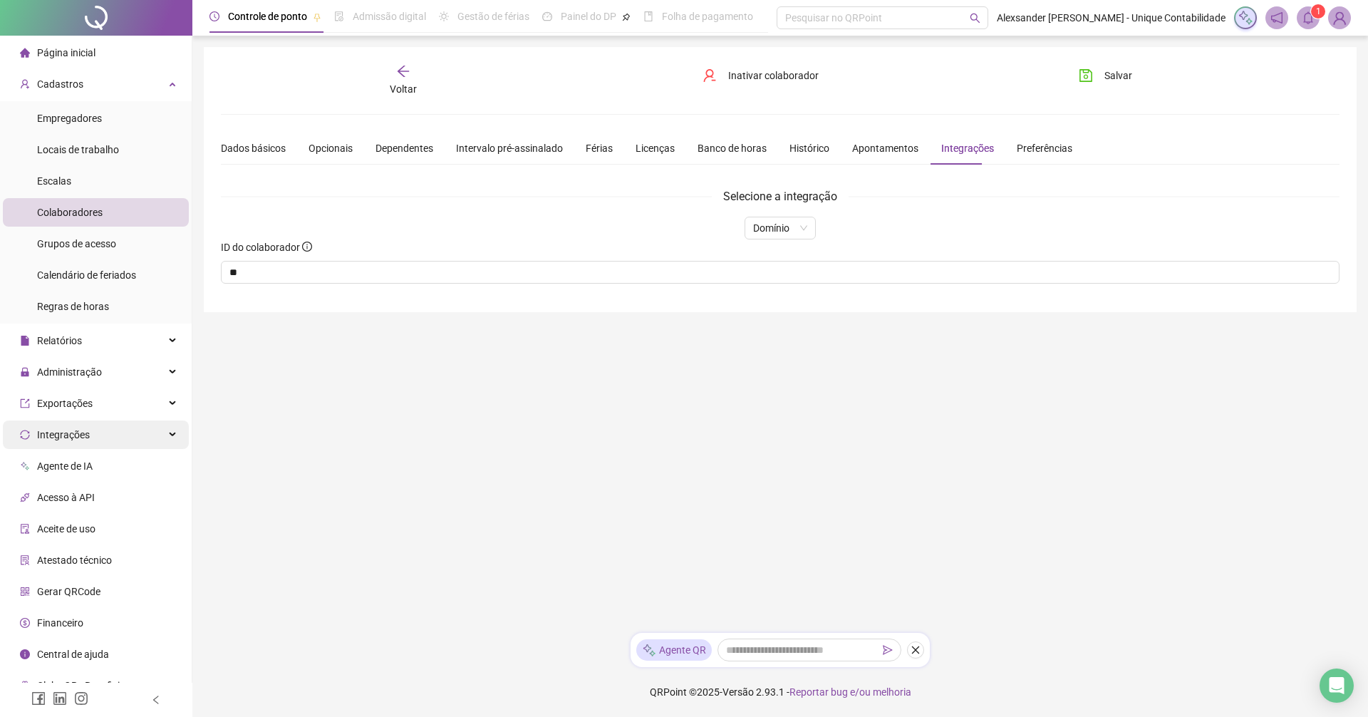
click at [66, 435] on span "Integrações" at bounding box center [63, 434] width 53 height 11
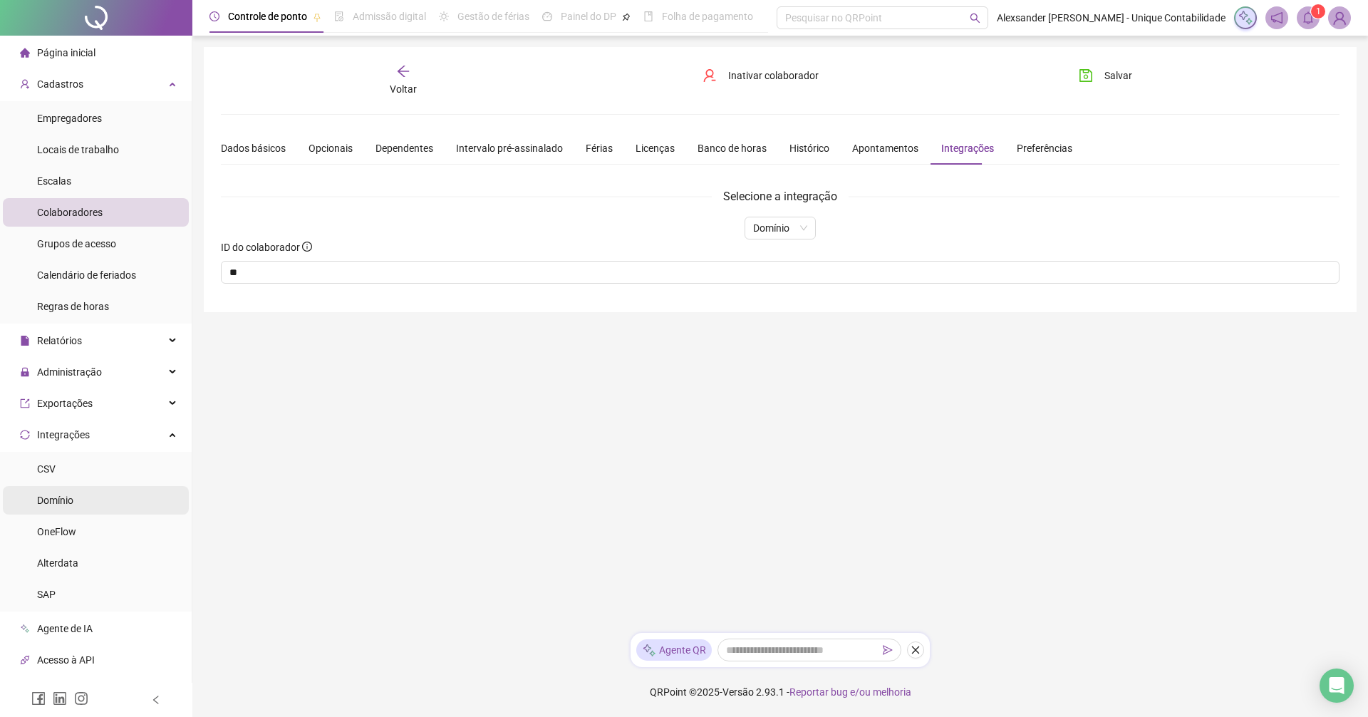
click at [88, 512] on li "Domínio" at bounding box center [96, 500] width 186 height 28
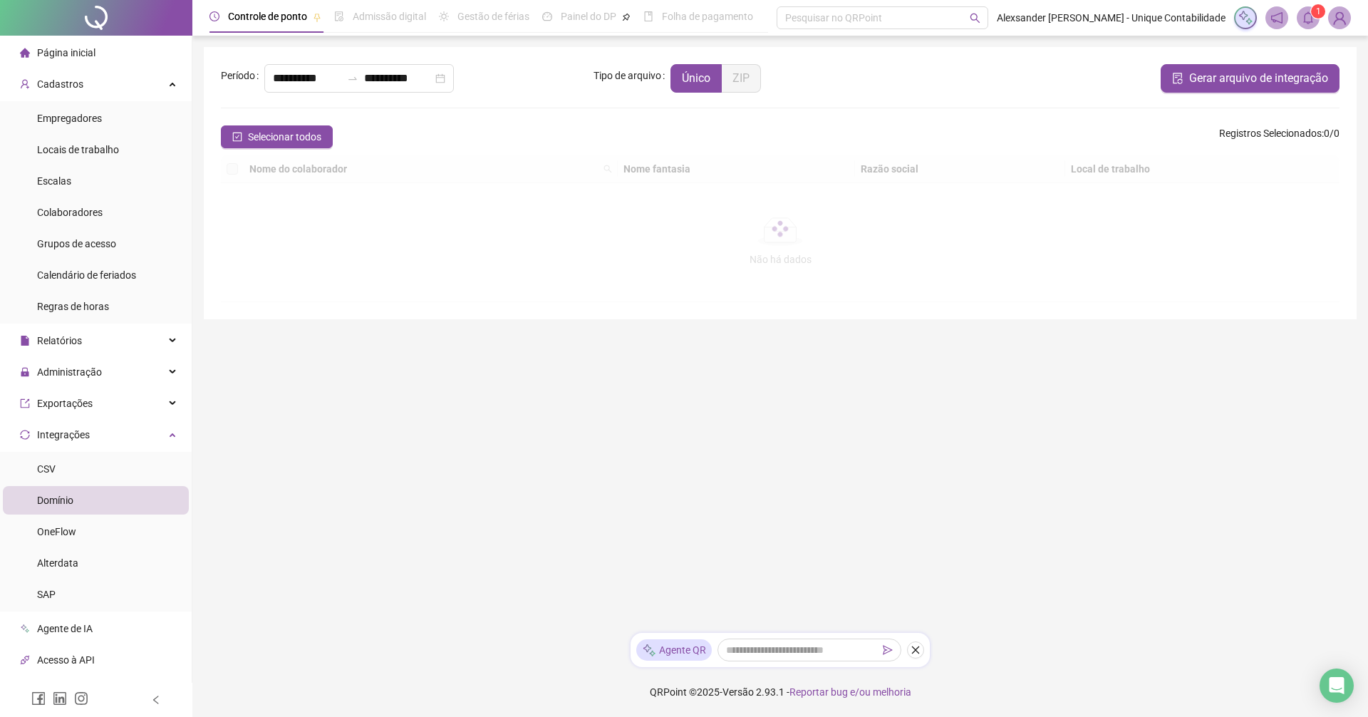
type input "**********"
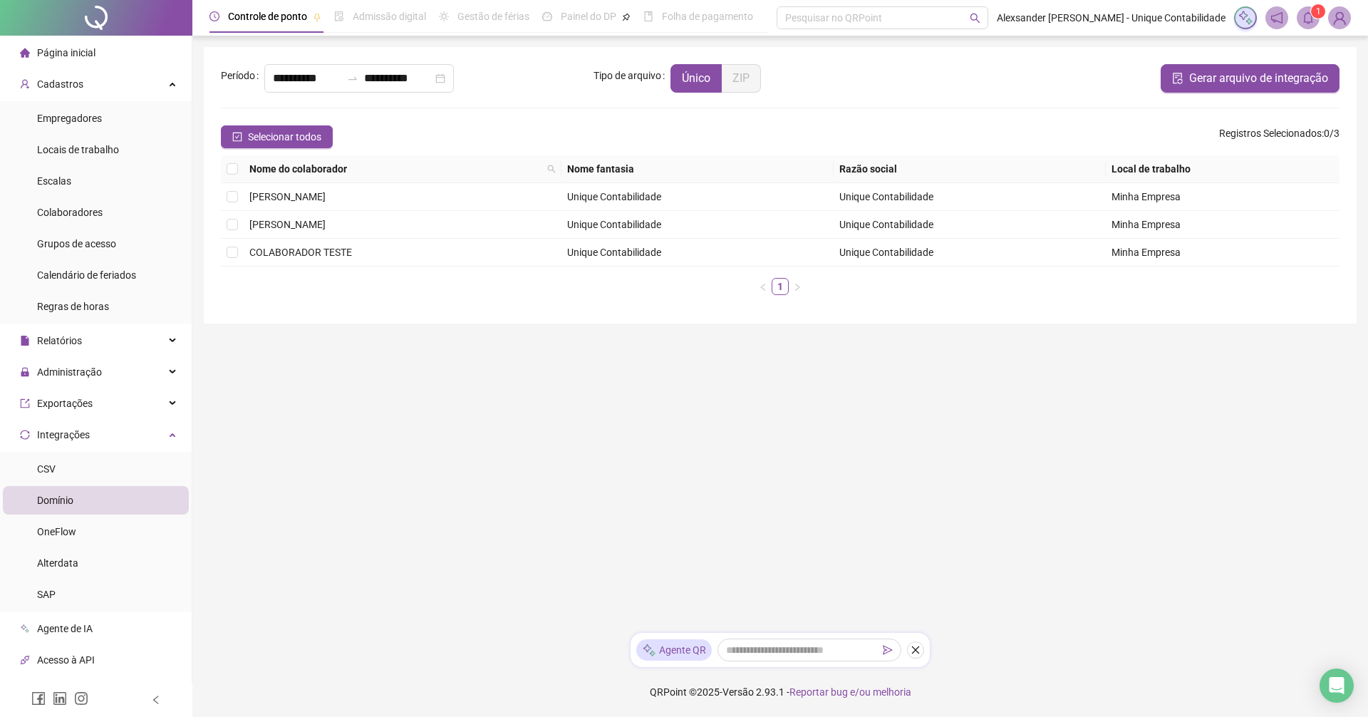
click at [236, 202] on label at bounding box center [232, 197] width 11 height 16
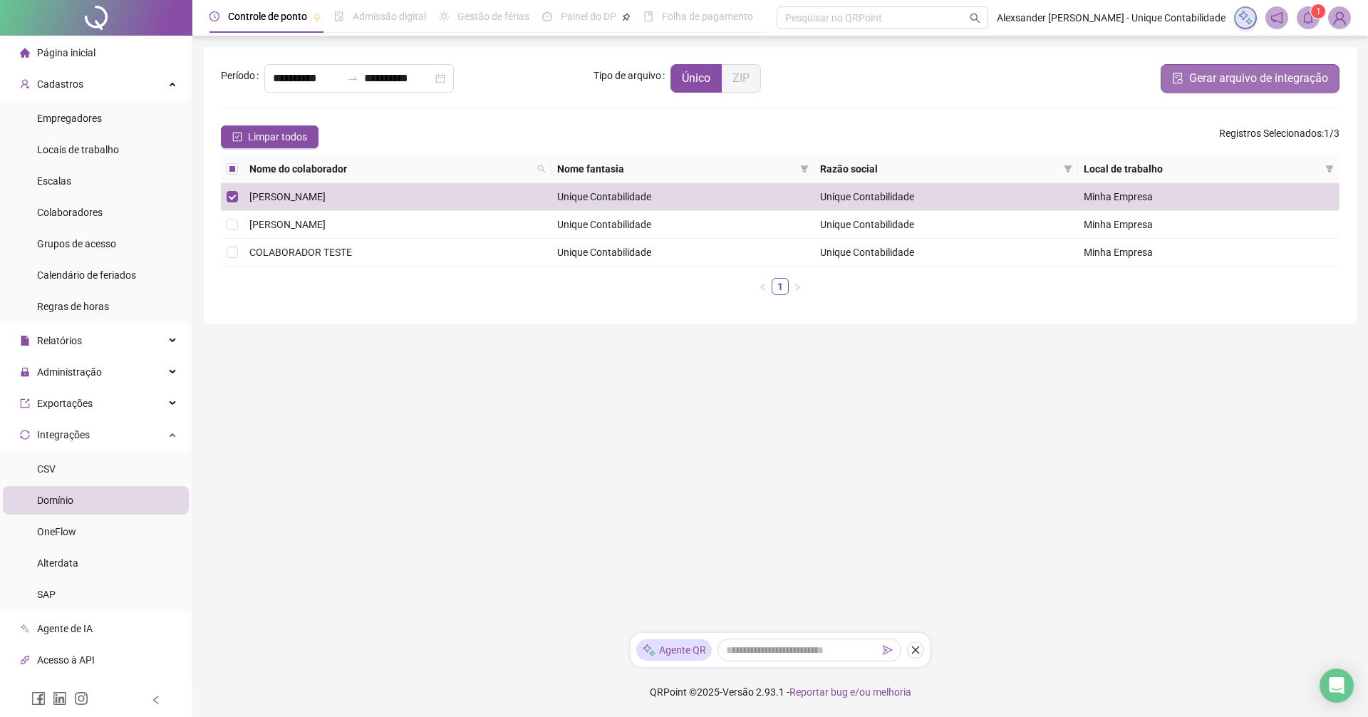
click at [1194, 79] on span "Gerar arquivo de integração" at bounding box center [1258, 78] width 139 height 17
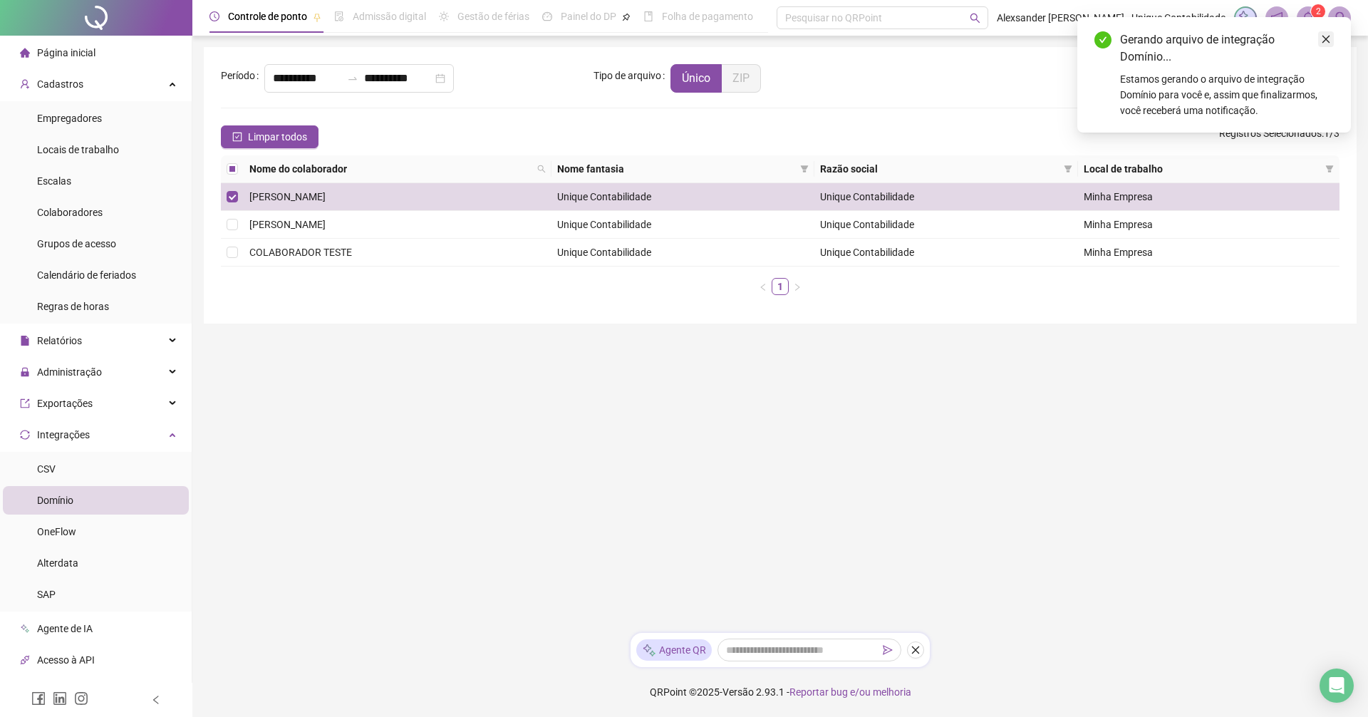
click at [1331, 40] on link "Close" at bounding box center [1326, 39] width 16 height 16
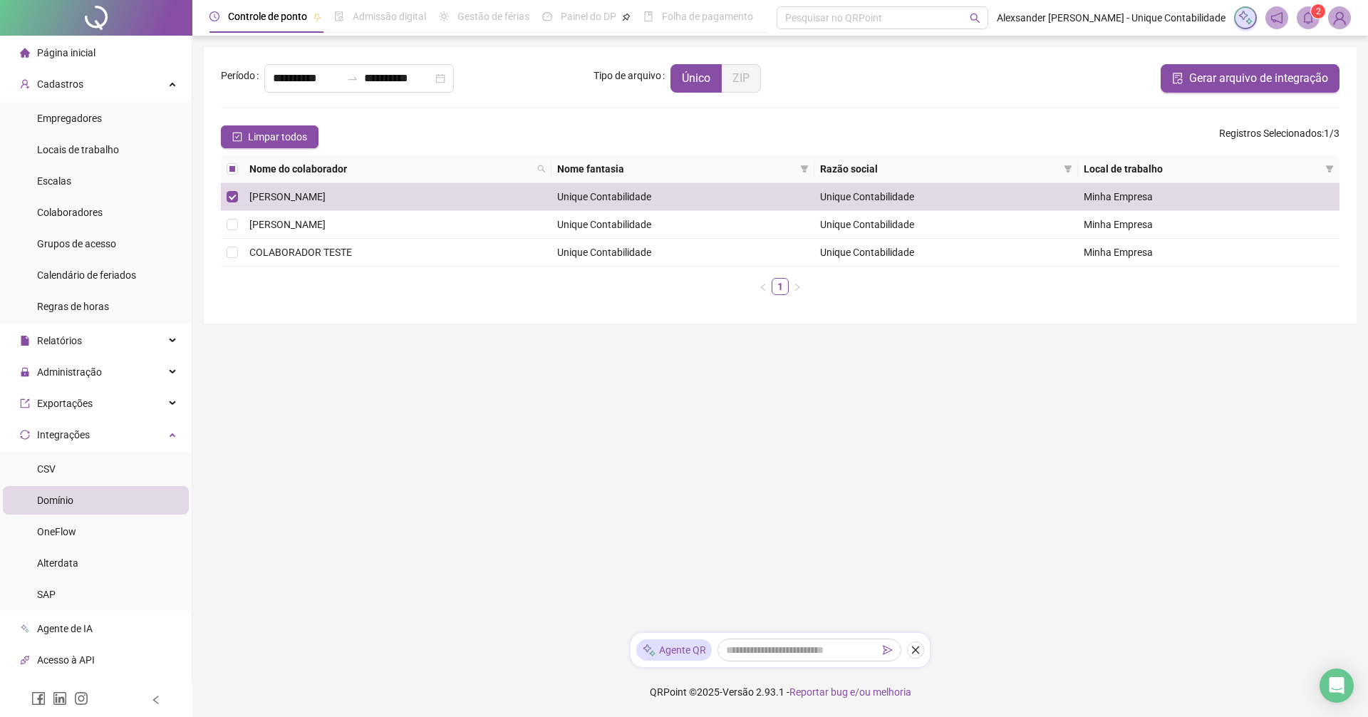
click at [1313, 8] on sup "2" at bounding box center [1318, 11] width 14 height 14
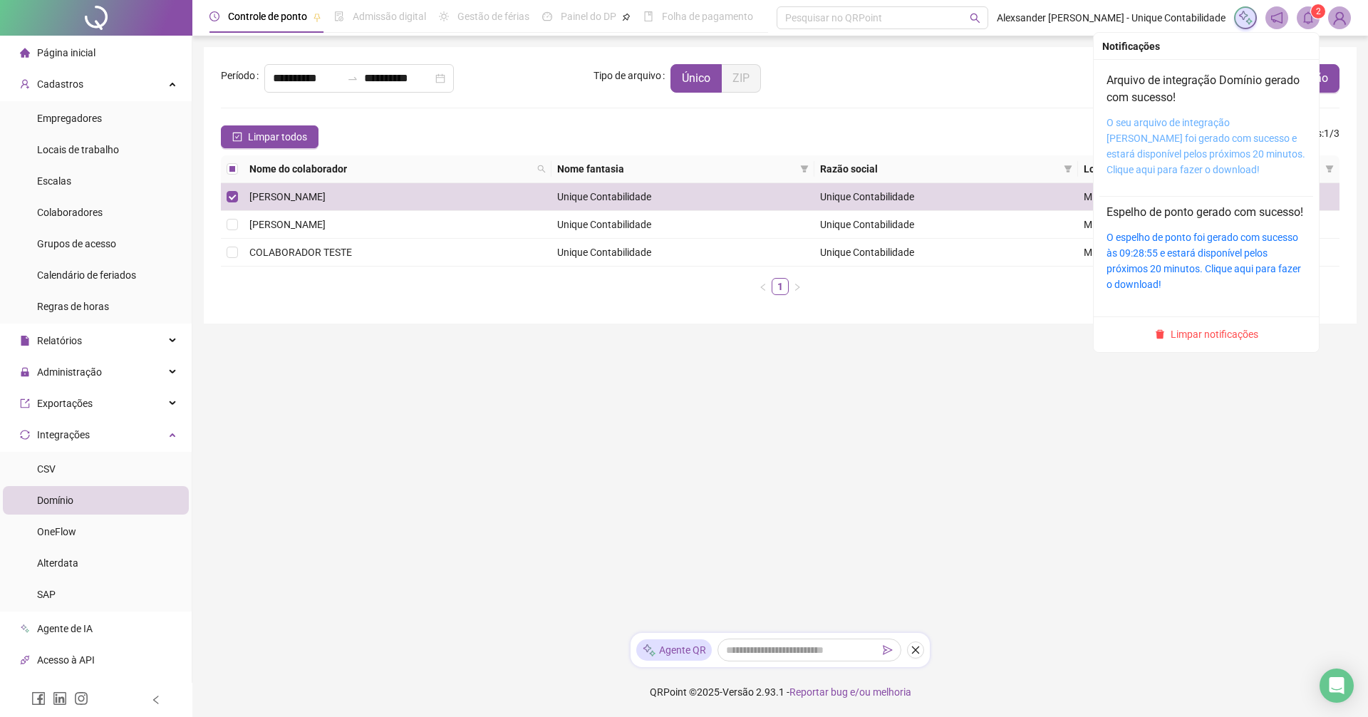
click at [1178, 150] on link "O seu arquivo de integração Domínio foi gerado com sucesso e estará disponível …" at bounding box center [1205, 146] width 199 height 58
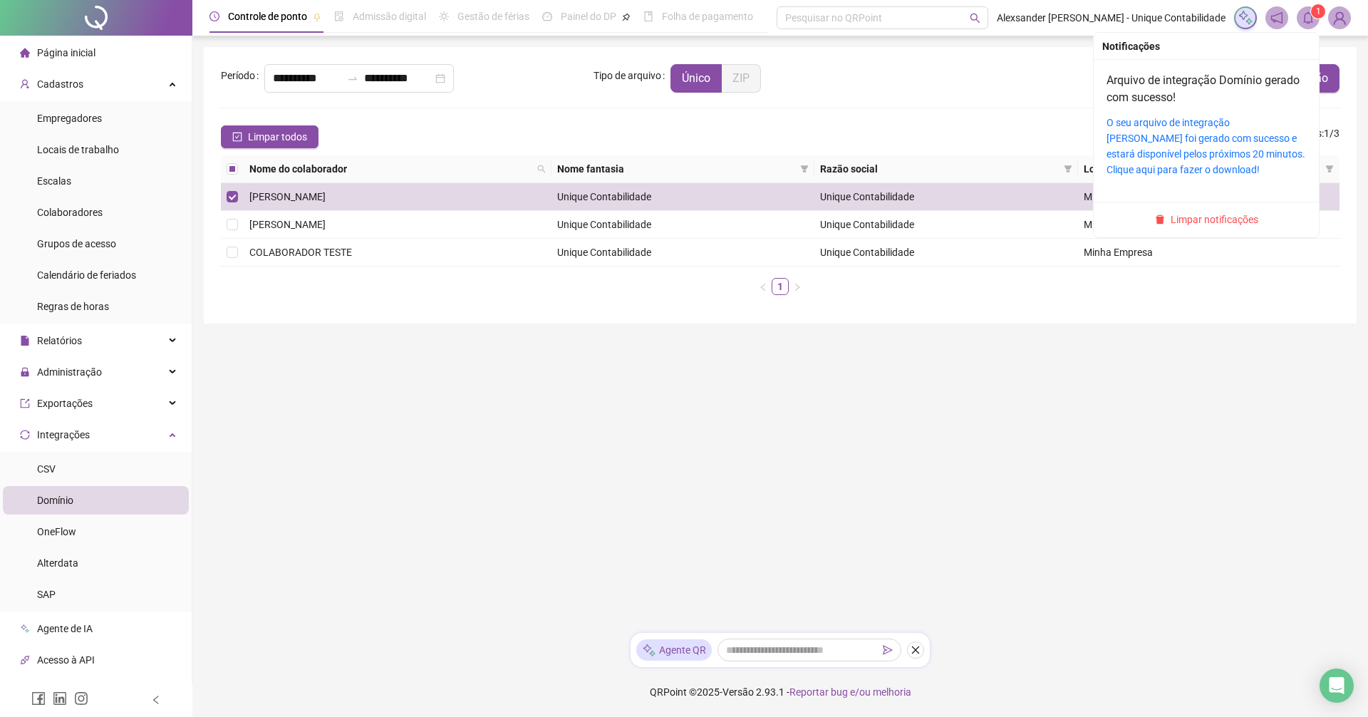
click at [1306, 15] on icon "bell" at bounding box center [1308, 17] width 13 height 13
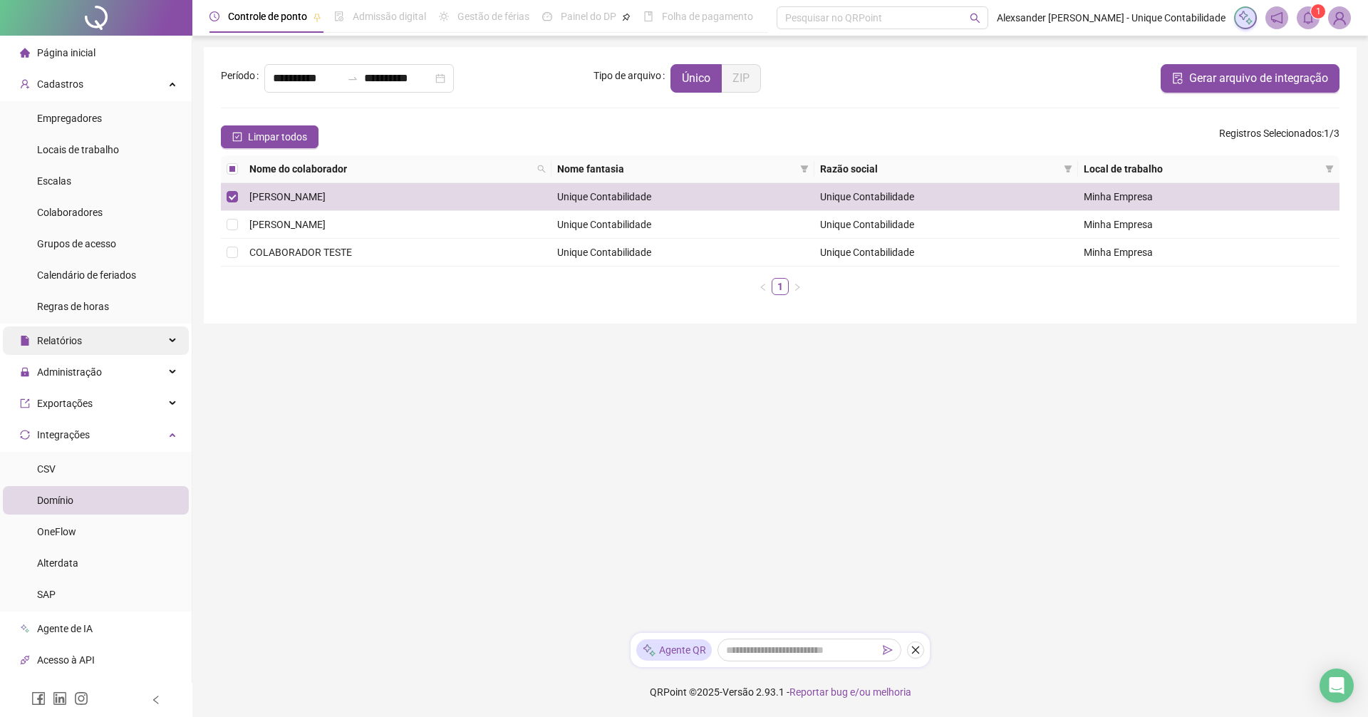
click at [150, 340] on div "Relatórios" at bounding box center [96, 340] width 186 height 28
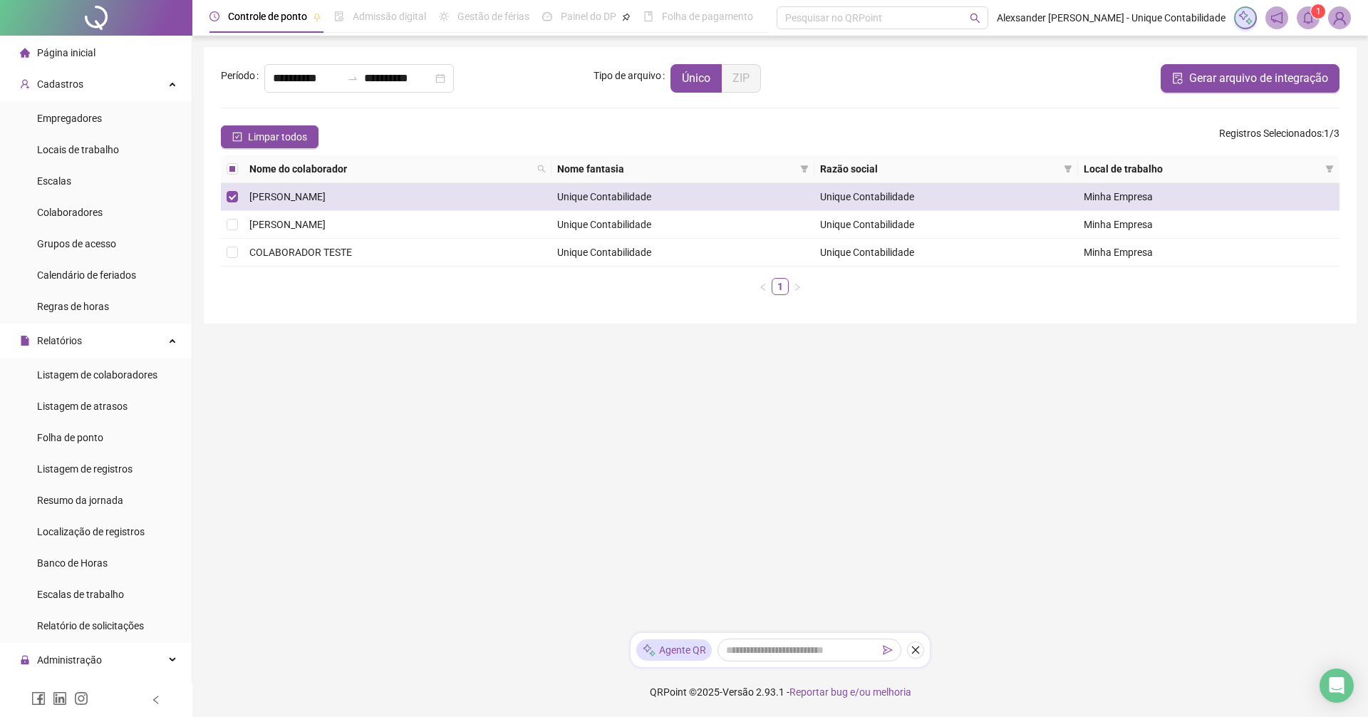
click at [326, 195] on span "[PERSON_NAME]" at bounding box center [287, 196] width 76 height 11
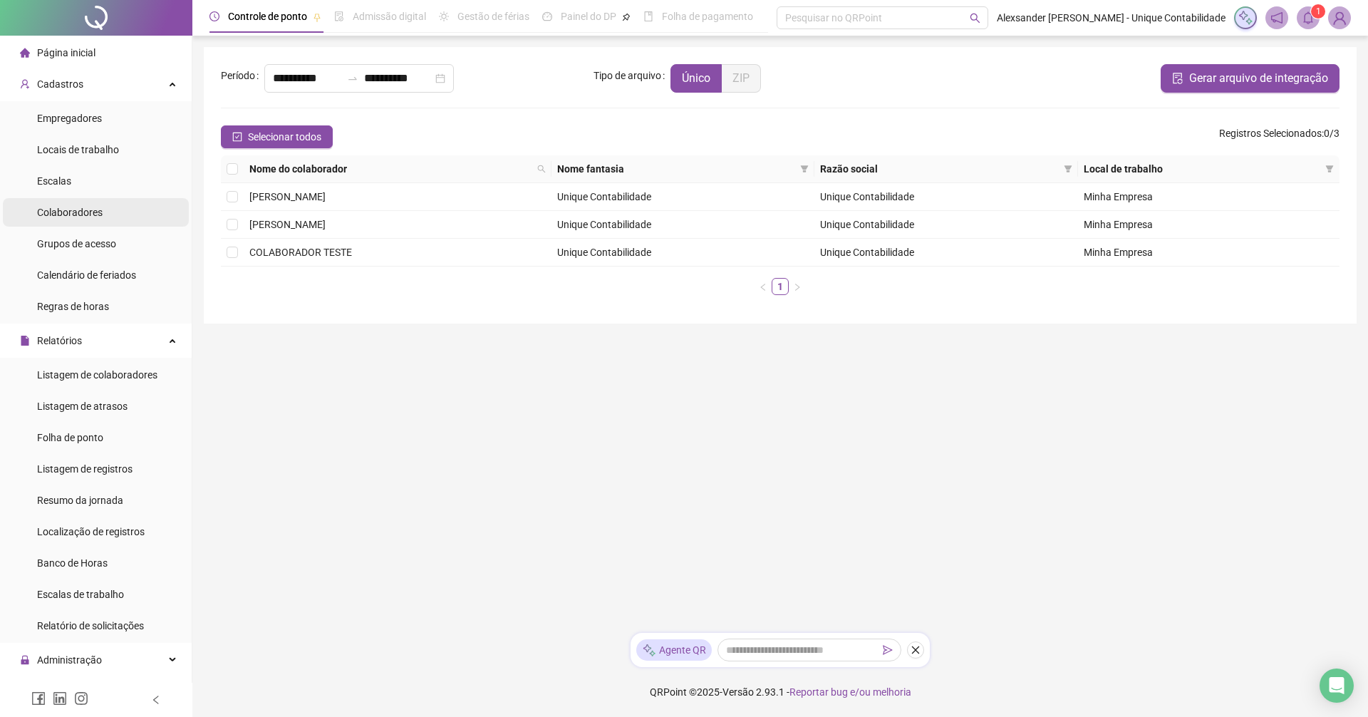
click at [93, 207] on span "Colaboradores" at bounding box center [70, 212] width 66 height 11
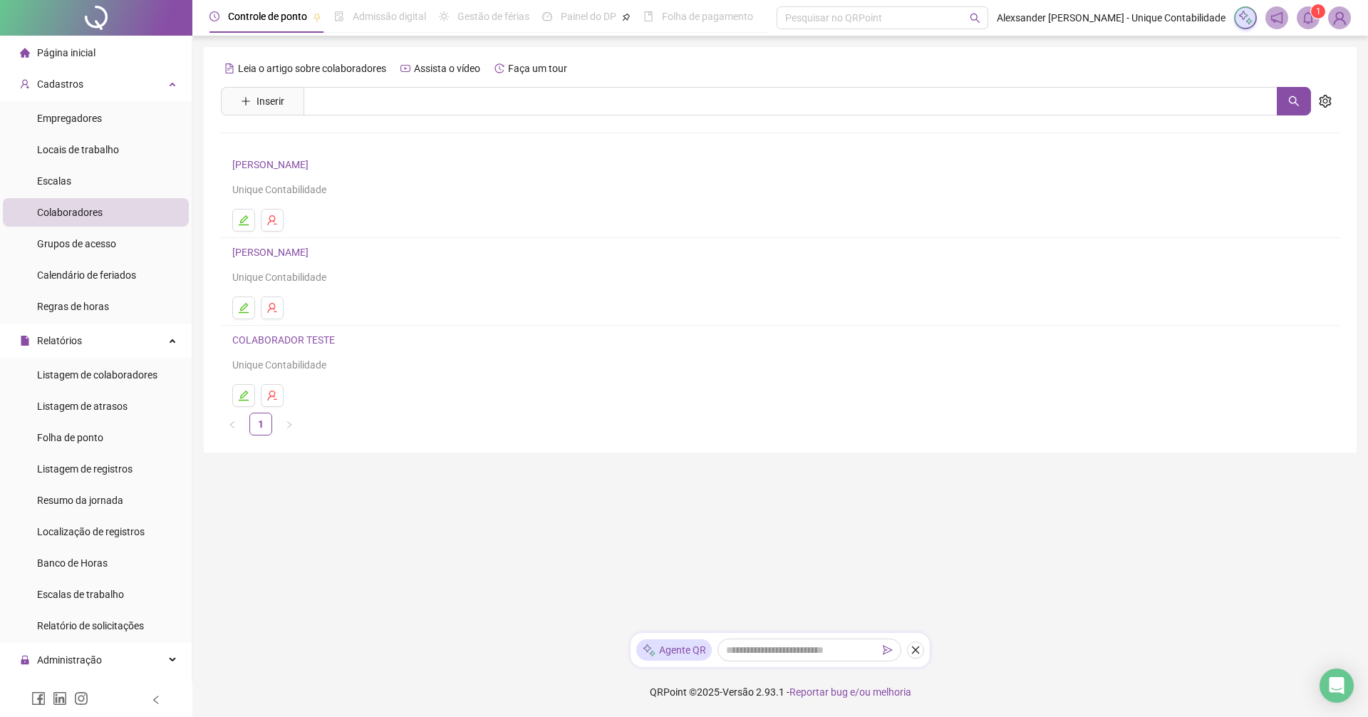
click at [280, 167] on link "[PERSON_NAME]" at bounding box center [272, 164] width 81 height 11
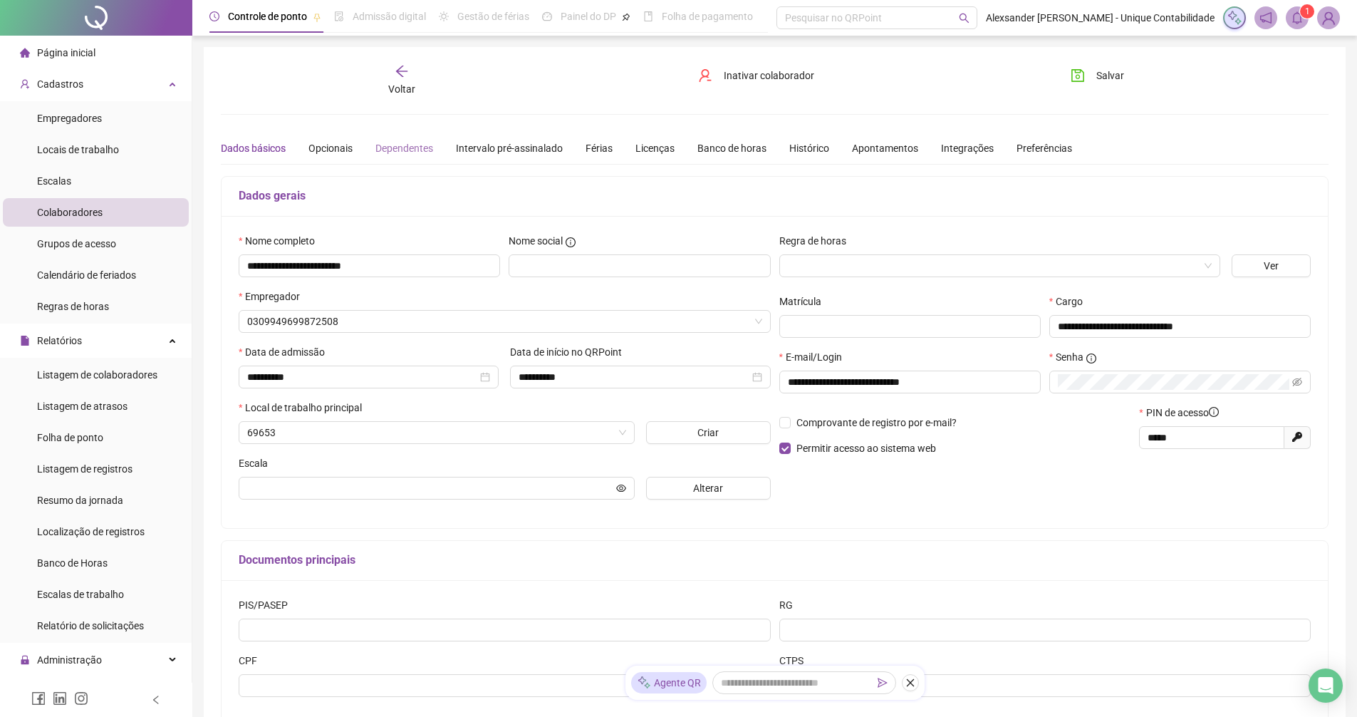
type input "**********"
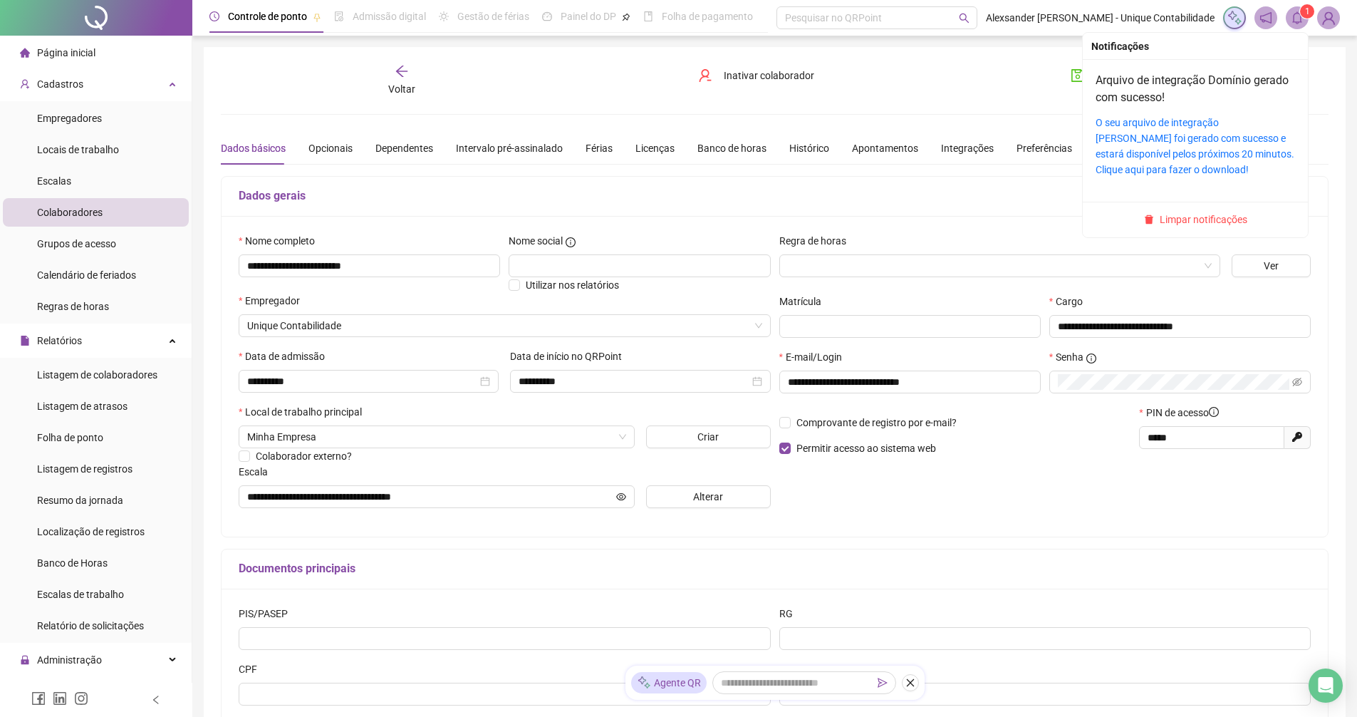
click at [1299, 17] on icon "bell" at bounding box center [1297, 17] width 13 height 13
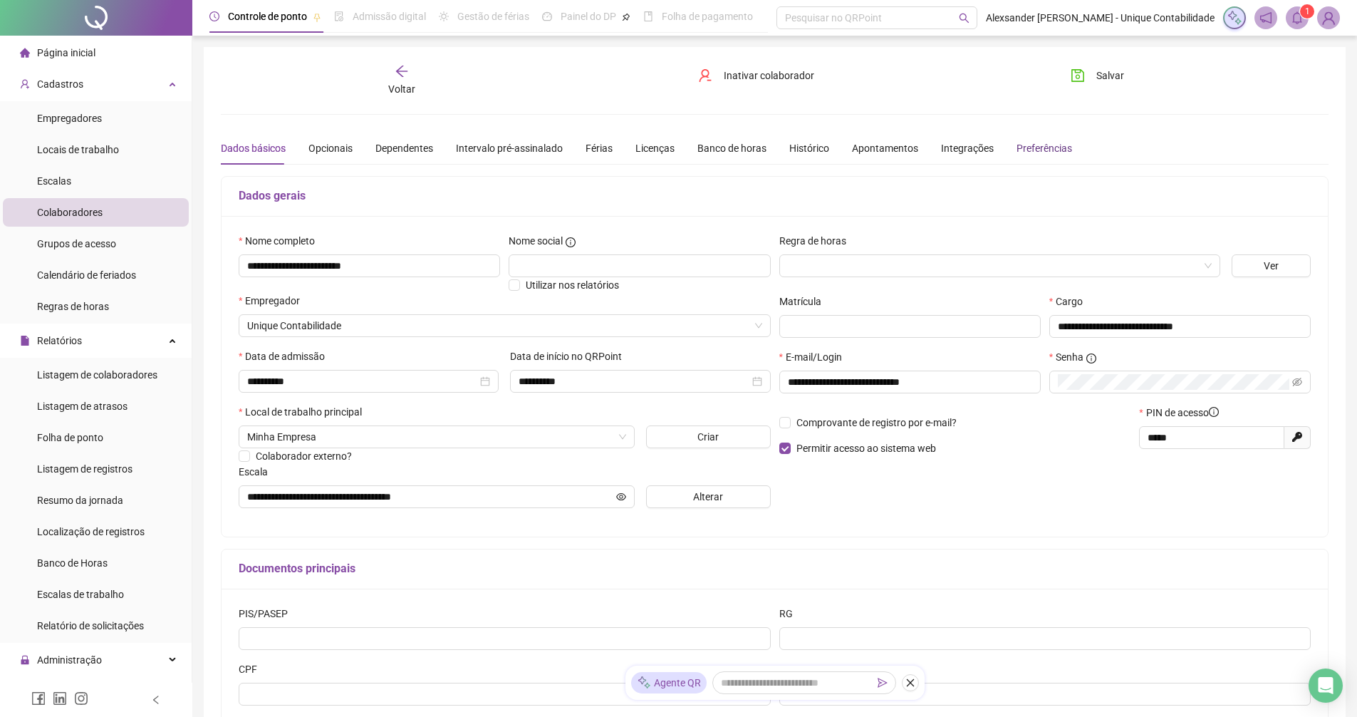
click at [1032, 153] on div "Preferências" at bounding box center [1045, 148] width 56 height 16
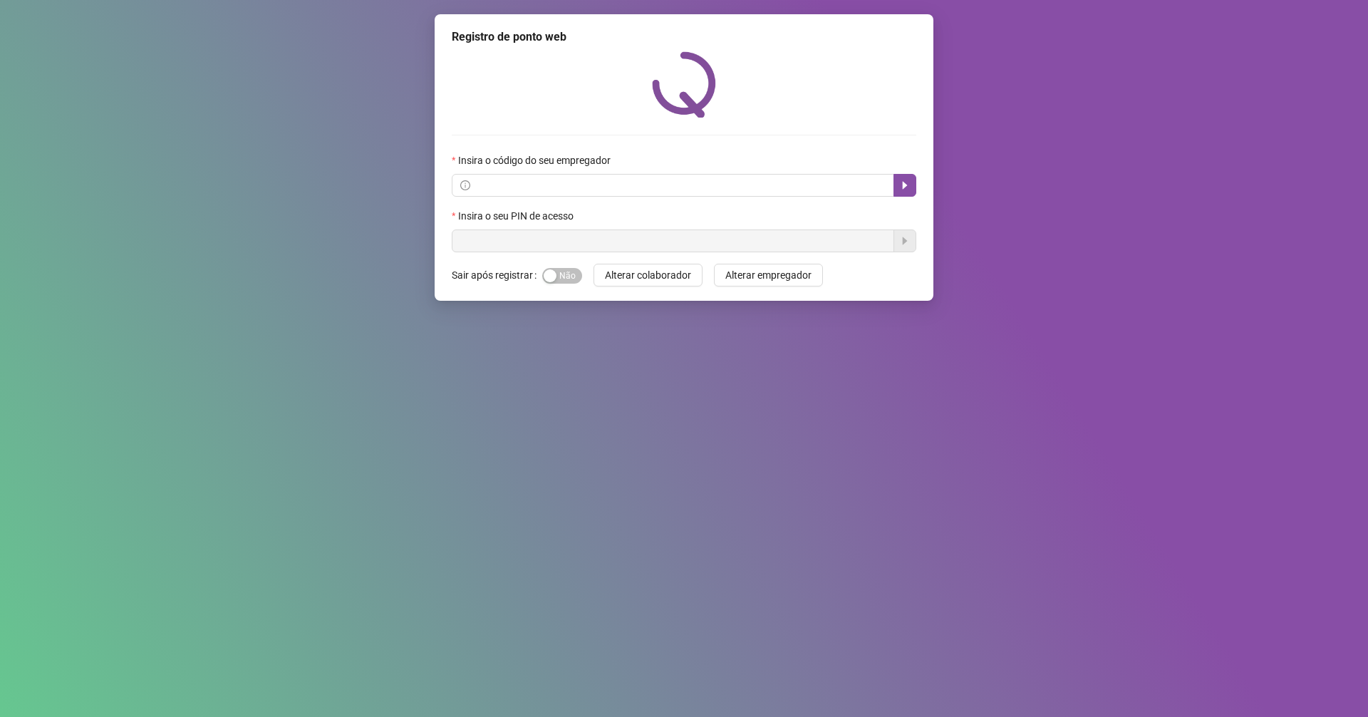
click at [554, 154] on form "Insira o código do seu empregador Insira o seu PIN de acesso" at bounding box center [684, 202] width 465 height 100
click at [514, 177] on input "text" at bounding box center [679, 185] width 413 height 16
click at [526, 183] on input "text" at bounding box center [679, 185] width 413 height 16
click at [555, 182] on input "text" at bounding box center [679, 185] width 413 height 16
paste input "**********"
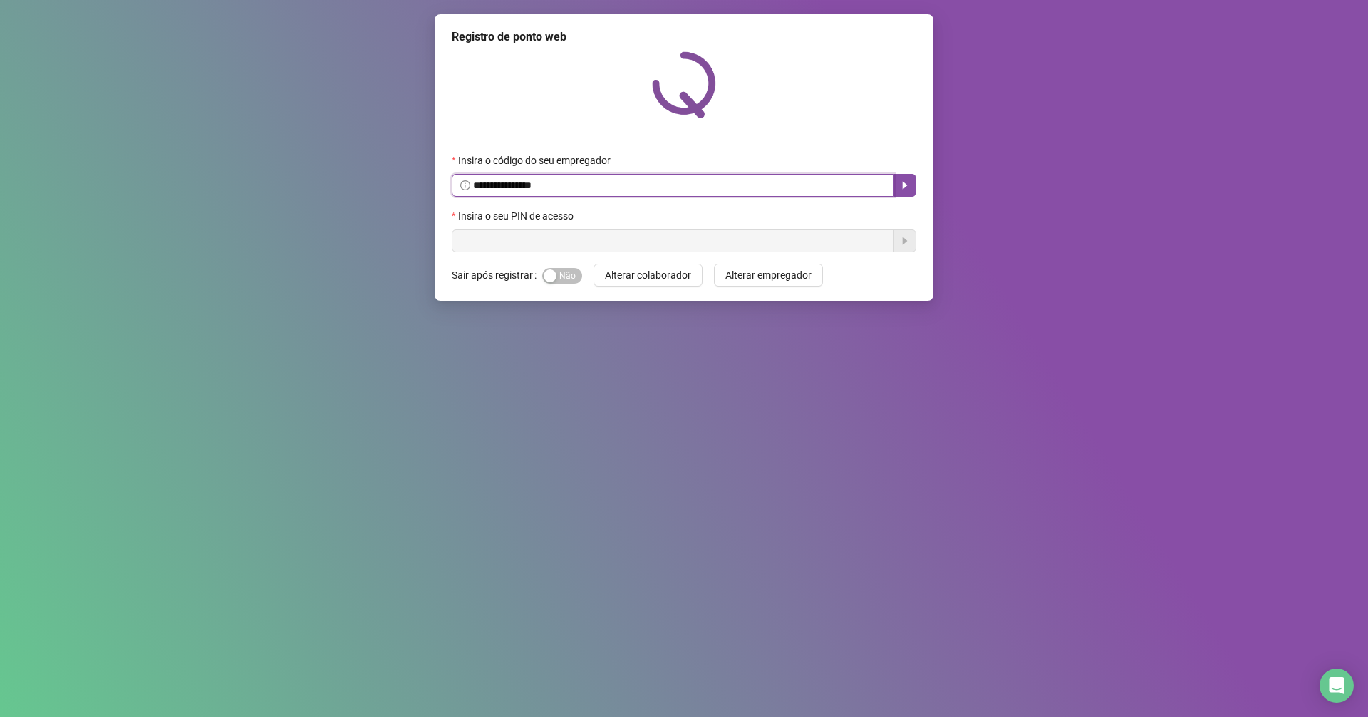
type input "**********"
click at [908, 177] on button "button" at bounding box center [904, 185] width 23 height 23
click at [519, 244] on input "text" at bounding box center [673, 240] width 442 height 23
type input "*****"
click at [900, 239] on icon "caret-right" at bounding box center [904, 240] width 11 height 11
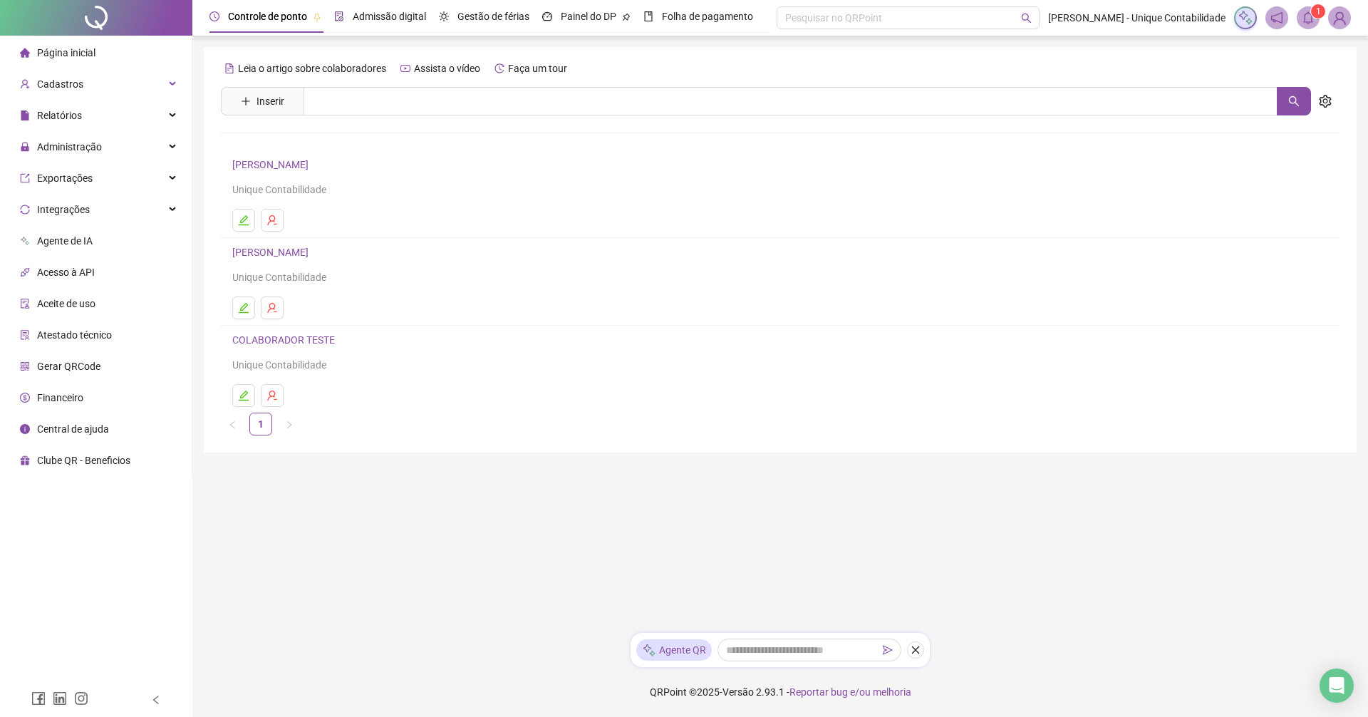
click at [377, 23] on div "Admissão digital" at bounding box center [389, 17] width 73 height 16
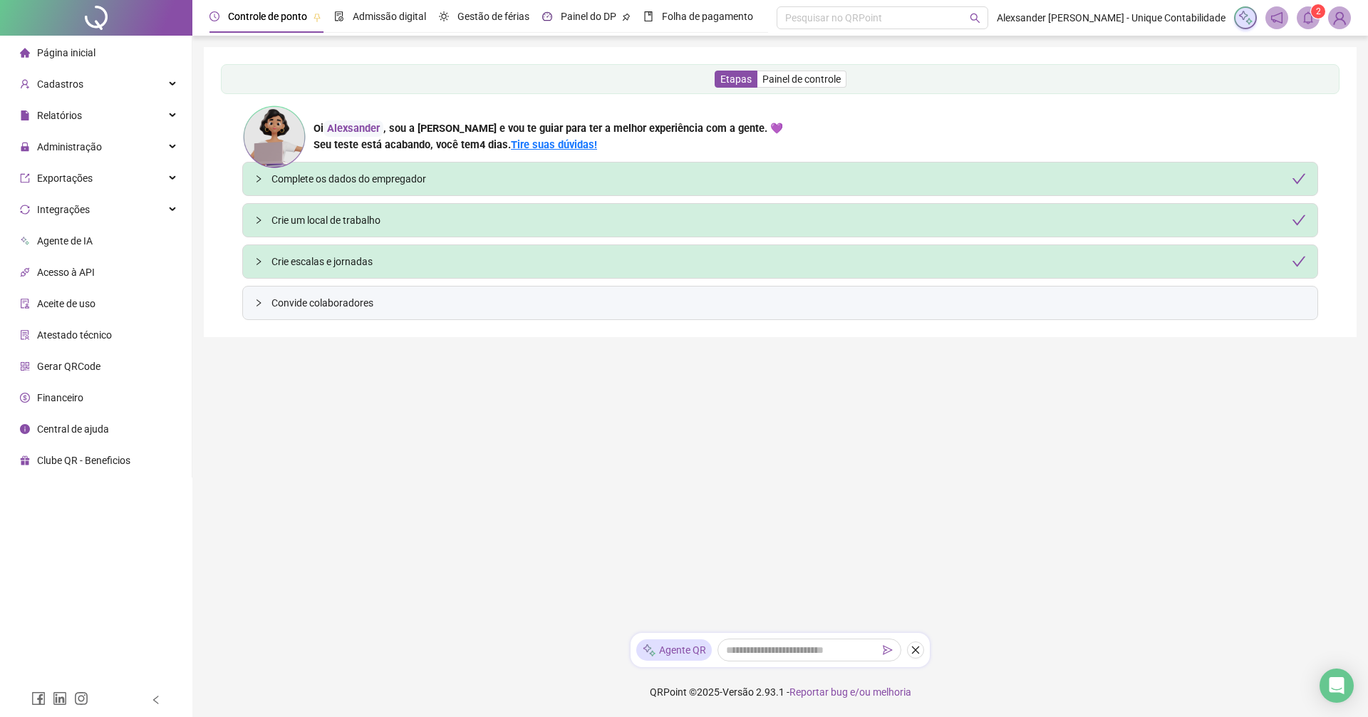
click at [571, 21] on span "Painel do DP" at bounding box center [589, 16] width 56 height 11
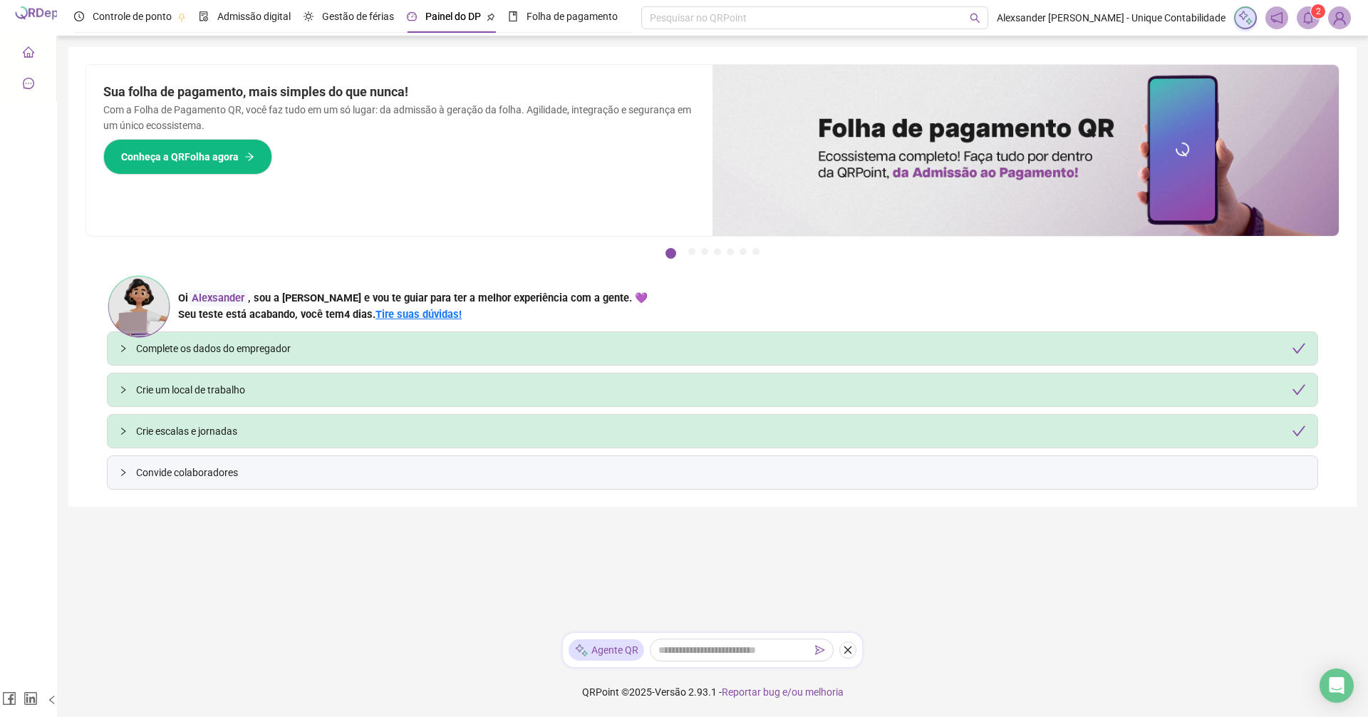
click at [436, 18] on span "Painel do DP" at bounding box center [453, 16] width 56 height 11
click at [688, 254] on button "2" at bounding box center [691, 251] width 7 height 7
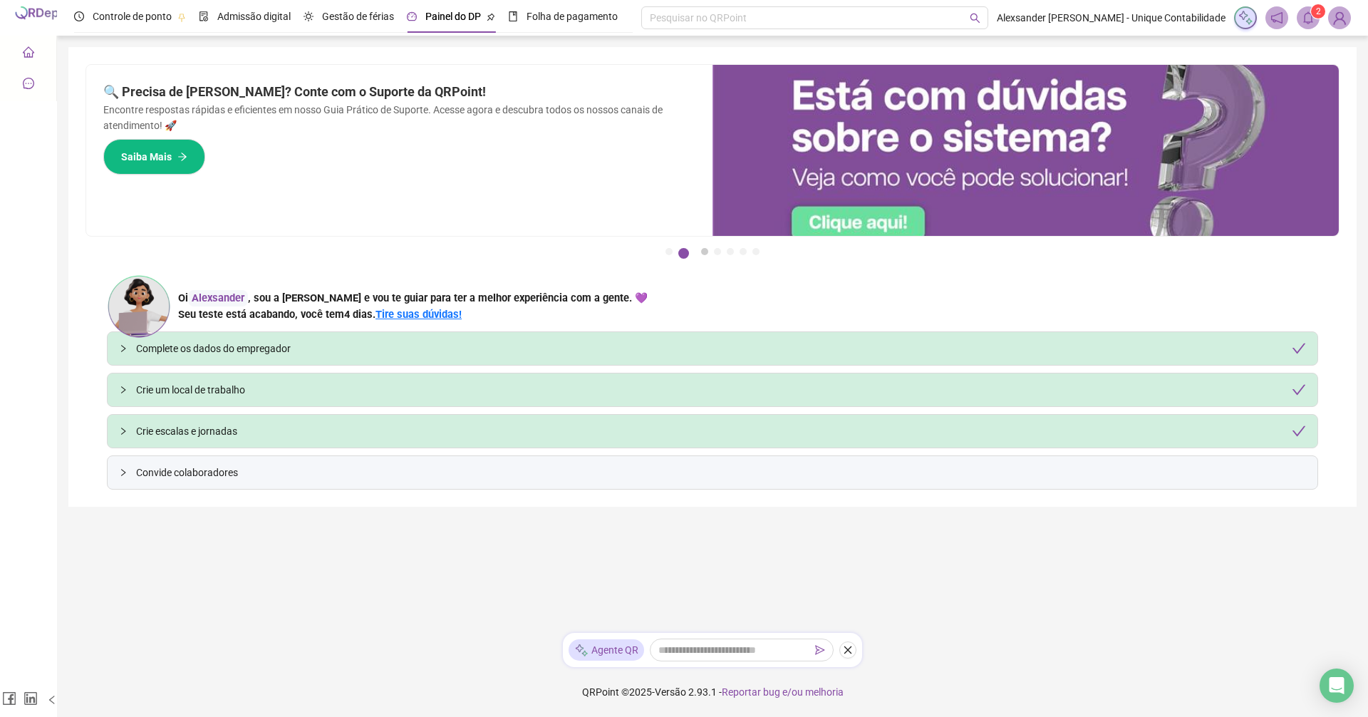
click at [707, 253] on button "3" at bounding box center [704, 251] width 7 height 7
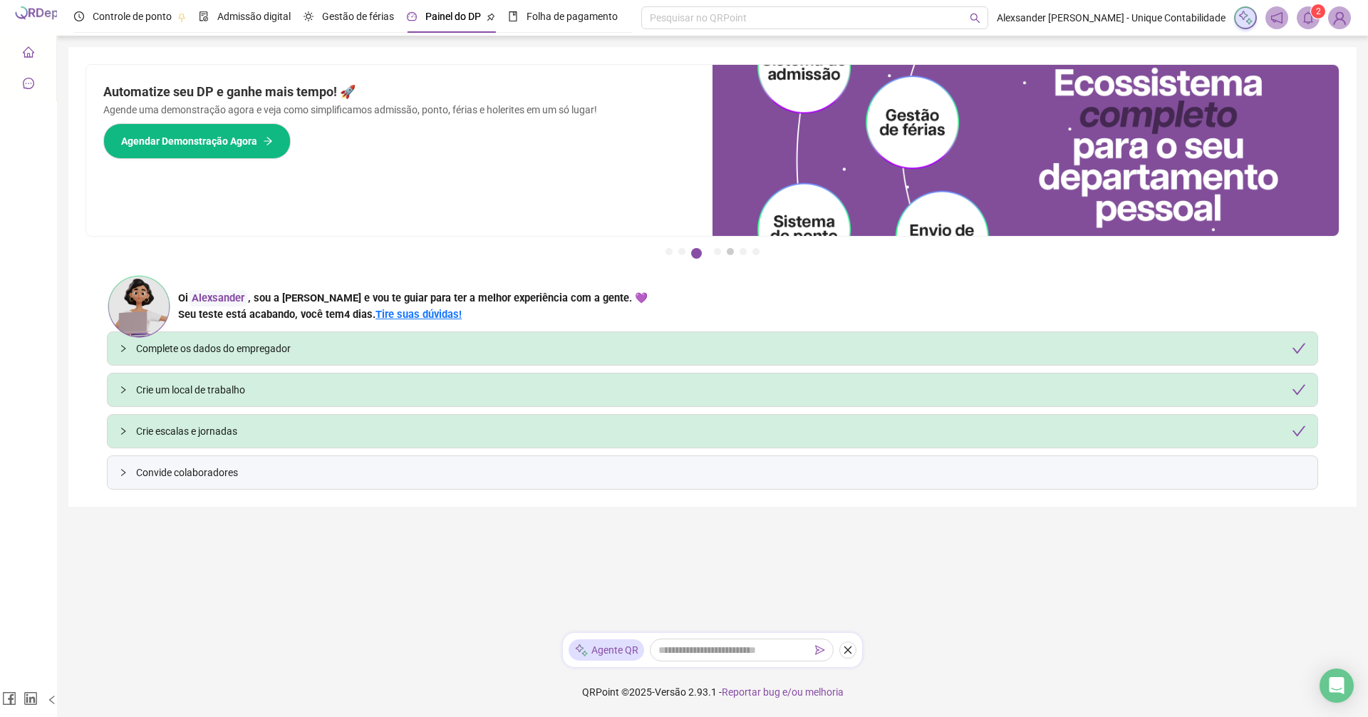
click at [732, 253] on button "5" at bounding box center [730, 251] width 7 height 7
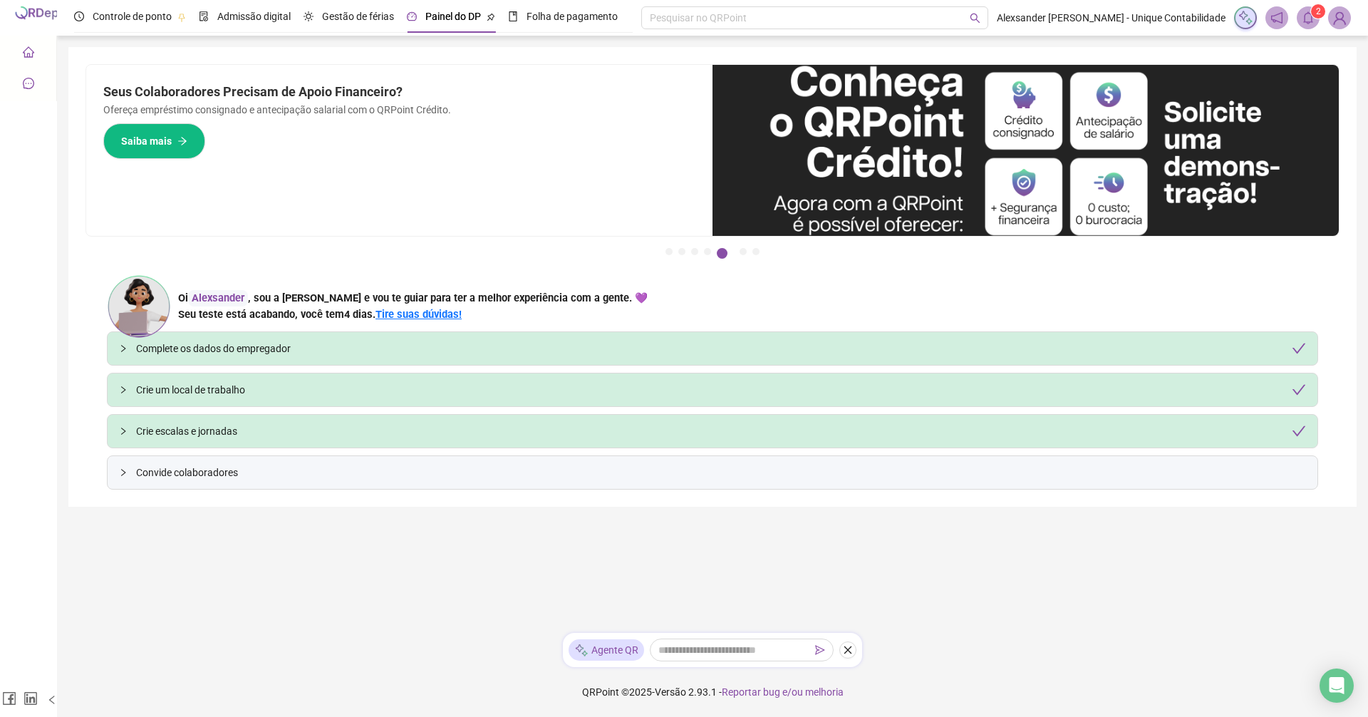
click at [20, 54] on li "Painel de controle" at bounding box center [28, 52] width 51 height 28
click at [120, 16] on span "Controle de ponto" at bounding box center [132, 16] width 79 height 11
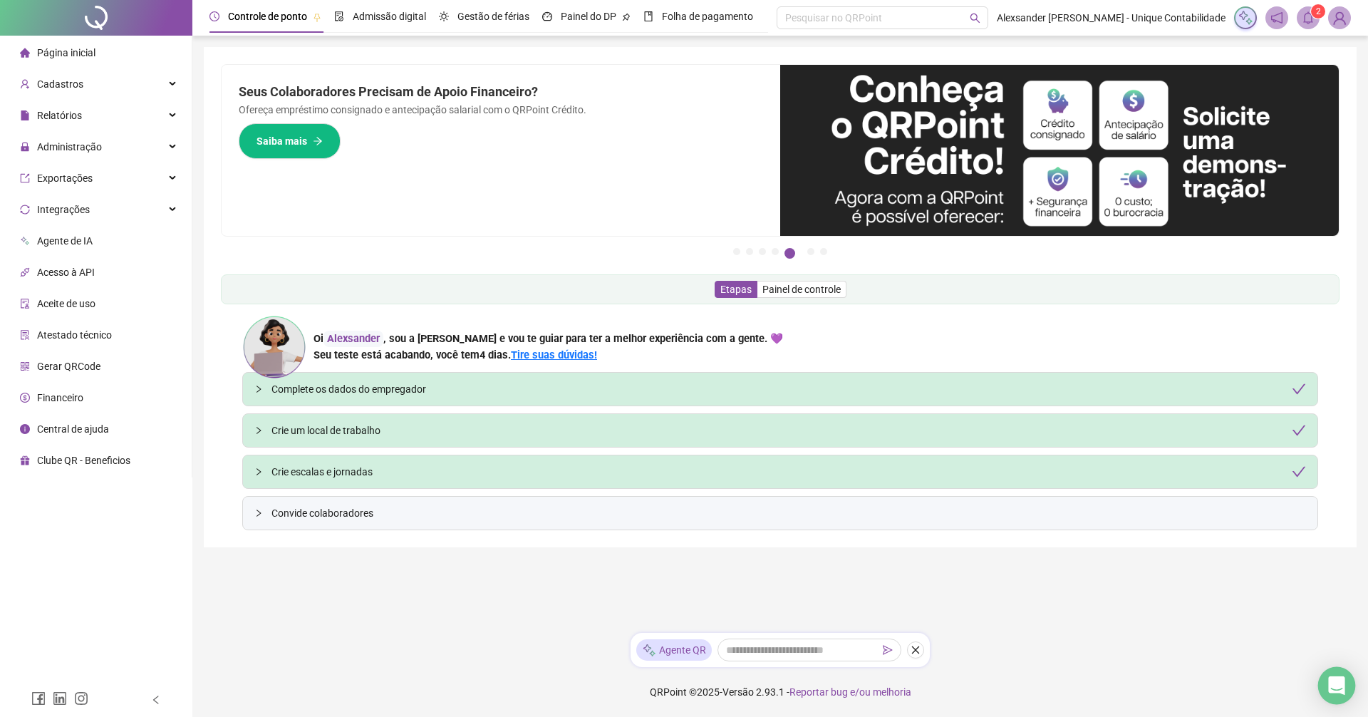
click at [1336, 689] on icon "Open Intercom Messenger" at bounding box center [1336, 685] width 19 height 19
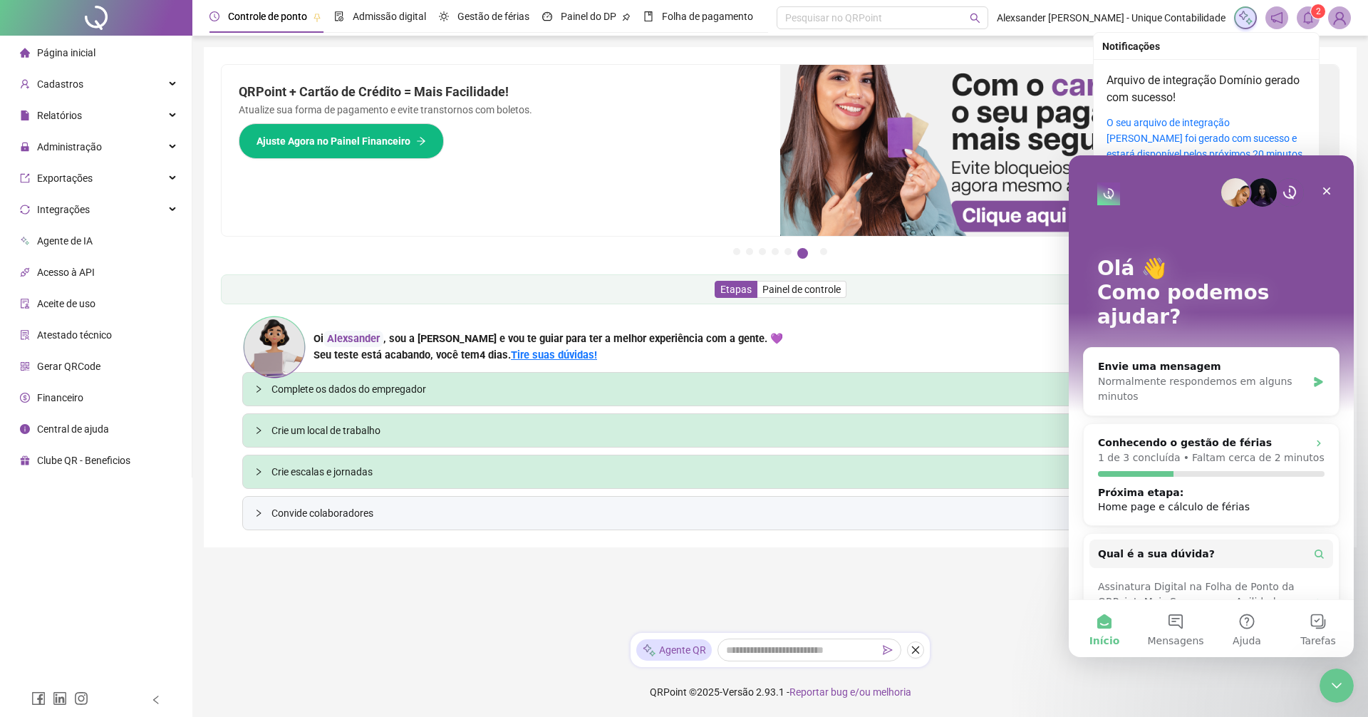
click at [1307, 14] on icon "bell" at bounding box center [1308, 17] width 10 height 13
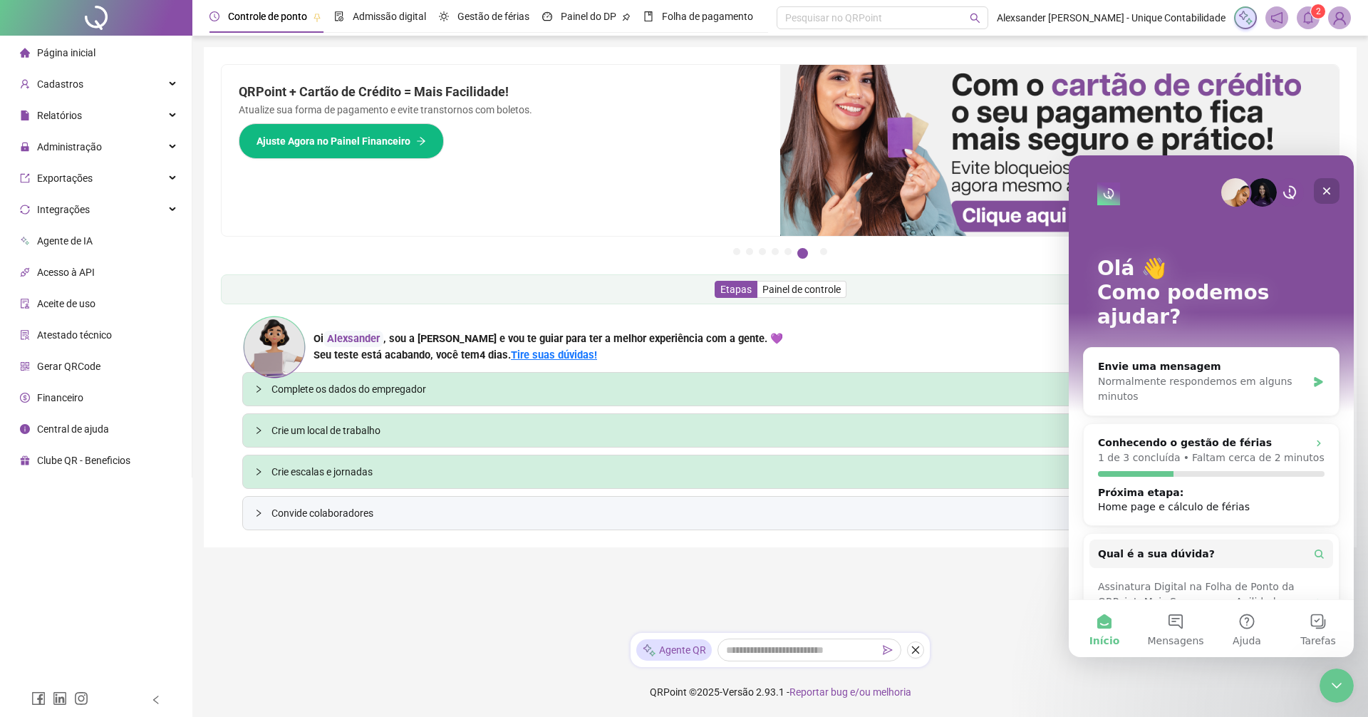
click at [1322, 187] on icon "Fechar" at bounding box center [1326, 190] width 11 height 11
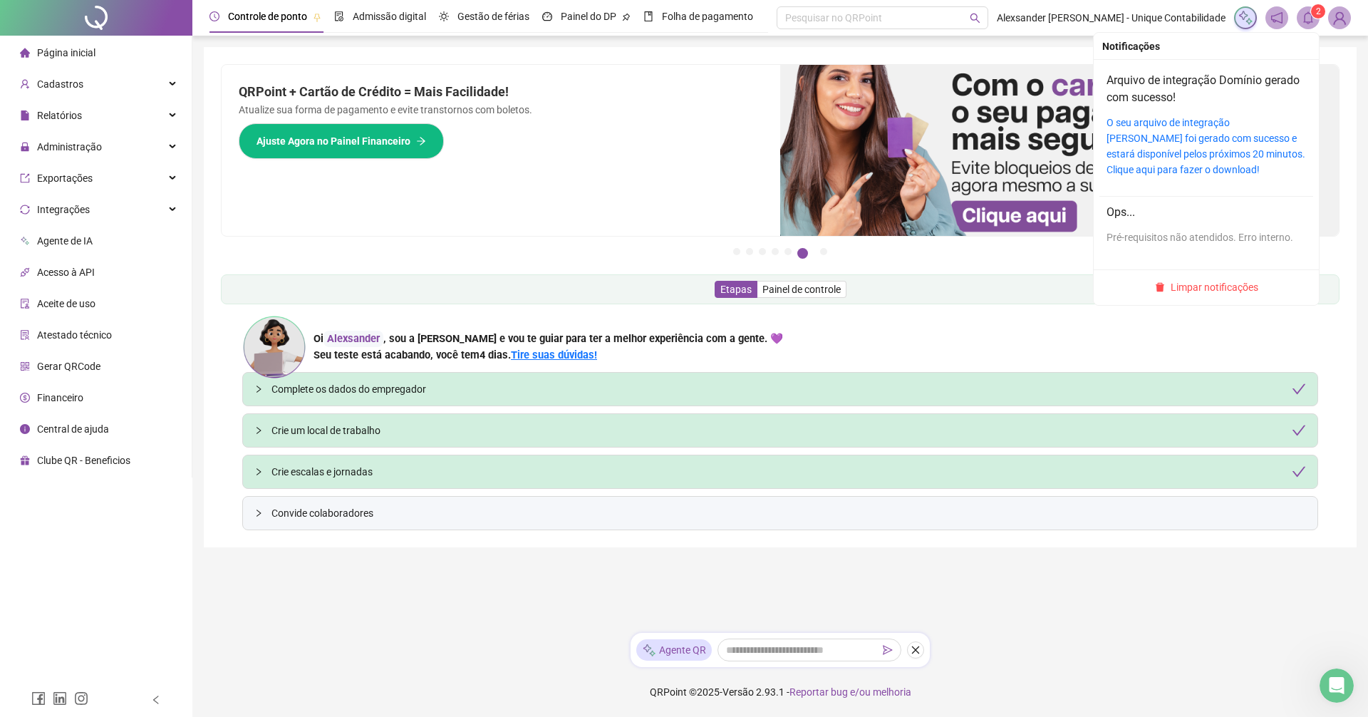
click at [1317, 12] on span "2" at bounding box center [1318, 11] width 5 height 10
click at [1202, 290] on span "Limpar notificações" at bounding box center [1215, 287] width 88 height 16
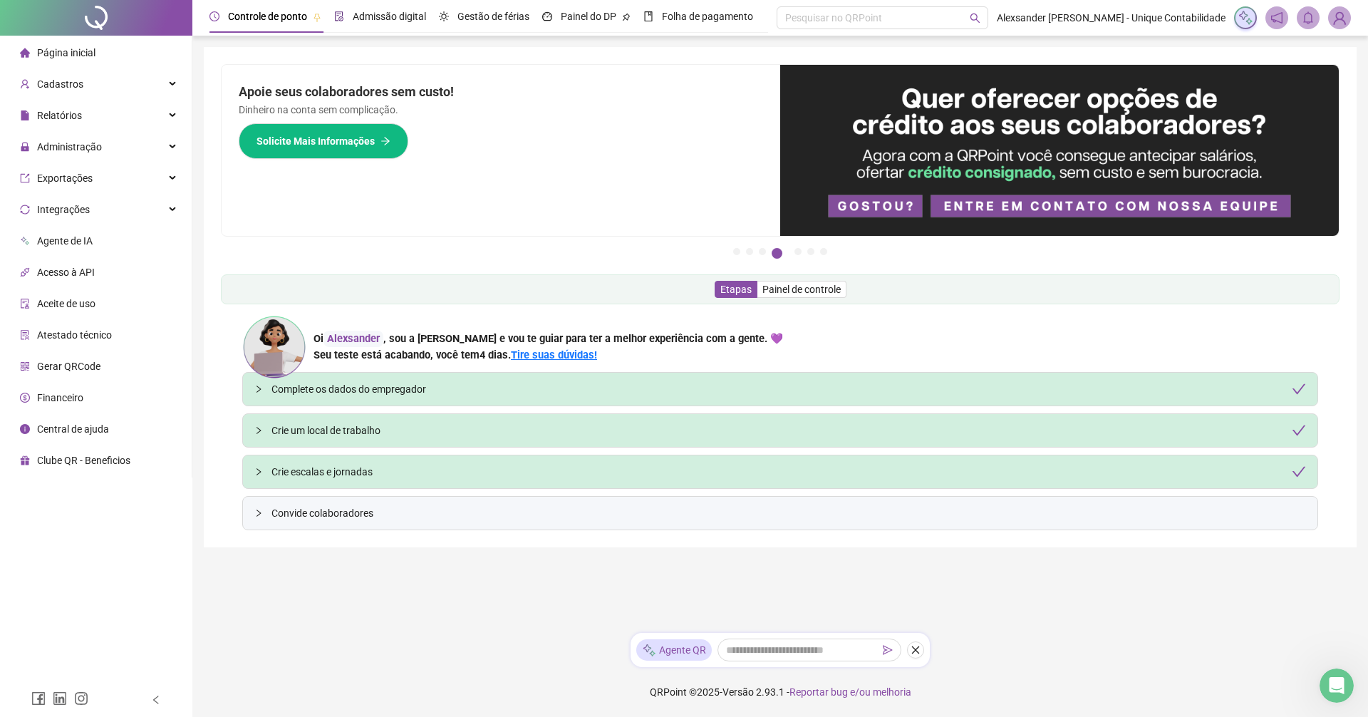
click at [363, 13] on span "Admissão digital" at bounding box center [389, 16] width 73 height 11
